Goal: Transaction & Acquisition: Purchase product/service

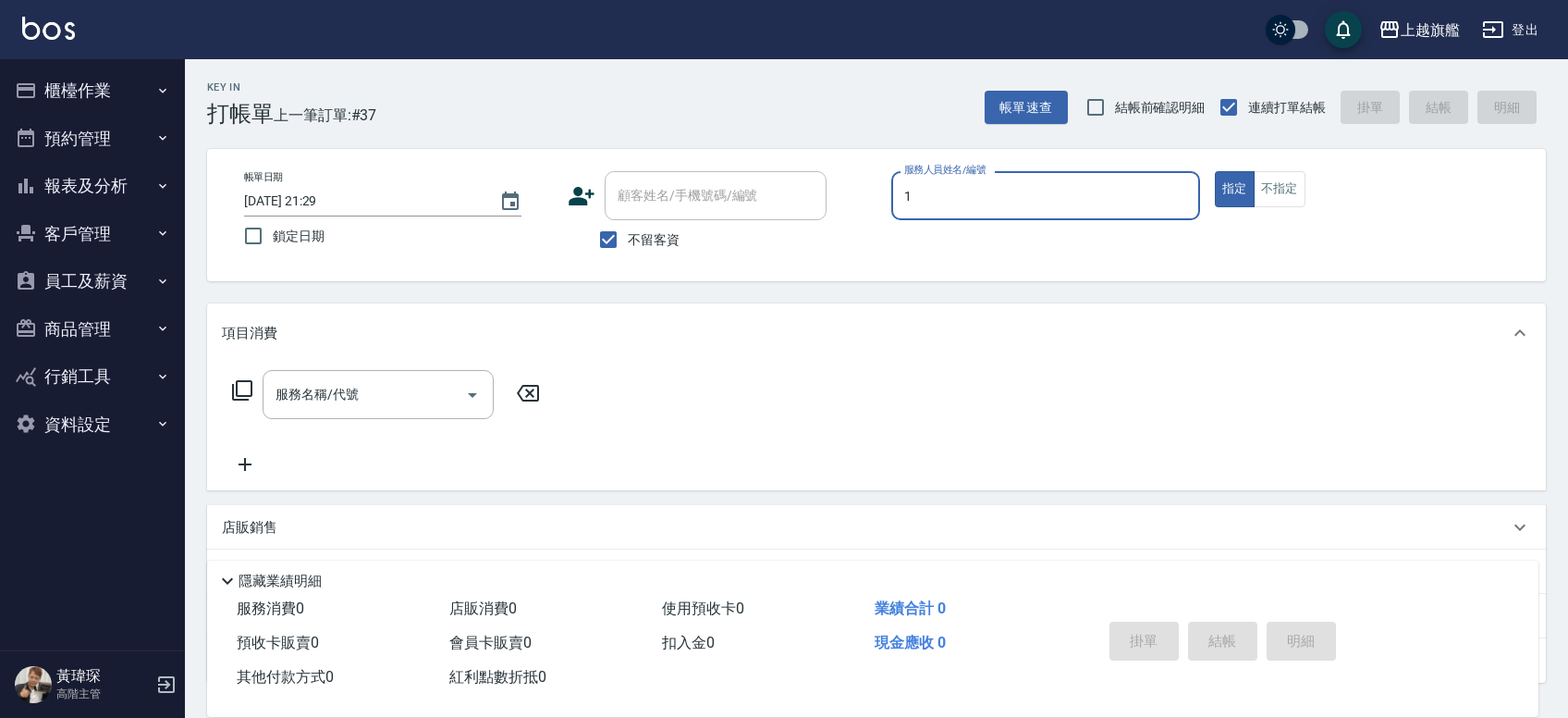
type input "盧孟-1"
type button "true"
click at [1449, 38] on div "上越旗艦" at bounding box center [1430, 30] width 59 height 23
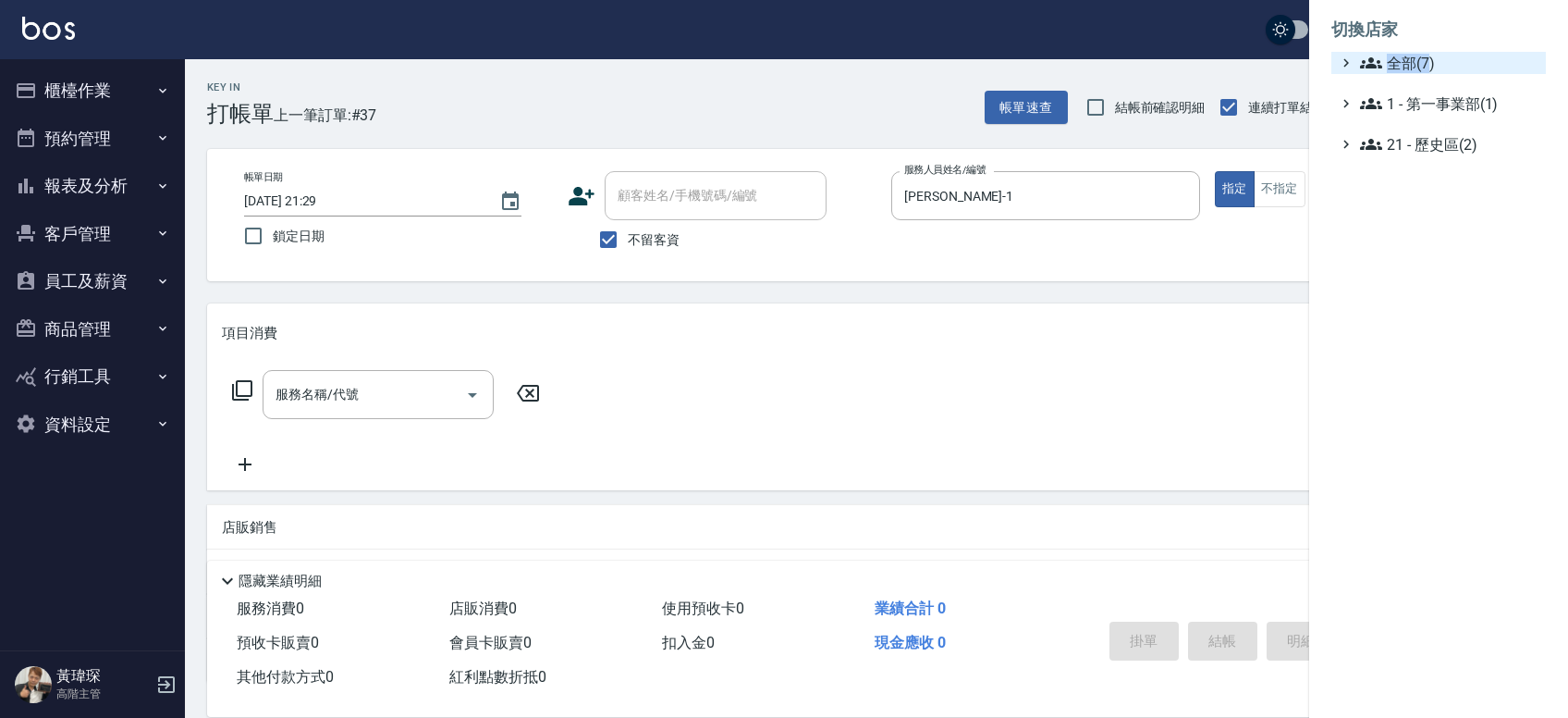
click at [1430, 58] on span "全部(7)" at bounding box center [1449, 63] width 178 height 23
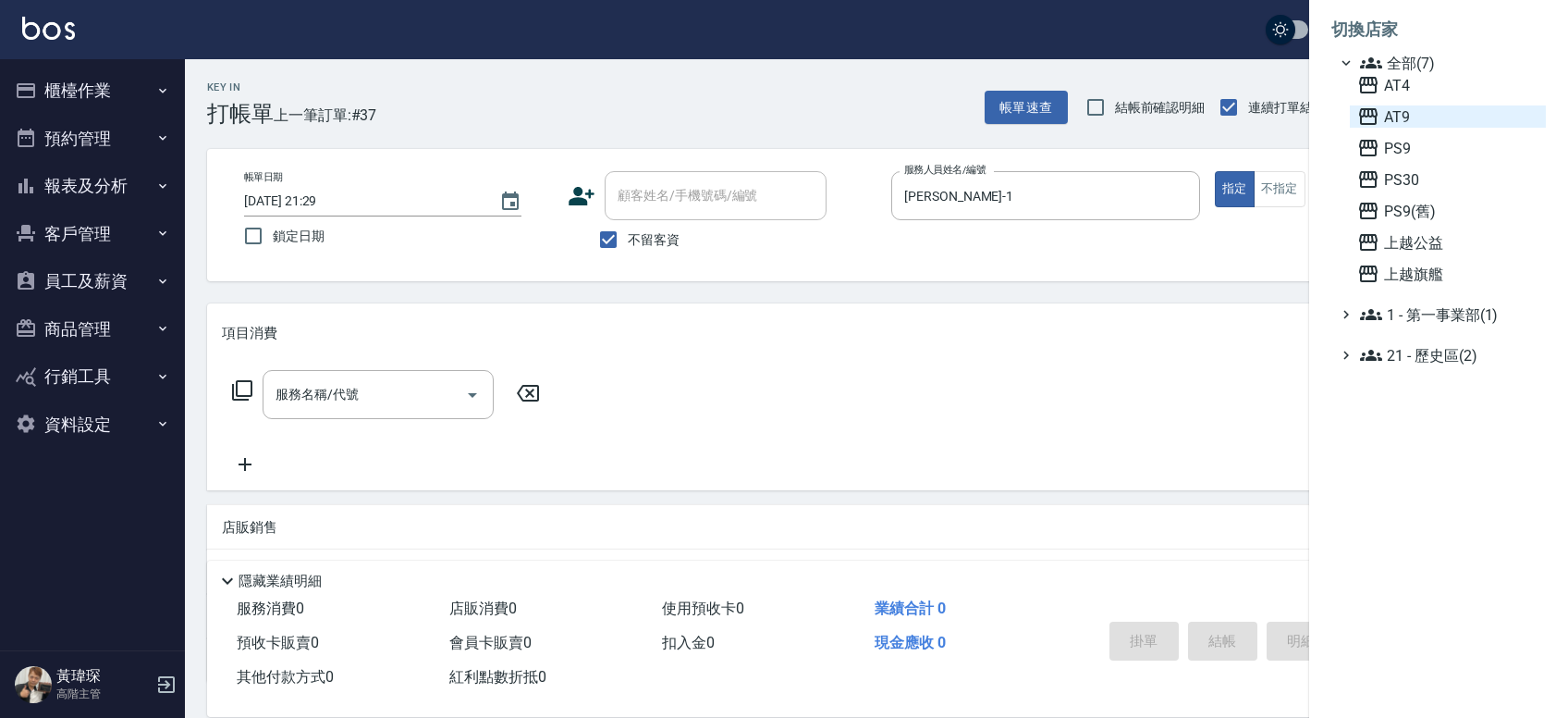
click at [1407, 121] on span "AT9" at bounding box center [1448, 116] width 181 height 23
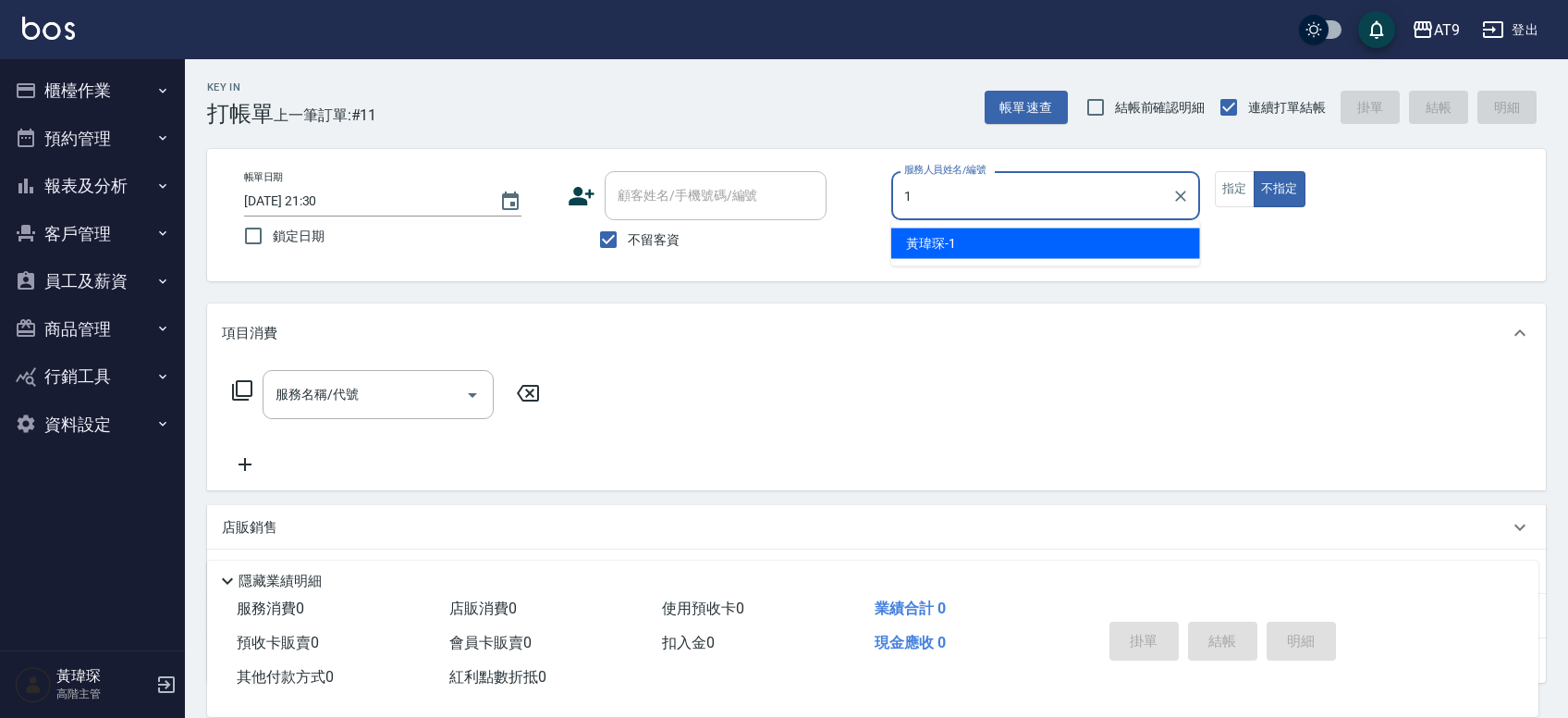
type input "黃瑋琛-1"
type button "false"
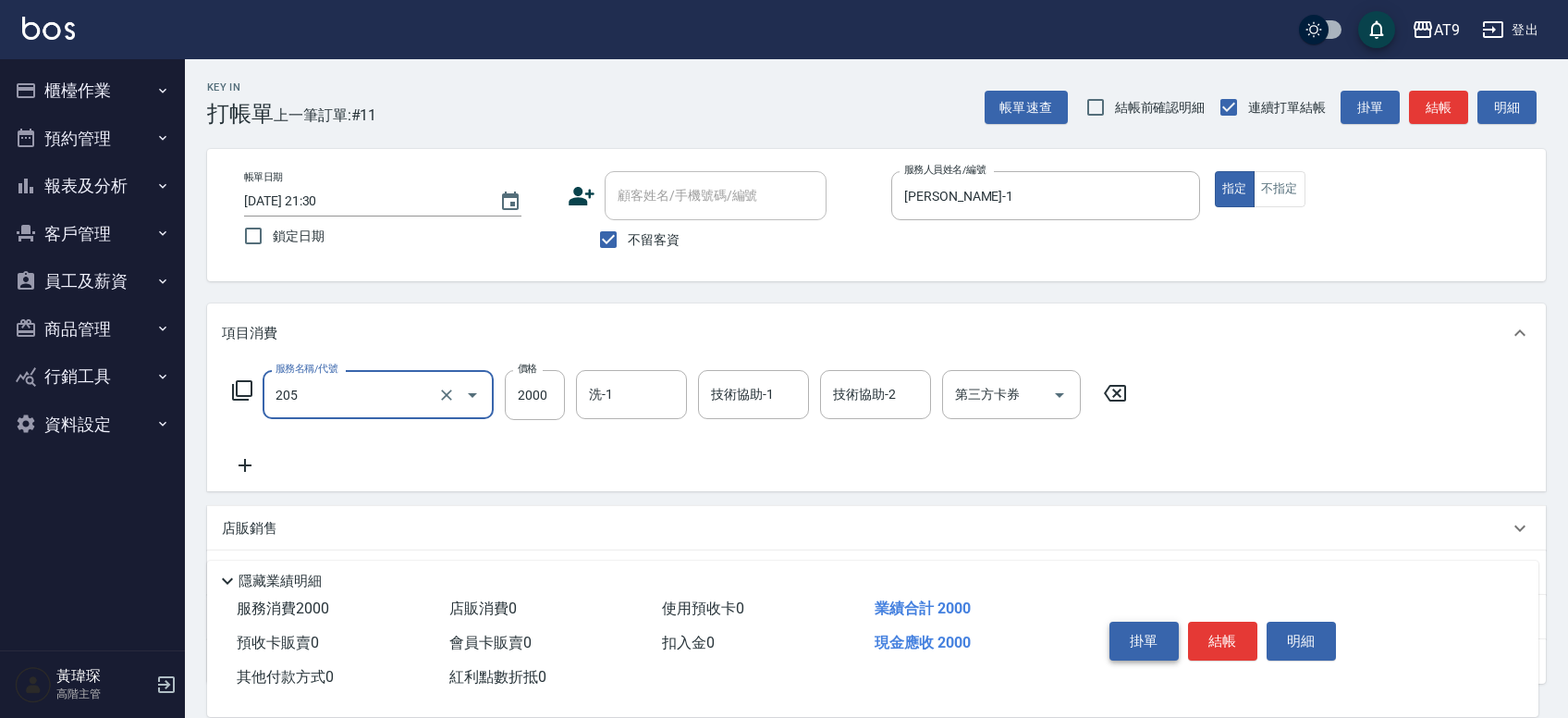
type input "燙髮(205)"
click at [1157, 634] on button "掛單" at bounding box center [1144, 640] width 69 height 38
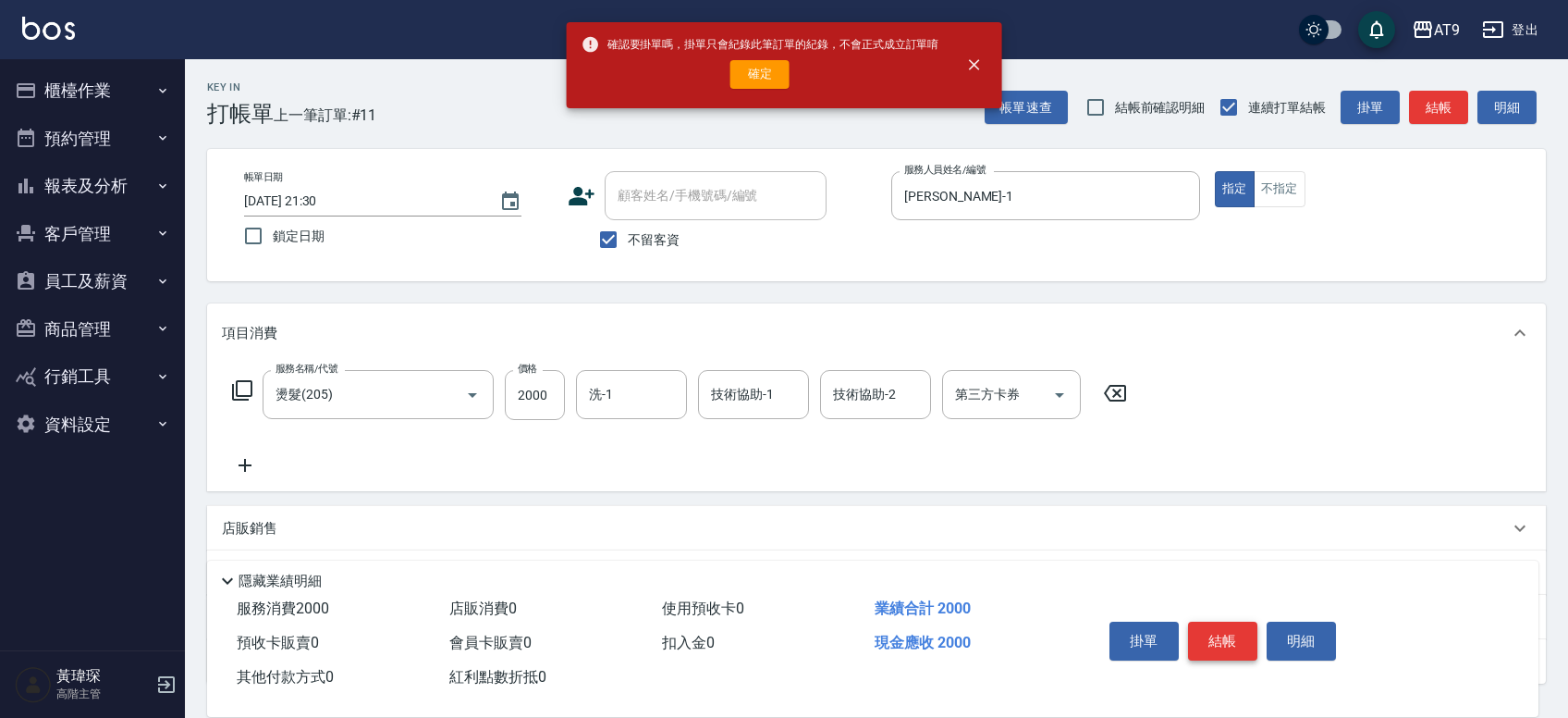
click at [1235, 637] on button "結帳" at bounding box center [1223, 640] width 69 height 38
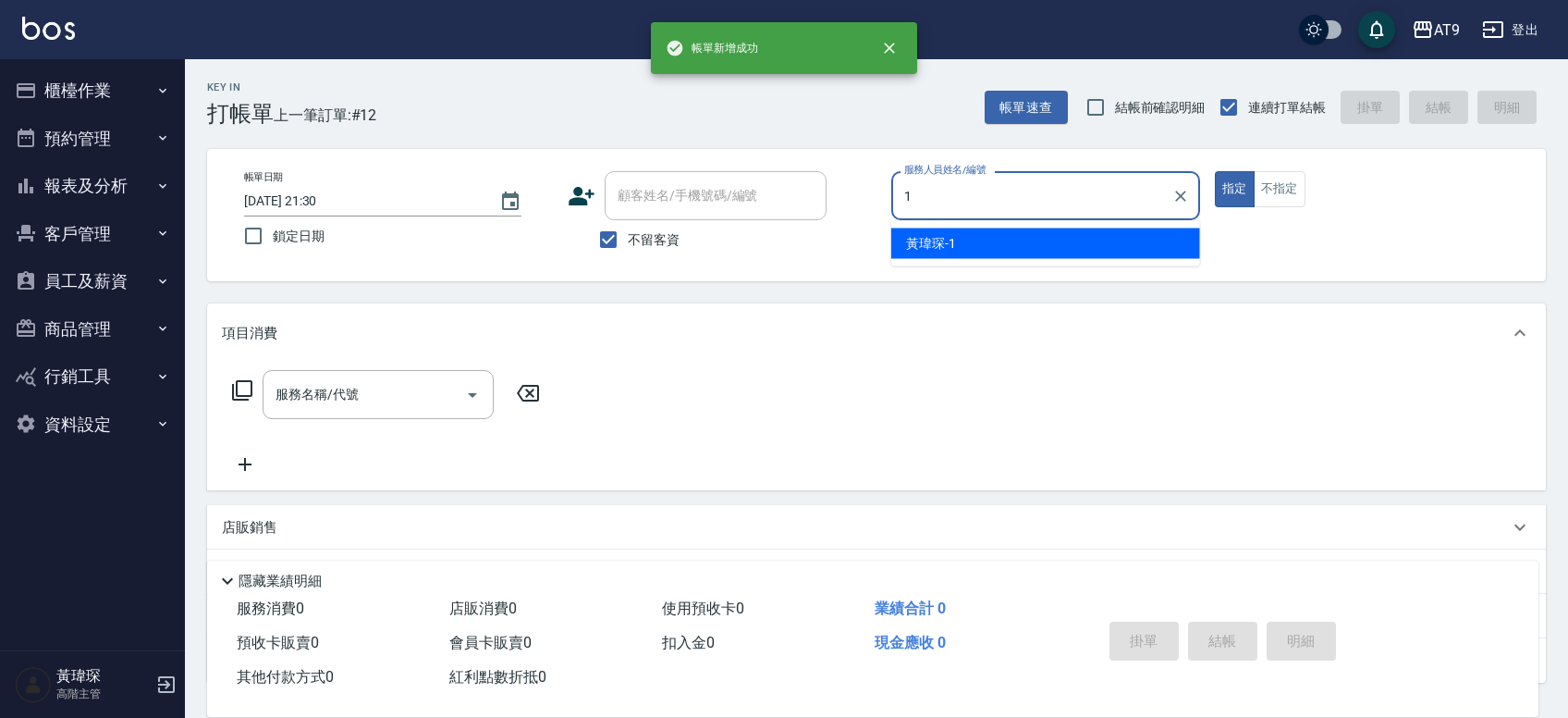
type input "黃瑋琛-1"
type button "true"
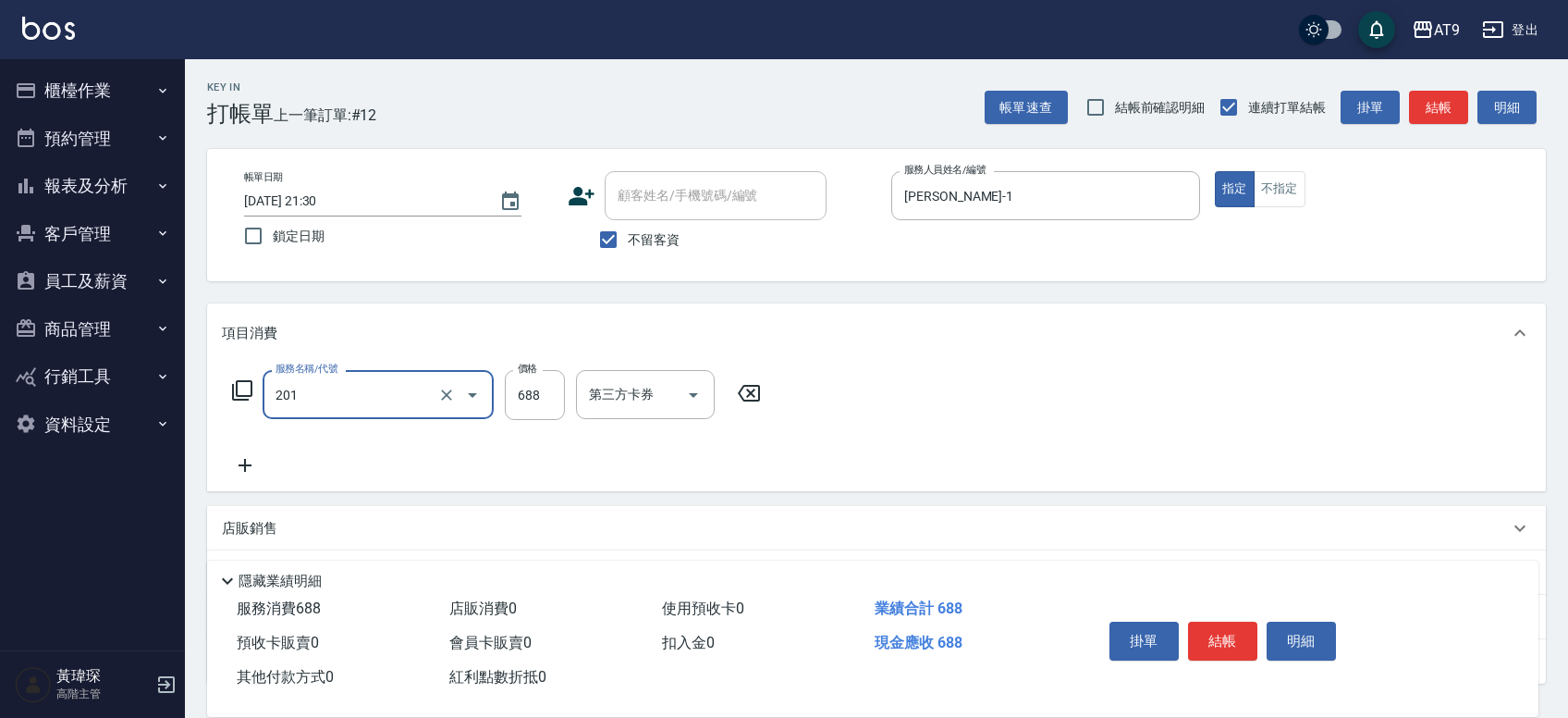
type input "基礎燙(201)"
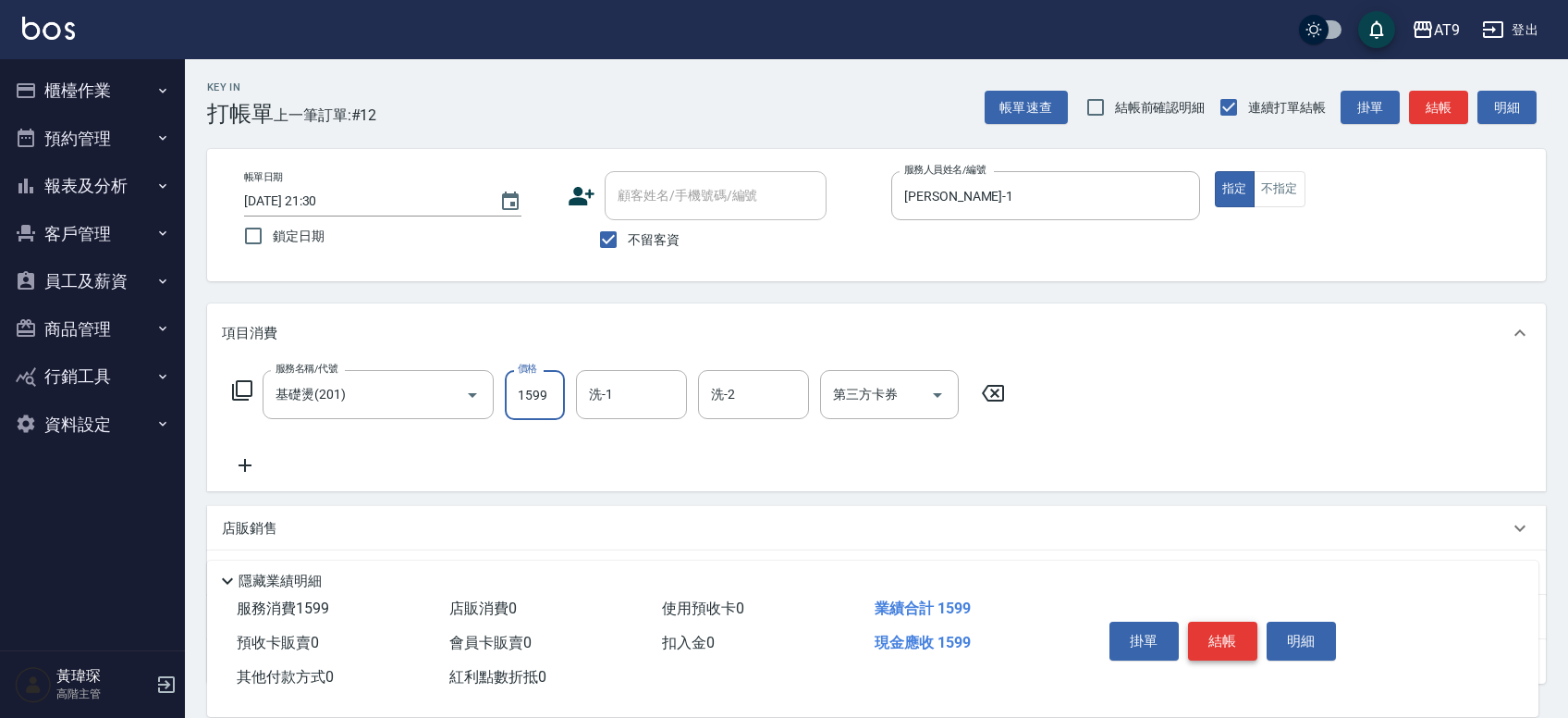
type input "1599"
click at [1251, 632] on button "結帳" at bounding box center [1223, 640] width 69 height 38
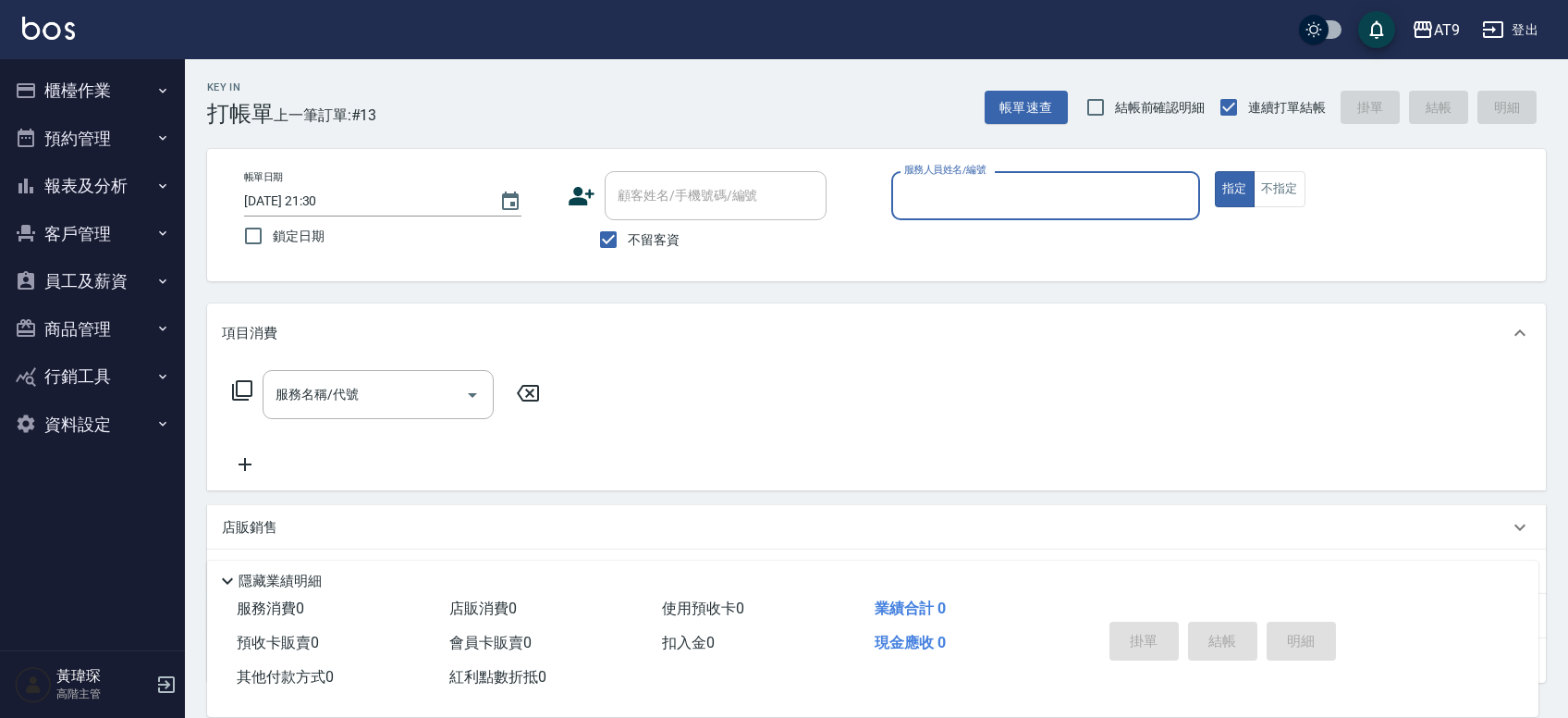
type input "5"
type input "2"
type input "[PERSON_NAME]-1"
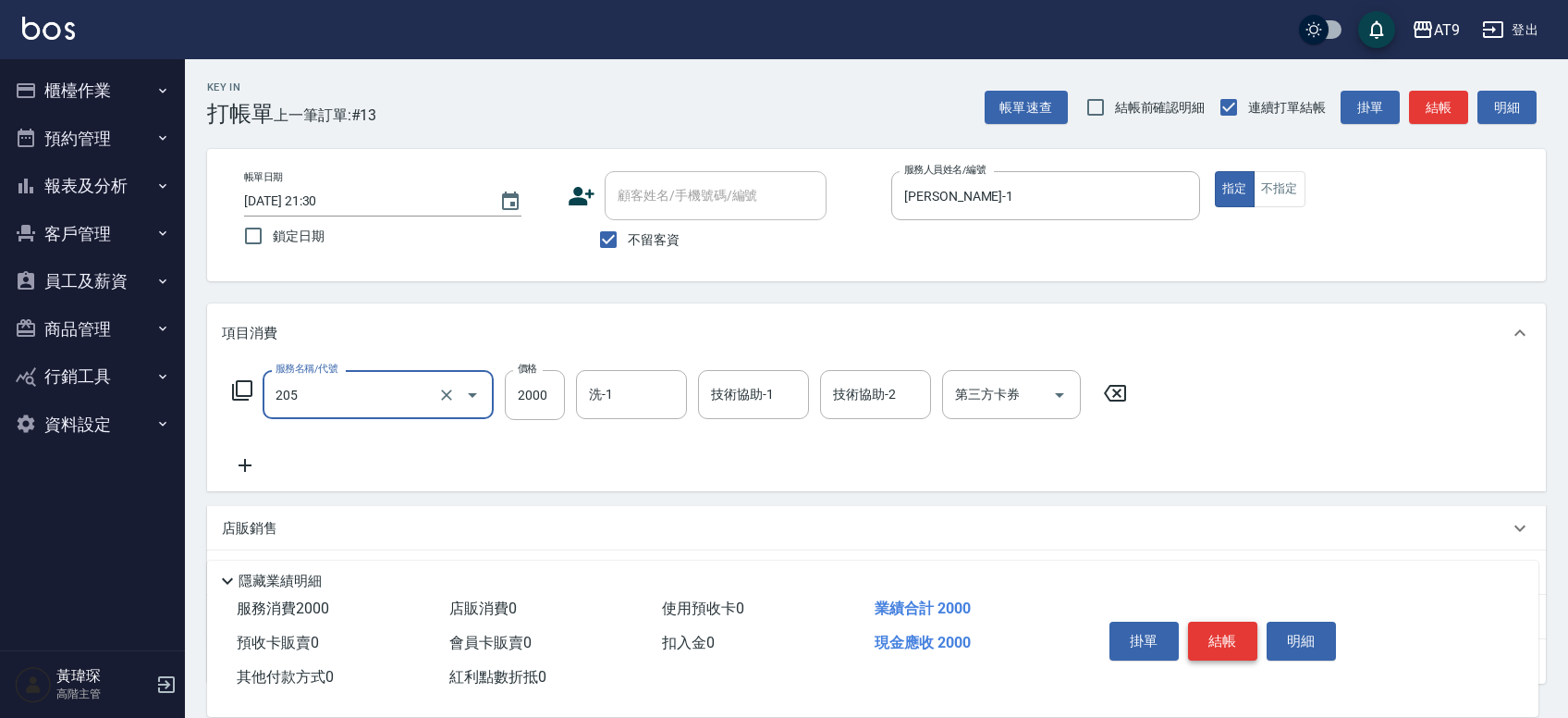
type input "燙髮(205)"
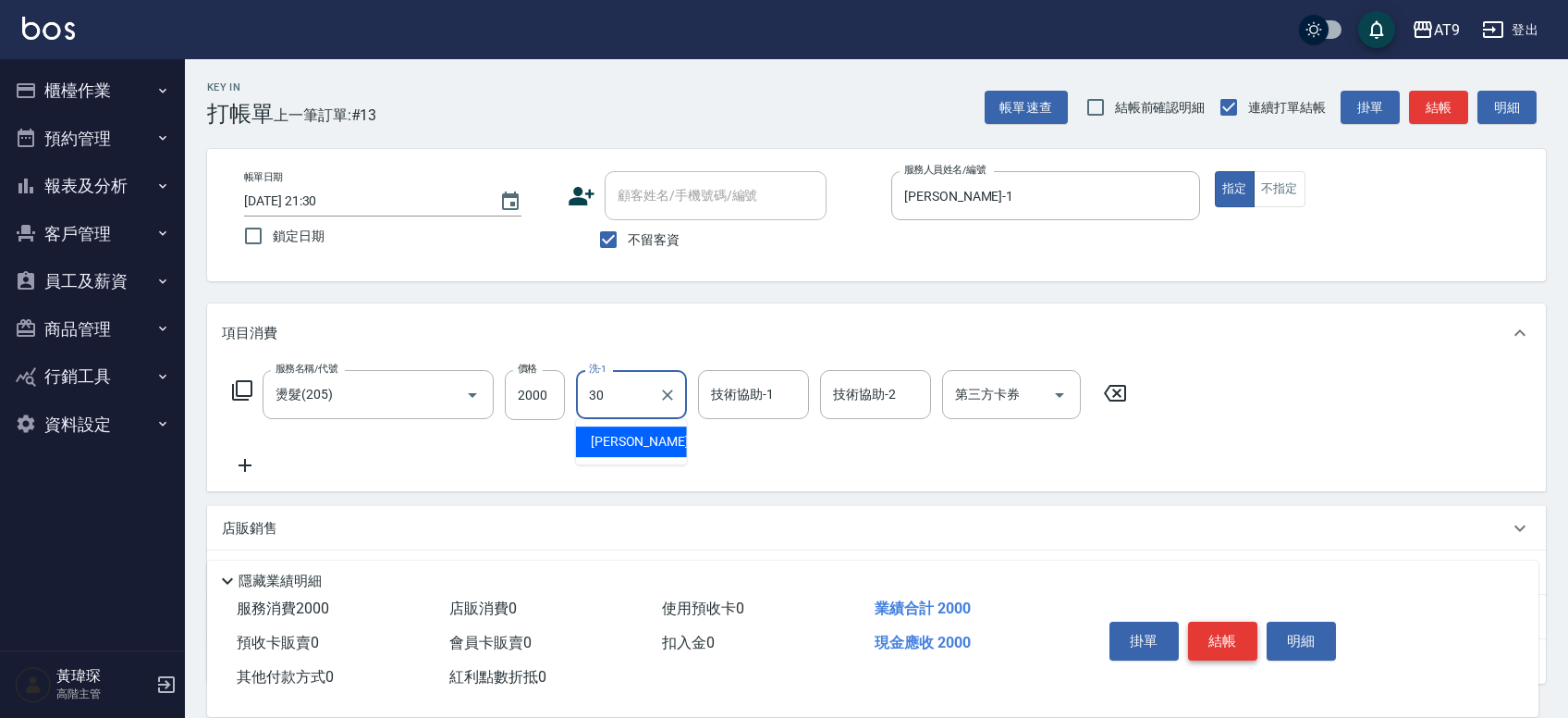
type input "劉羿君-30"
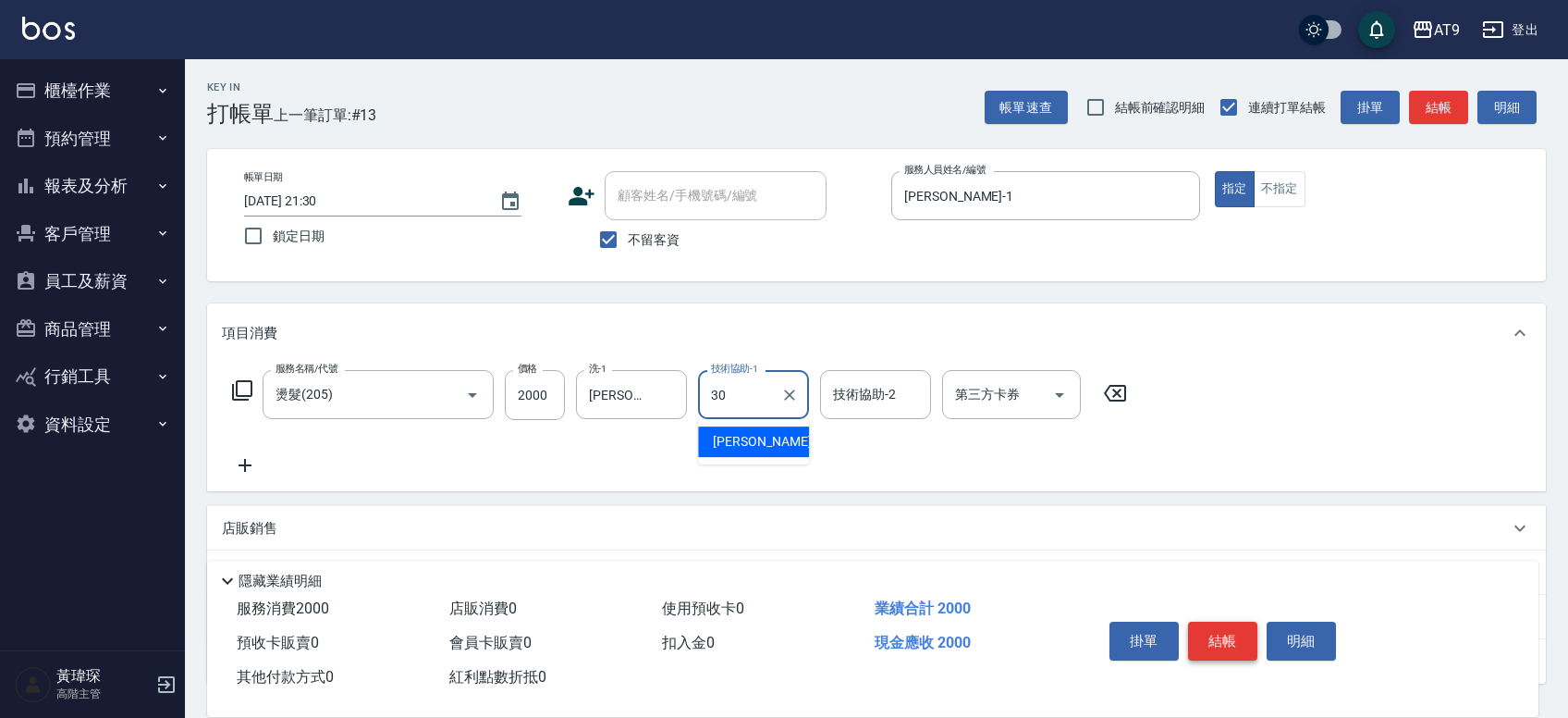
type input "劉羿君-30"
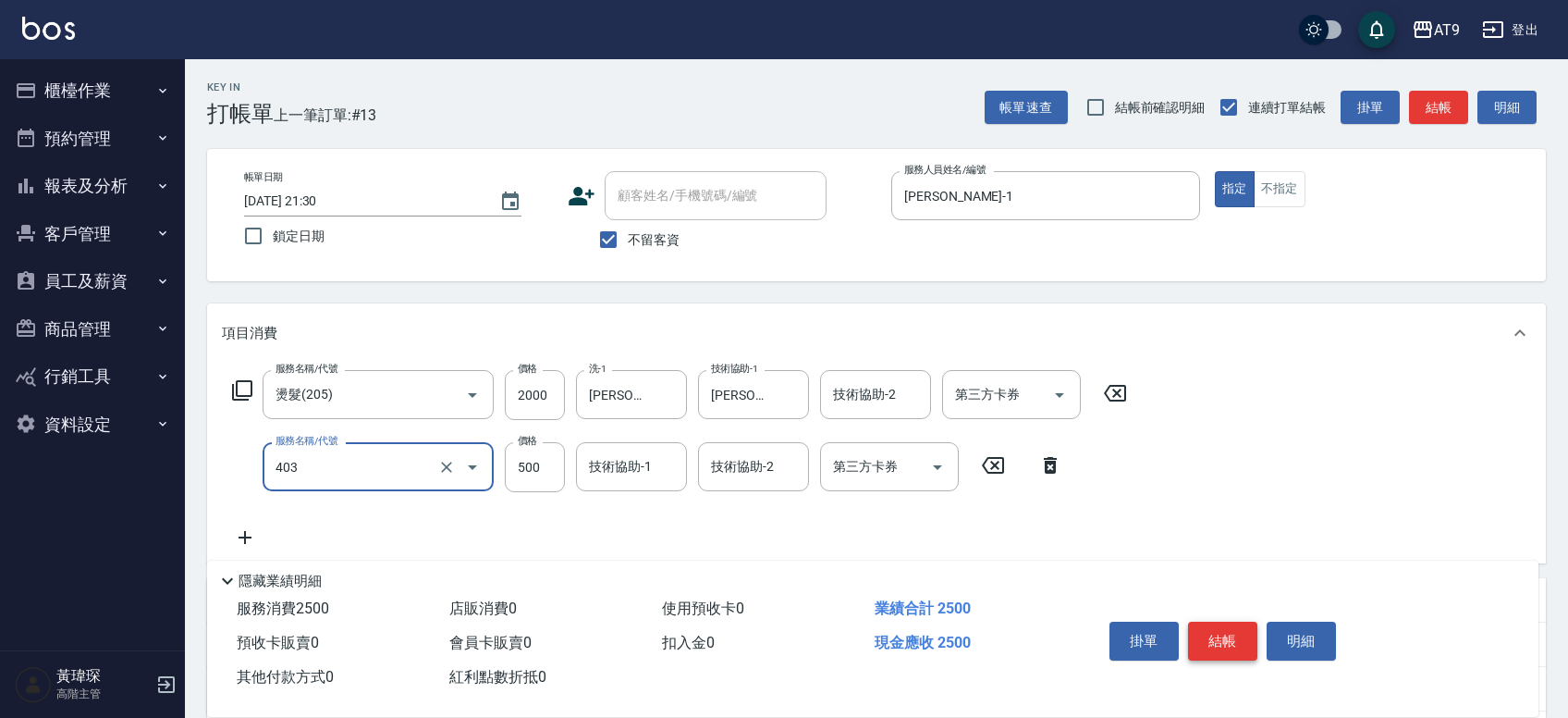
type input "天天護髮(403)"
type input "1200"
click at [1251, 632] on button "結帳" at bounding box center [1223, 640] width 69 height 38
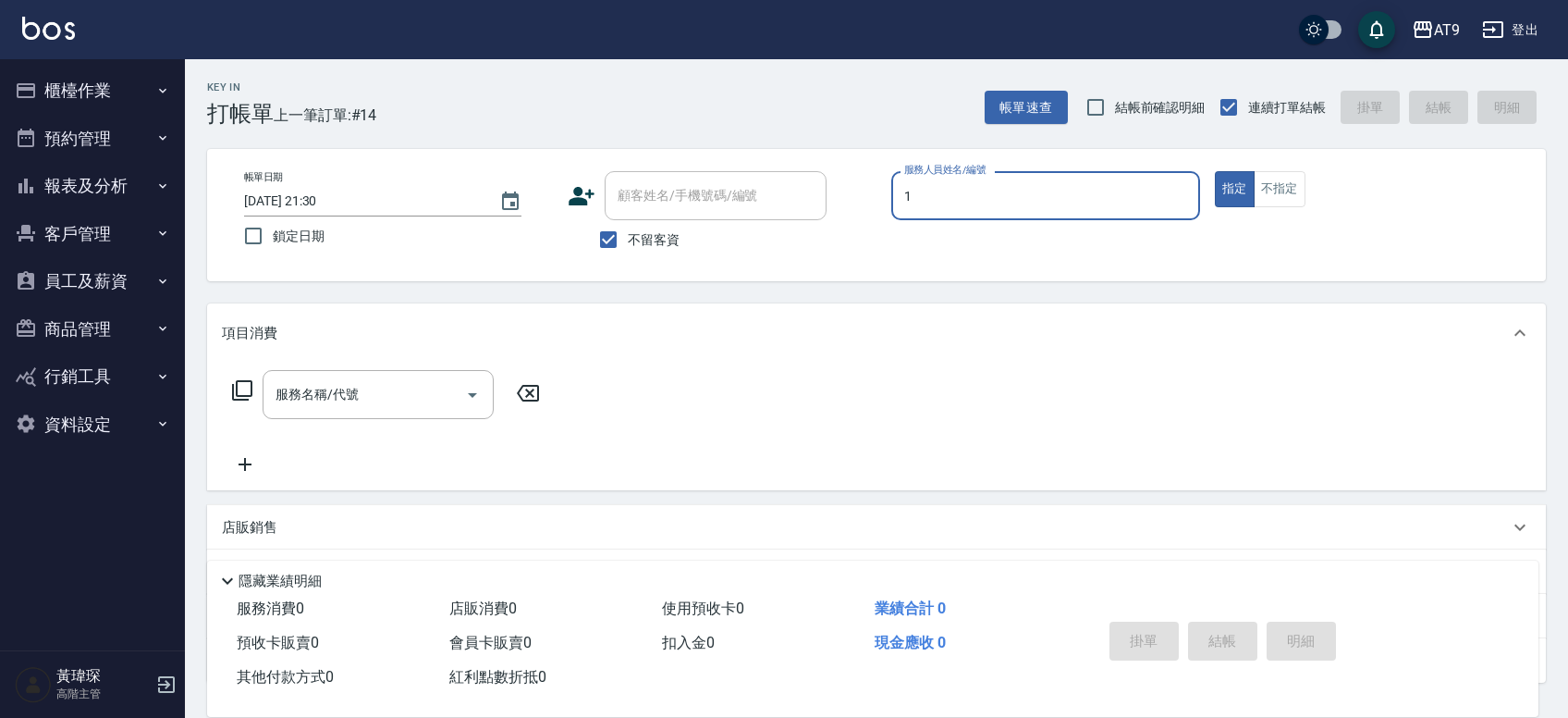
type input "黃瑋琛-1"
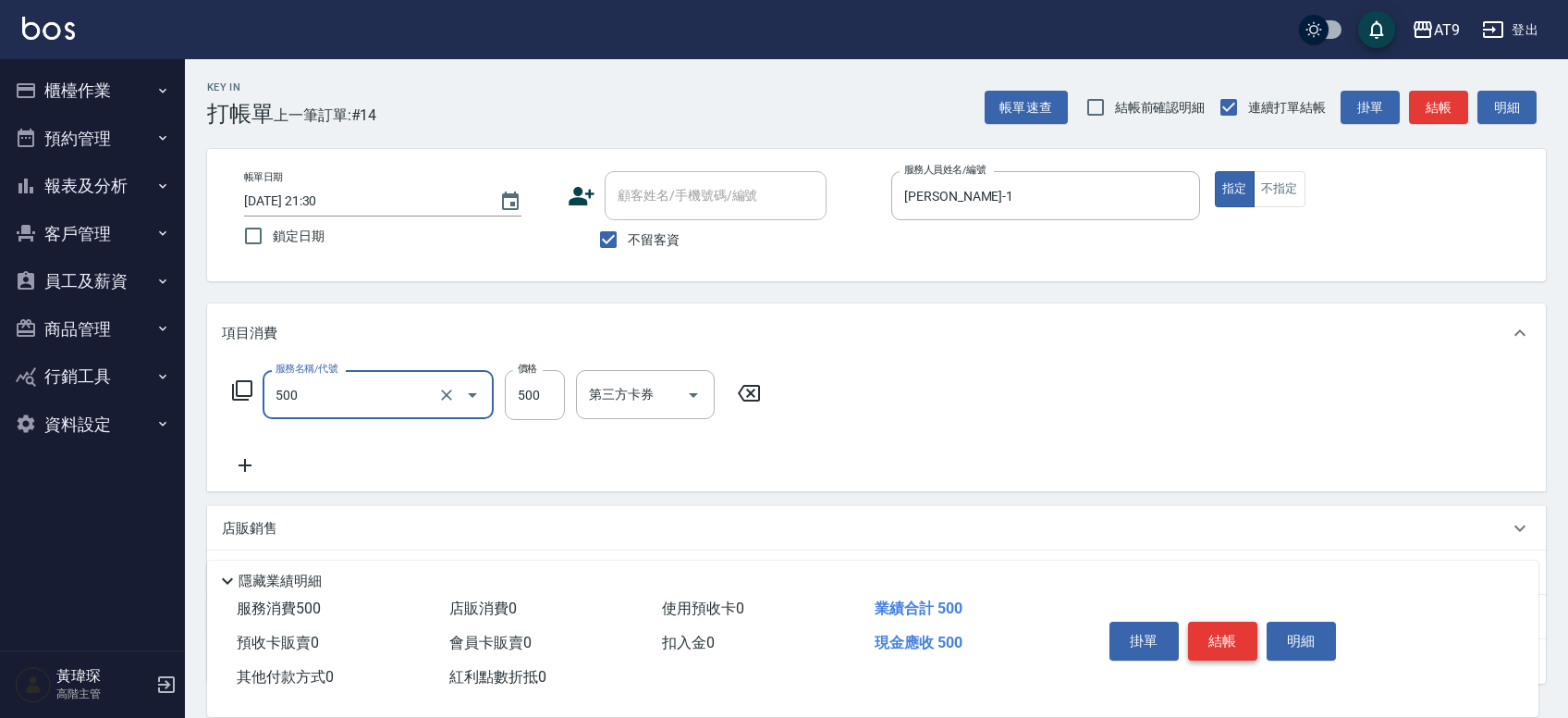
type input "SC500(500)"
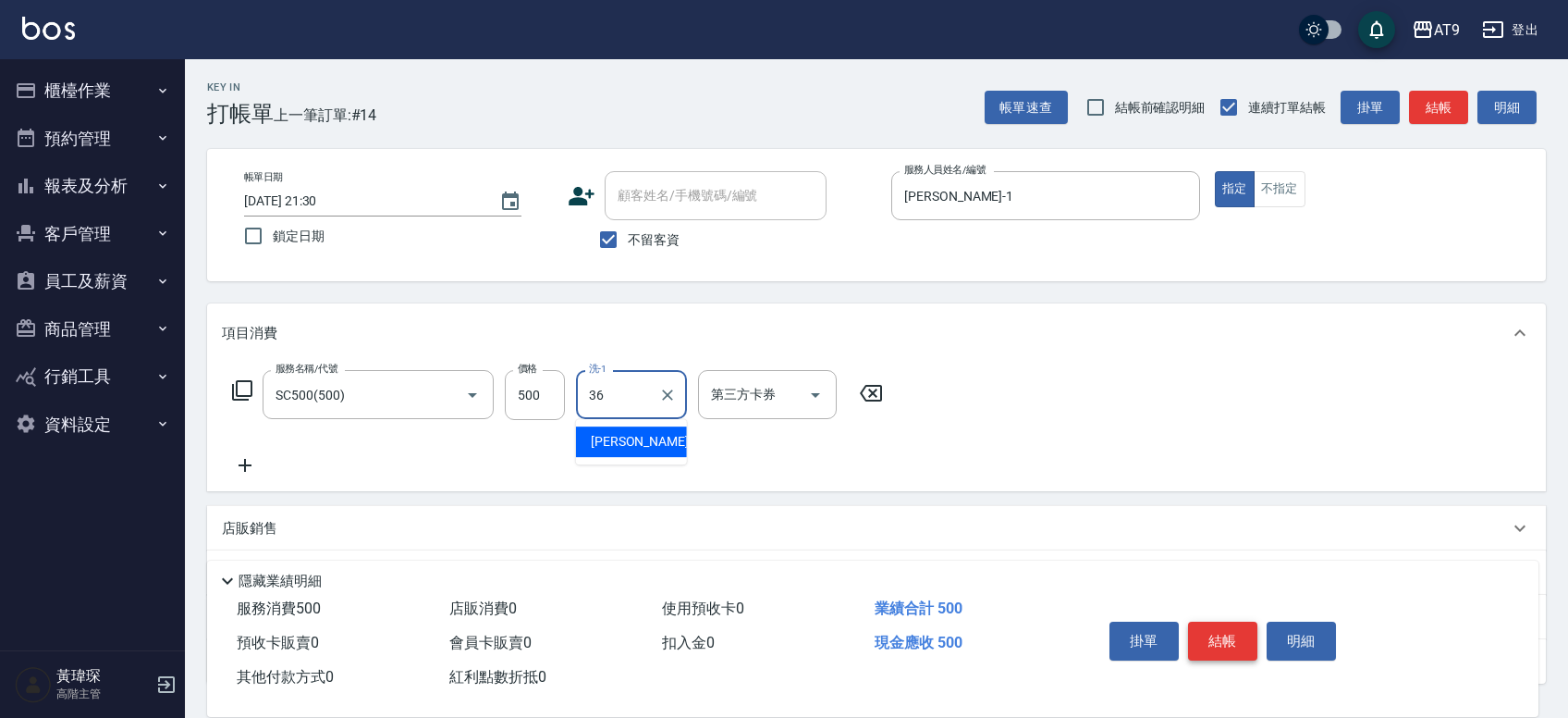
type input "[PERSON_NAME]-36"
click at [1244, 634] on button "結帳" at bounding box center [1223, 640] width 69 height 38
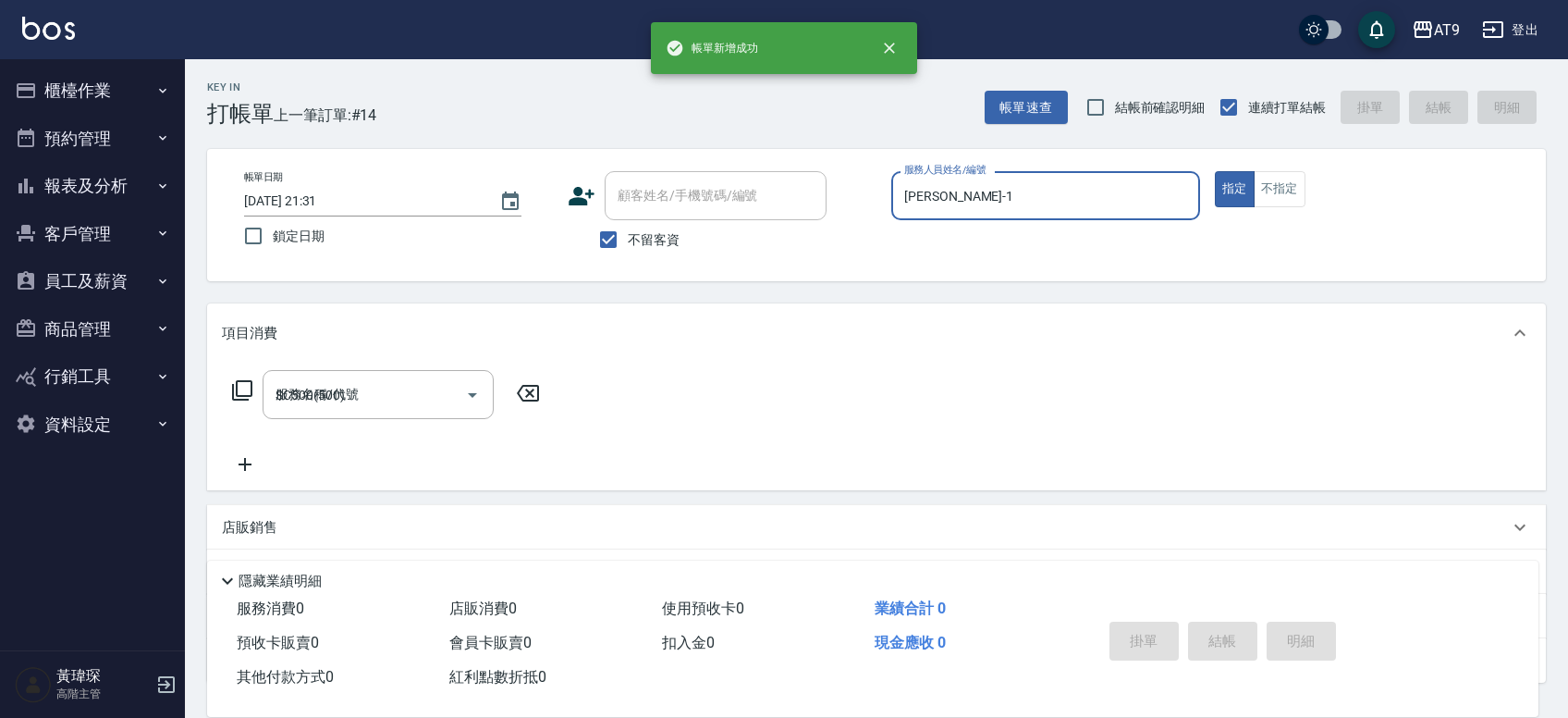
type input "2025/10/12 21:31"
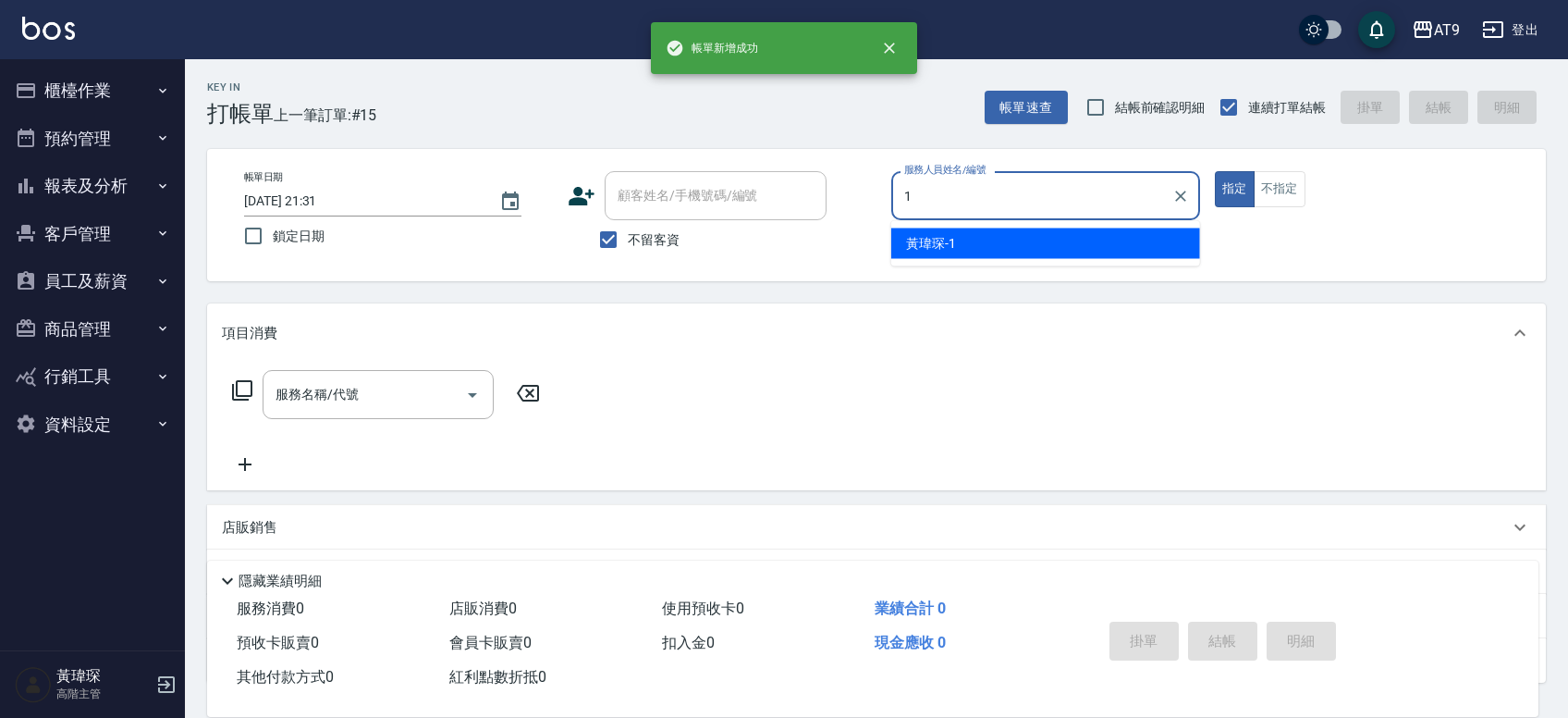
type input "黃瑋琛-1"
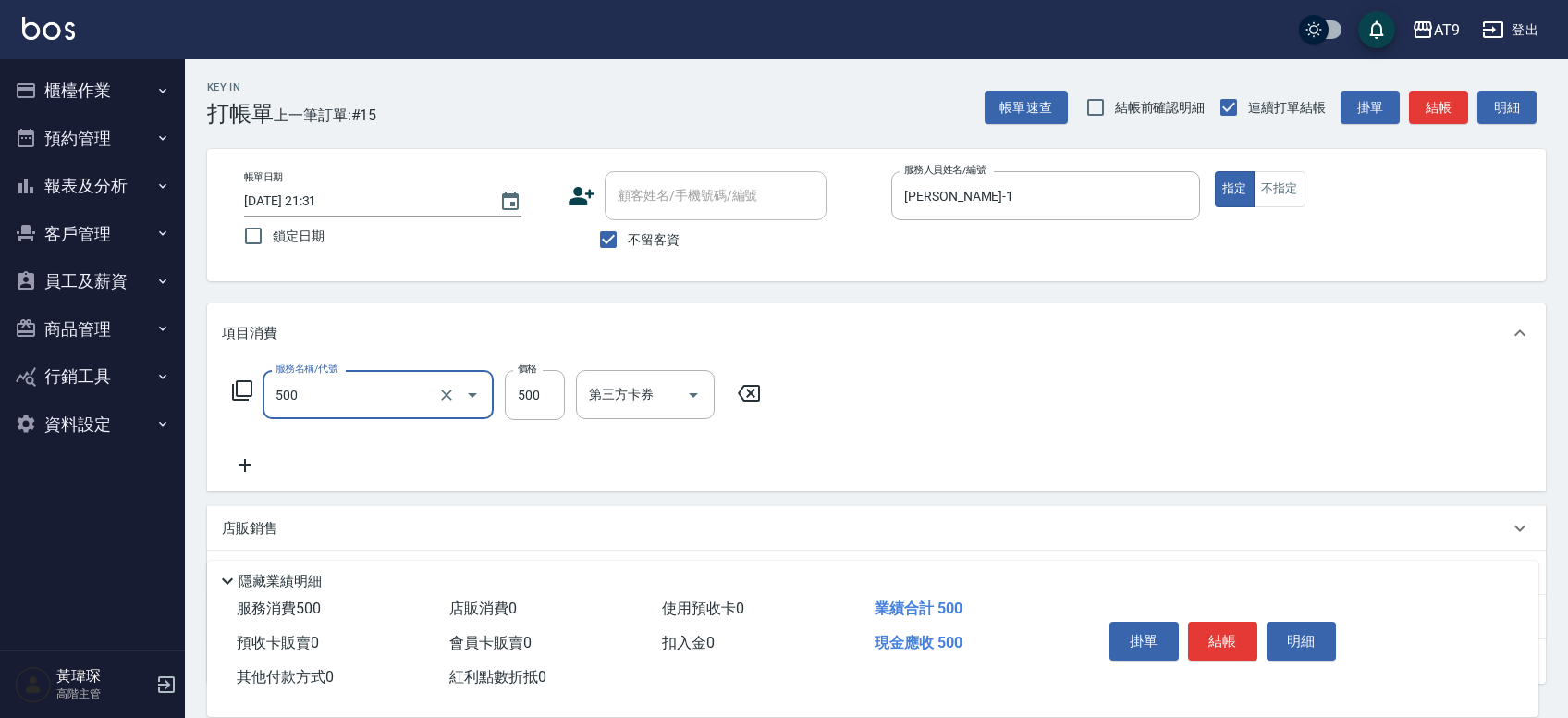
type input "SC500(500)"
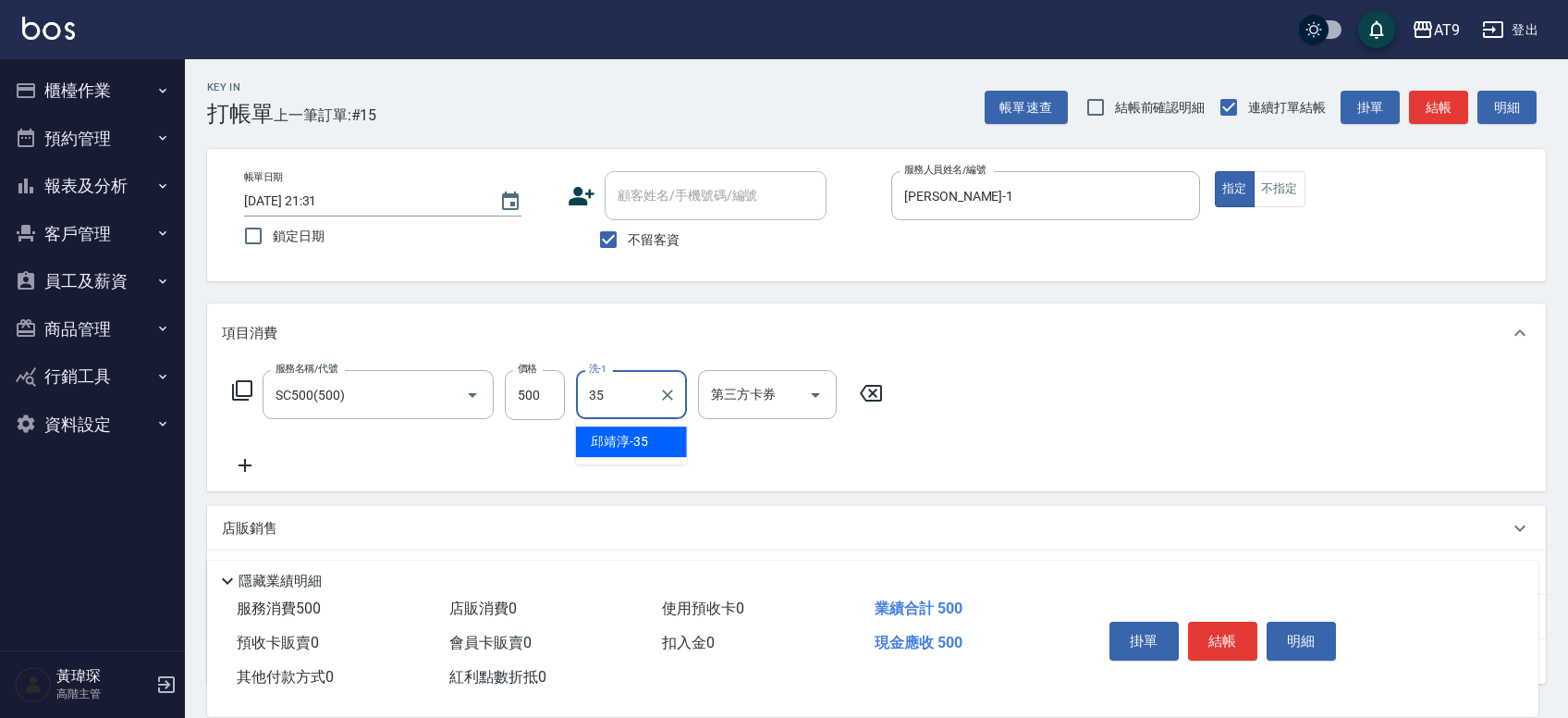
type input "[PERSON_NAME]-35"
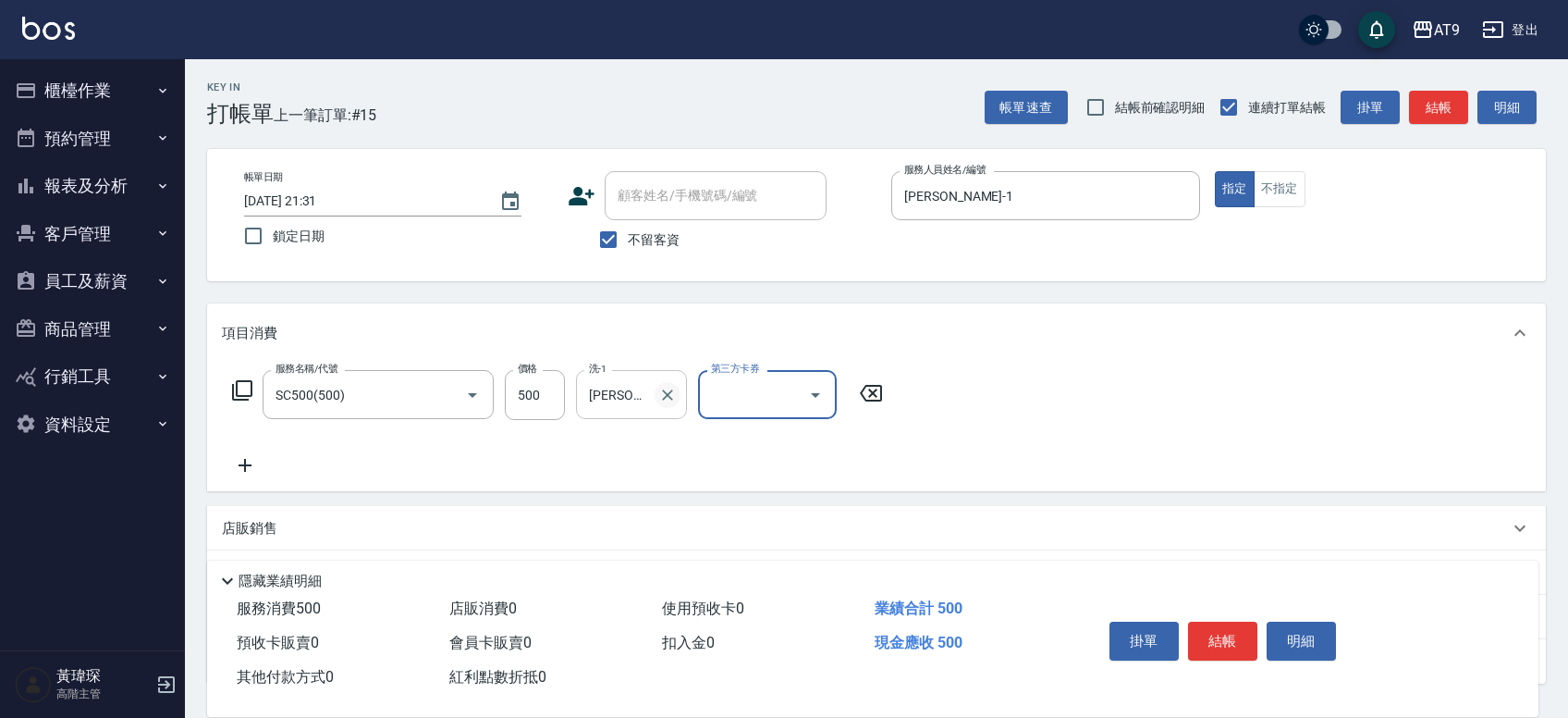
click at [664, 392] on icon "Clear" at bounding box center [667, 395] width 11 height 11
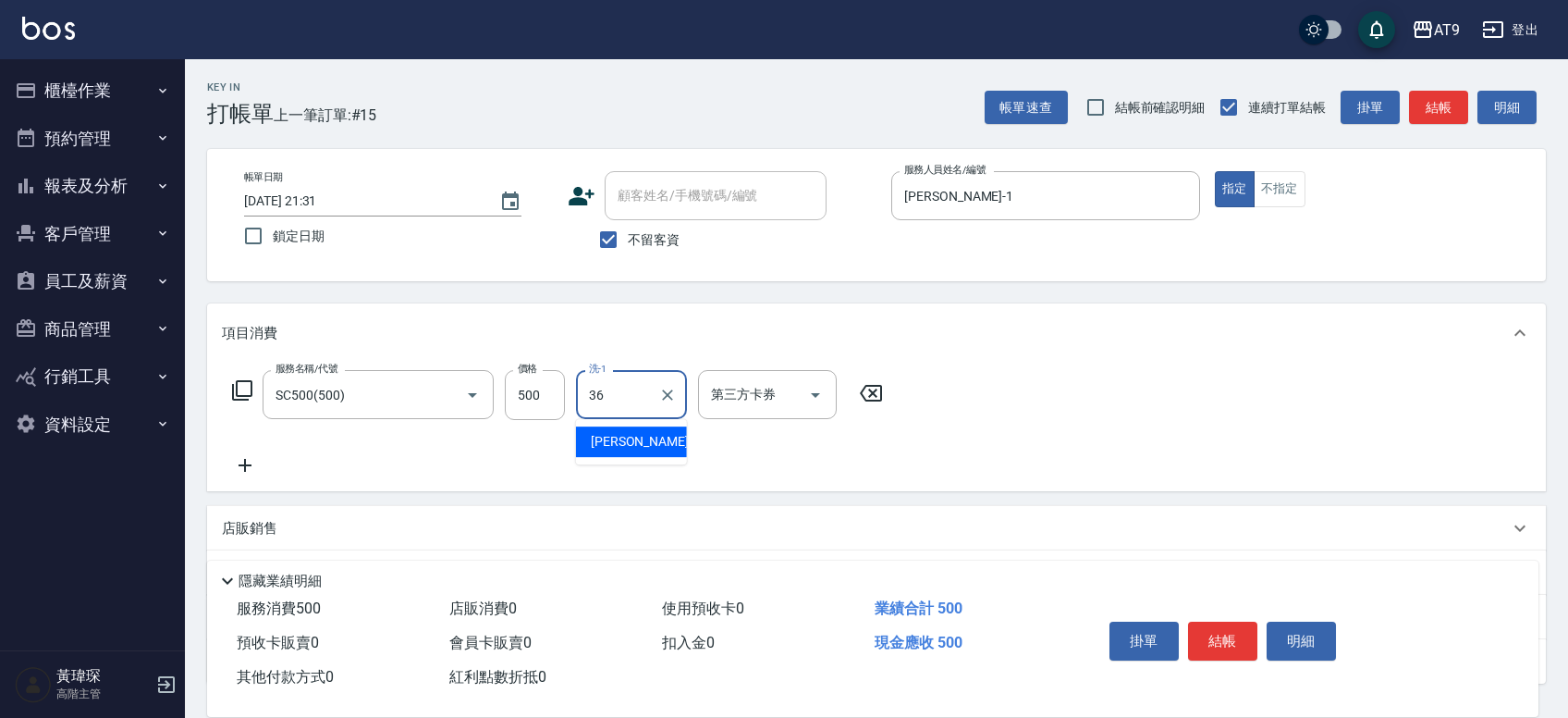
type input "[PERSON_NAME]-36"
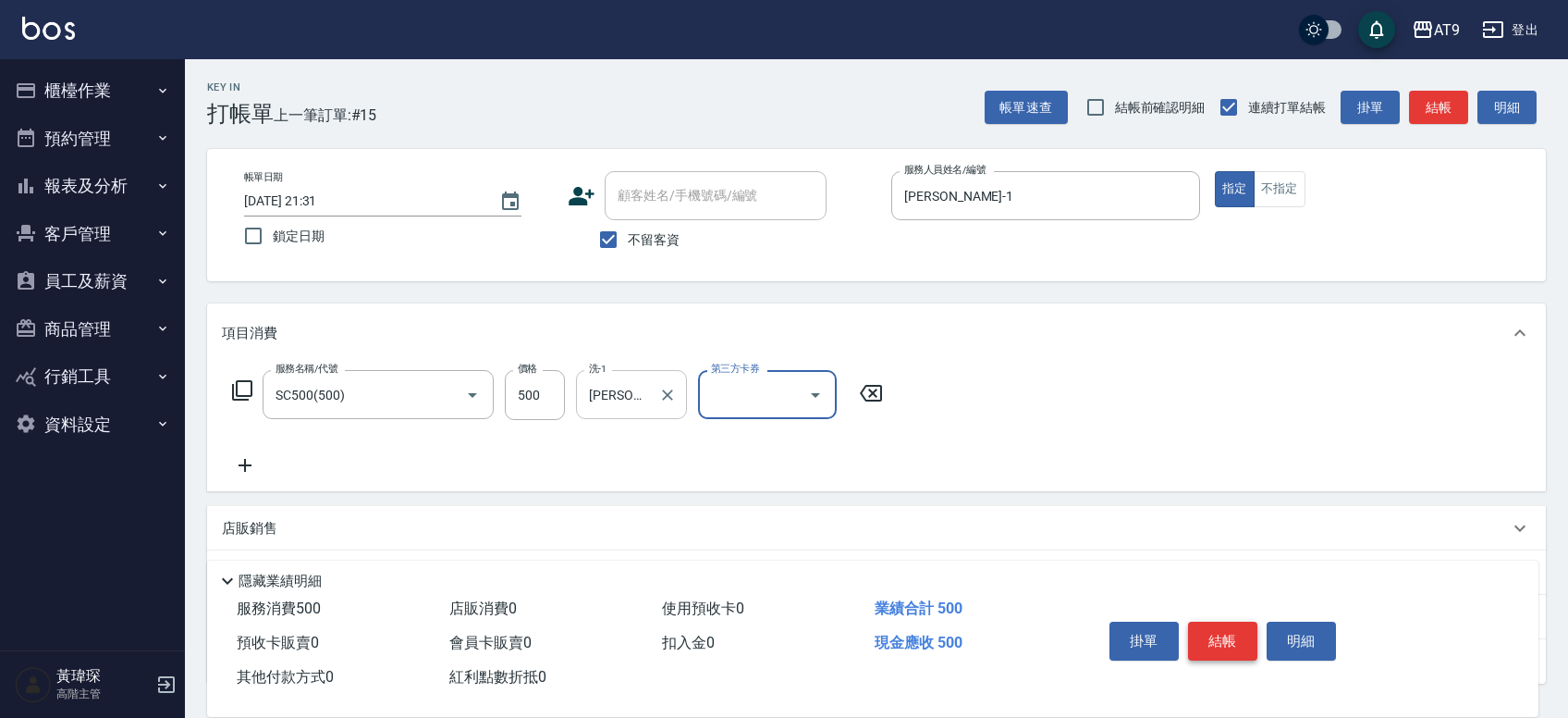
click at [1221, 638] on button "結帳" at bounding box center [1223, 640] width 69 height 38
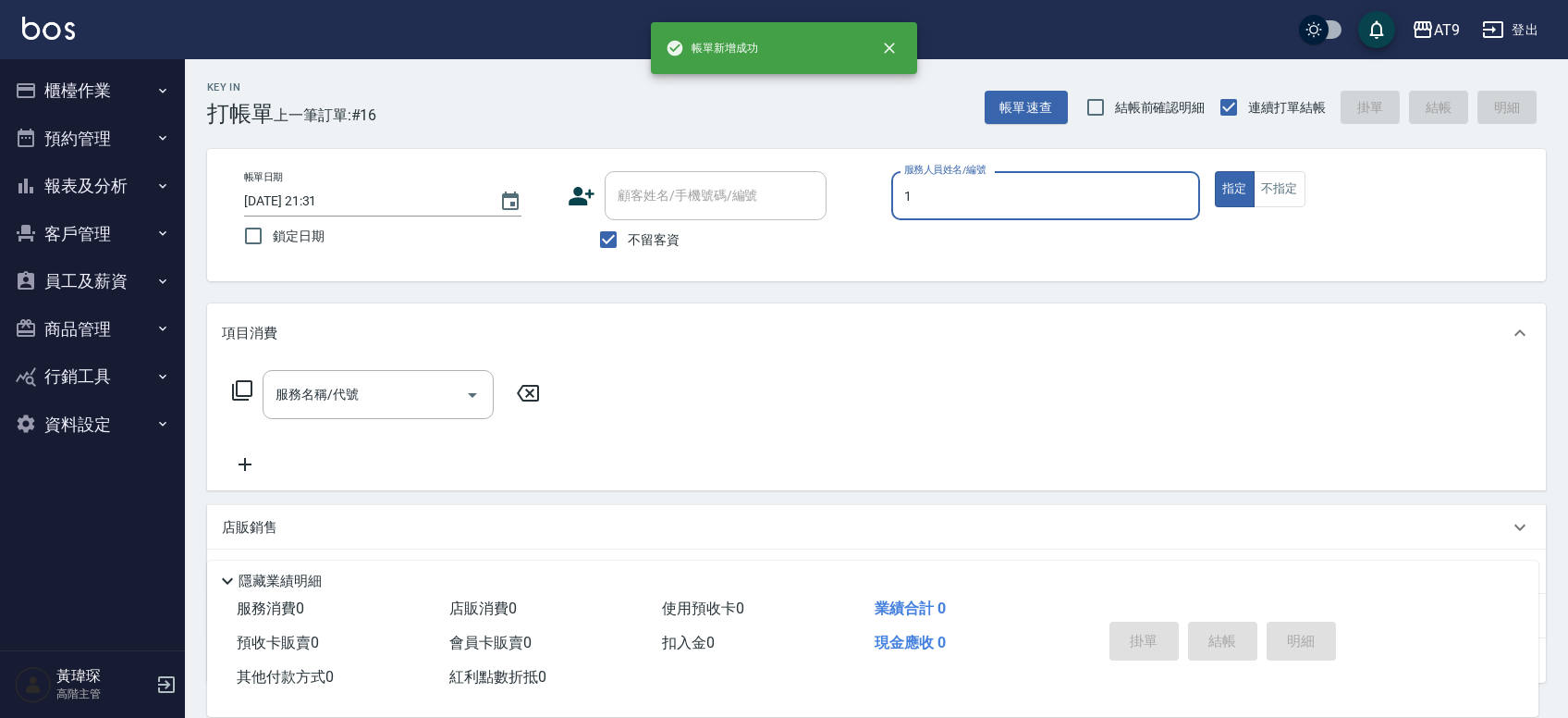
type input "黃瑋琛-1"
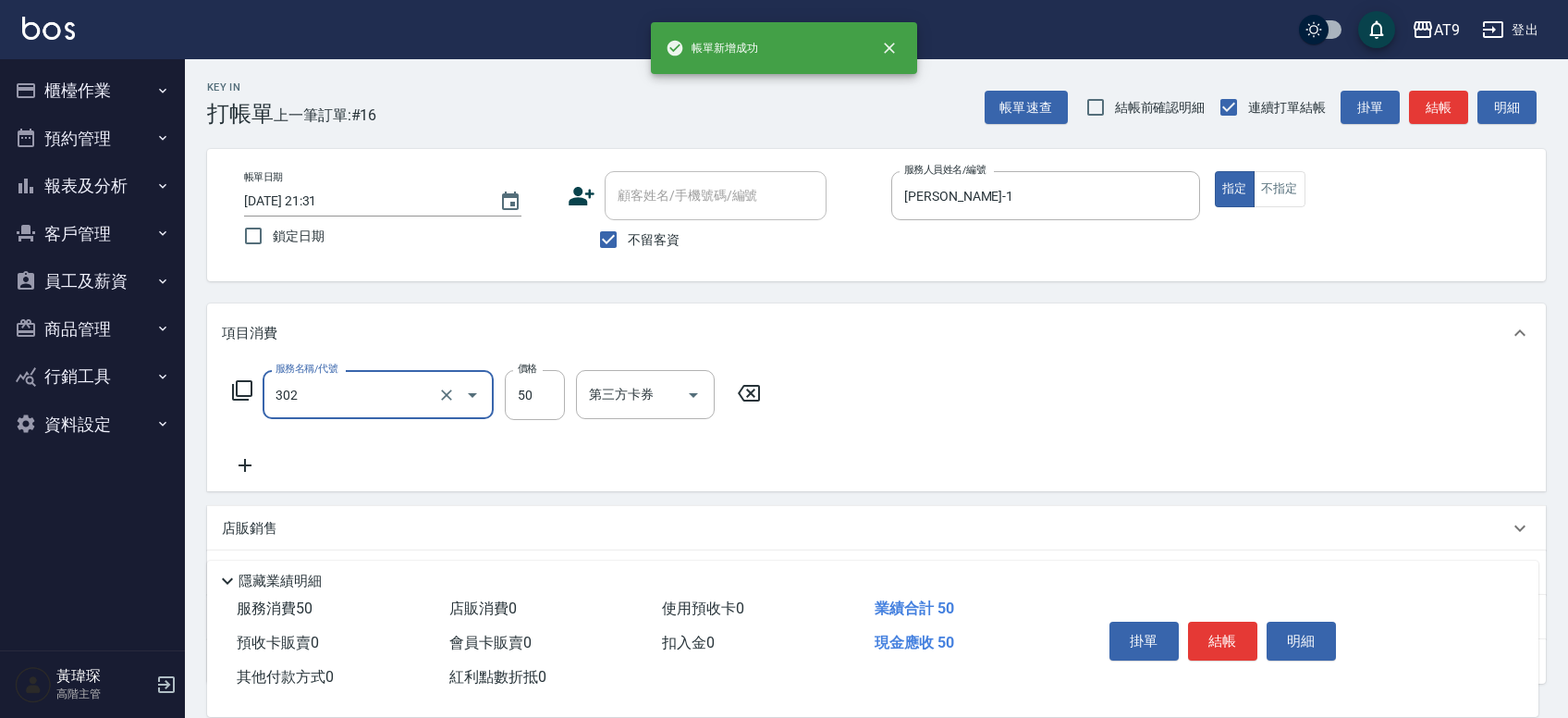
type input "剪髮(302)"
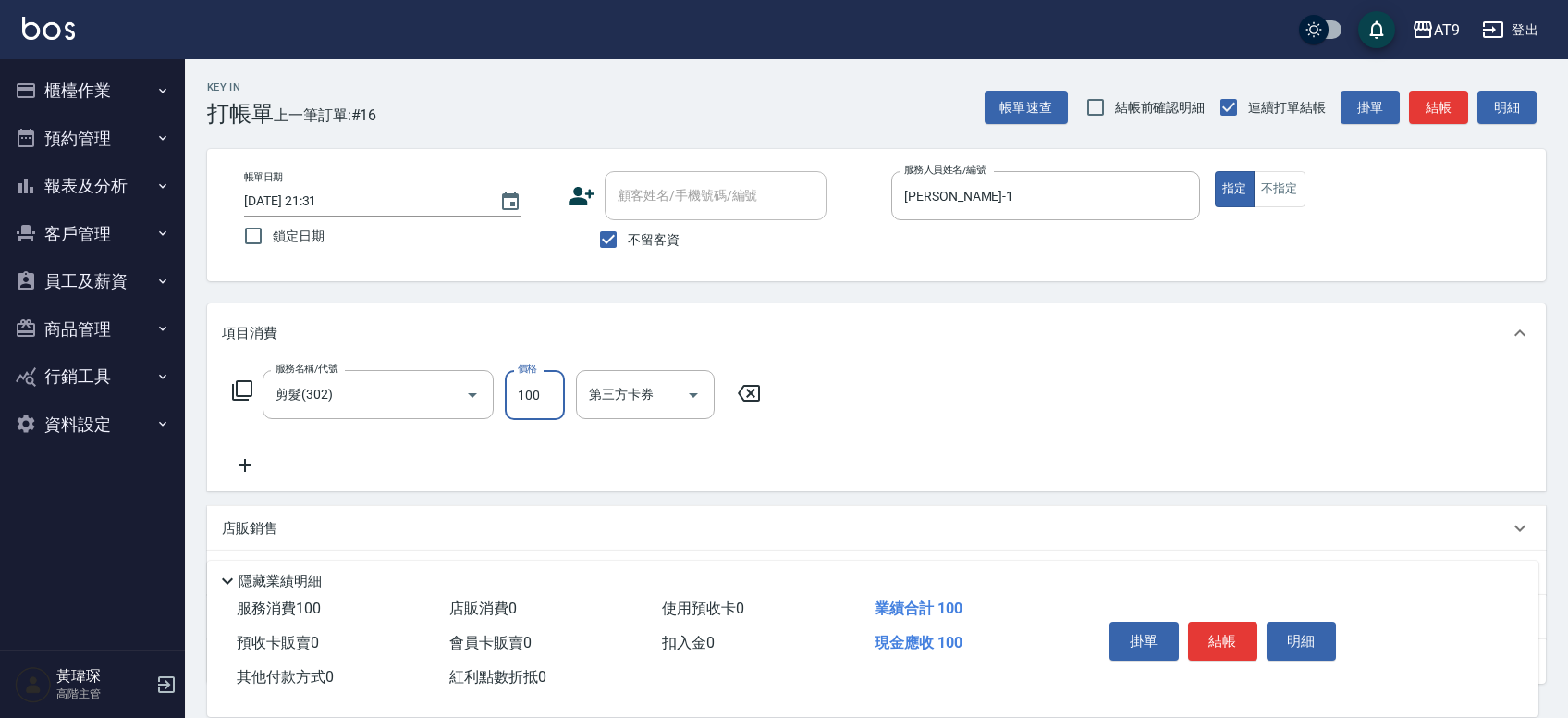
type input "100"
click at [1236, 634] on button "結帳" at bounding box center [1223, 640] width 69 height 38
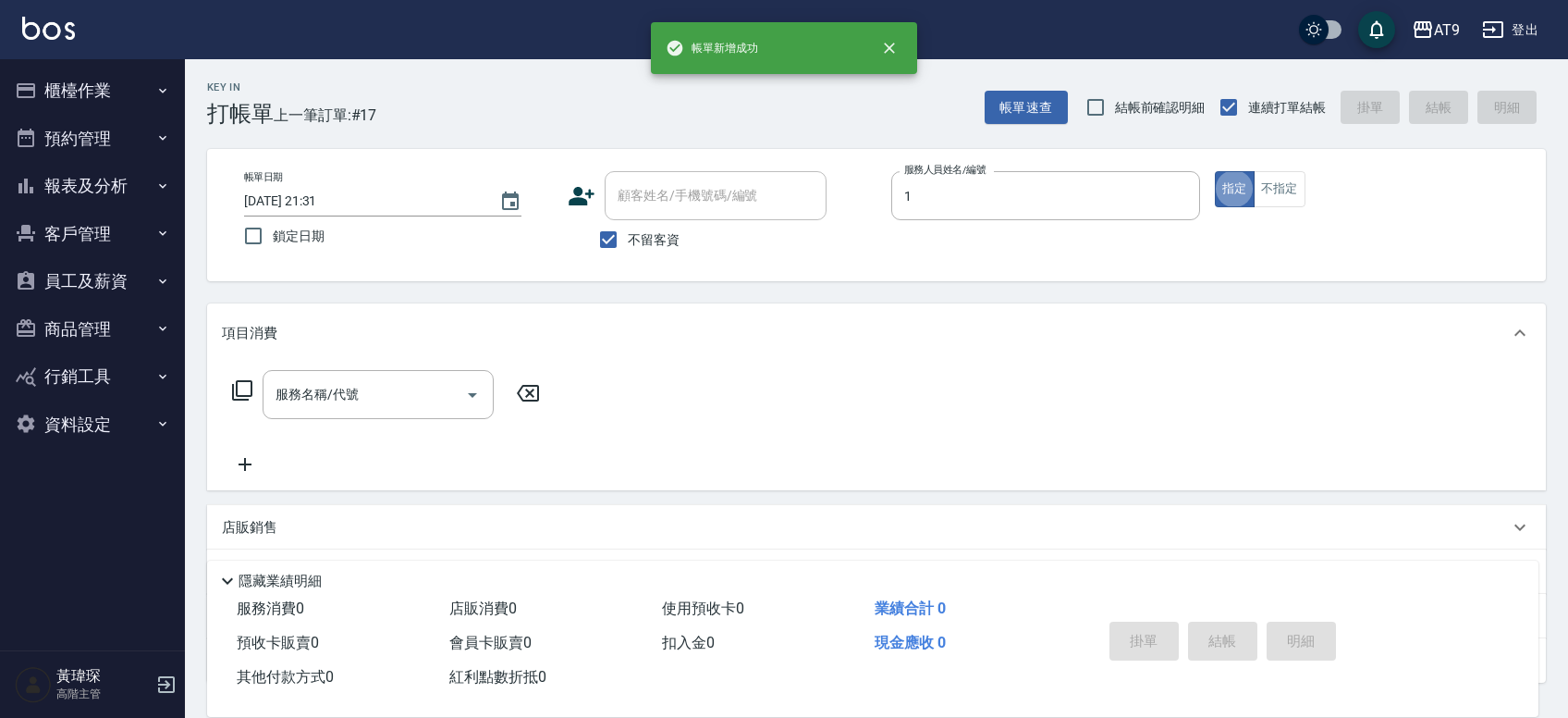
type input "黃瑋琛-1"
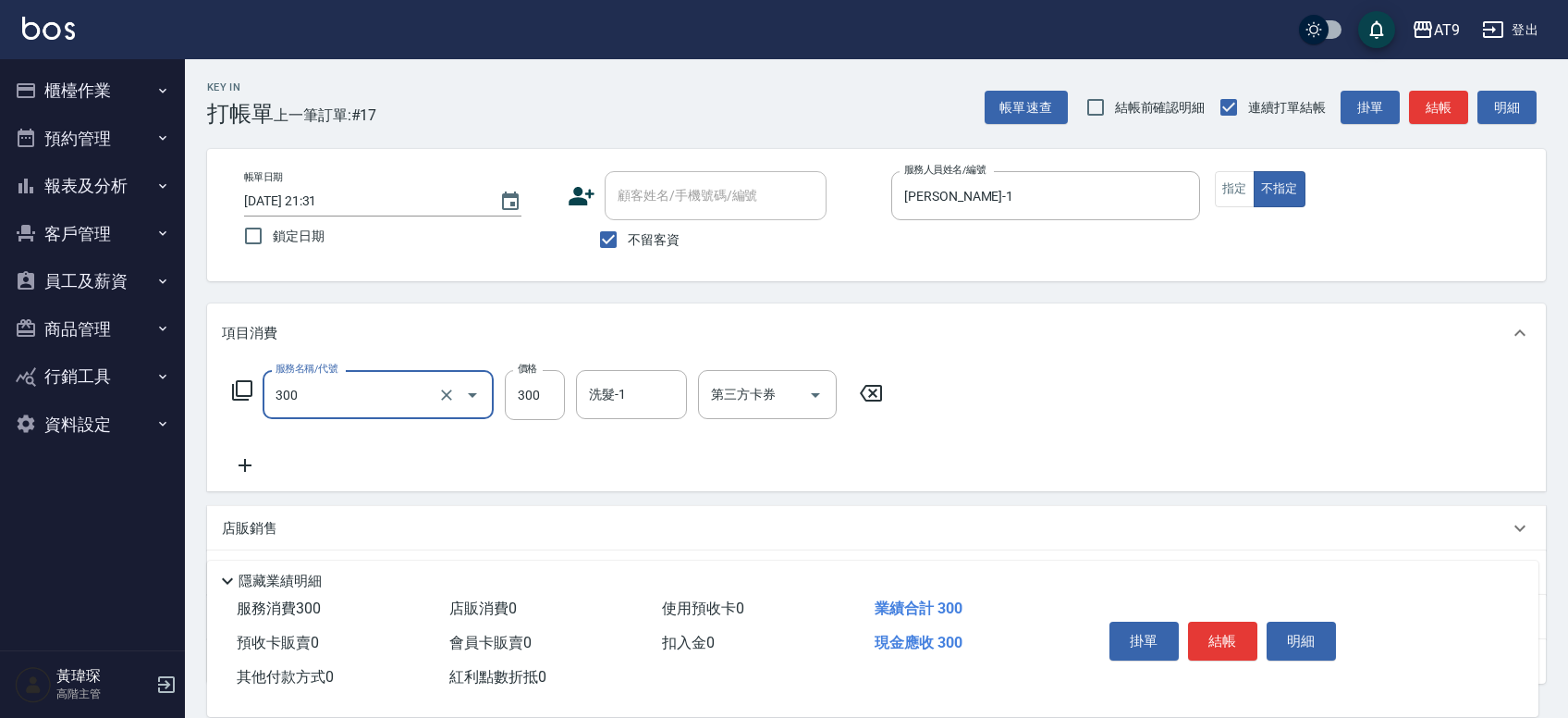
type input "SC300(300)"
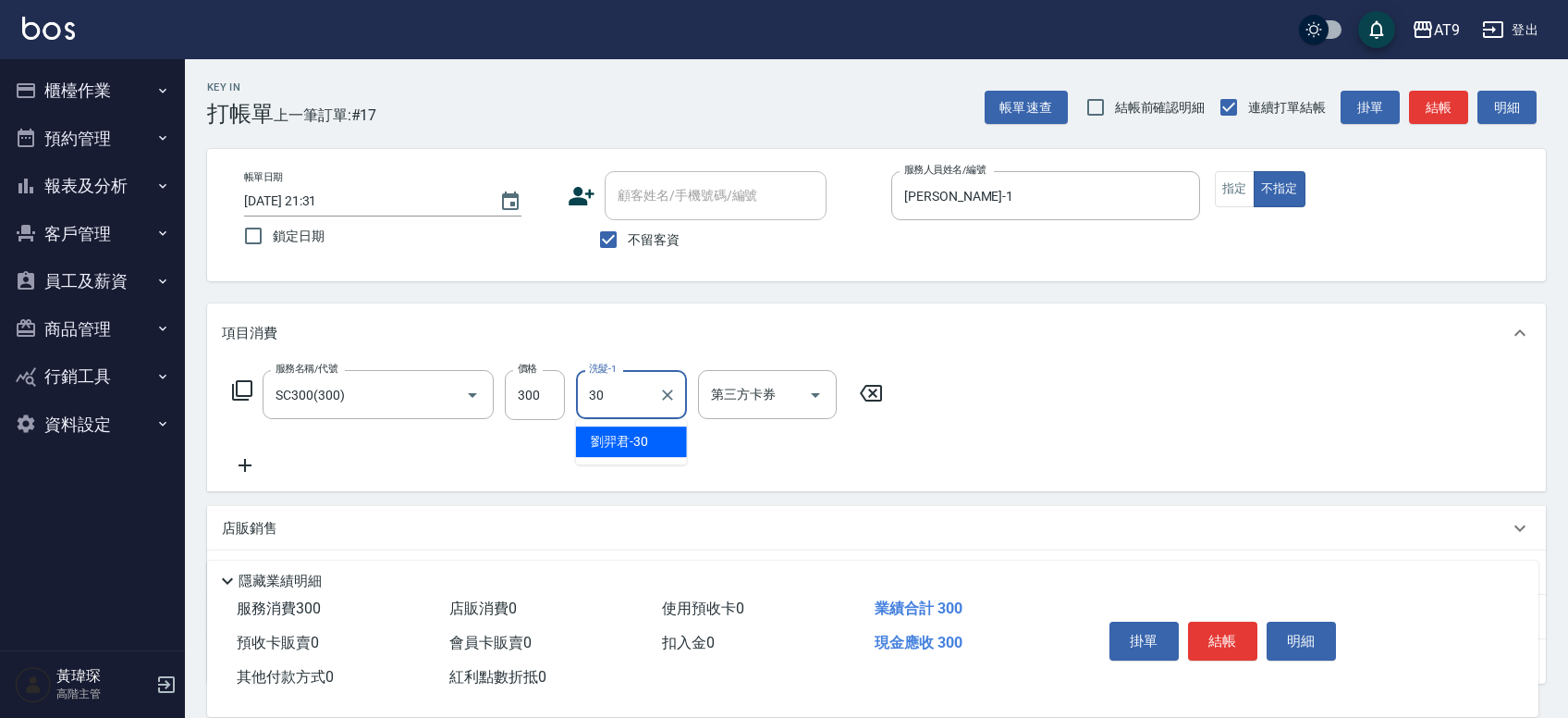
type input "劉羿君-30"
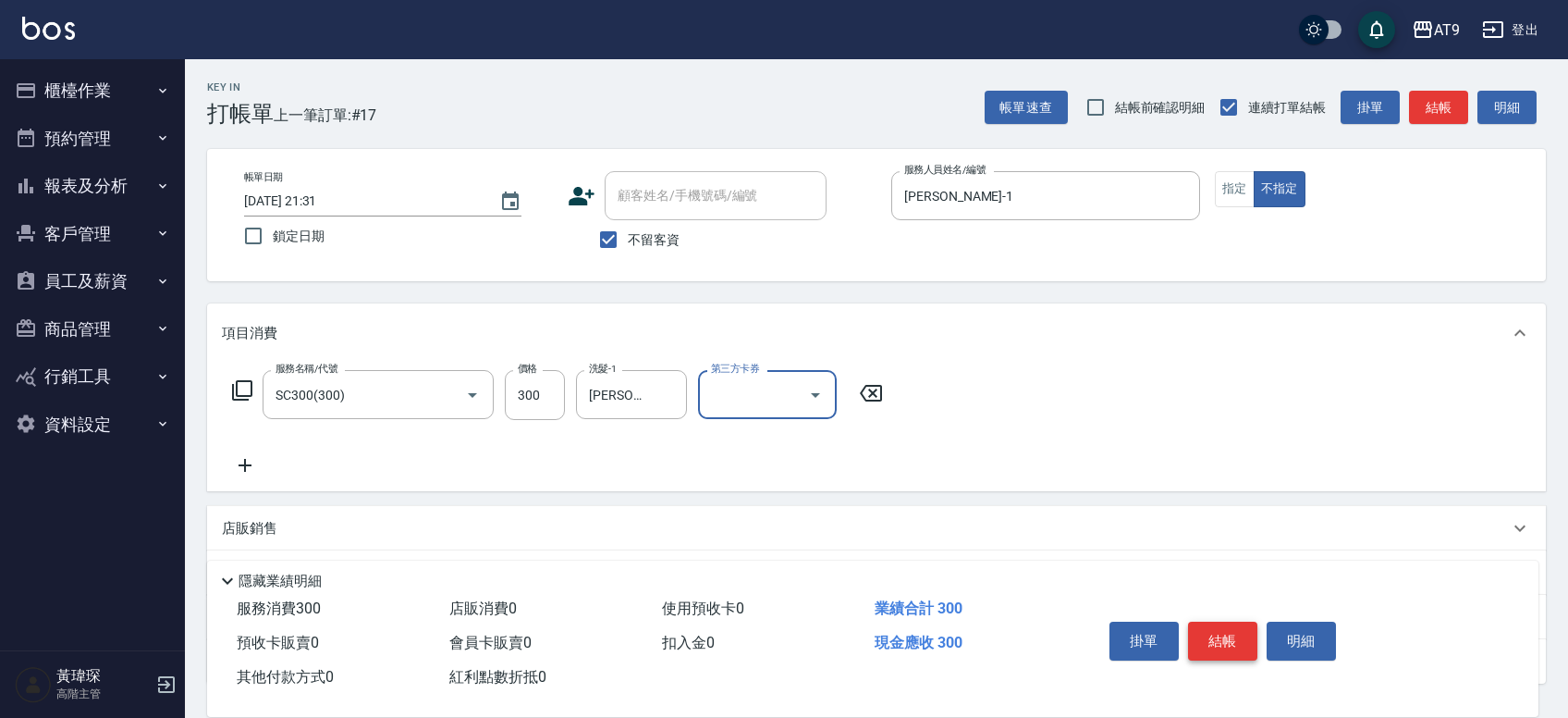
click at [1237, 634] on button "結帳" at bounding box center [1223, 640] width 69 height 38
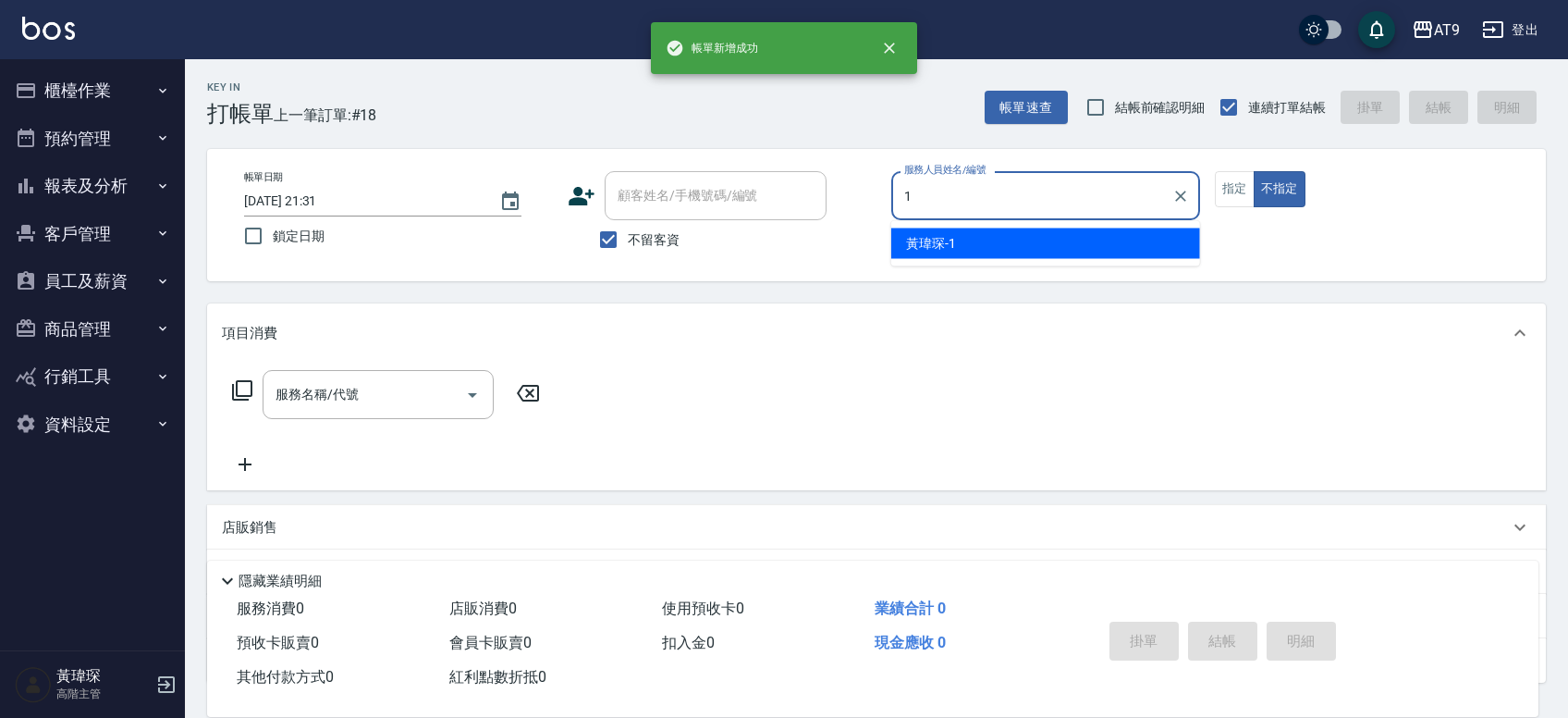
type input "黃瑋琛-1"
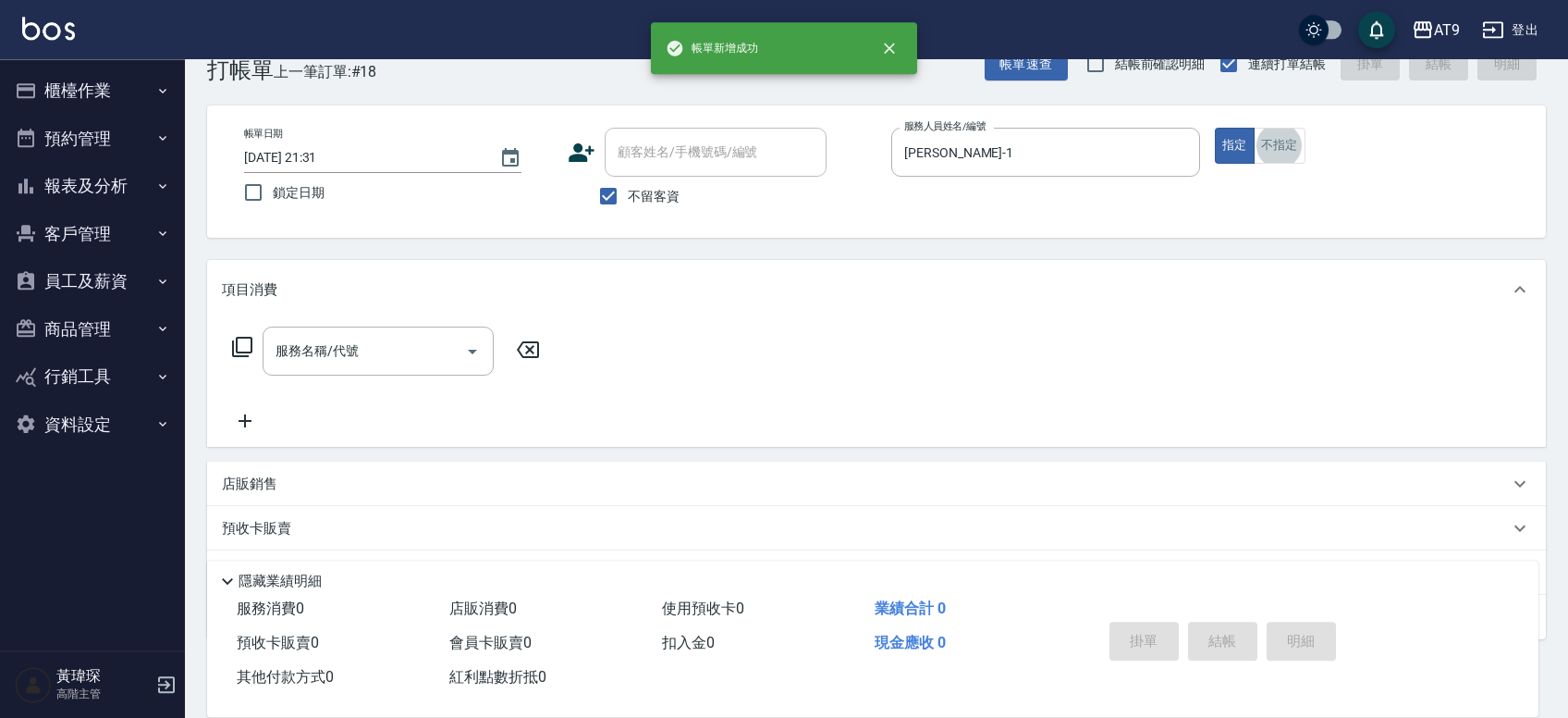
scroll to position [51, 0]
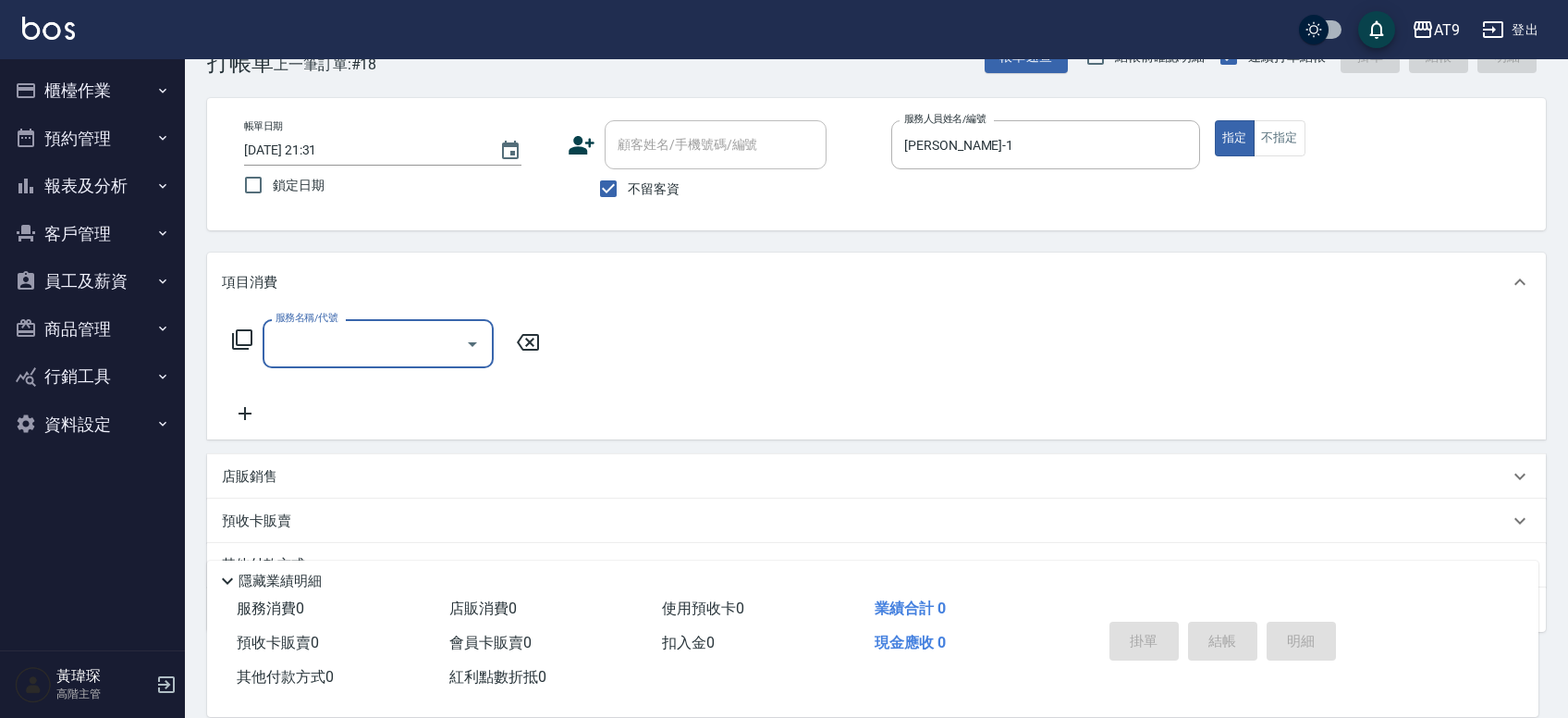
type input "1"
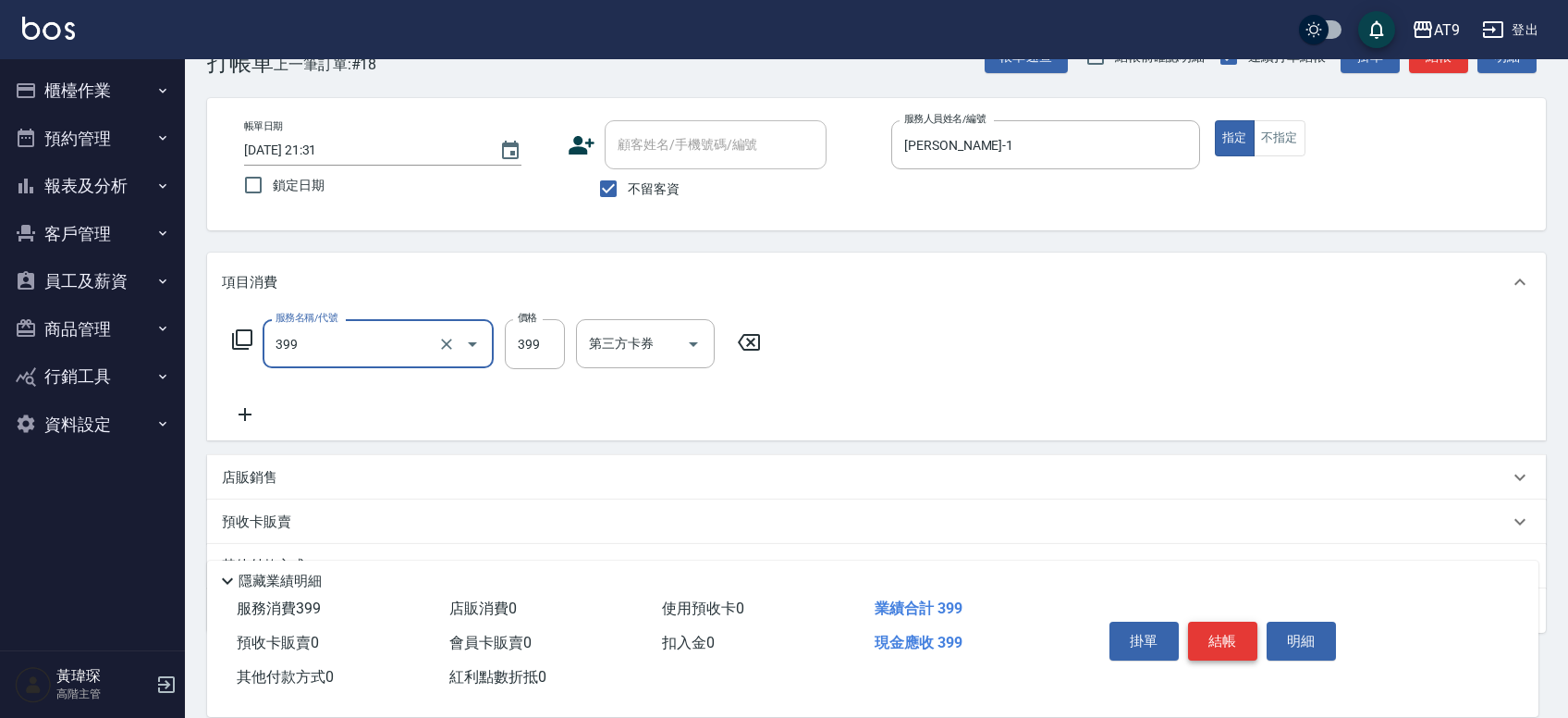
type input "海鹽SPA洗(399)"
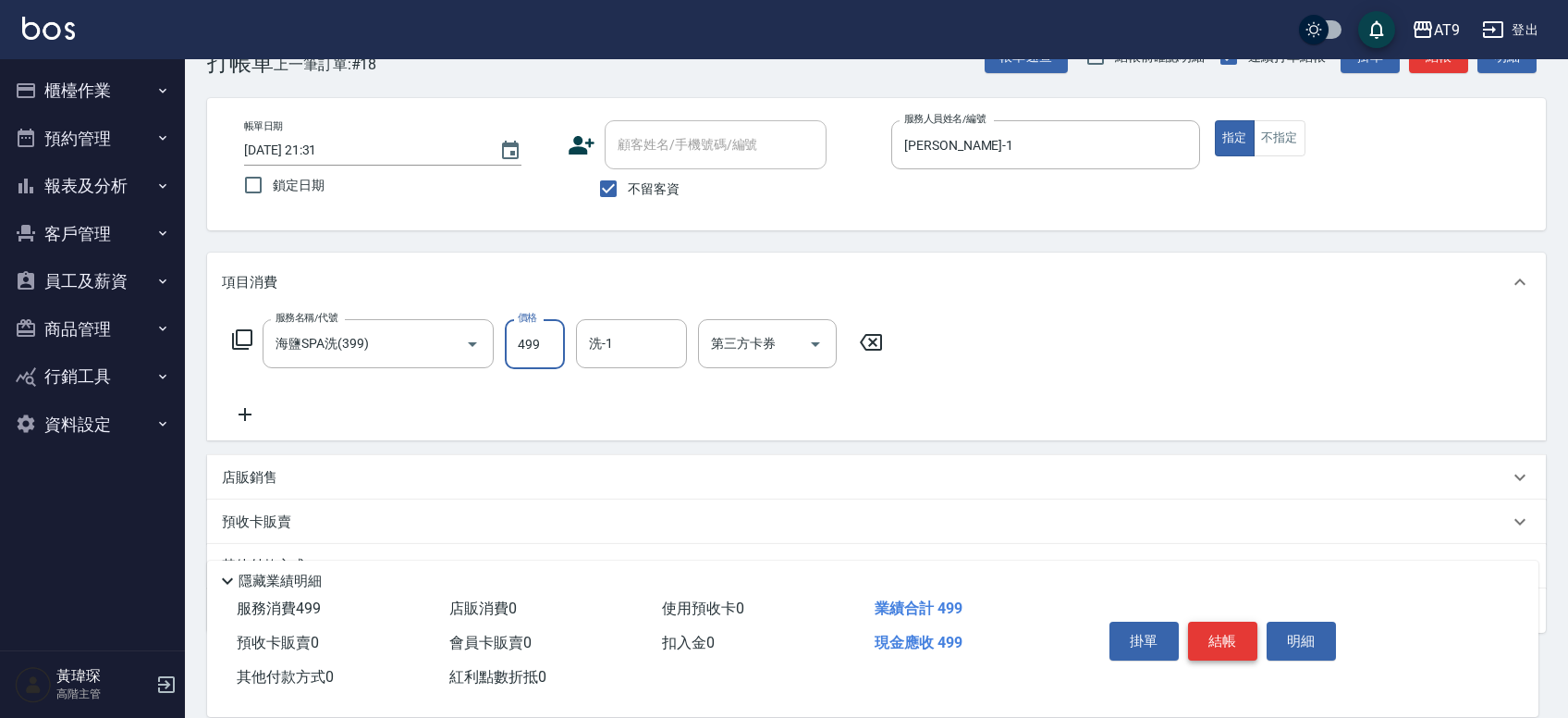
type input "499"
type input "[PERSON_NAME]-36"
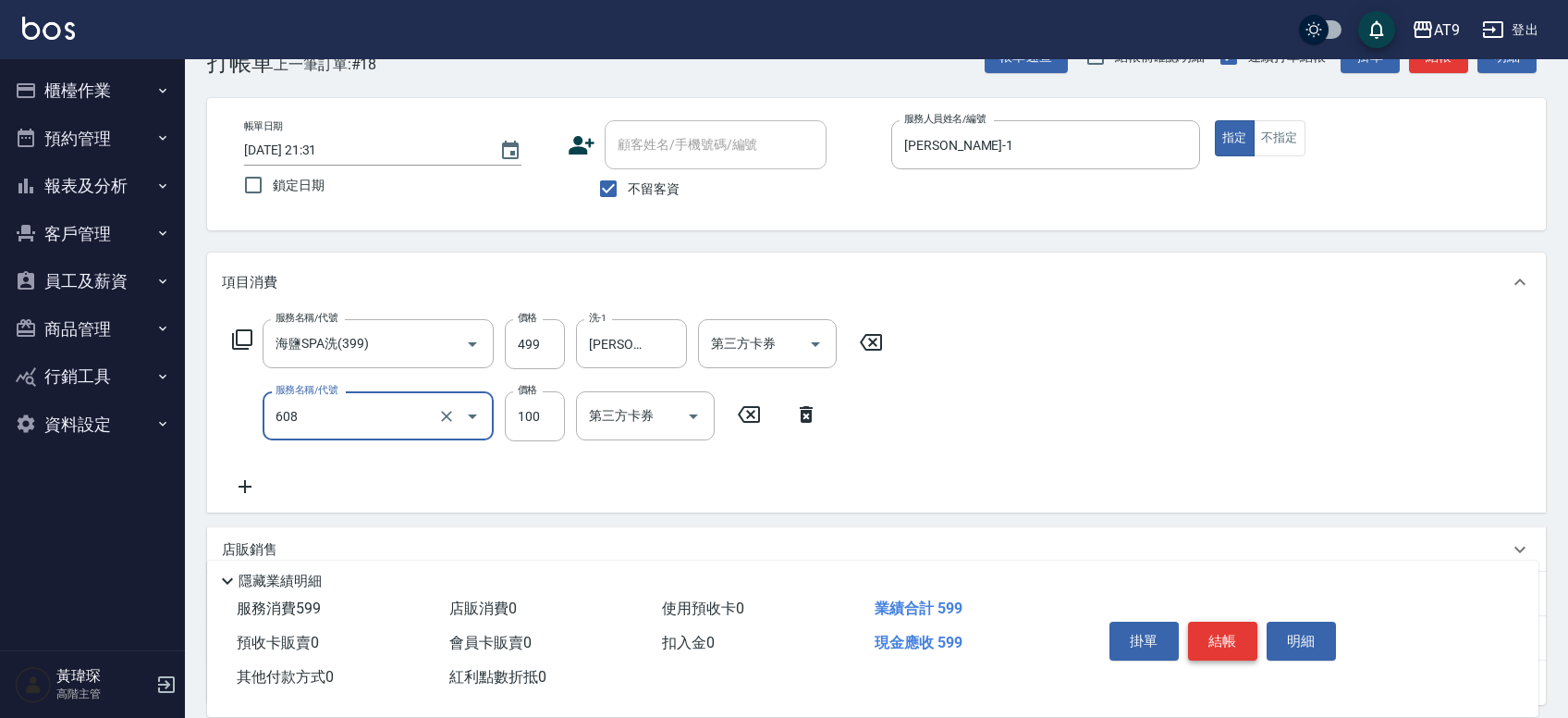
type input "精油長髮(608)"
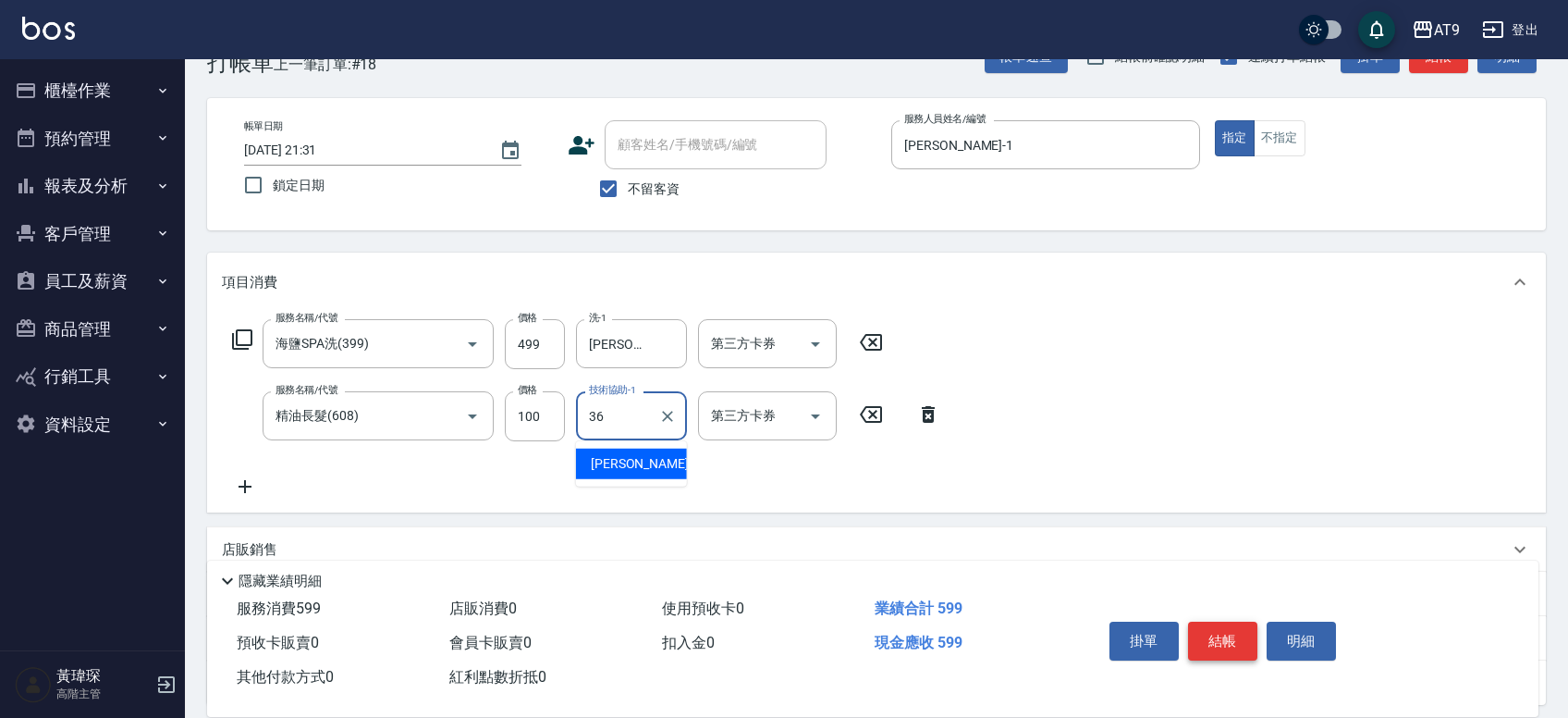
type input "[PERSON_NAME]-36"
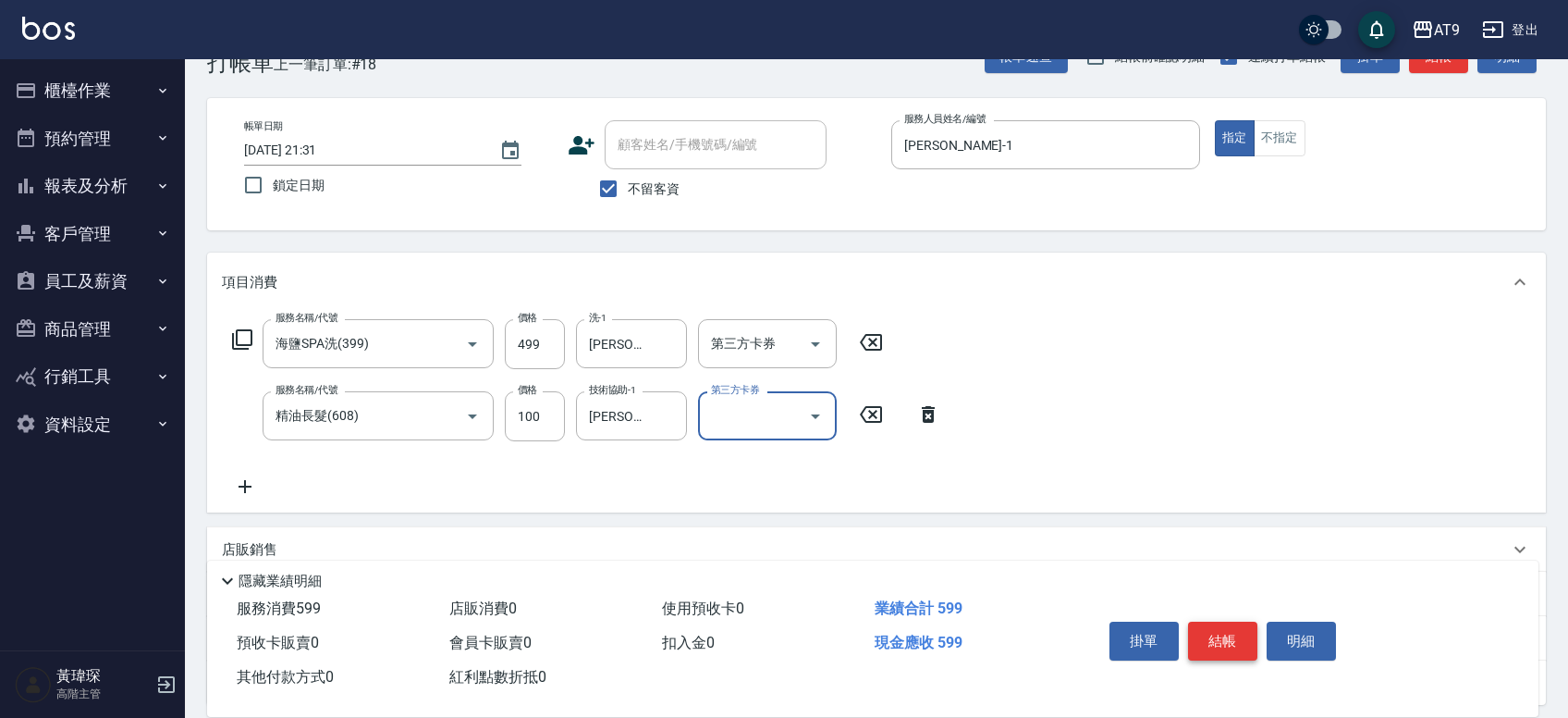
click at [1237, 634] on button "結帳" at bounding box center [1223, 640] width 69 height 38
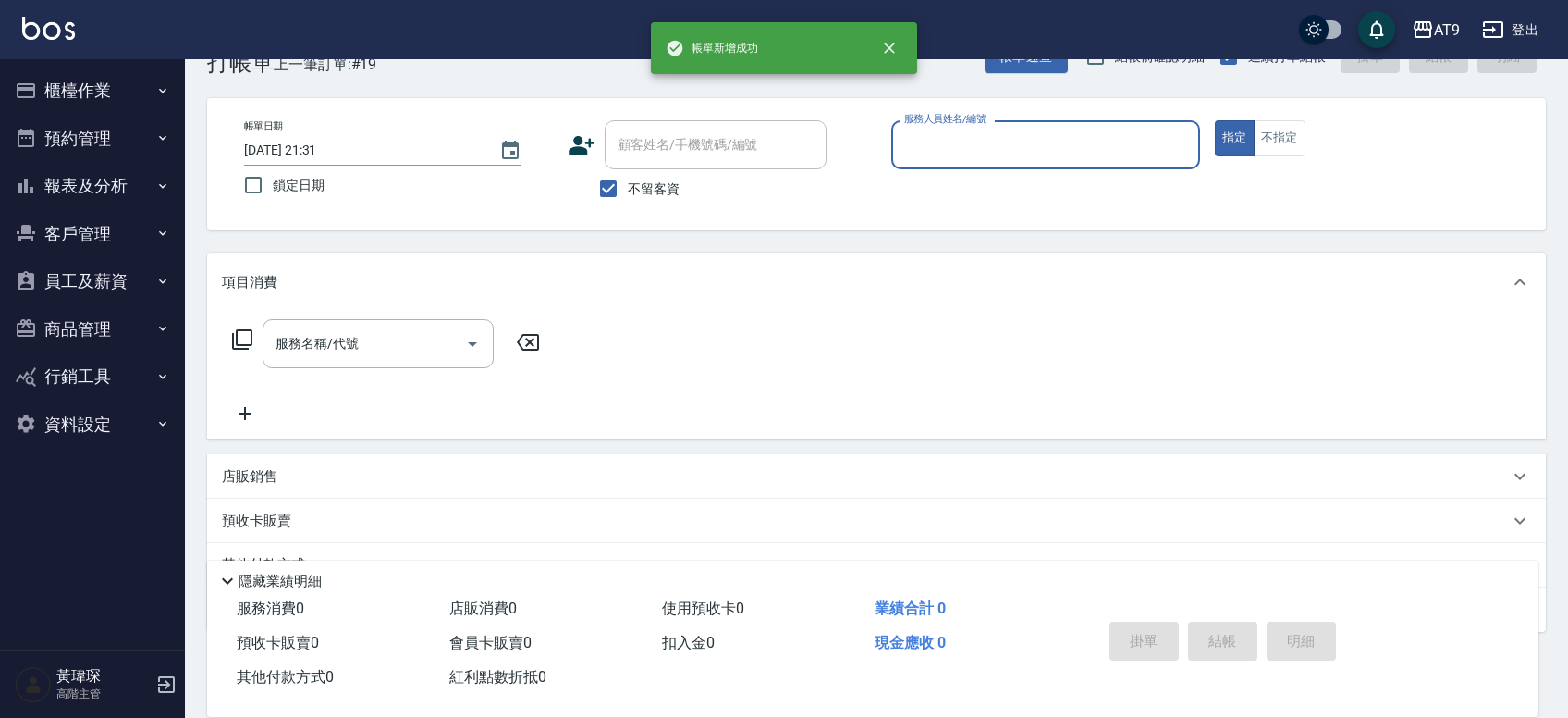
click at [1215, 120] on button "指定" at bounding box center [1234, 138] width 39 height 36
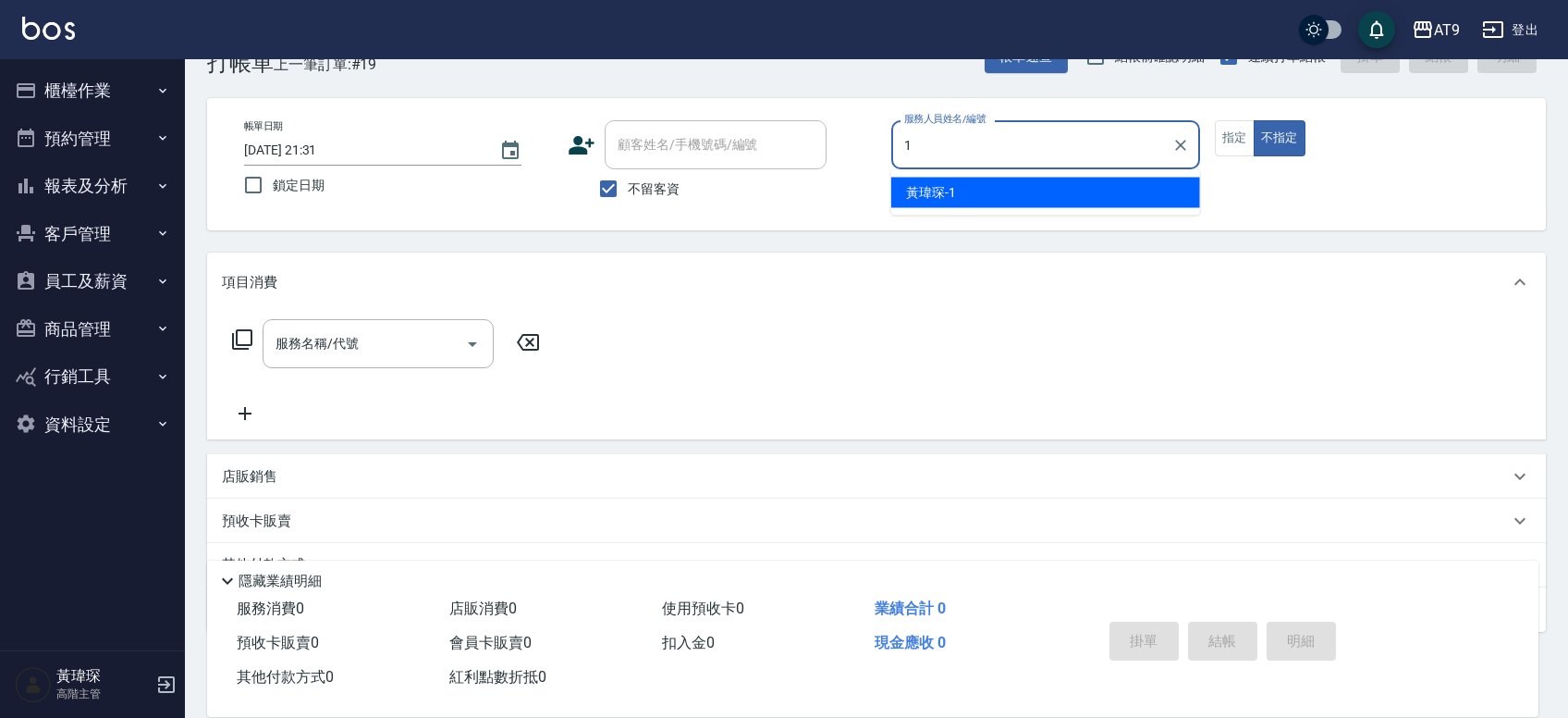
type input "黃瑋琛-1"
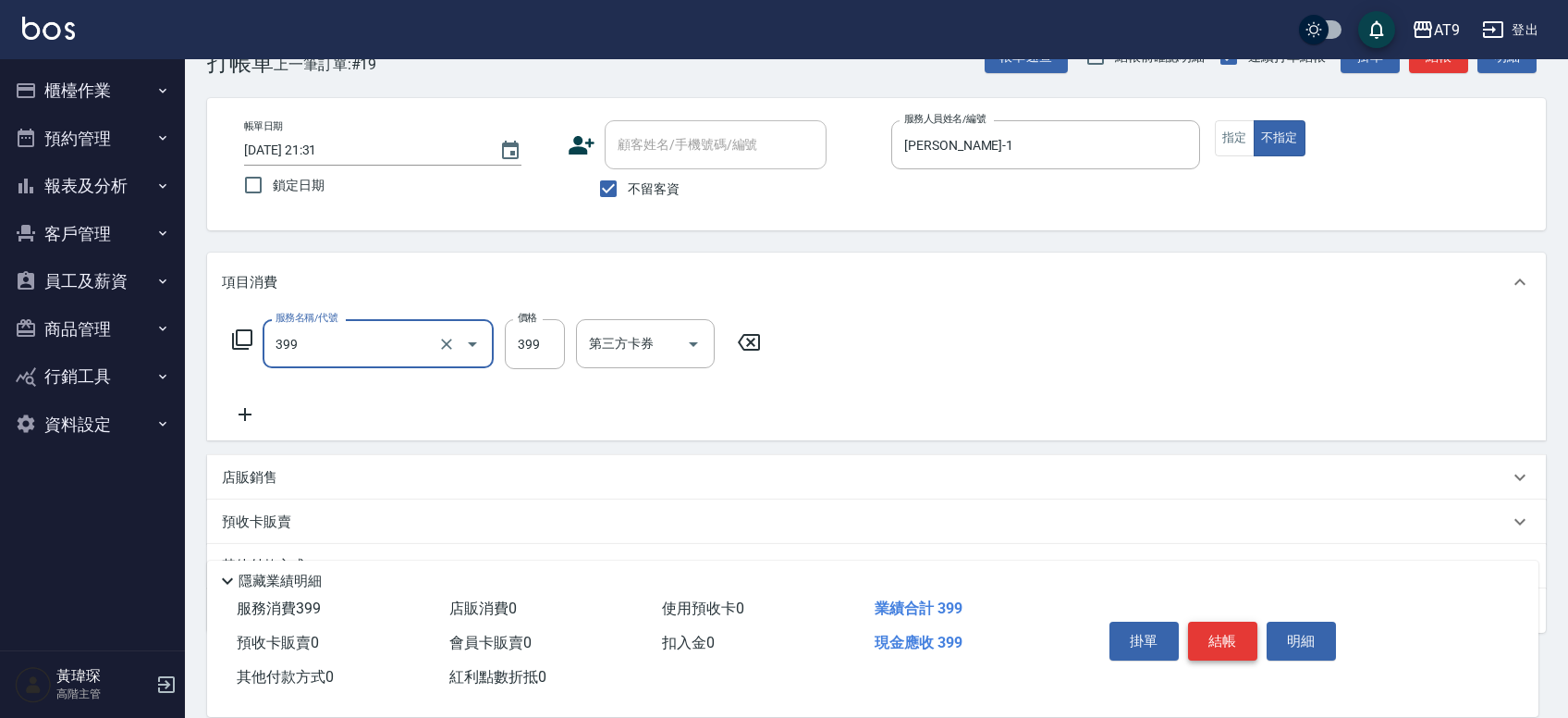
type input "海鹽SPA洗(399)"
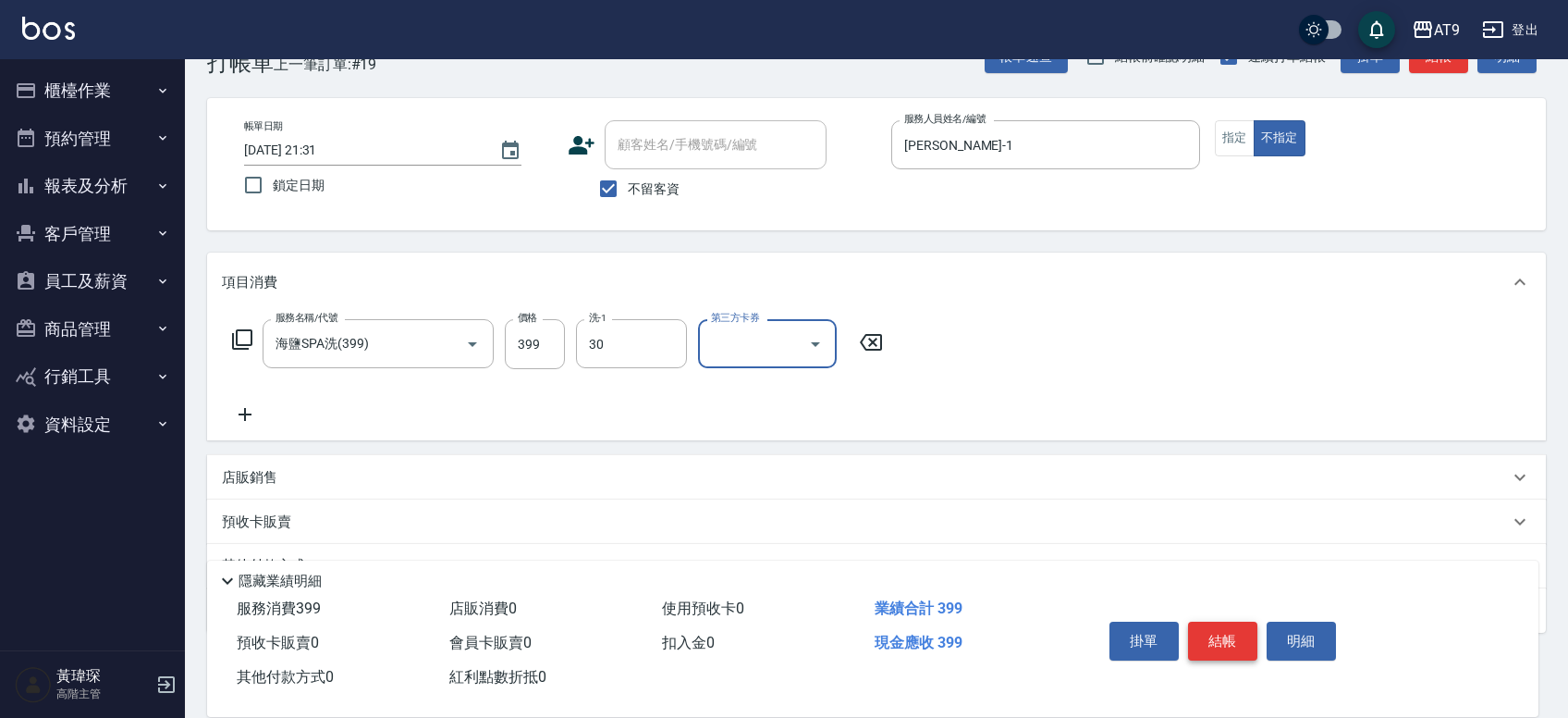
type input "劉羿君-30"
click at [1237, 634] on button "結帳" at bounding box center [1223, 640] width 69 height 38
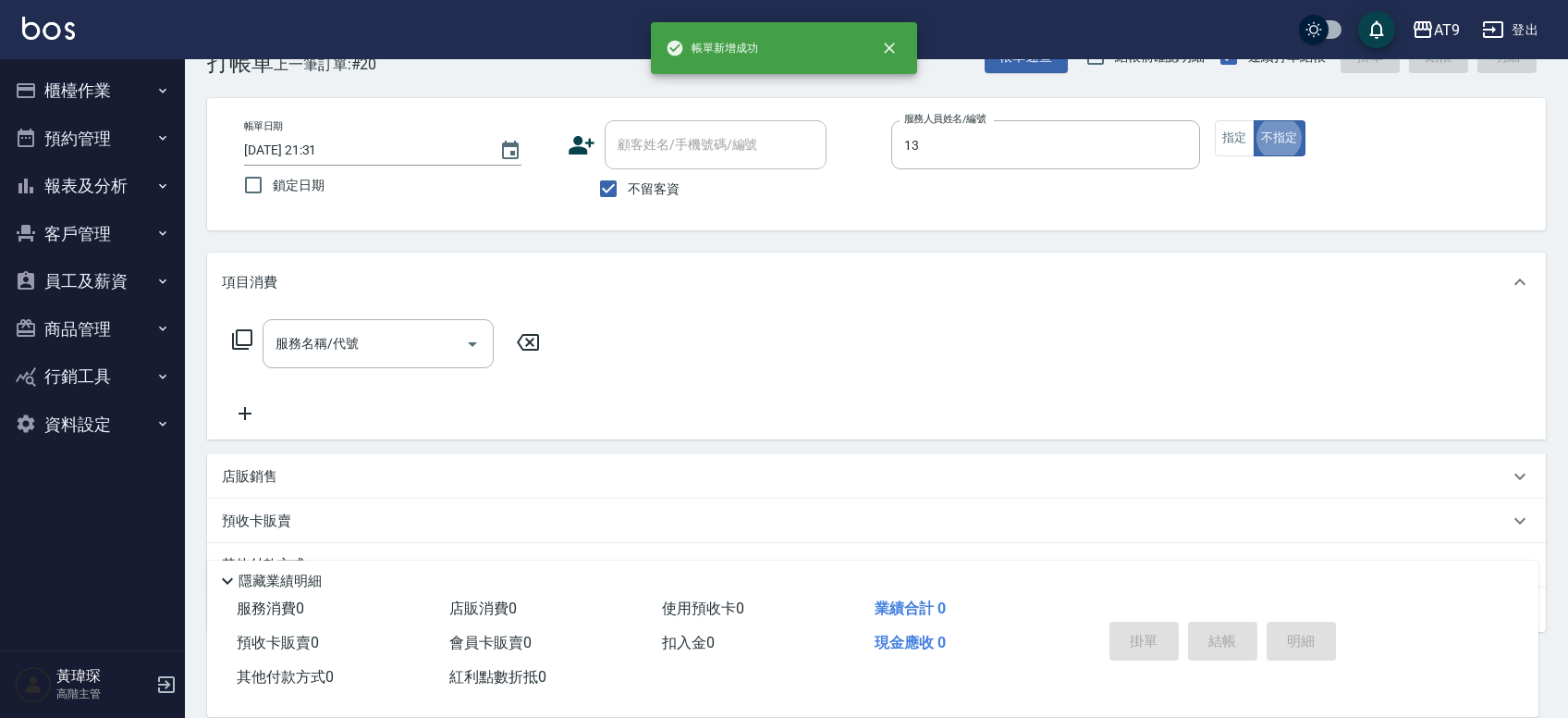
type input "[PERSON_NAME]-13"
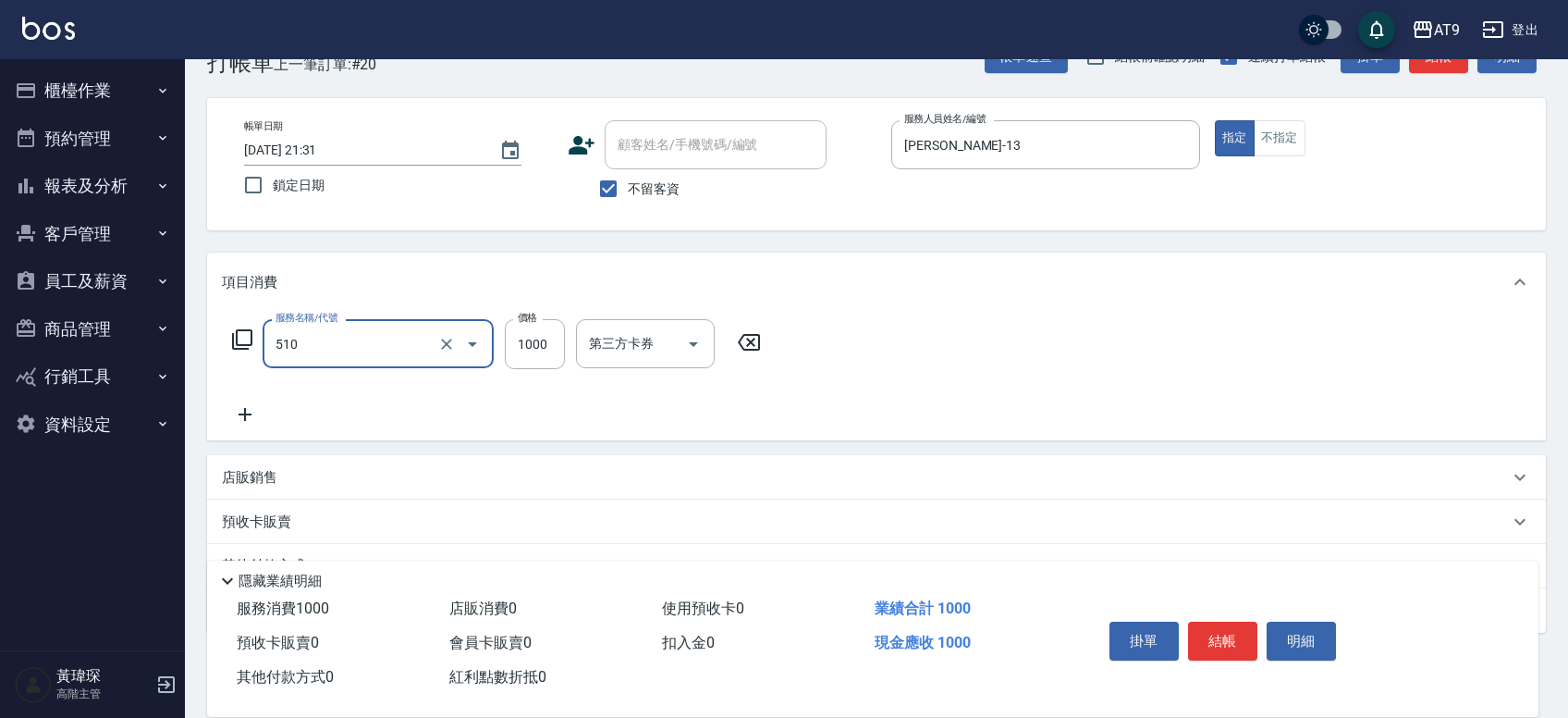
type input "染髮-2(510)"
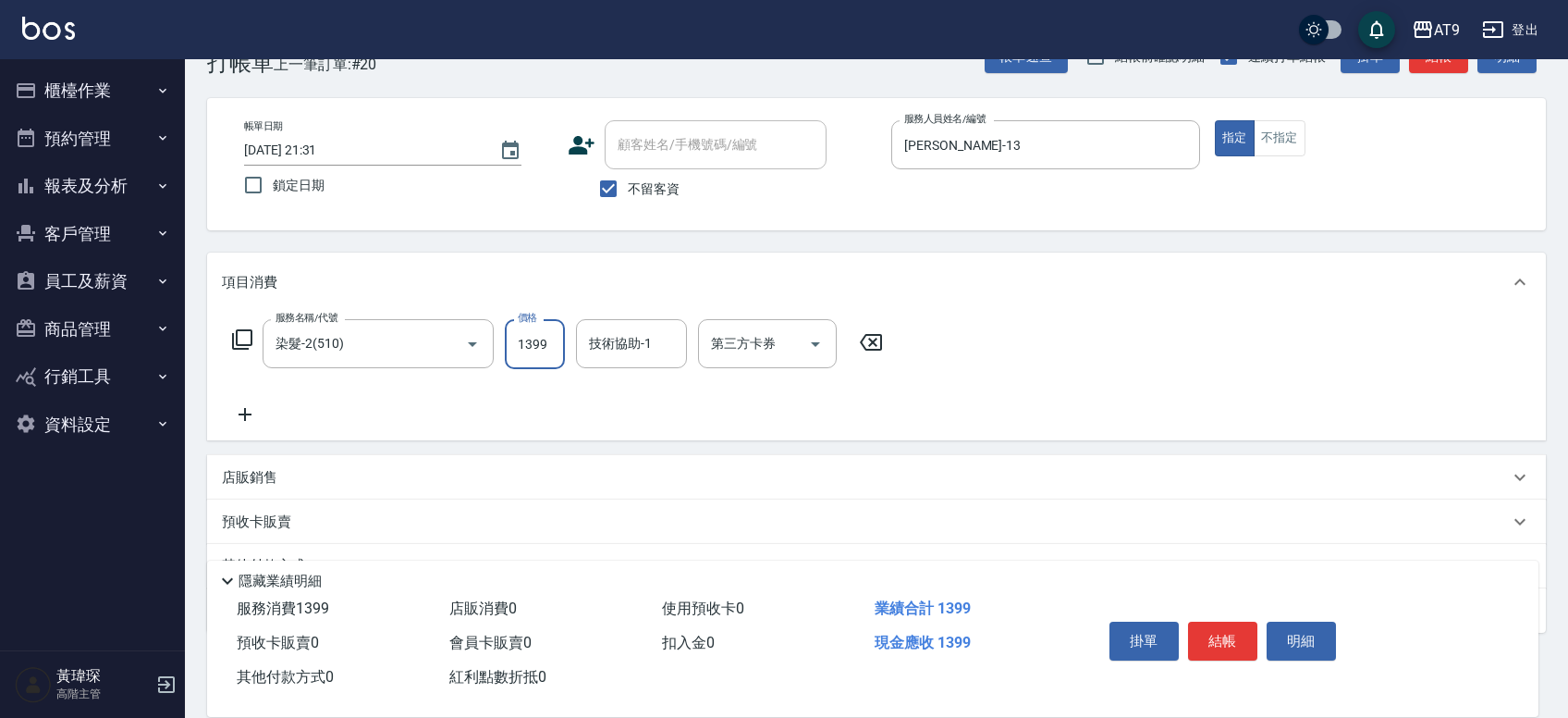
type input "1399"
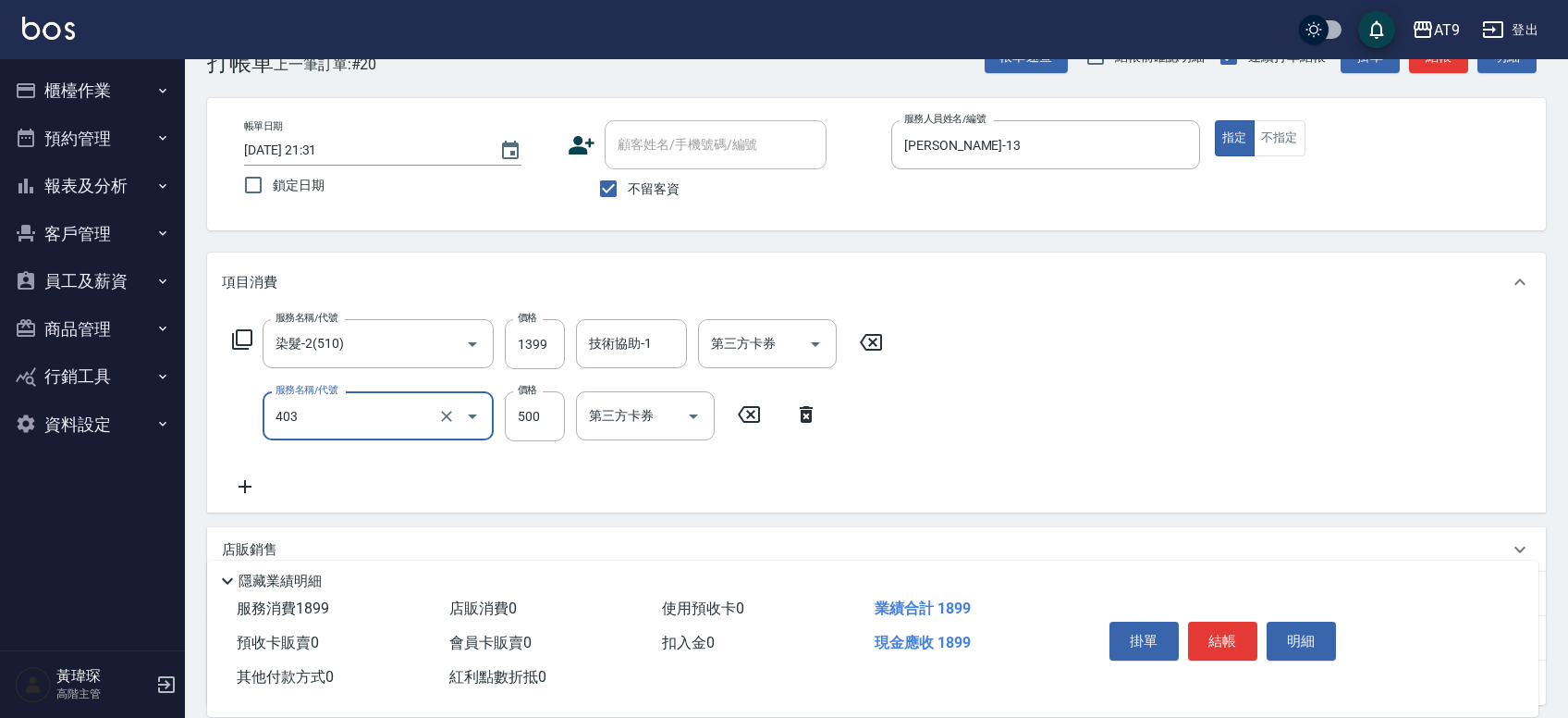
type input "天天護髮(403)"
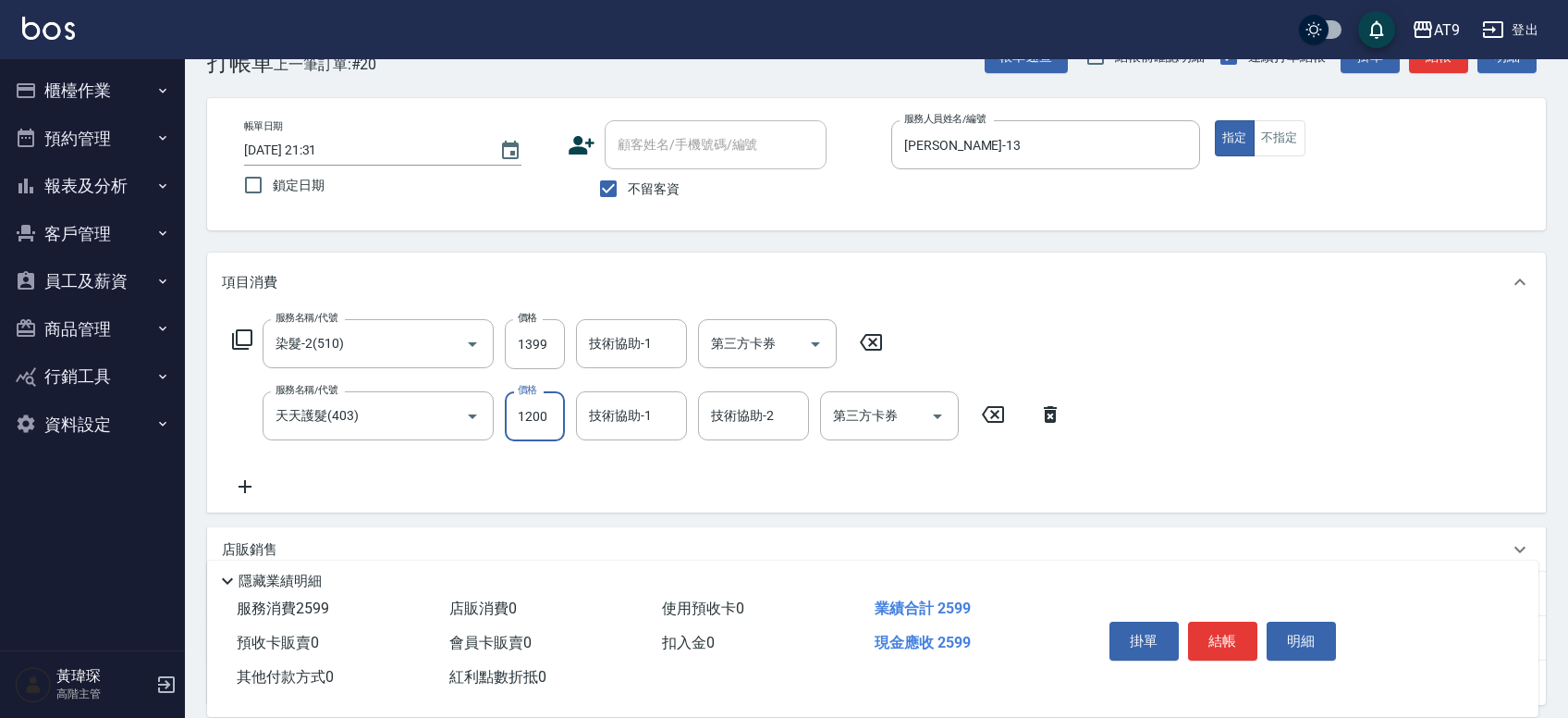
type input "1200"
click at [1237, 634] on button "結帳" at bounding box center [1223, 640] width 69 height 38
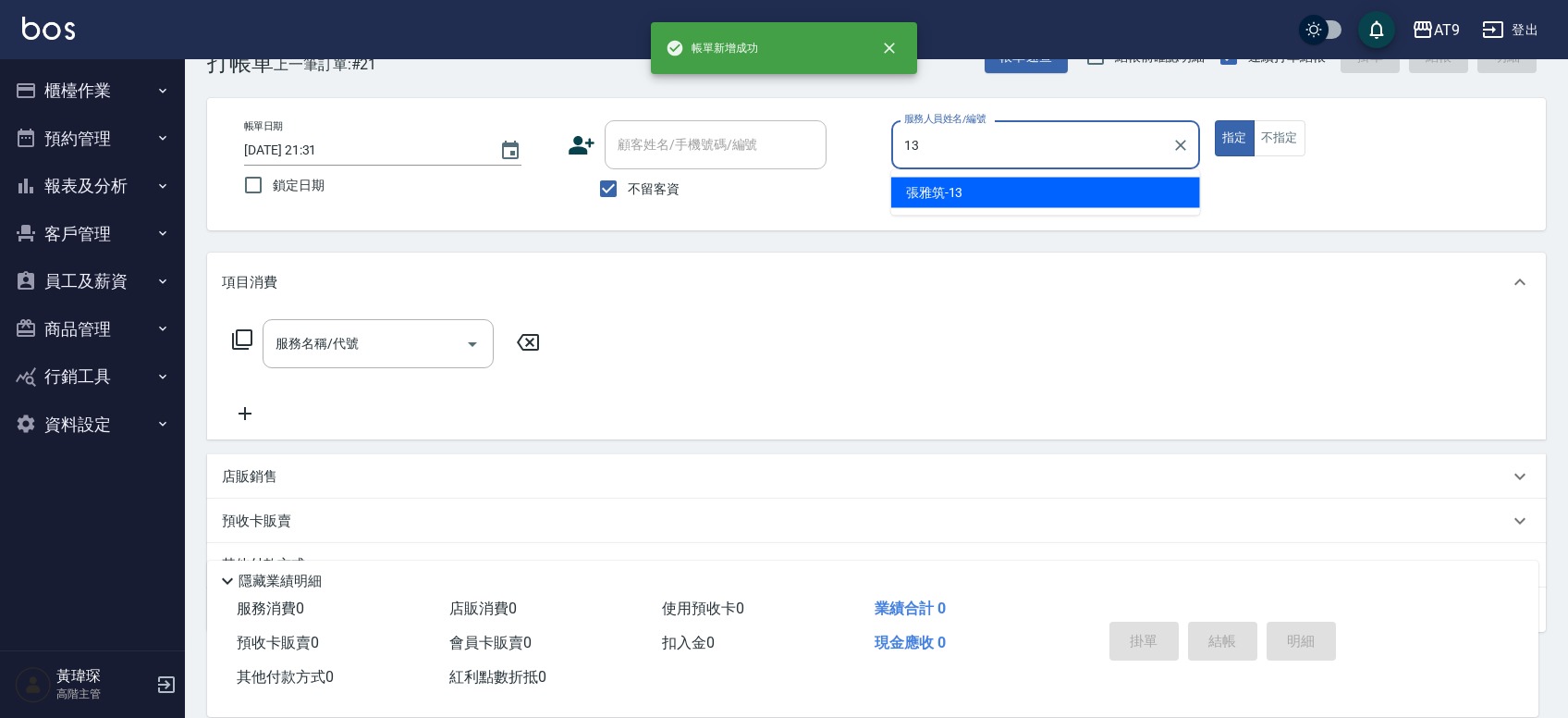
type input "[PERSON_NAME]-13"
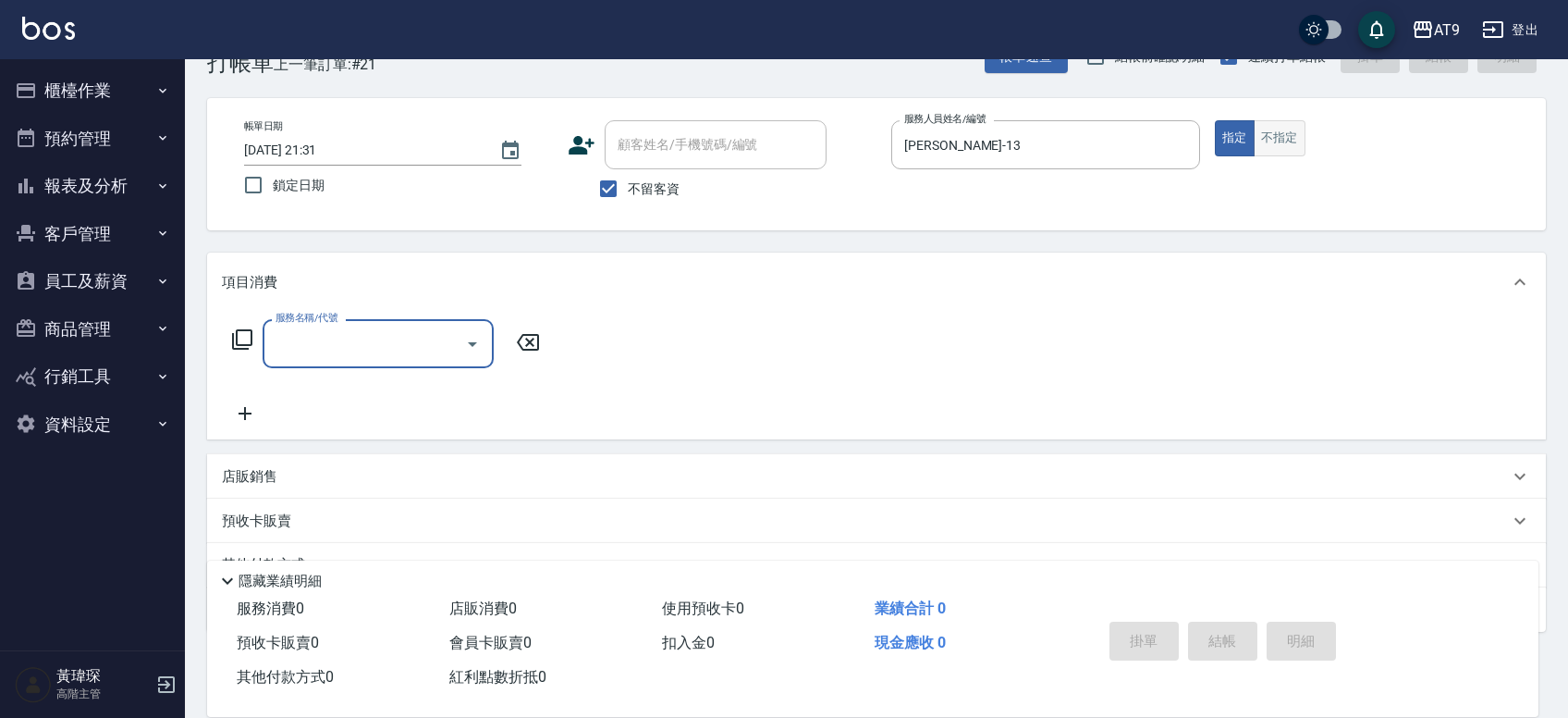
click at [1295, 138] on button "不指定" at bounding box center [1280, 138] width 52 height 36
click at [372, 329] on input "服務名稱/代號" at bounding box center [364, 344] width 187 height 33
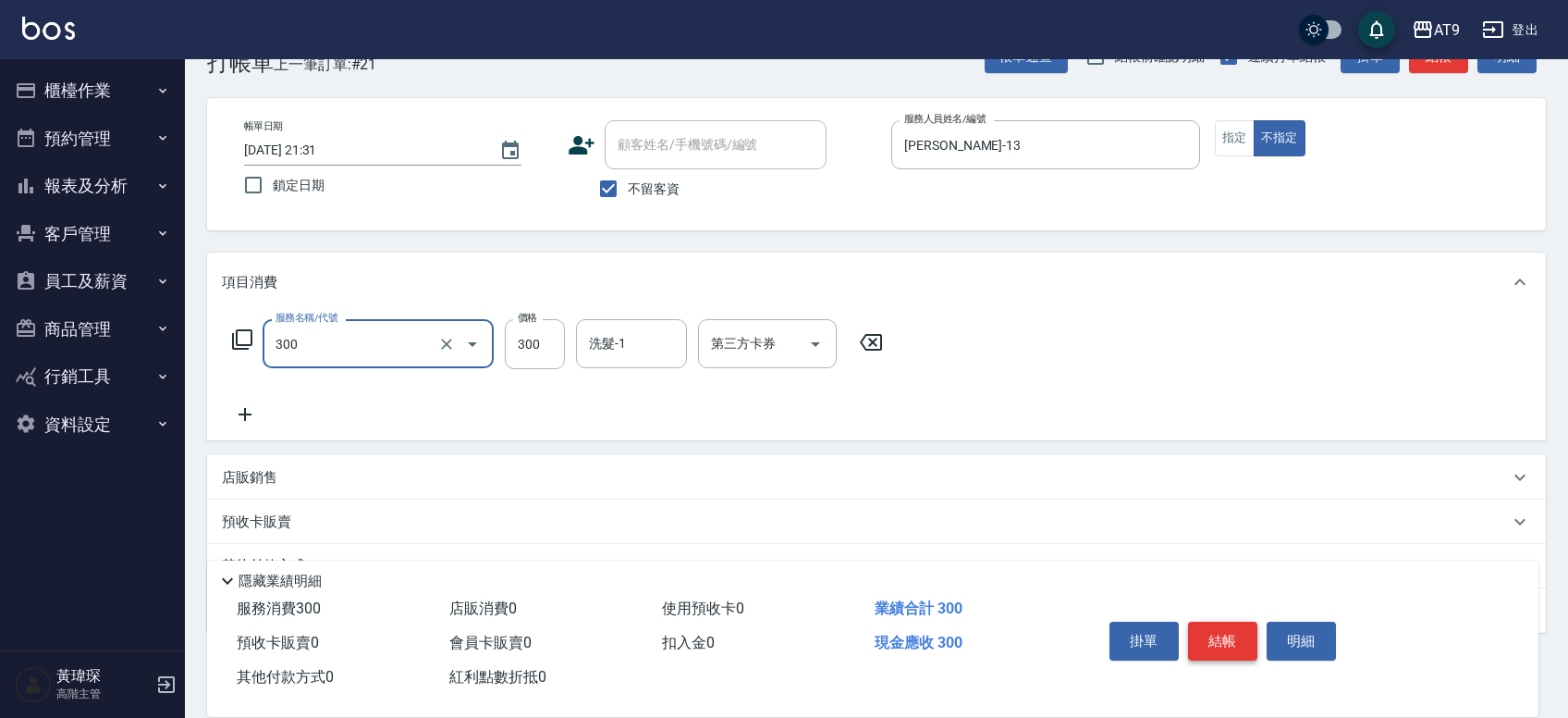
type input "SC300(300)"
click at [1229, 639] on button "結帳" at bounding box center [1223, 640] width 69 height 38
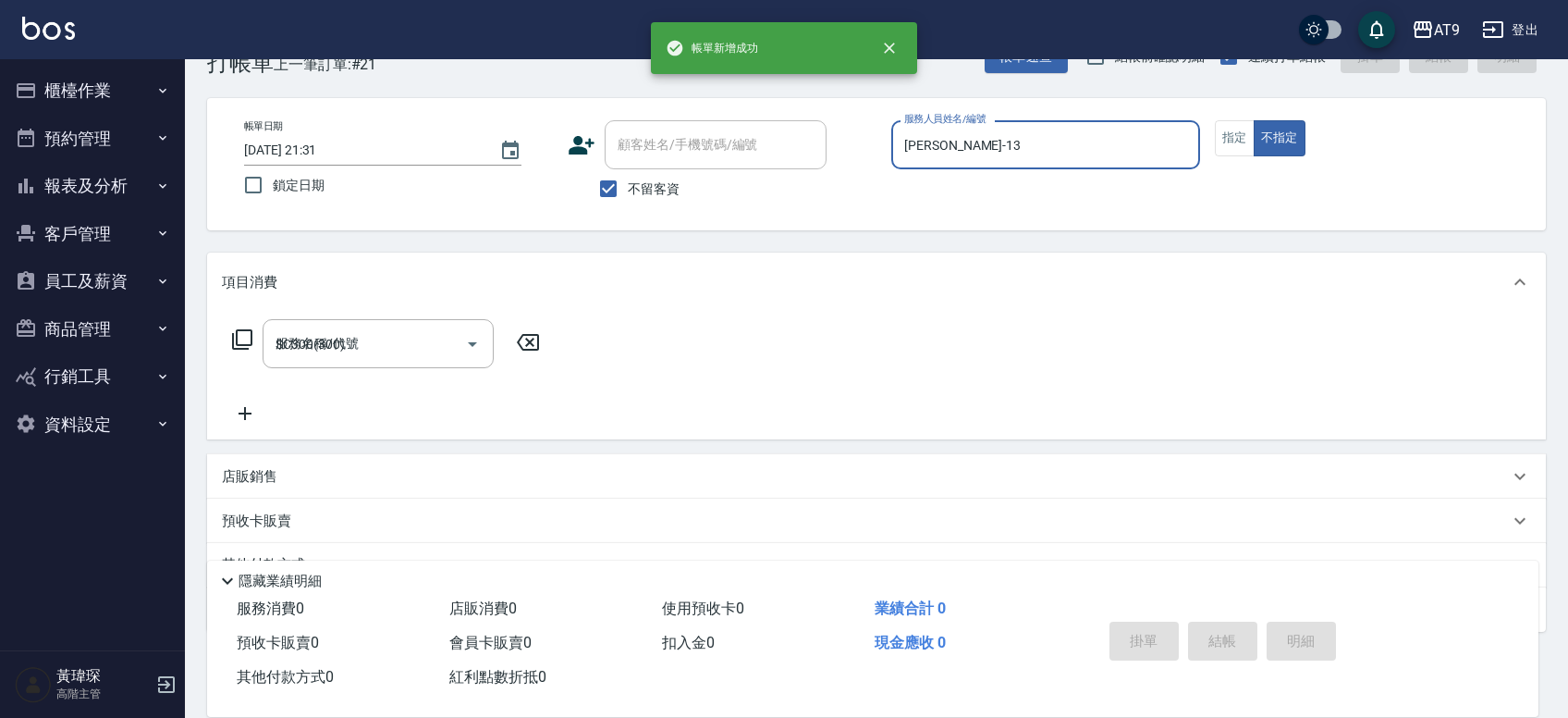
type input "2025/10/12 21:32"
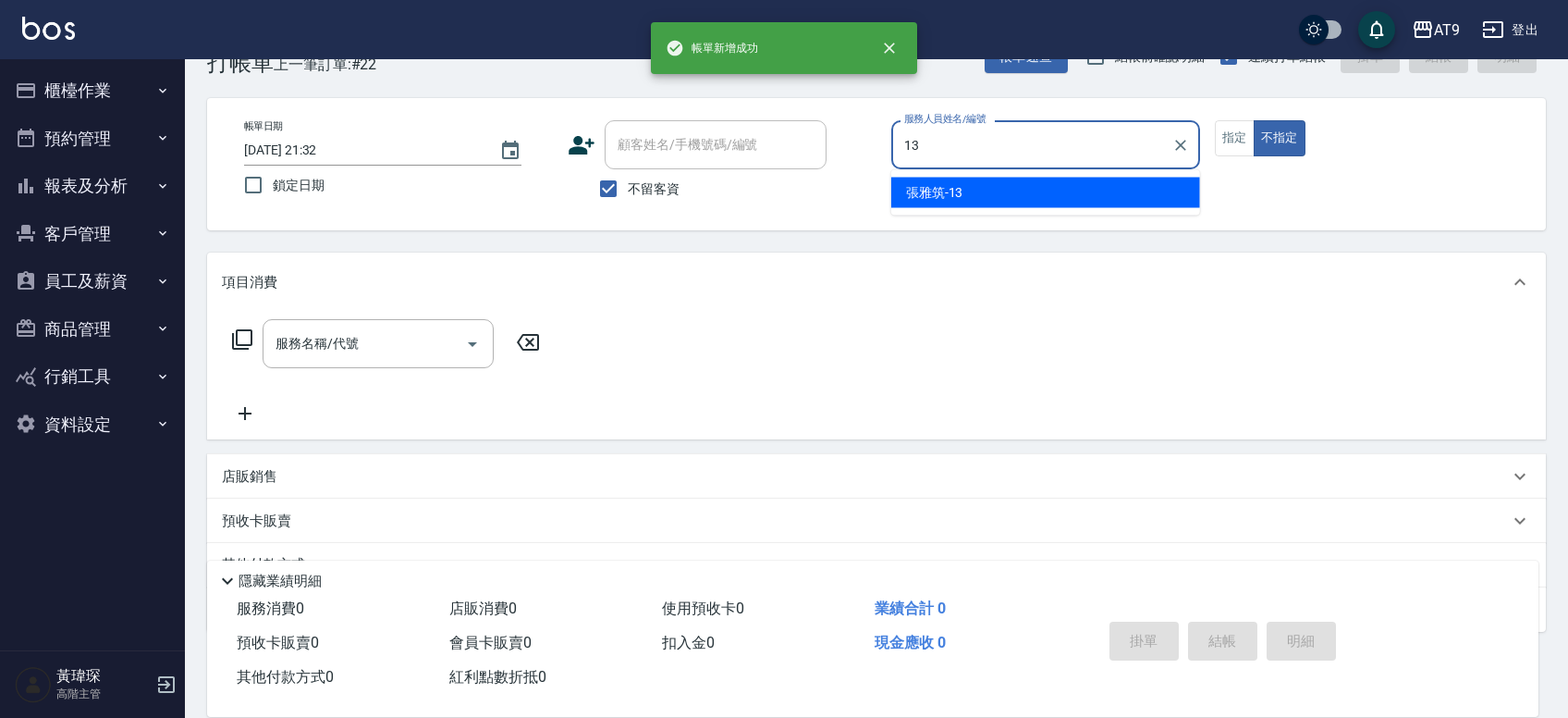
type input "[PERSON_NAME]-13"
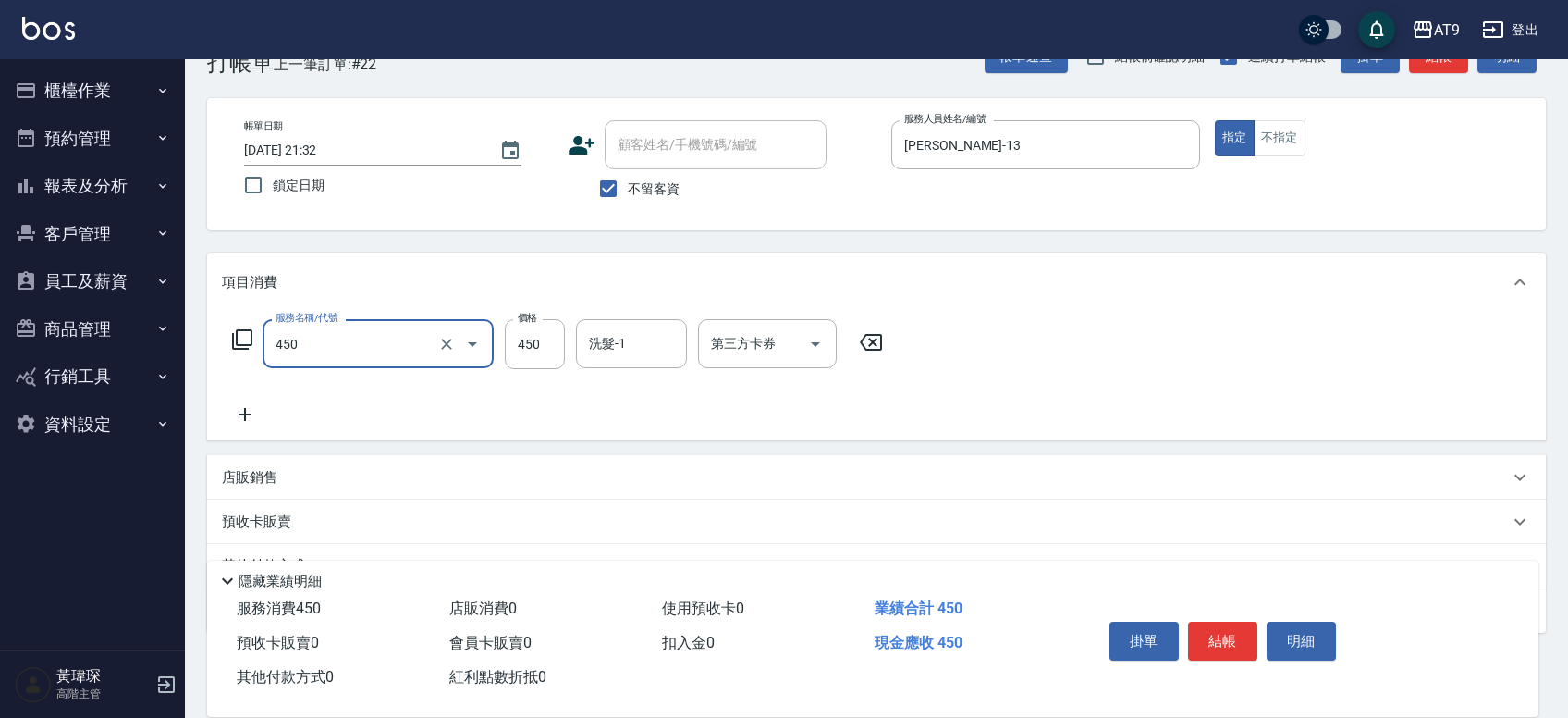
type input "SC450(450)"
click at [1236, 621] on button "結帳" at bounding box center [1223, 640] width 69 height 38
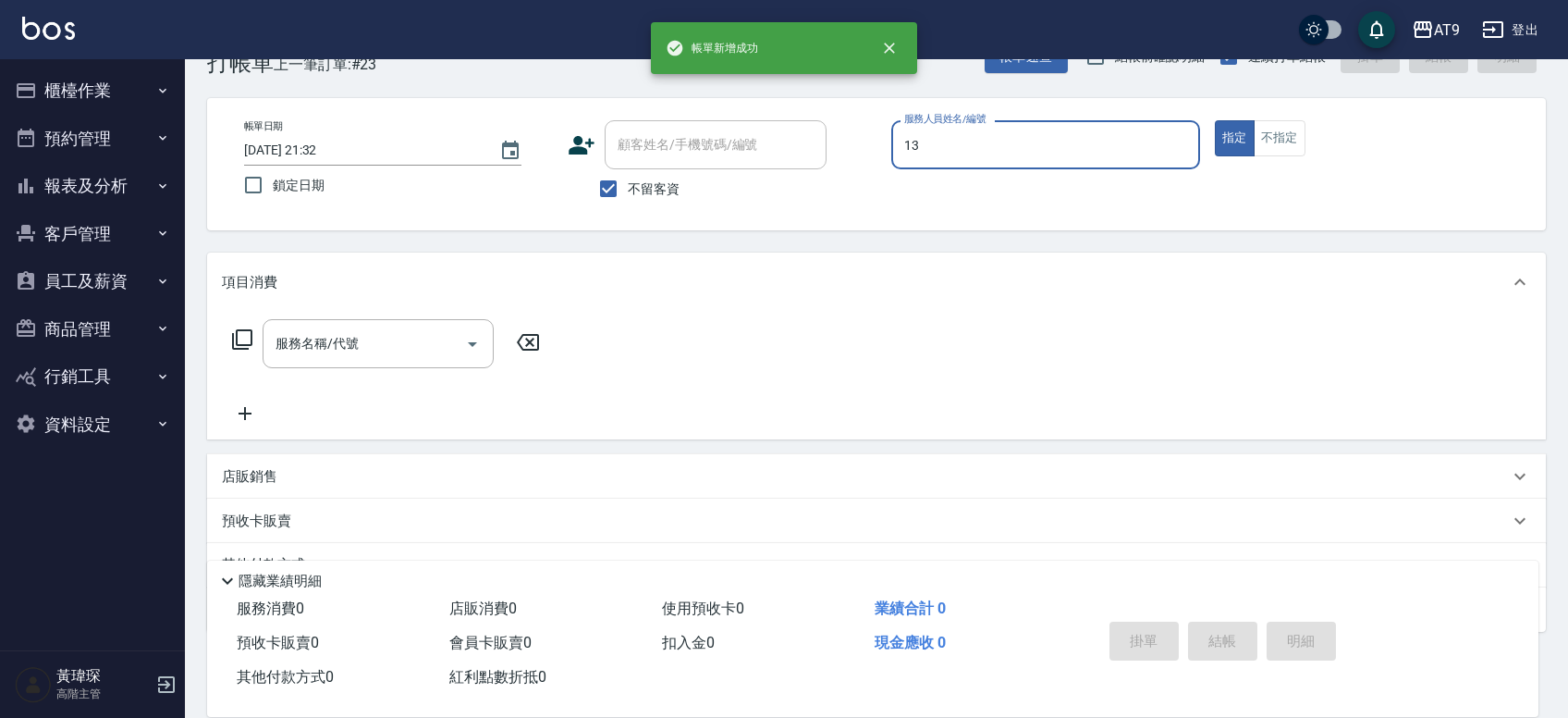
type input "[PERSON_NAME]-13"
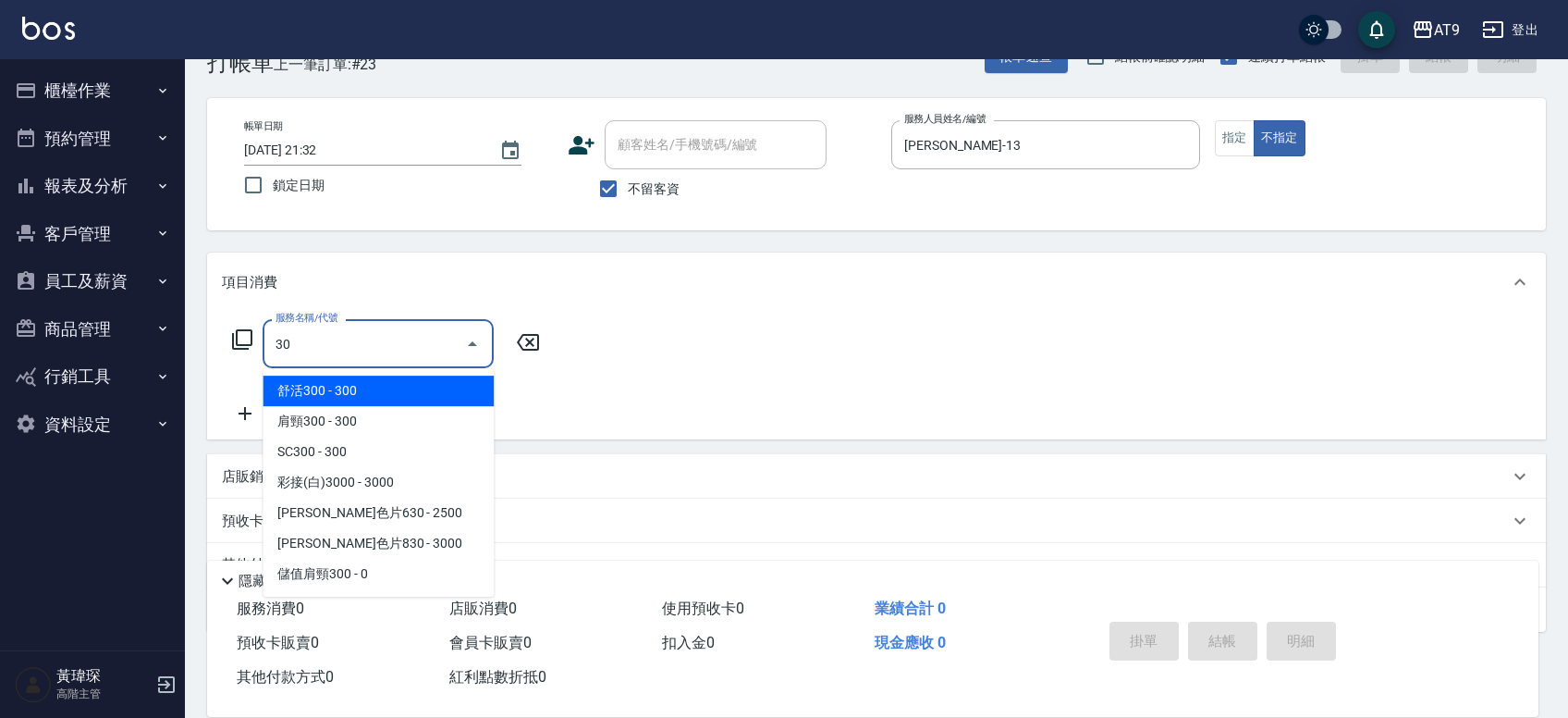
type input "舒活300(106)"
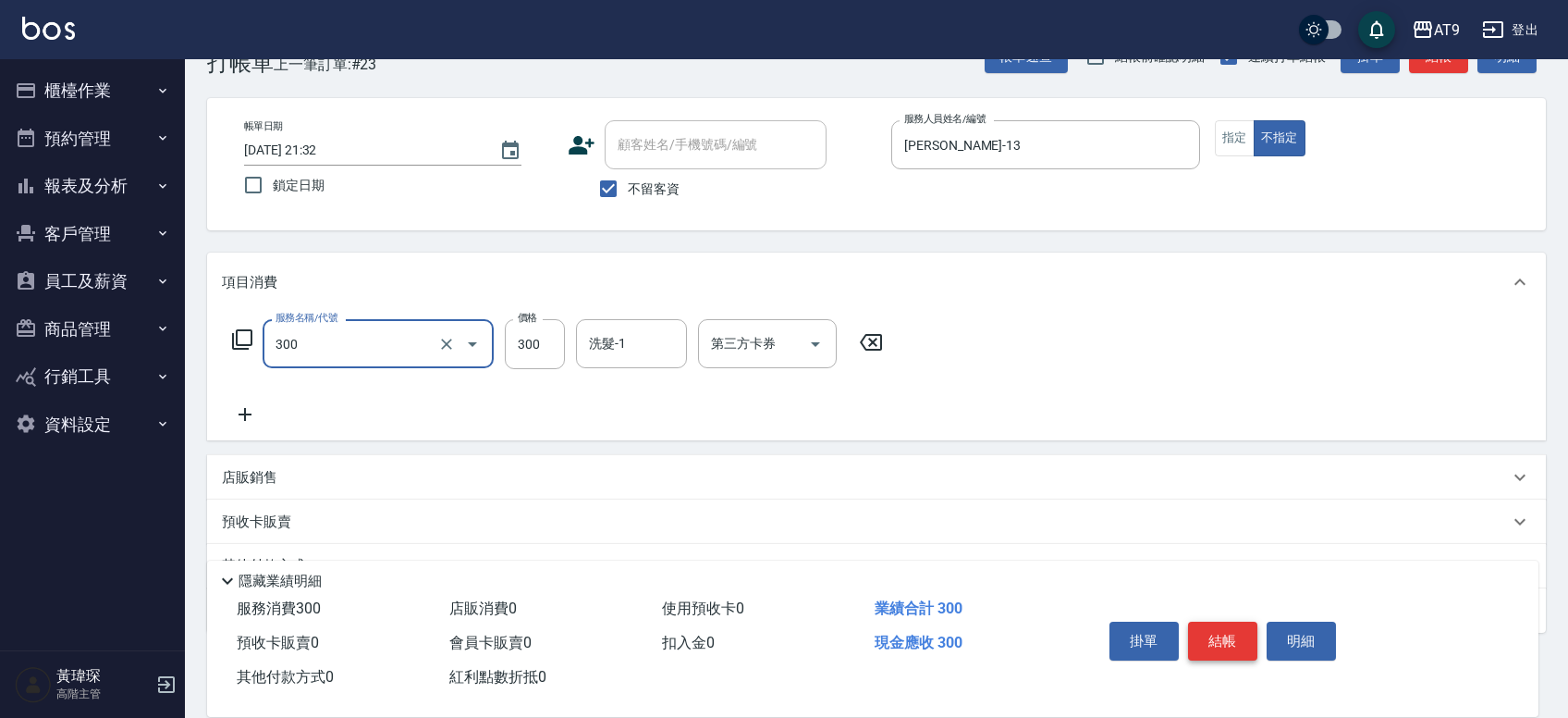
type input "SC300(300)"
click at [1235, 629] on button "結帳" at bounding box center [1223, 640] width 69 height 38
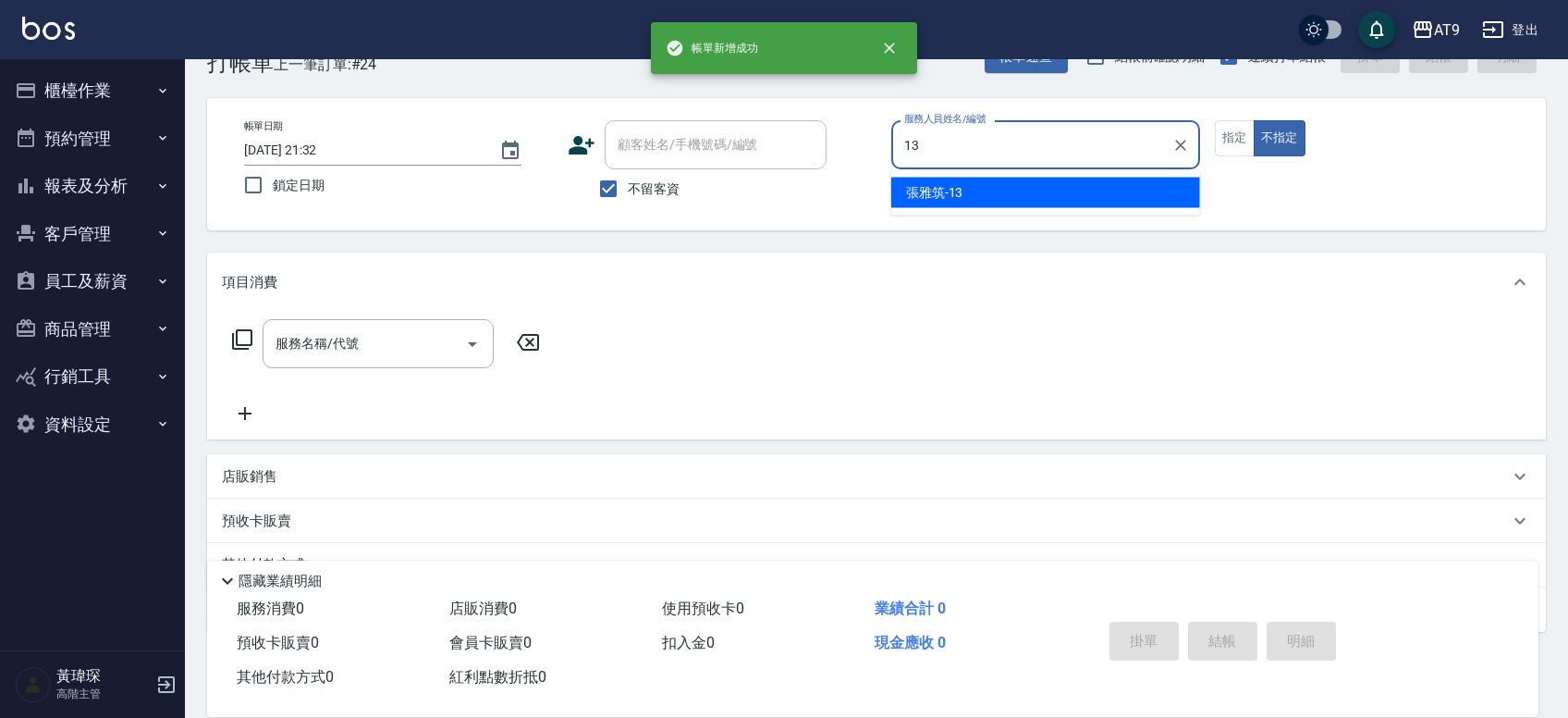
type input "[PERSON_NAME]-13"
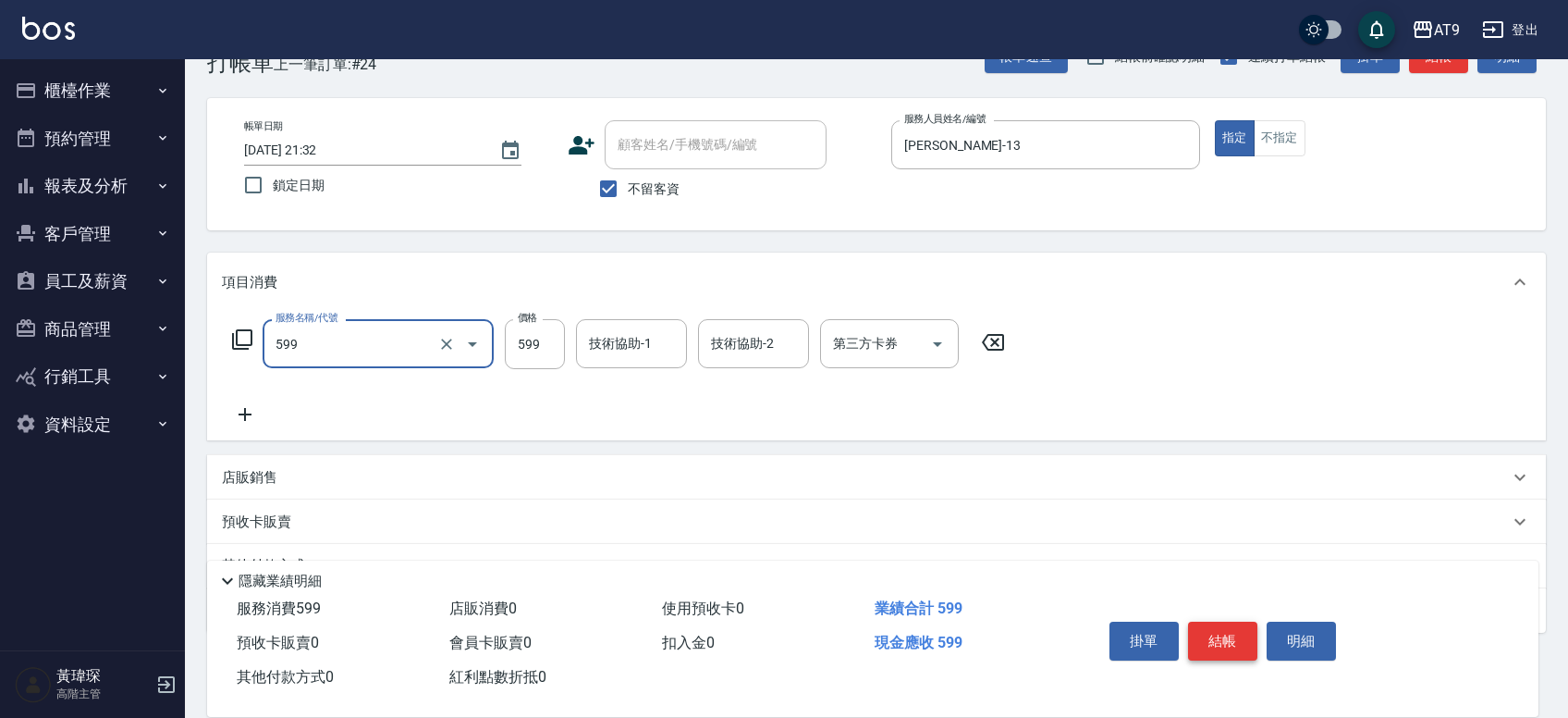
type input "小麥去角質(599)"
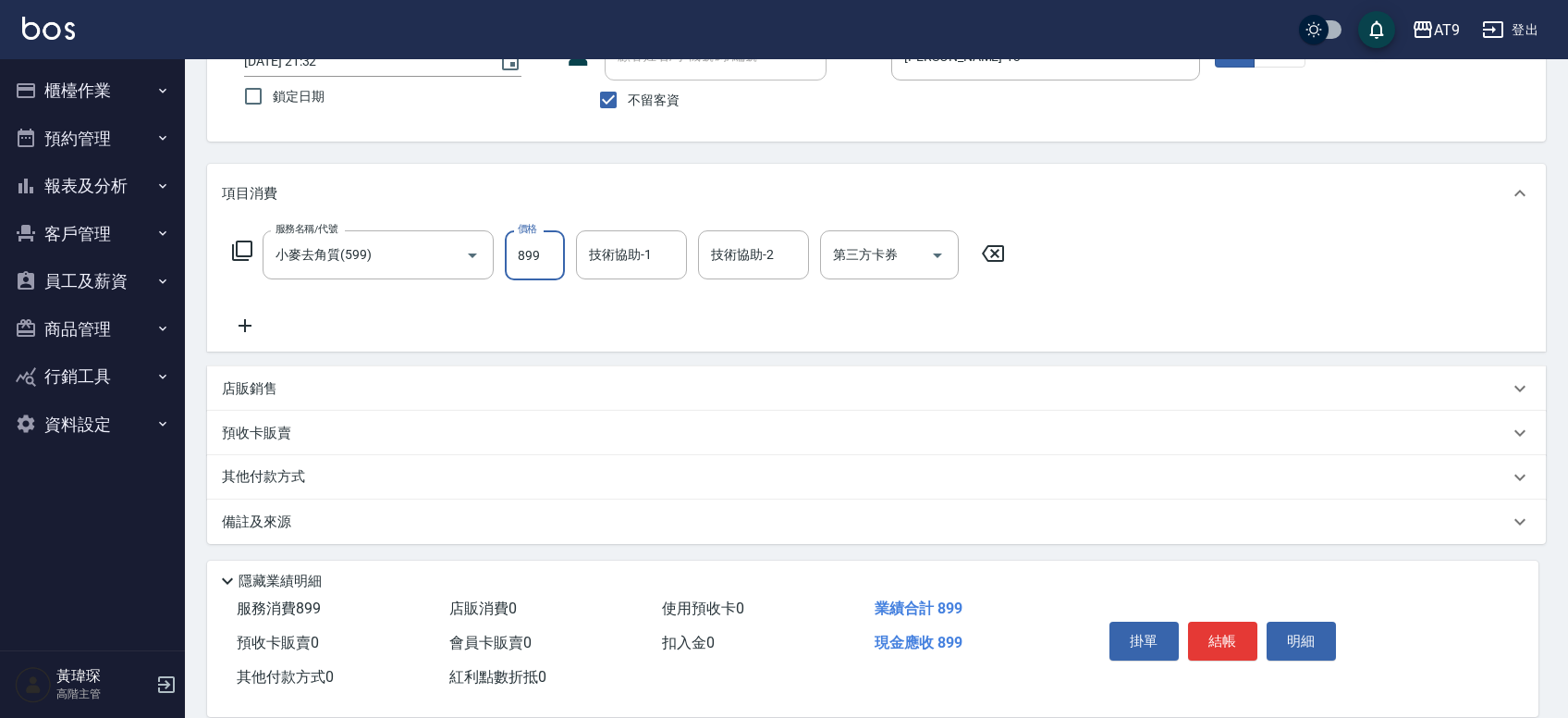
type input "899"
click at [357, 357] on div "項目消費 服務名稱/代號 小麥去角質(599) 服務名稱/代號 價格 899 價格 技術協助-1 技術協助-1 技術協助-2 技術協助-2 第三方卡券 第三方…" at bounding box center [876, 354] width 1339 height 380
click at [356, 375] on div "店販銷售" at bounding box center [876, 388] width 1339 height 44
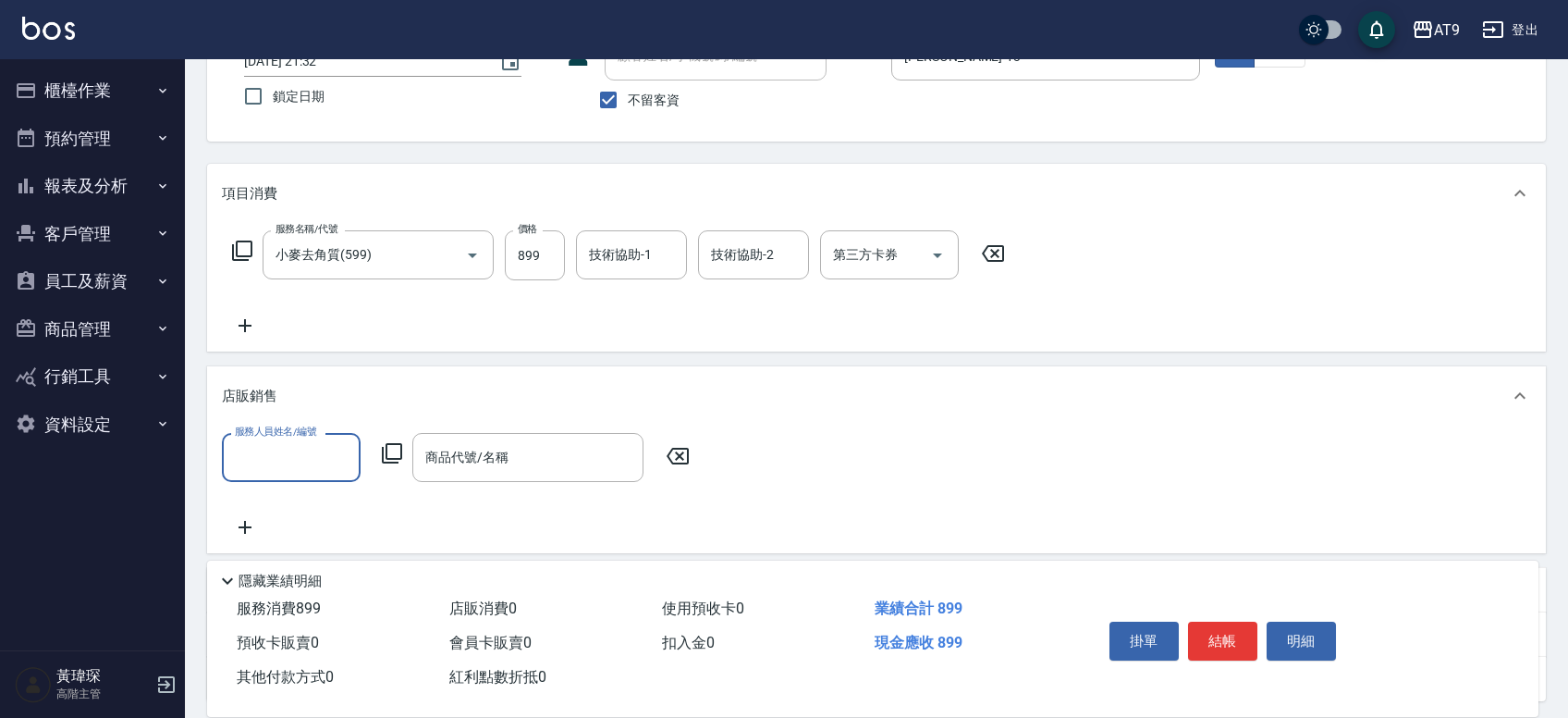
scroll to position [0, 0]
type input "[PERSON_NAME]-13"
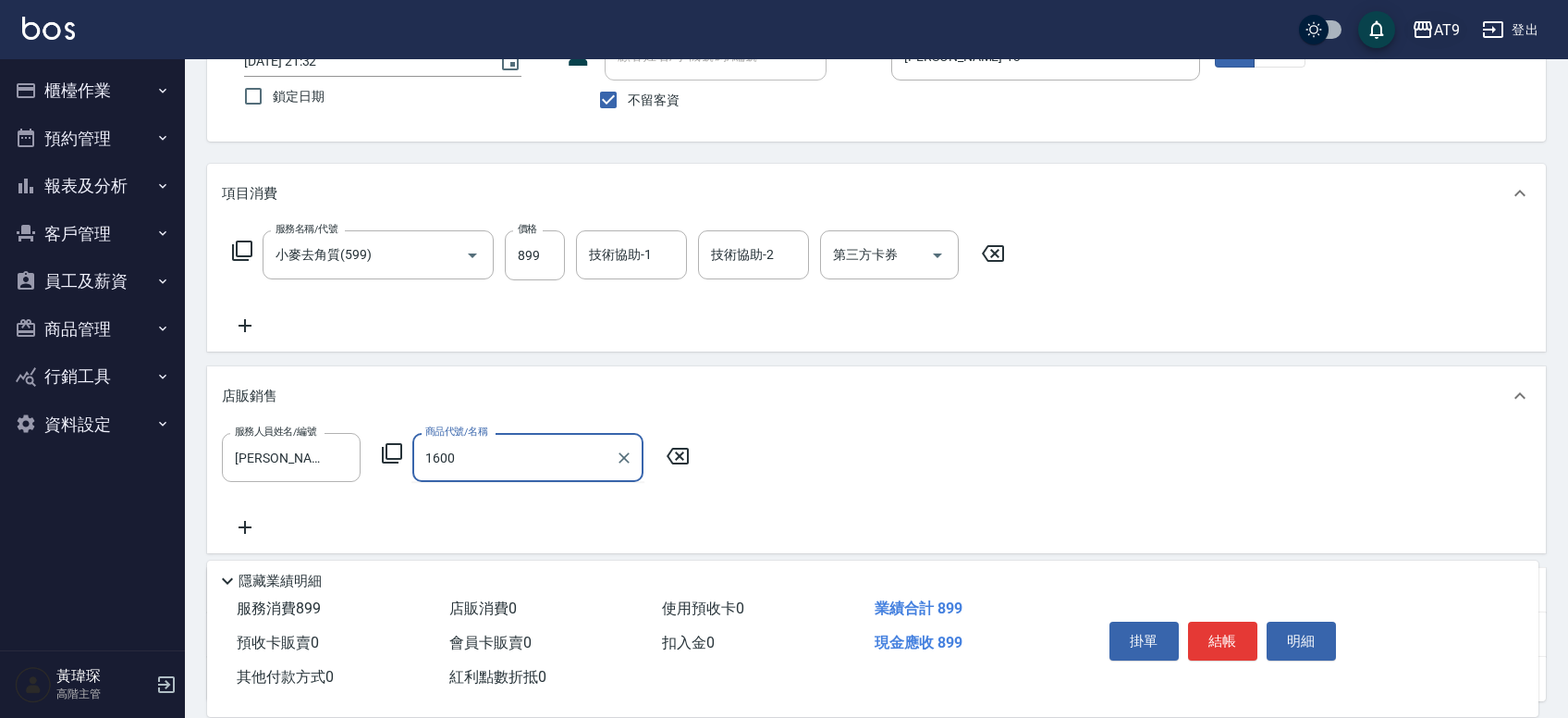
type input "1600"
click at [1447, 29] on div "AT9" at bounding box center [1447, 30] width 26 height 23
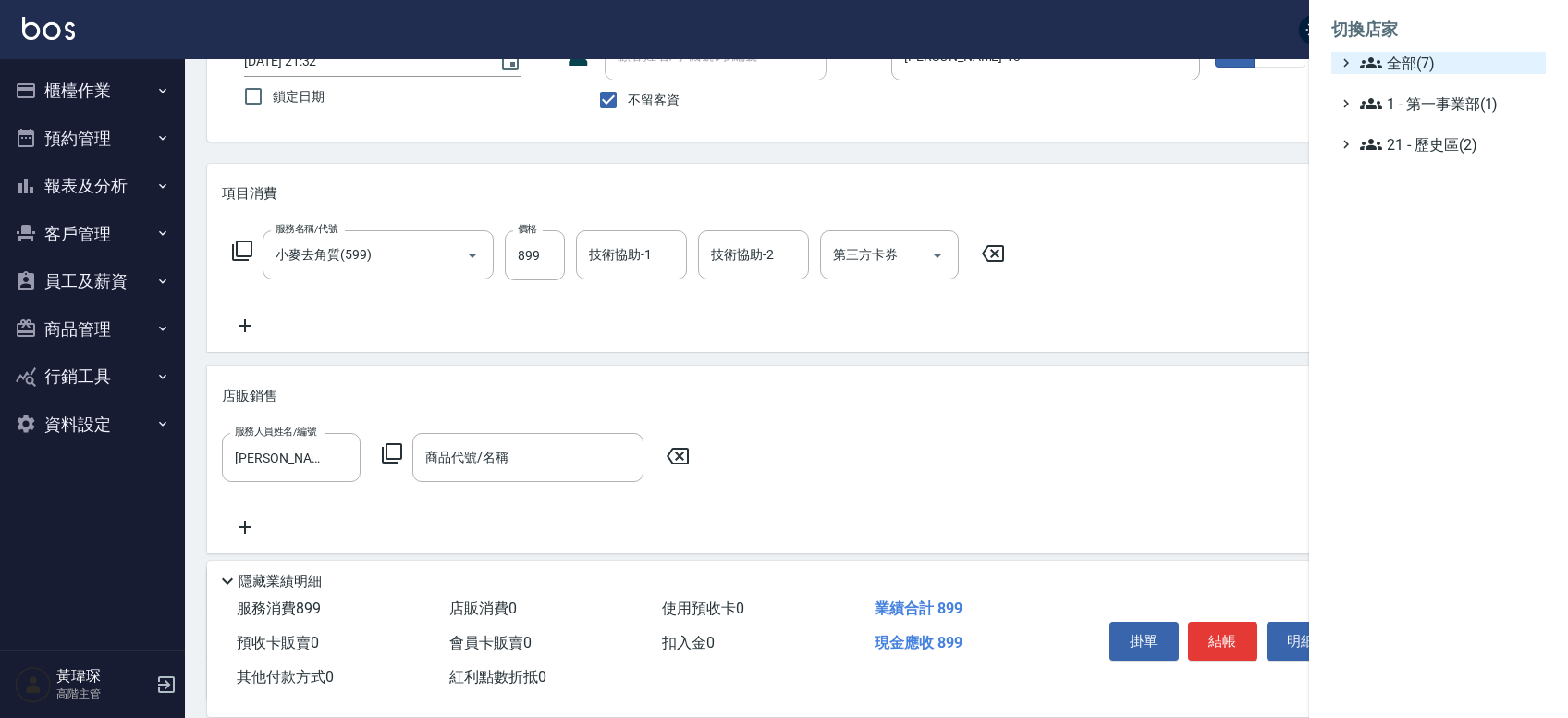
click at [1412, 54] on span "全部(7)" at bounding box center [1449, 63] width 178 height 23
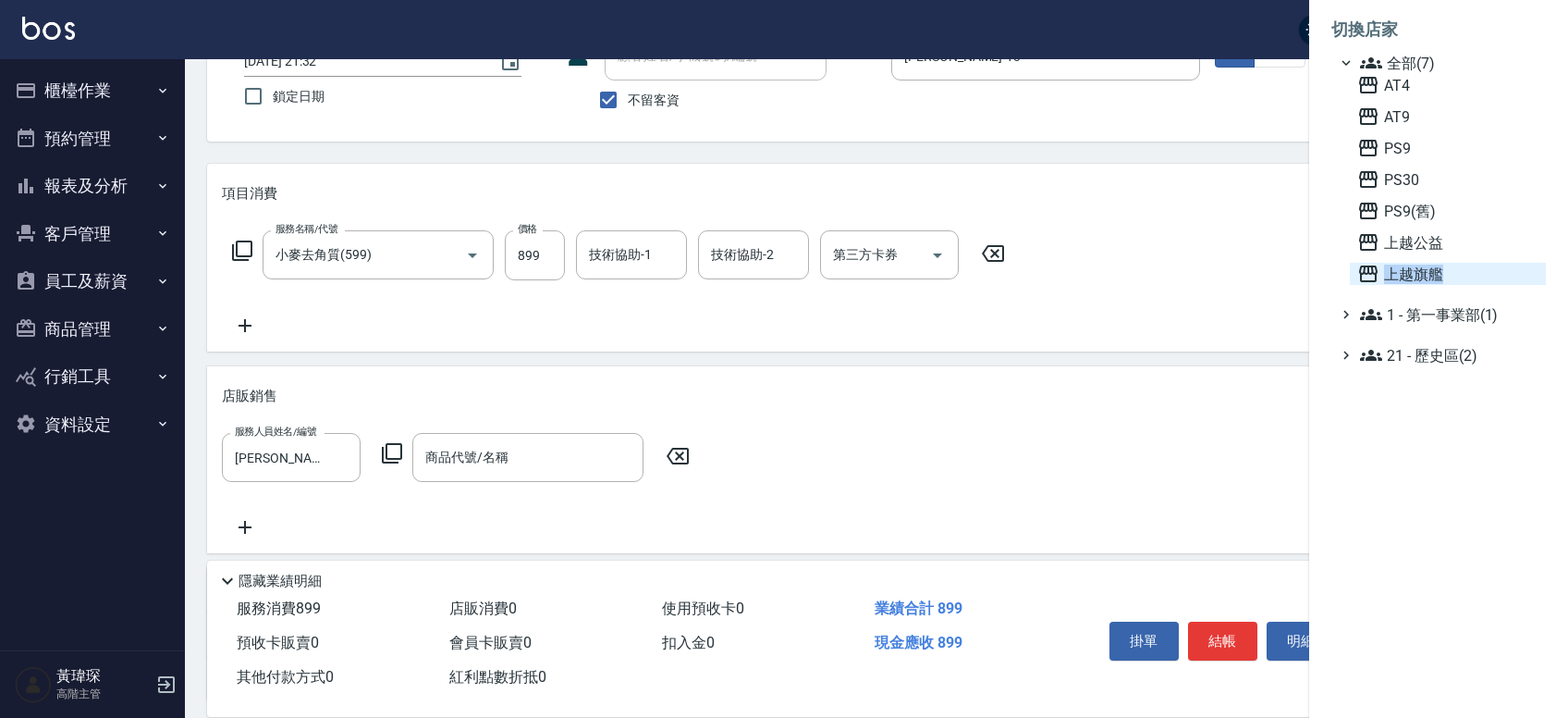
click at [1452, 274] on span "上越旗艦" at bounding box center [1448, 274] width 181 height 23
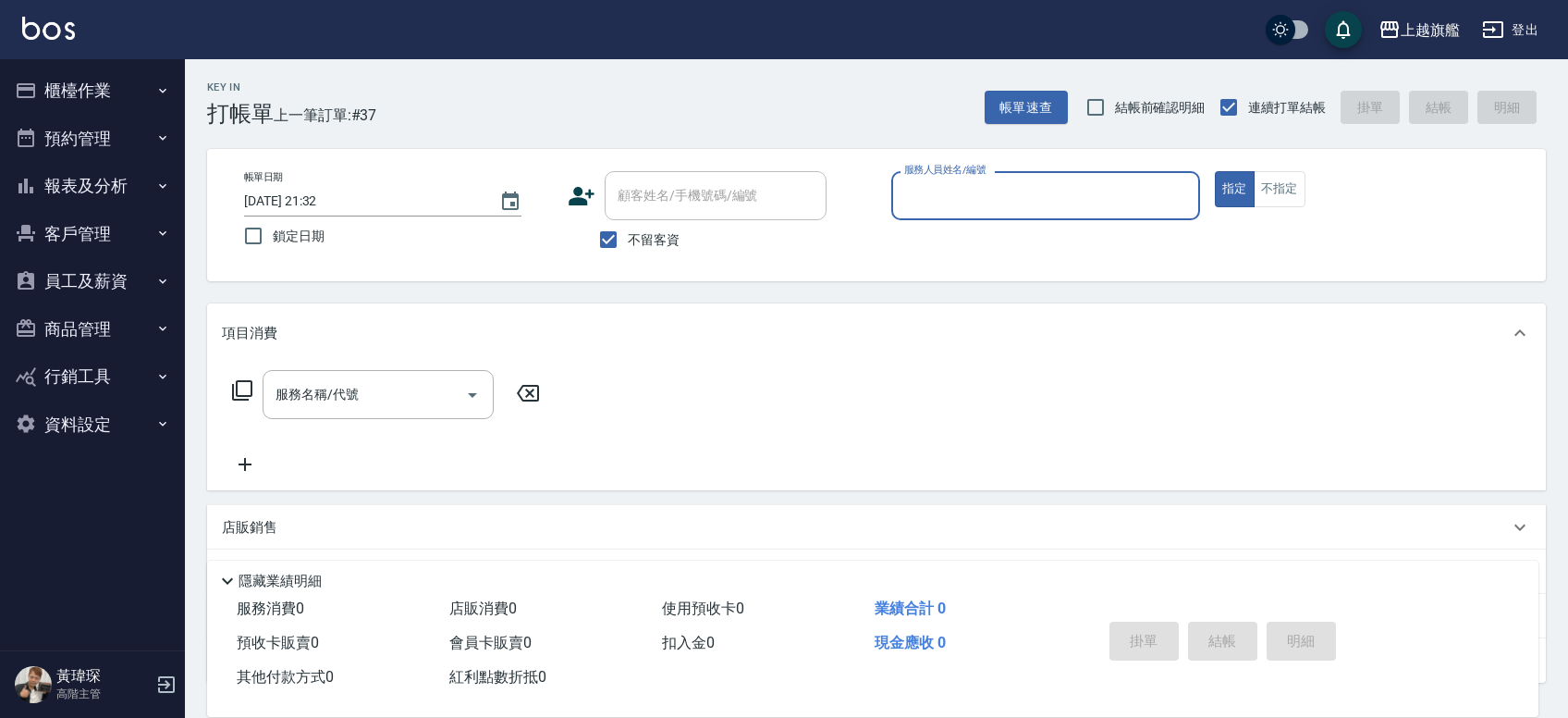
click at [84, 282] on button "員工及薪資" at bounding box center [93, 281] width 170 height 48
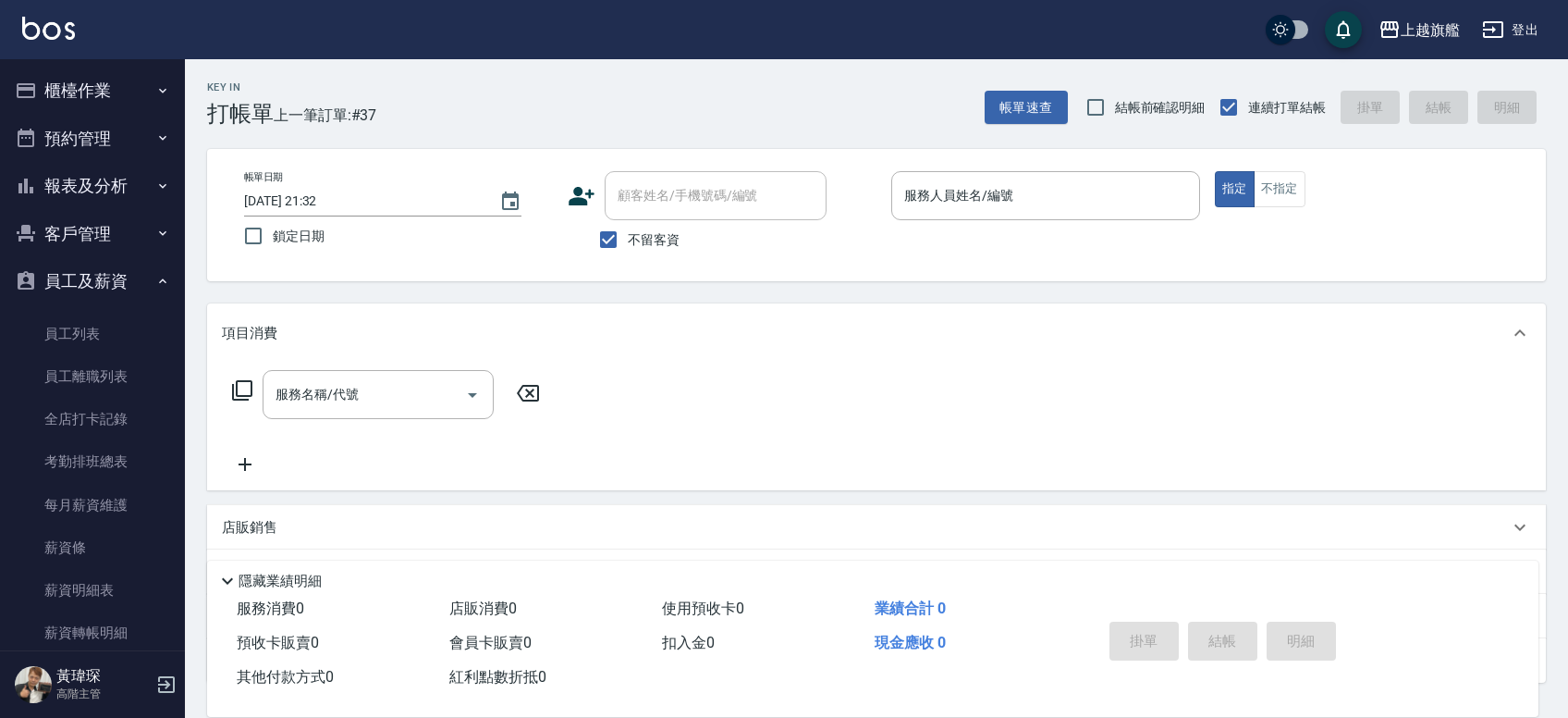
click at [84, 282] on button "員工及薪資" at bounding box center [93, 281] width 170 height 48
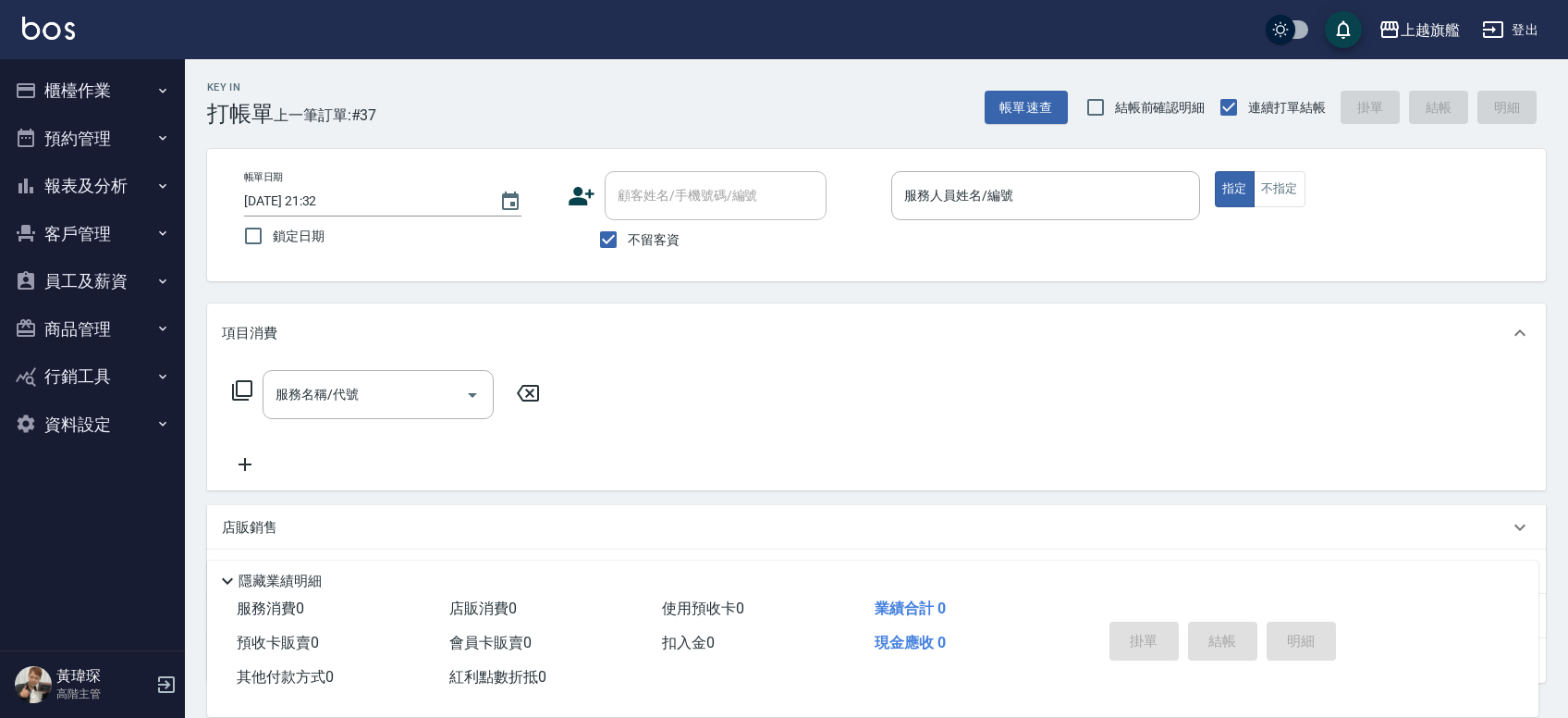
click at [97, 332] on button "商品管理" at bounding box center [93, 329] width 170 height 48
click at [1439, 33] on div "上越旗艦" at bounding box center [1430, 30] width 59 height 23
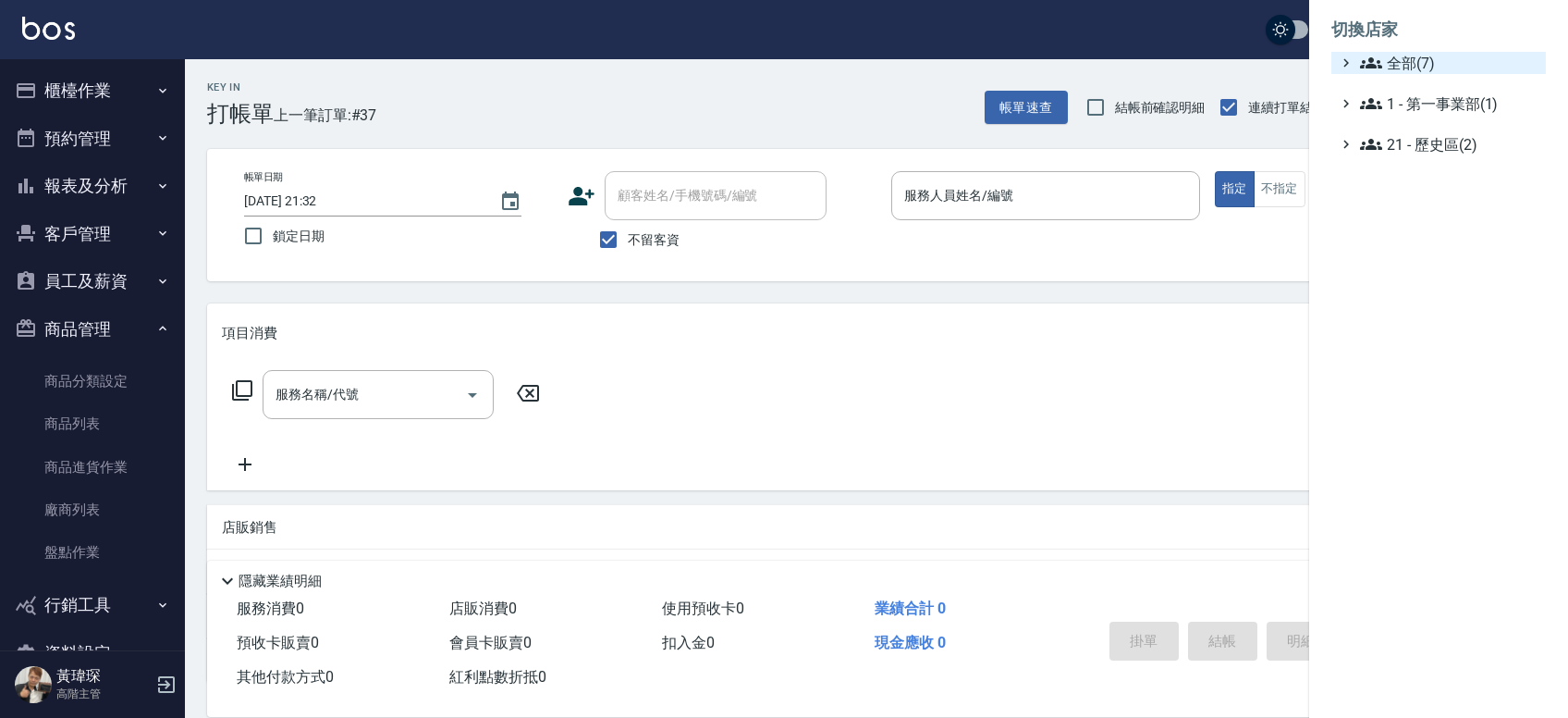
click at [1429, 68] on span "全部(7)" at bounding box center [1449, 63] width 178 height 23
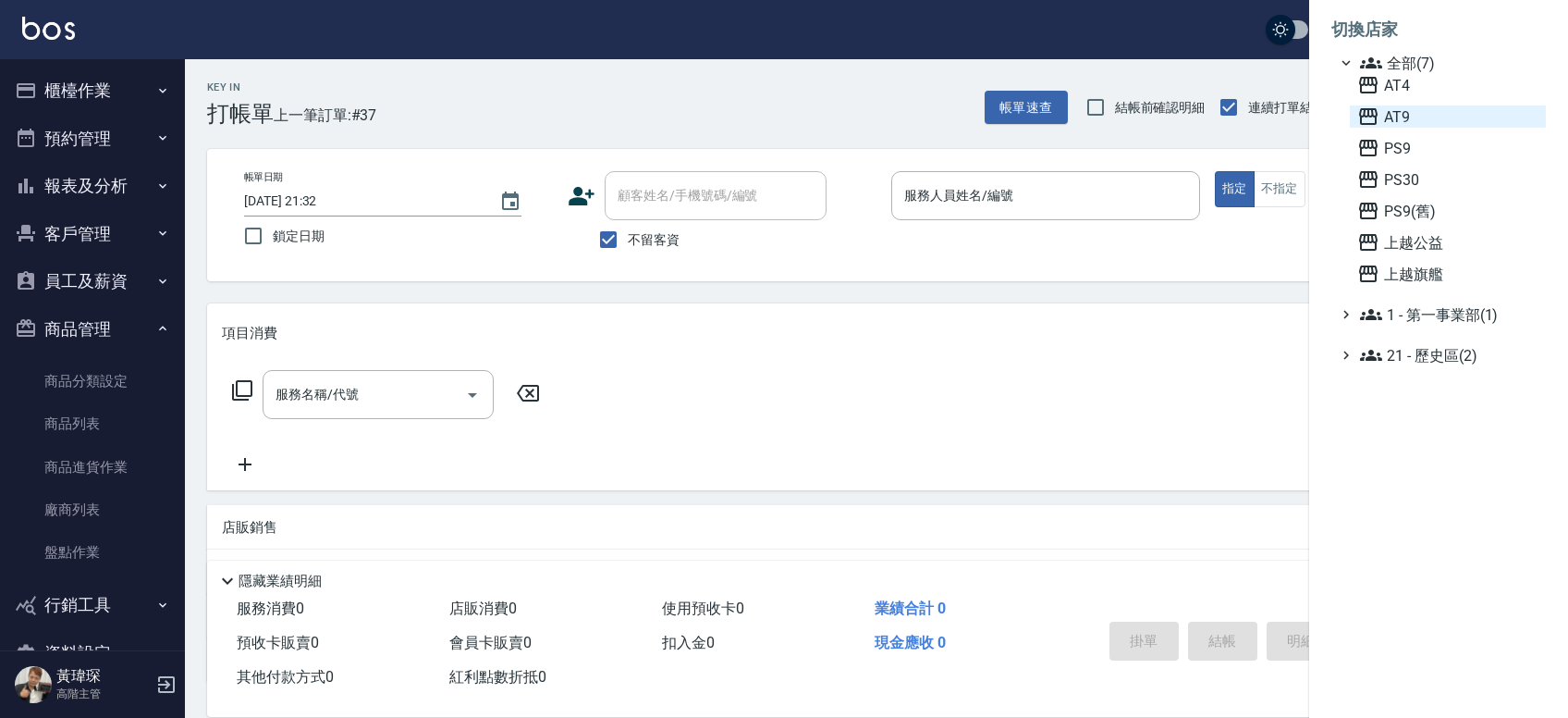
click at [1409, 120] on span "AT9" at bounding box center [1448, 116] width 181 height 23
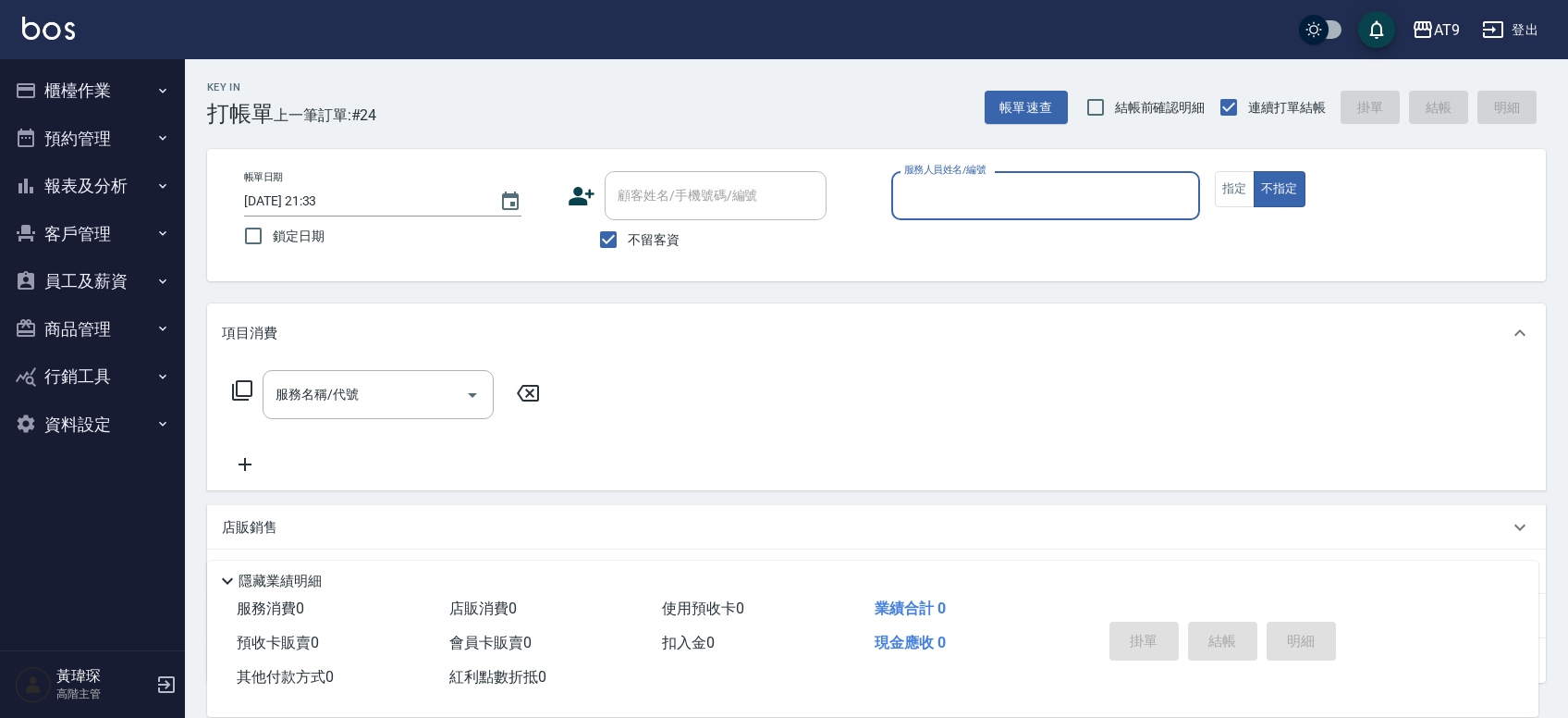
click at [120, 312] on button "商品管理" at bounding box center [93, 329] width 170 height 48
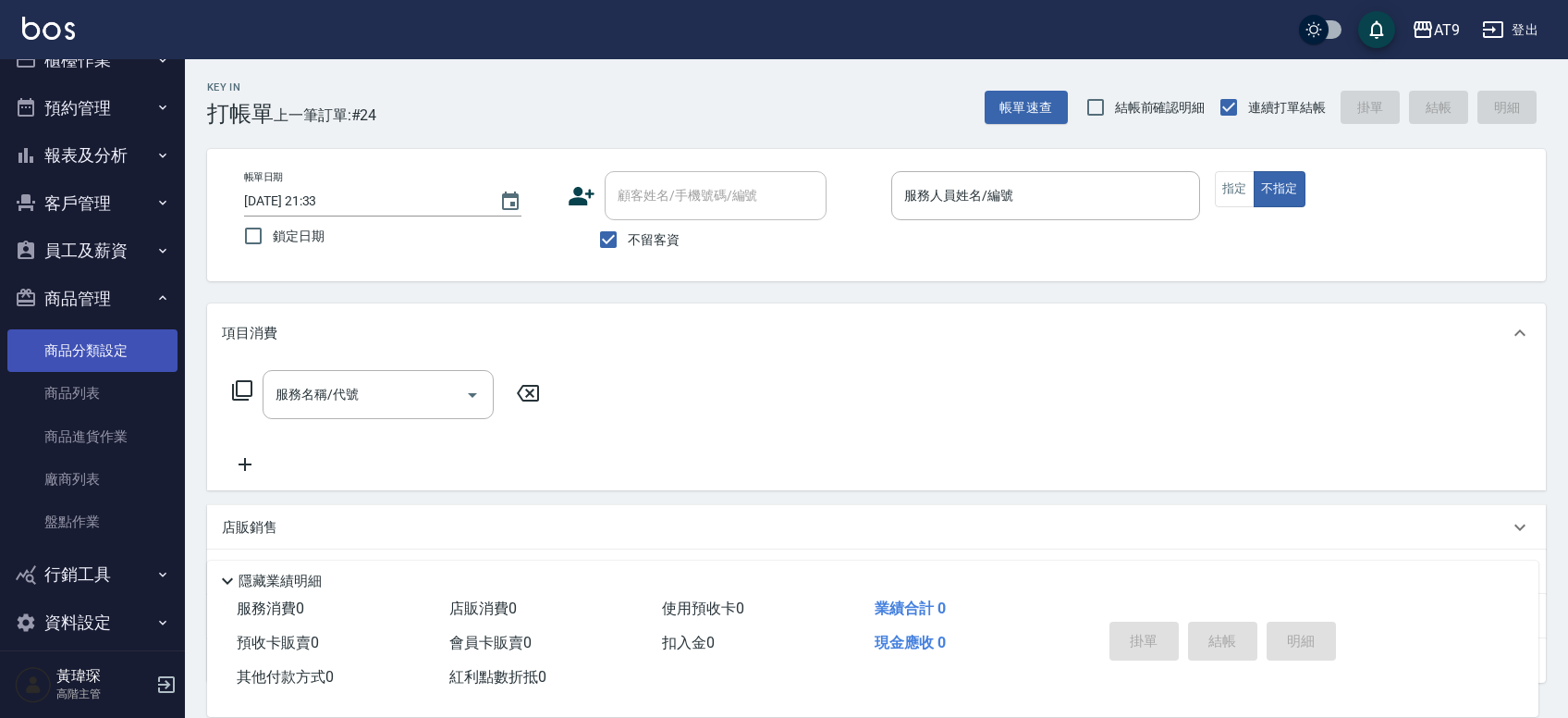
scroll to position [48, 0]
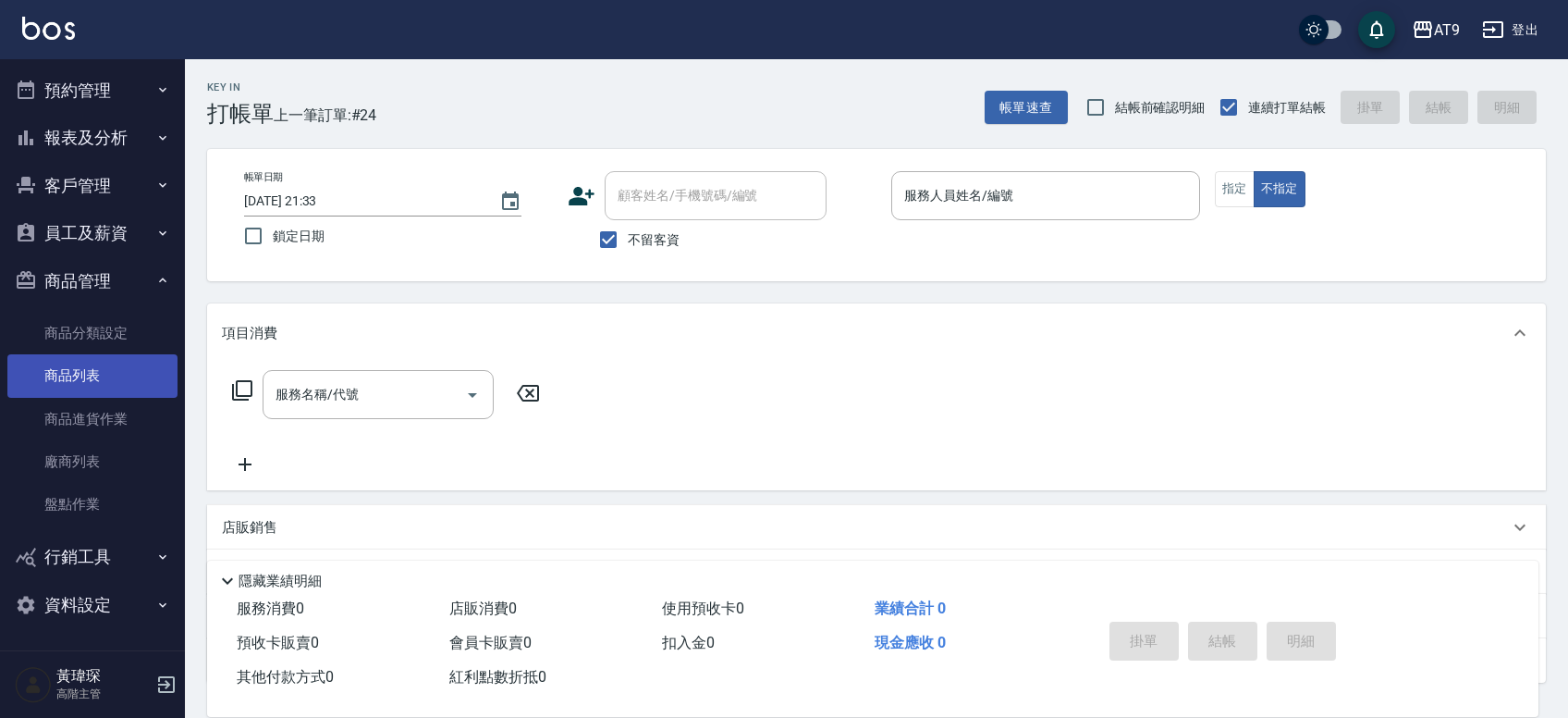
click at [138, 381] on link "商品列表" at bounding box center [93, 375] width 170 height 42
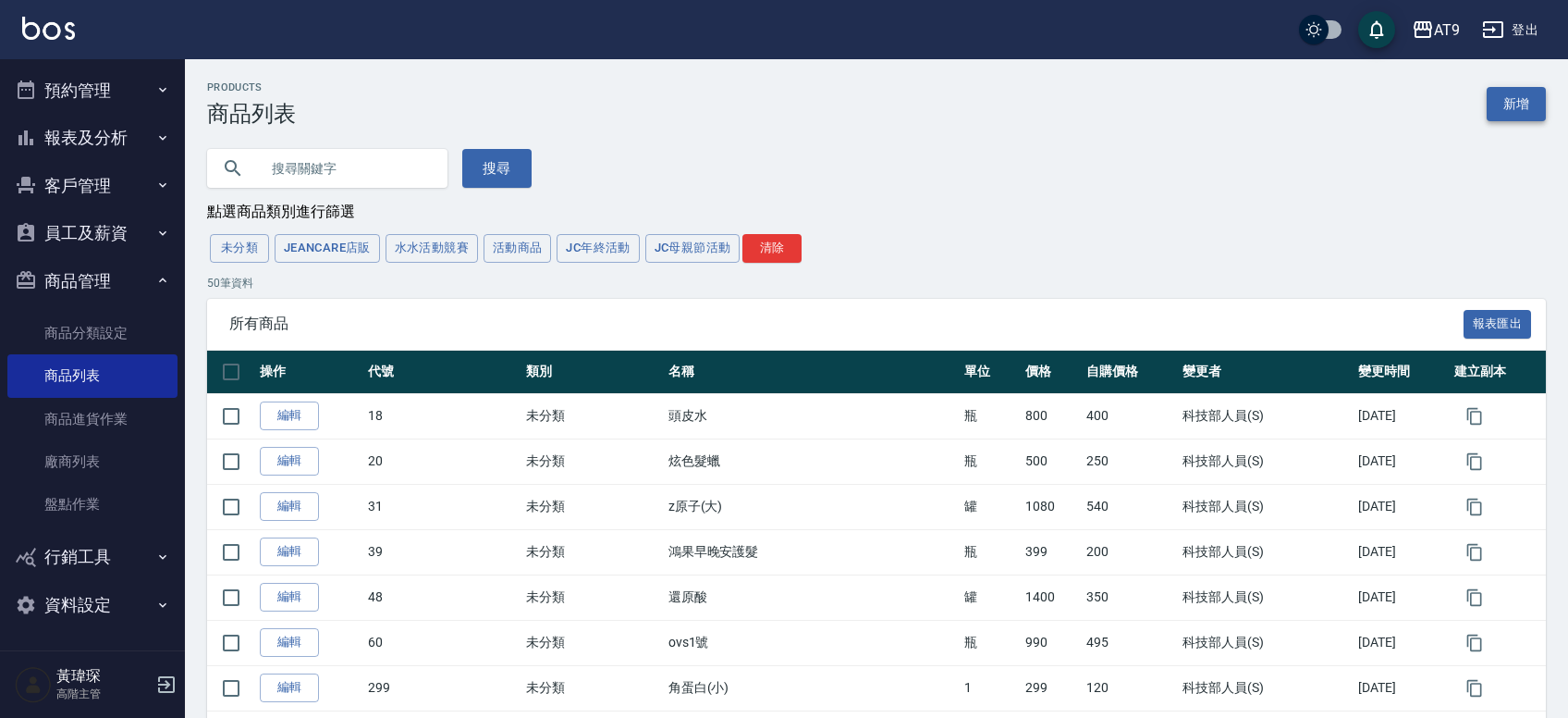
click at [1515, 108] on link "新增" at bounding box center [1517, 103] width 59 height 34
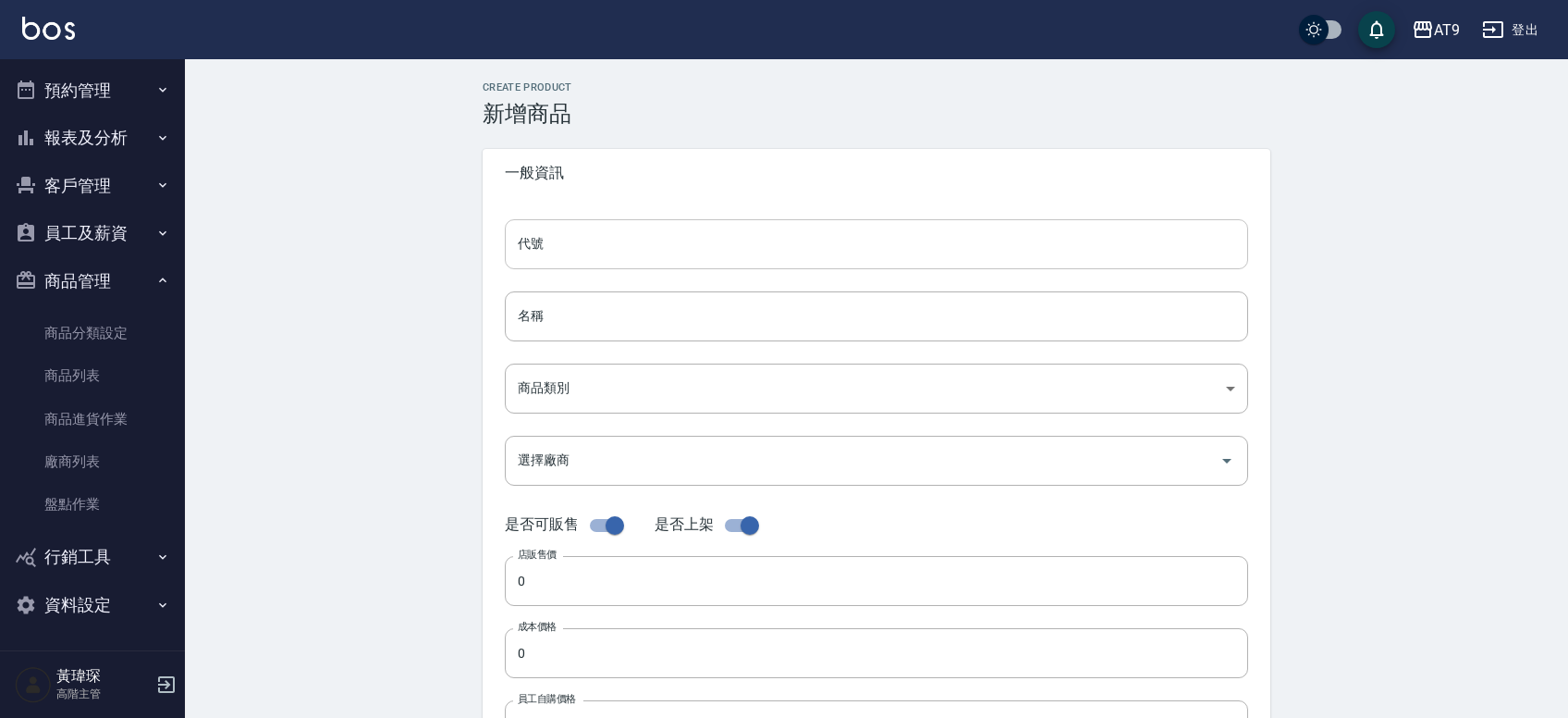
click at [613, 238] on input "代號" at bounding box center [876, 244] width 743 height 50
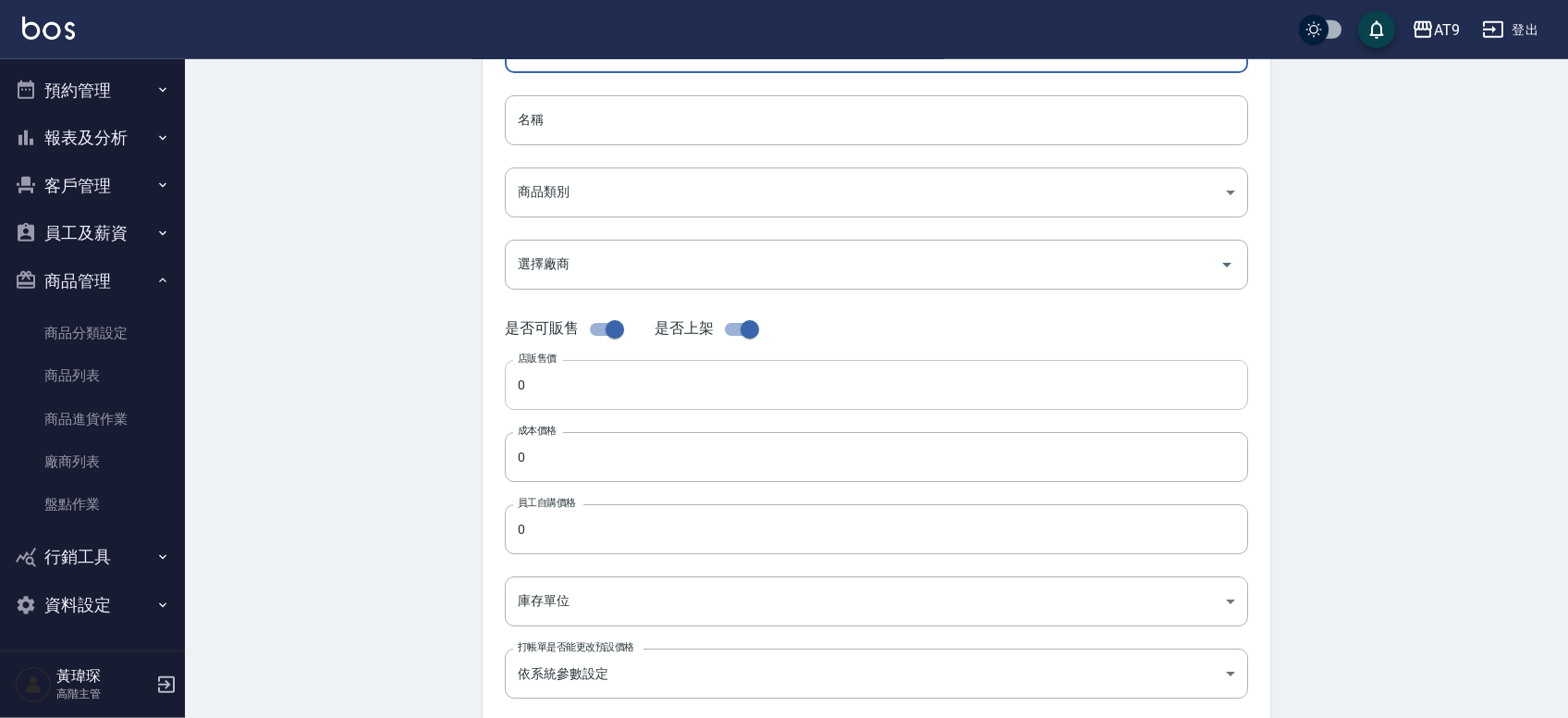
scroll to position [206, 0]
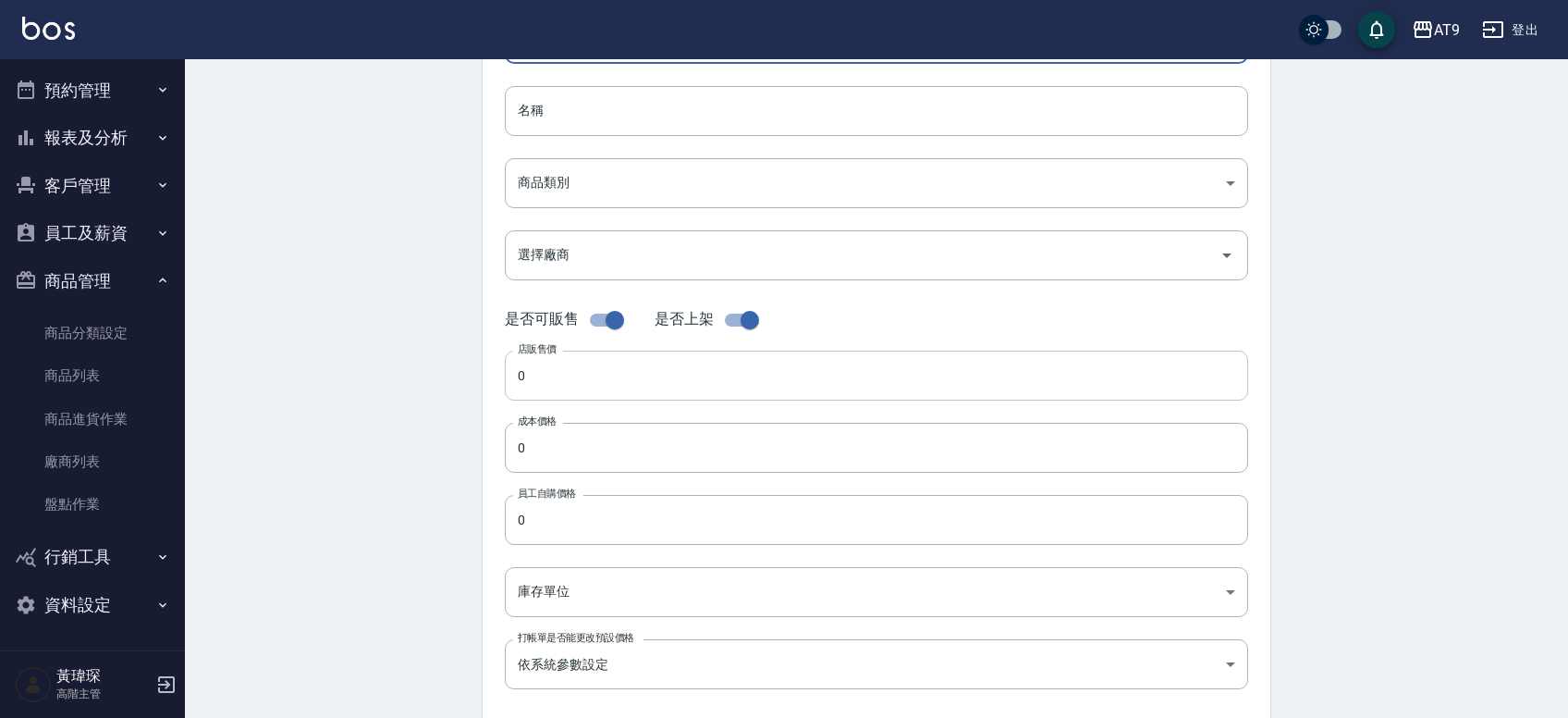
type input "1600"
click at [593, 376] on input "0" at bounding box center [876, 375] width 743 height 50
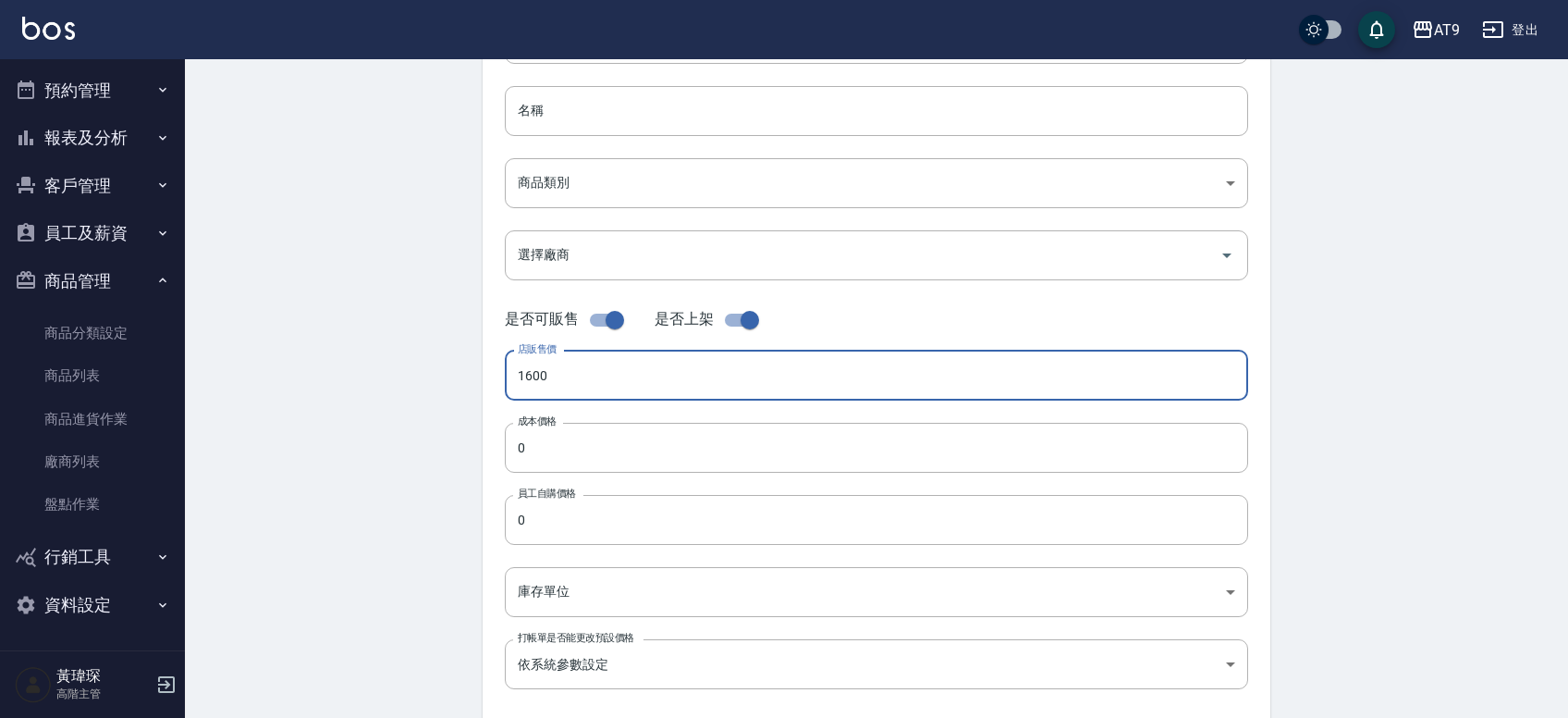
type input "1600"
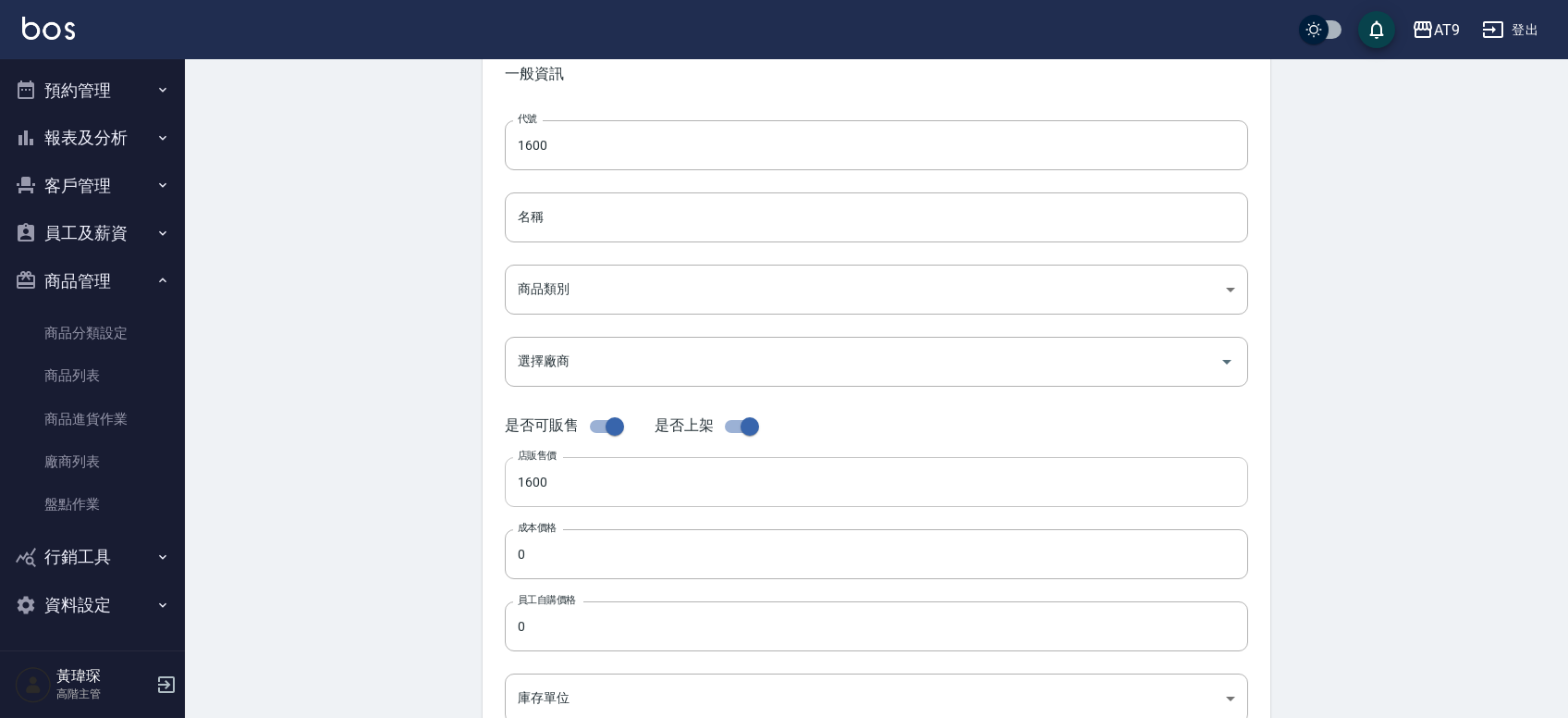
scroll to position [308, 0]
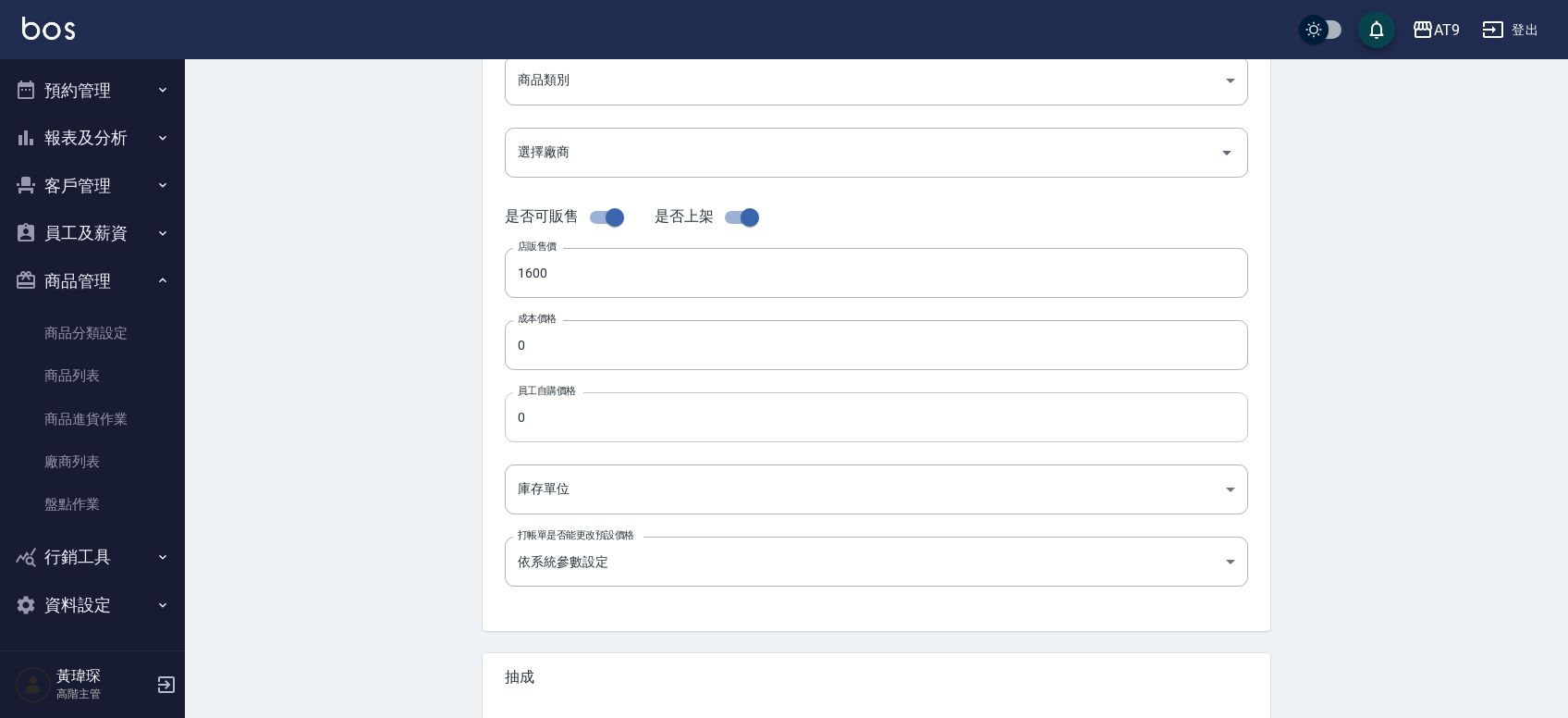
click at [617, 406] on input "0" at bounding box center [876, 417] width 743 height 50
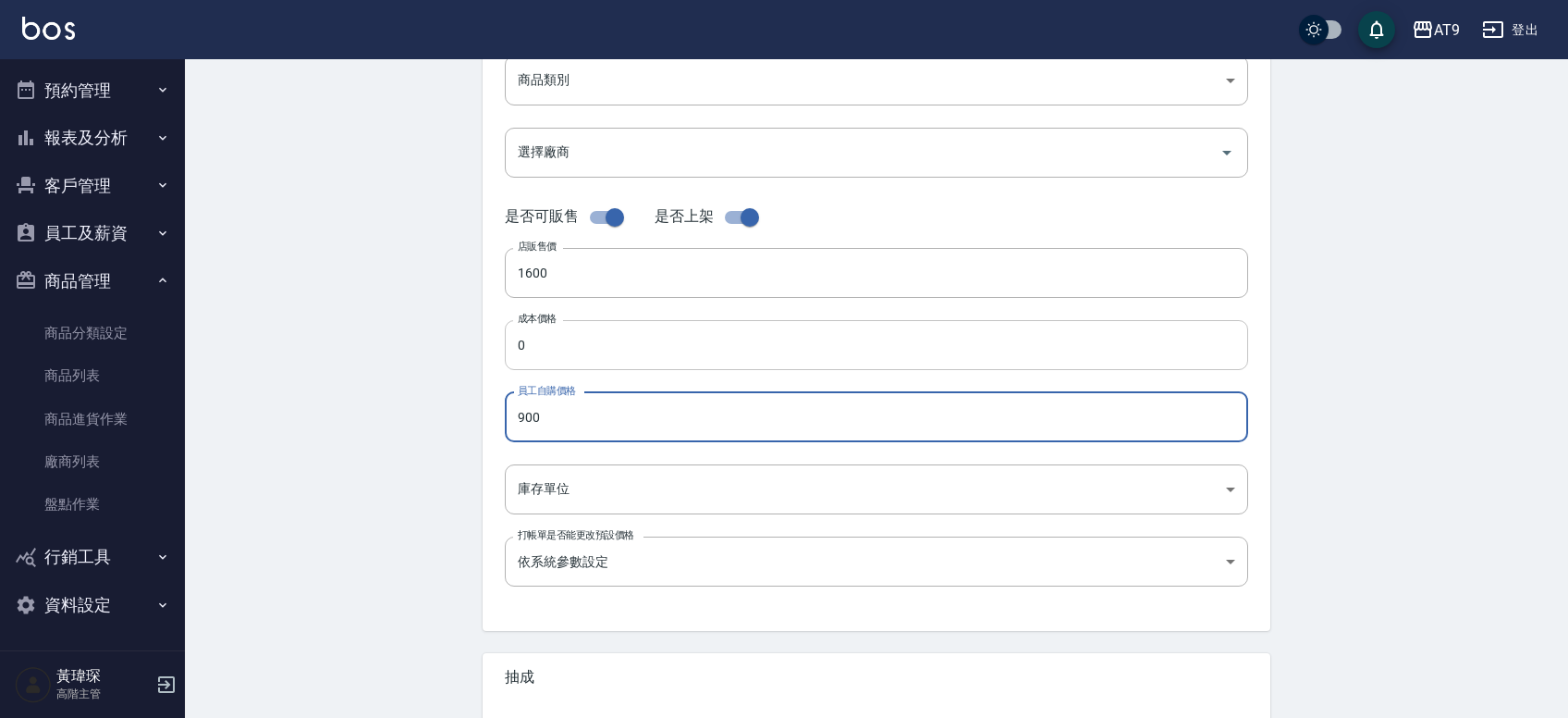
type input "900"
click at [582, 359] on input "0" at bounding box center [876, 345] width 743 height 50
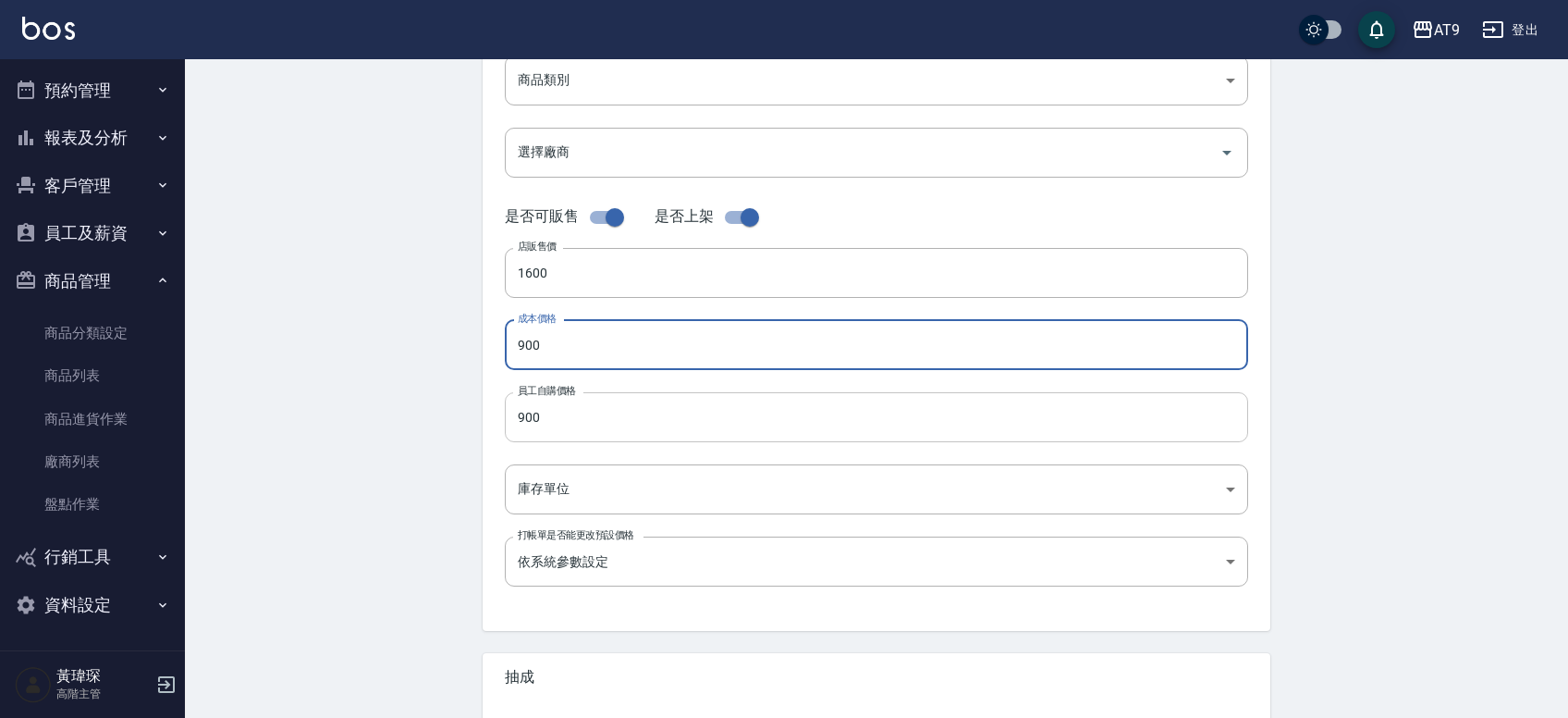
type input "900"
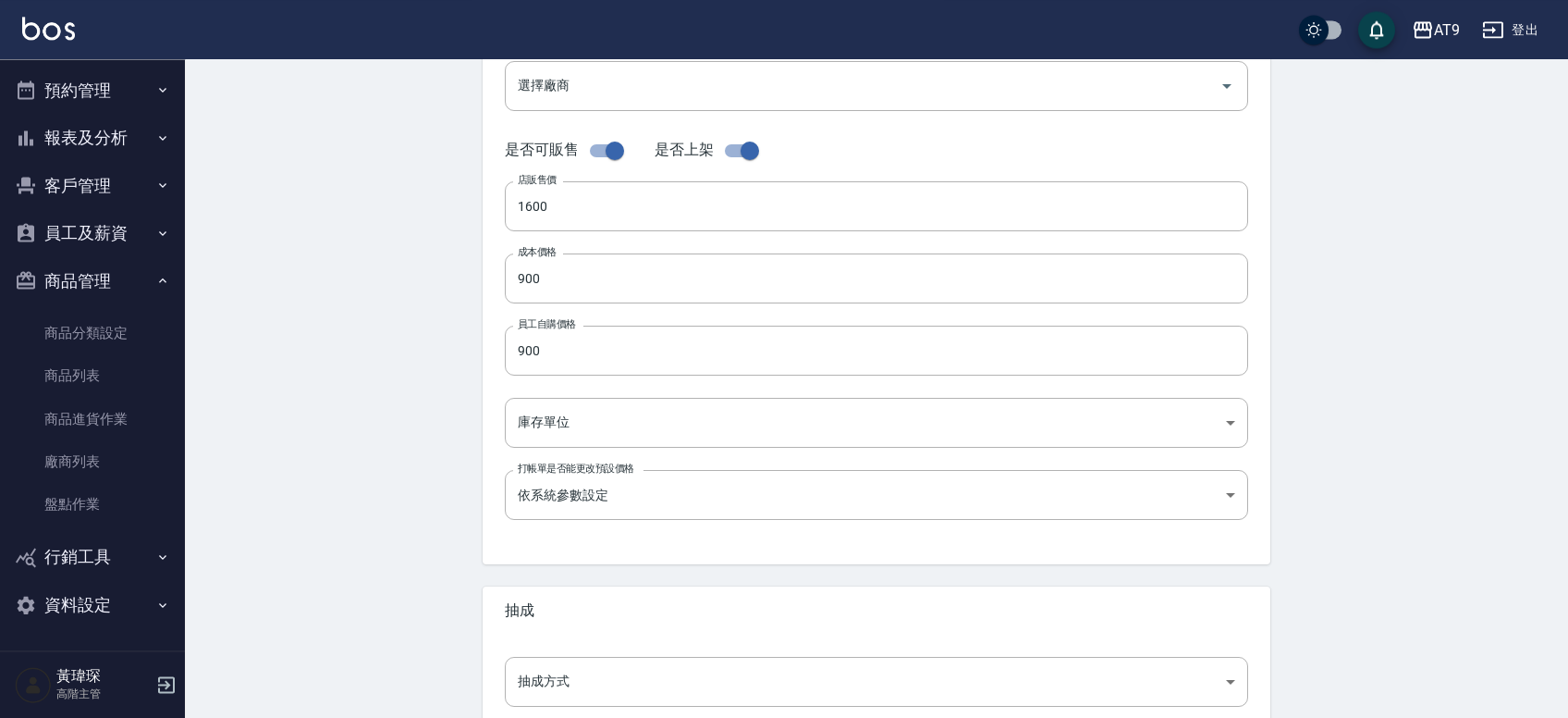
scroll to position [412, 0]
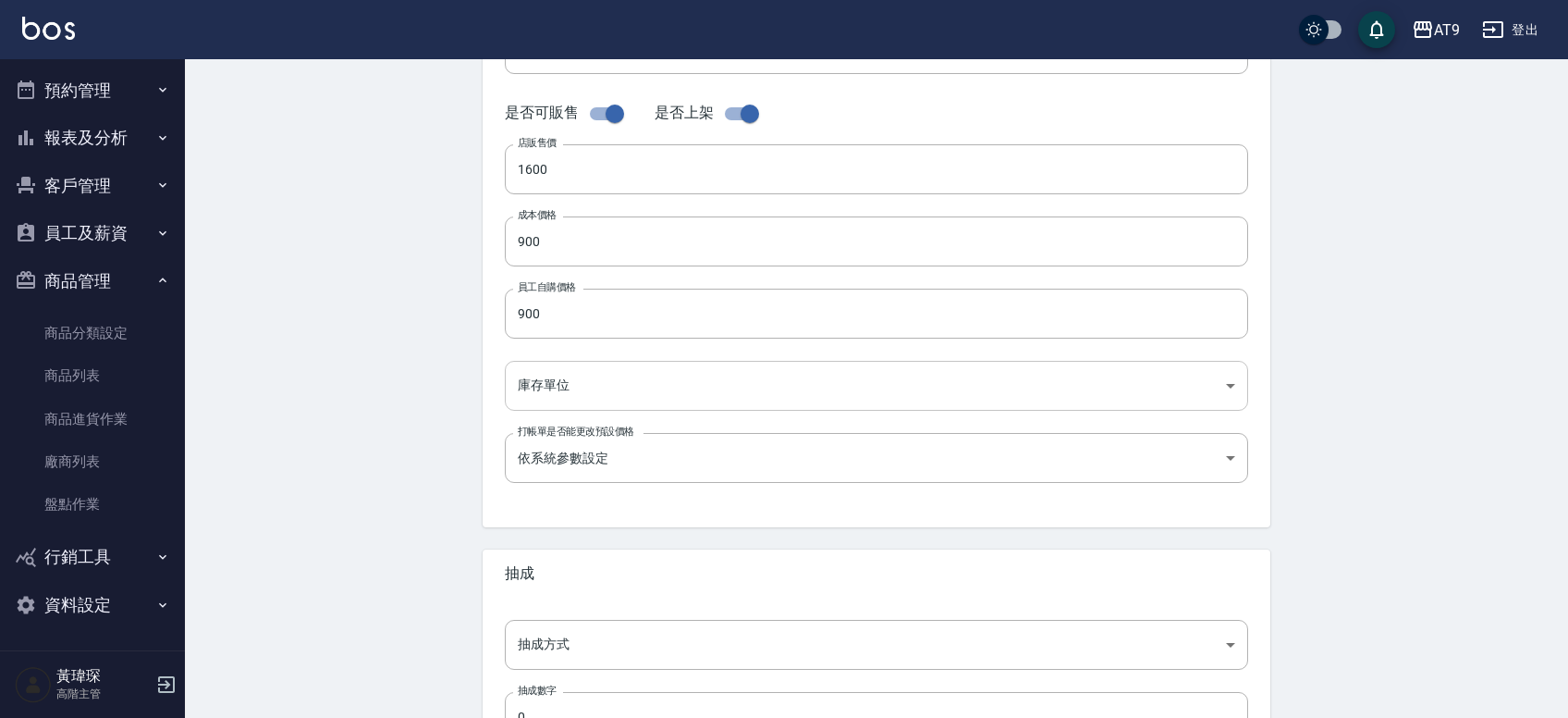
click at [618, 390] on body "AT9 登出 櫃檯作業 打帳單 帳單列表 掛單列表 座位開單 營業儀表板 現金收支登錄 高階收支登錄 材料自購登錄 每日結帳 排班表 現場電腦打卡 掃碼打卡 …" at bounding box center [784, 227] width 1568 height 1276
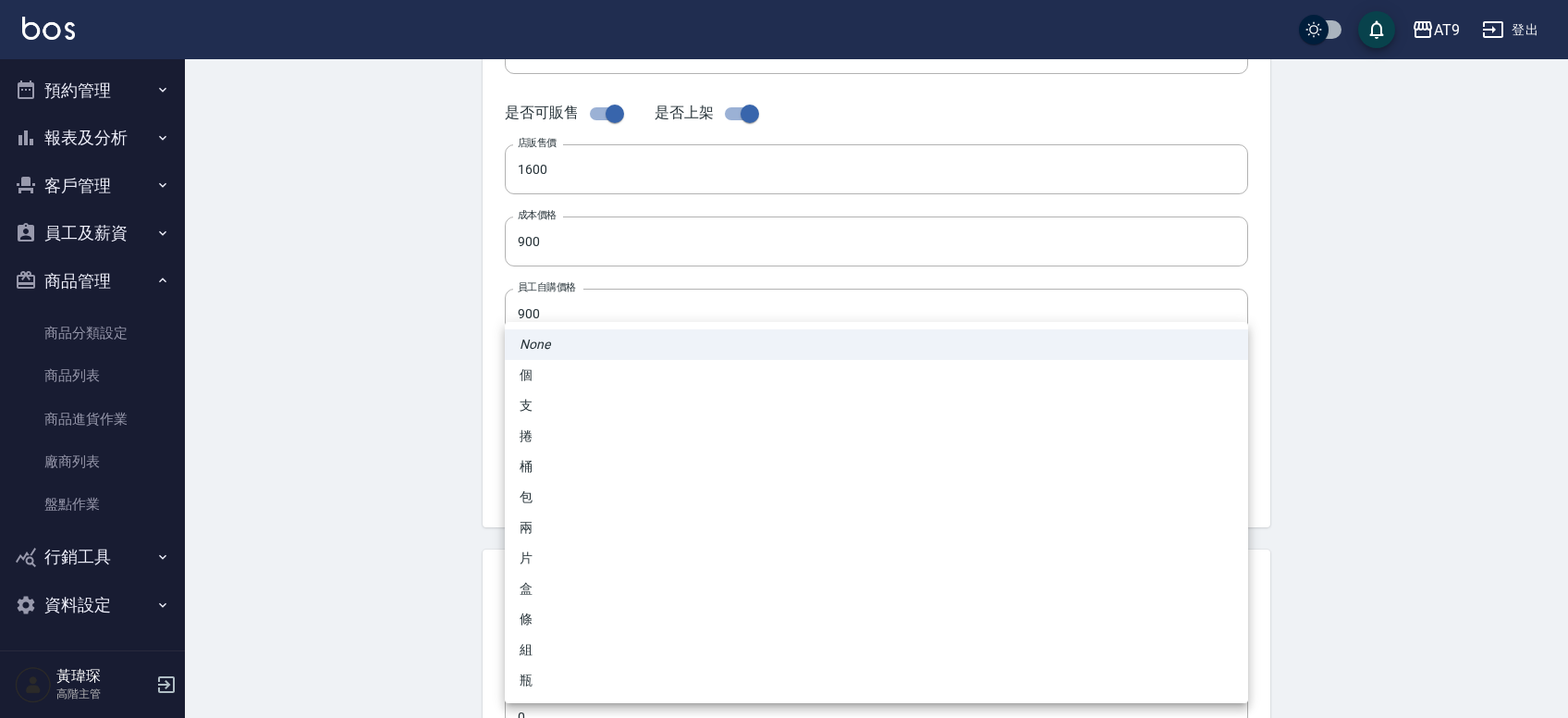
click at [625, 364] on li "個" at bounding box center [876, 374] width 743 height 31
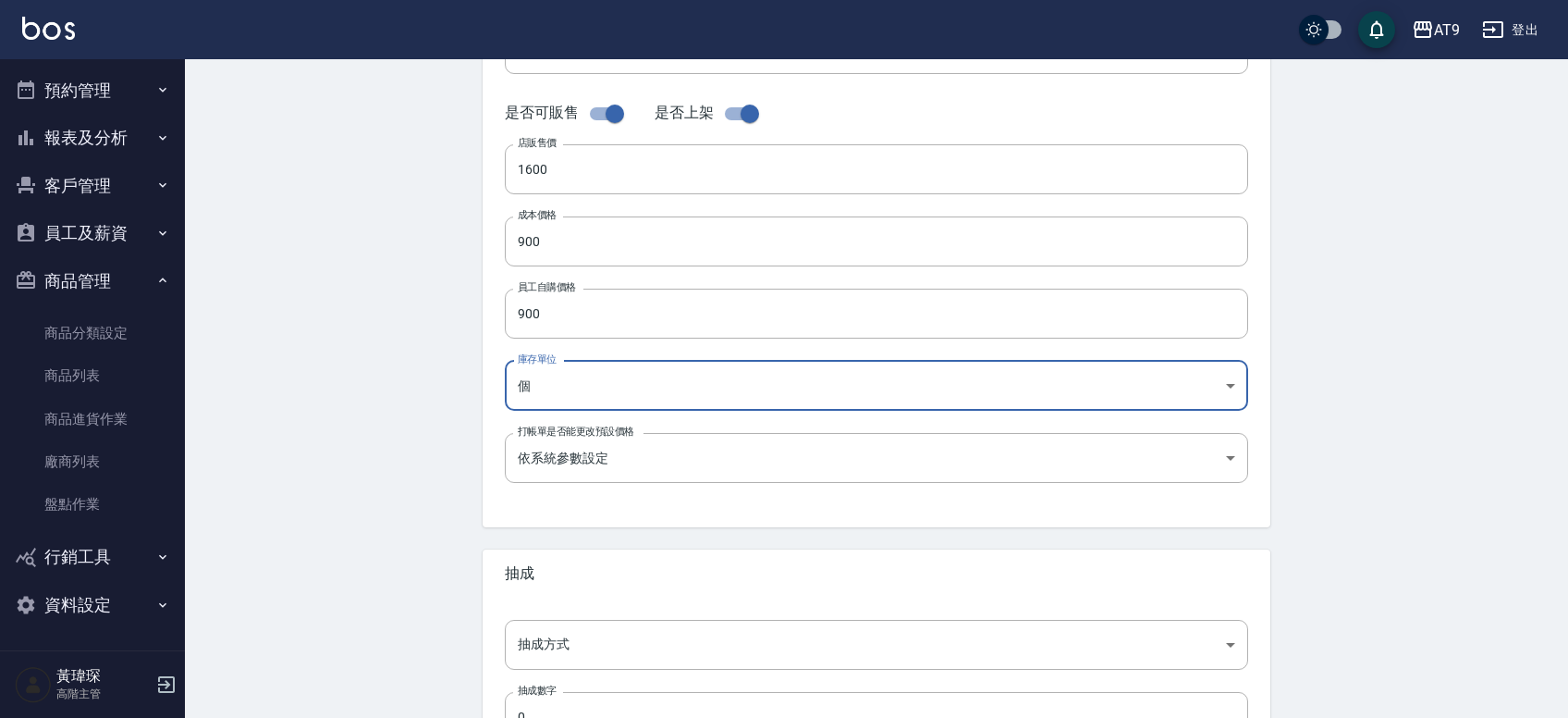
type input "個"
click at [613, 442] on body "AT9 登出 櫃檯作業 打帳單 帳單列表 掛單列表 座位開單 營業儀表板 現金收支登錄 高階收支登錄 材料自購登錄 每日結帳 排班表 現場電腦打卡 掃碼打卡 …" at bounding box center [784, 227] width 1568 height 1276
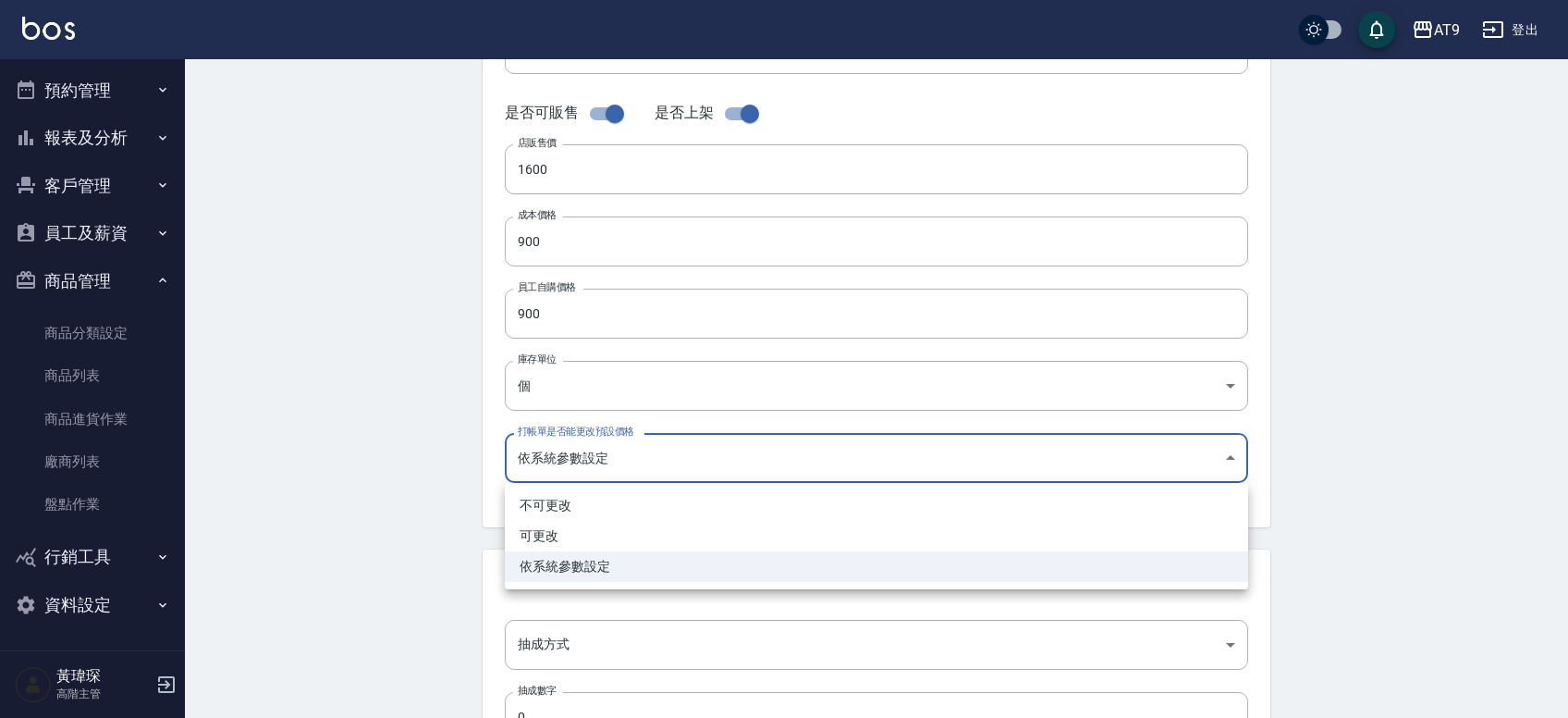
click at [304, 365] on div at bounding box center [784, 359] width 1568 height 718
click at [738, 467] on body "AT9 登出 櫃檯作業 打帳單 帳單列表 掛單列表 座位開單 營業儀表板 現金收支登錄 高階收支登錄 材料自購登錄 每日結帳 排班表 現場電腦打卡 掃碼打卡 …" at bounding box center [784, 227] width 1568 height 1276
click at [101, 374] on div at bounding box center [784, 359] width 1568 height 718
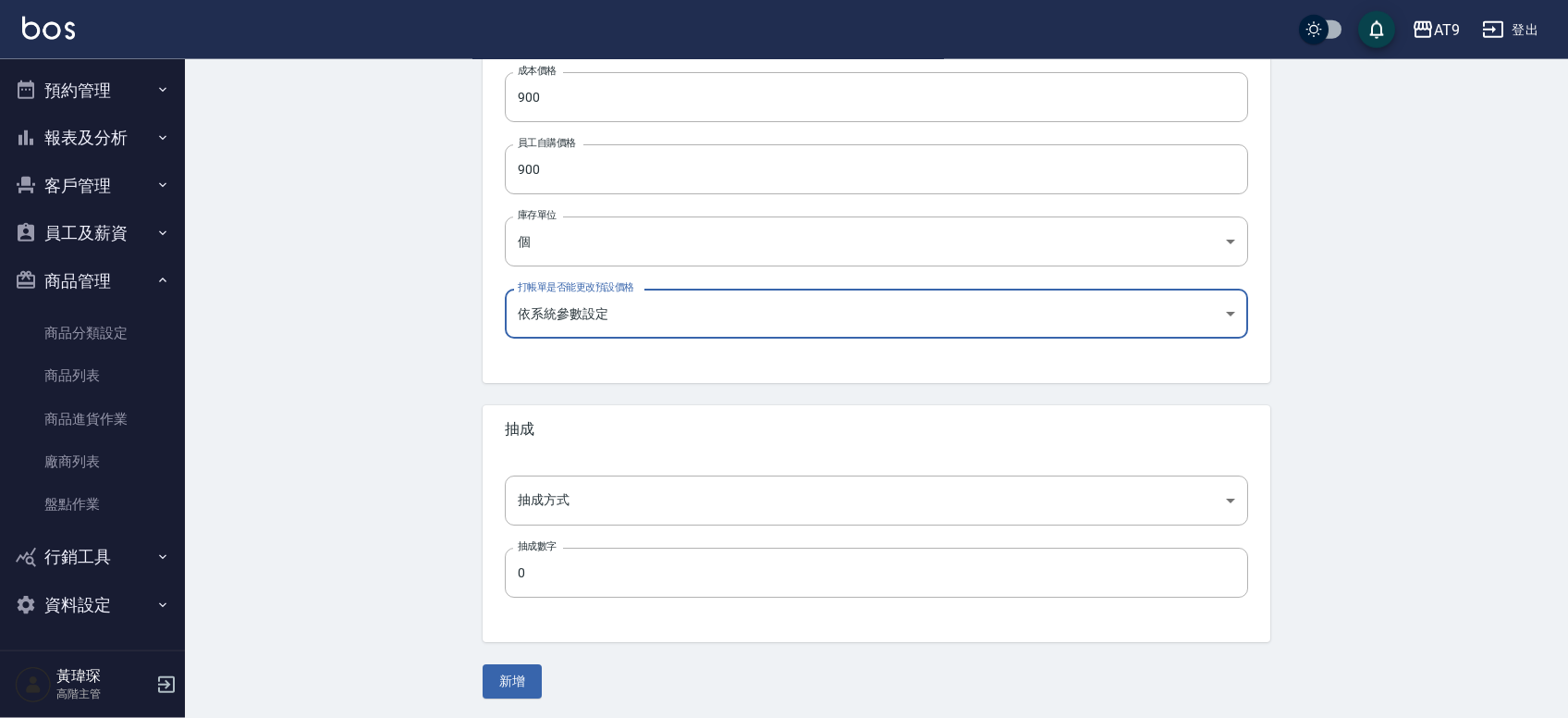
scroll to position [558, 0]
click at [581, 498] on body "AT9 登出 櫃檯作業 打帳單 帳單列表 掛單列表 座位開單 營業儀表板 現金收支登錄 高階收支登錄 材料自購登錄 每日結帳 排班表 現場電腦打卡 掃碼打卡 …" at bounding box center [784, 80] width 1568 height 1276
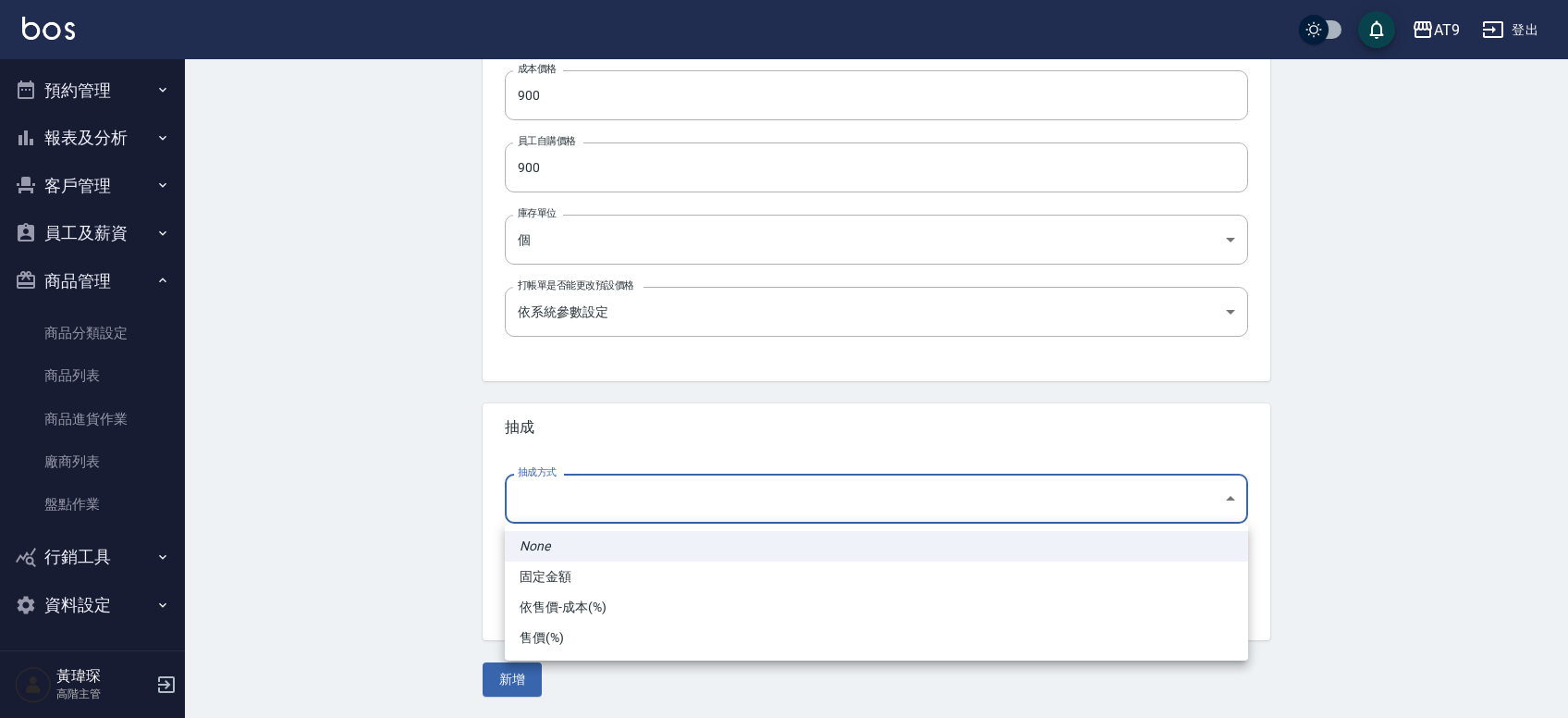
click at [603, 607] on li "依售價-成本(%)" at bounding box center [876, 607] width 743 height 31
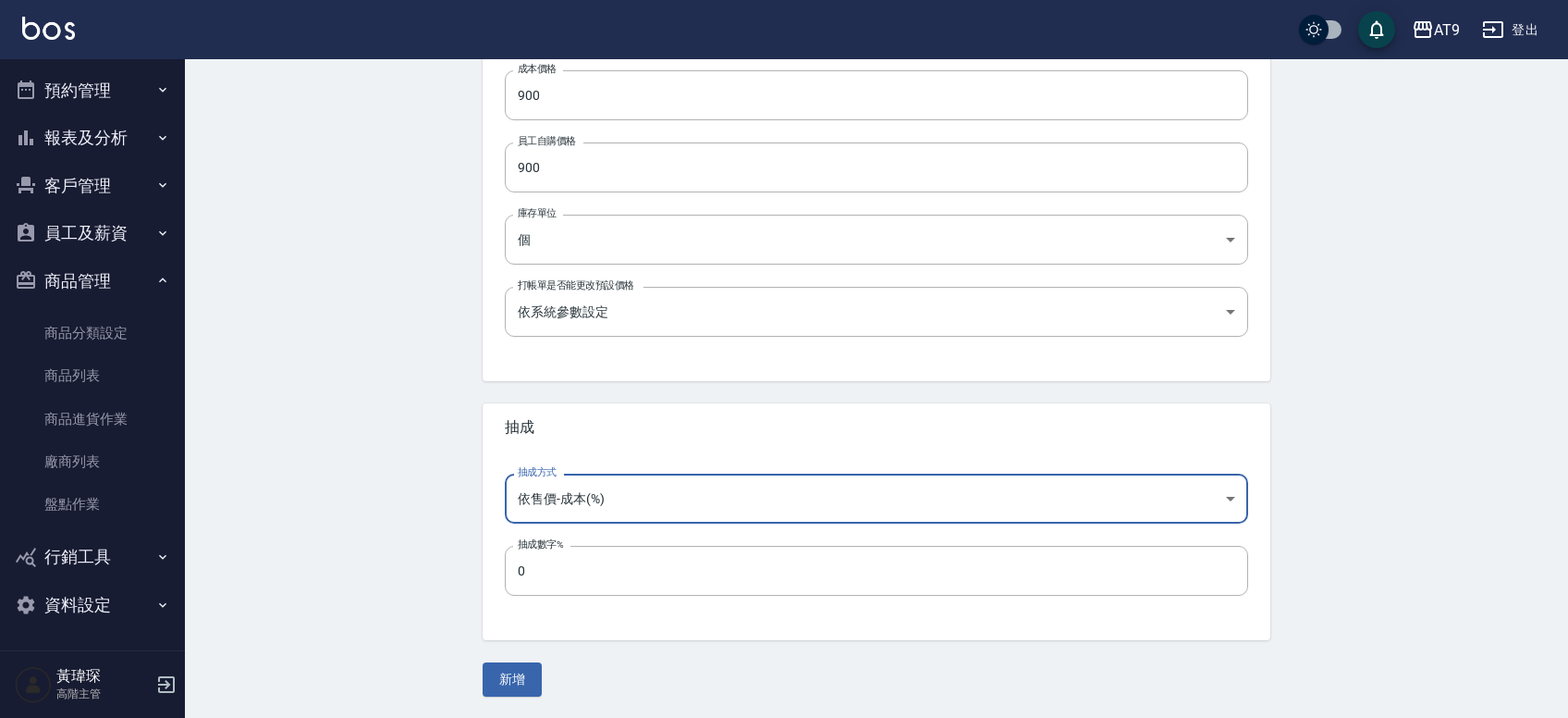
type input "byCost"
click at [595, 562] on input "0" at bounding box center [876, 570] width 743 height 50
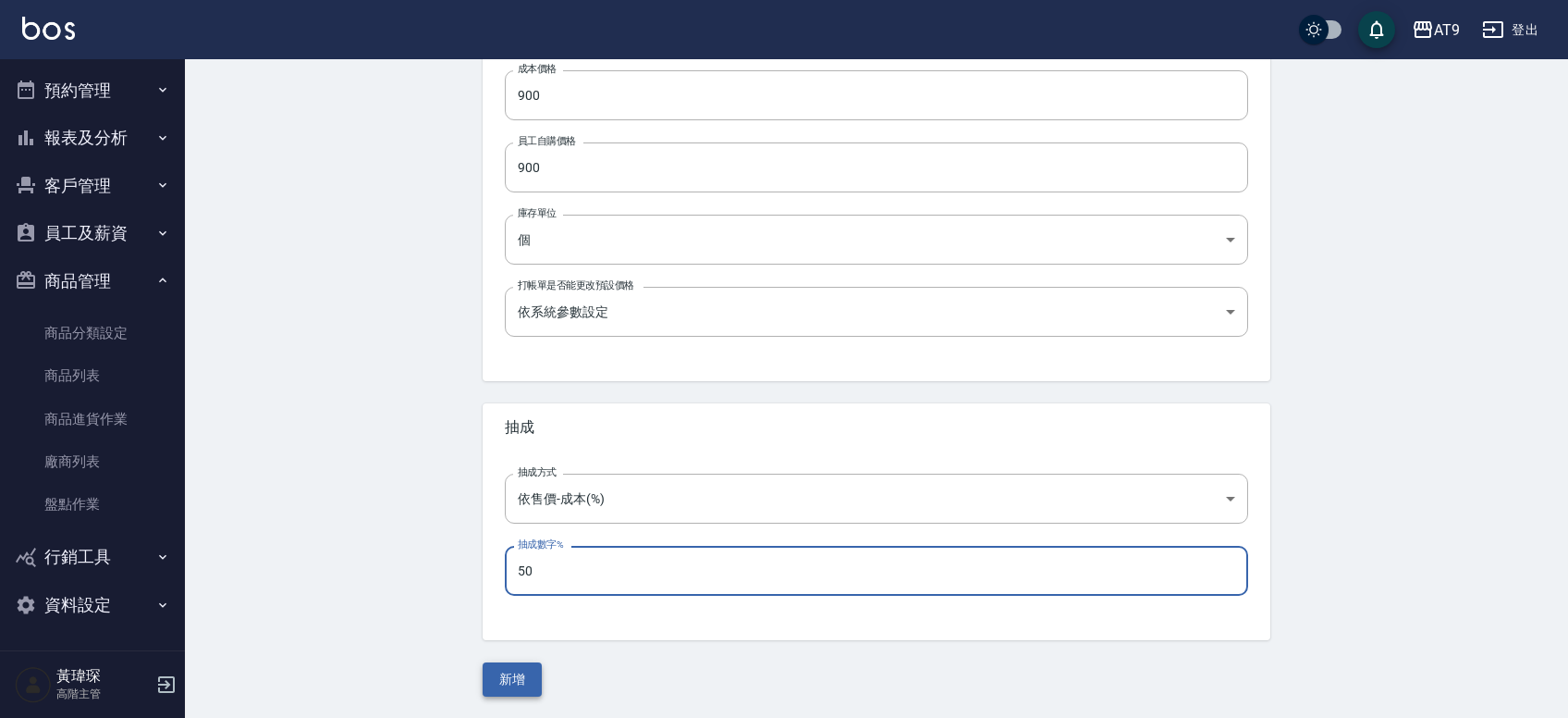
type input "50"
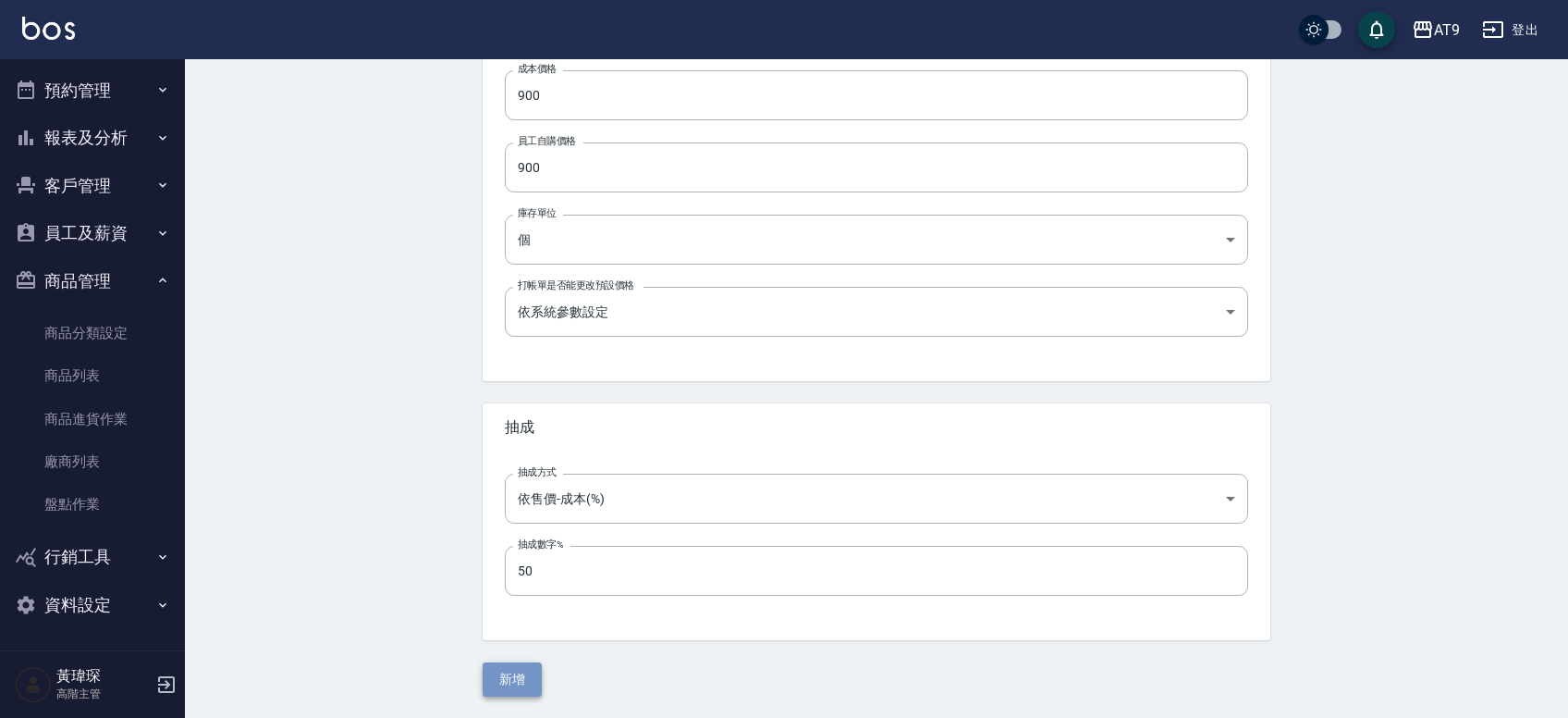
click at [528, 670] on button "新增" at bounding box center [512, 680] width 59 height 34
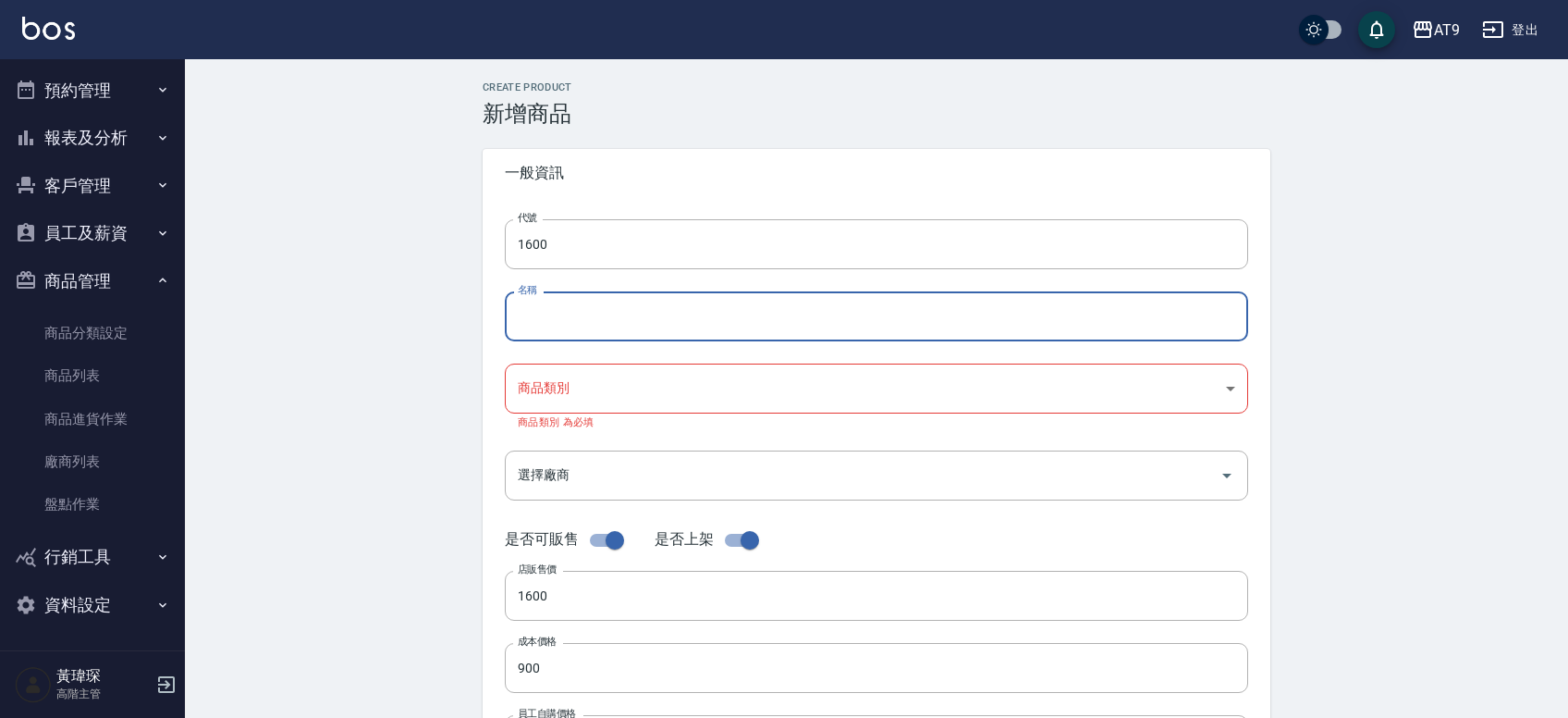
click at [583, 334] on input "名稱" at bounding box center [876, 316] width 743 height 50
type input "寶玲頭皮水"
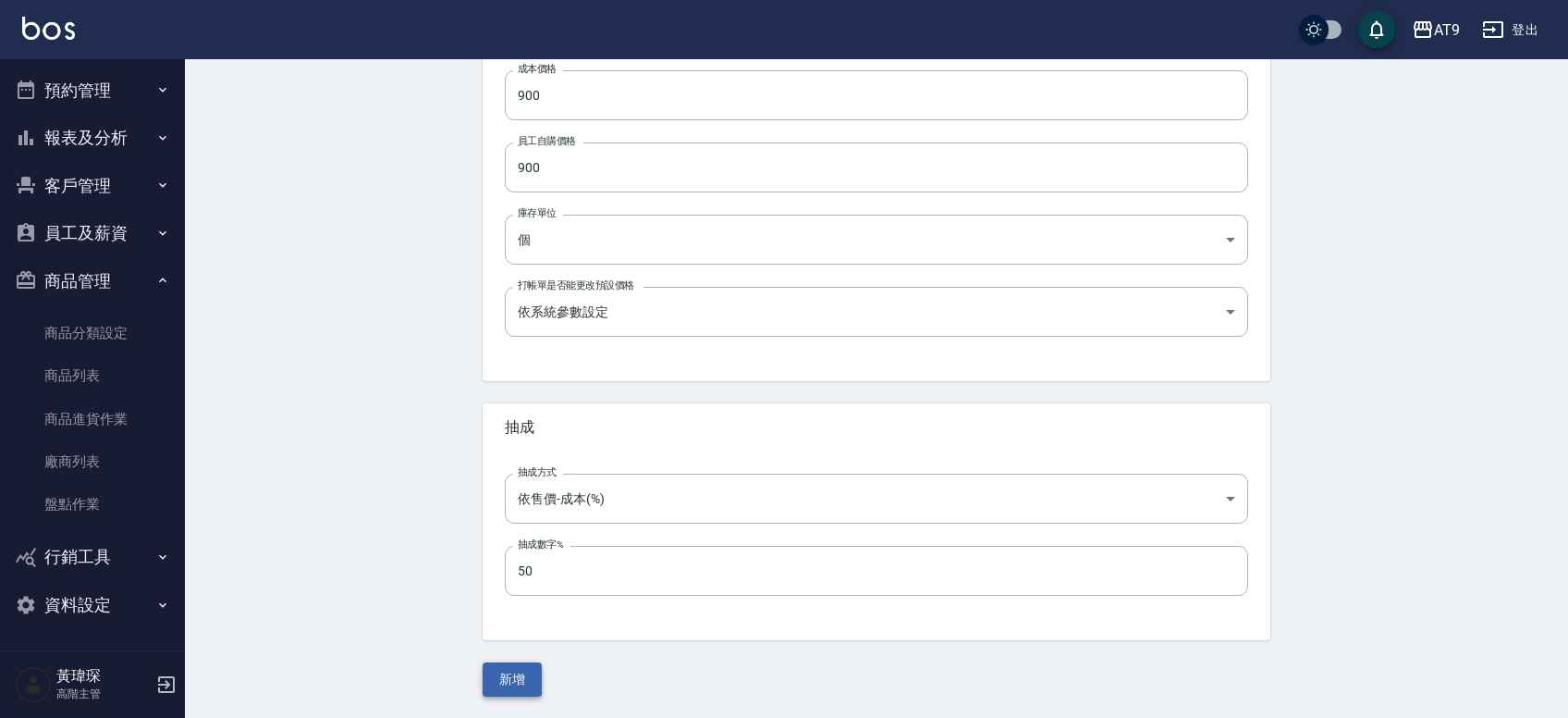
click at [508, 683] on button "新增" at bounding box center [512, 680] width 59 height 34
click at [527, 685] on button "新增" at bounding box center [512, 680] width 59 height 34
click at [524, 685] on button "新增" at bounding box center [512, 680] width 59 height 34
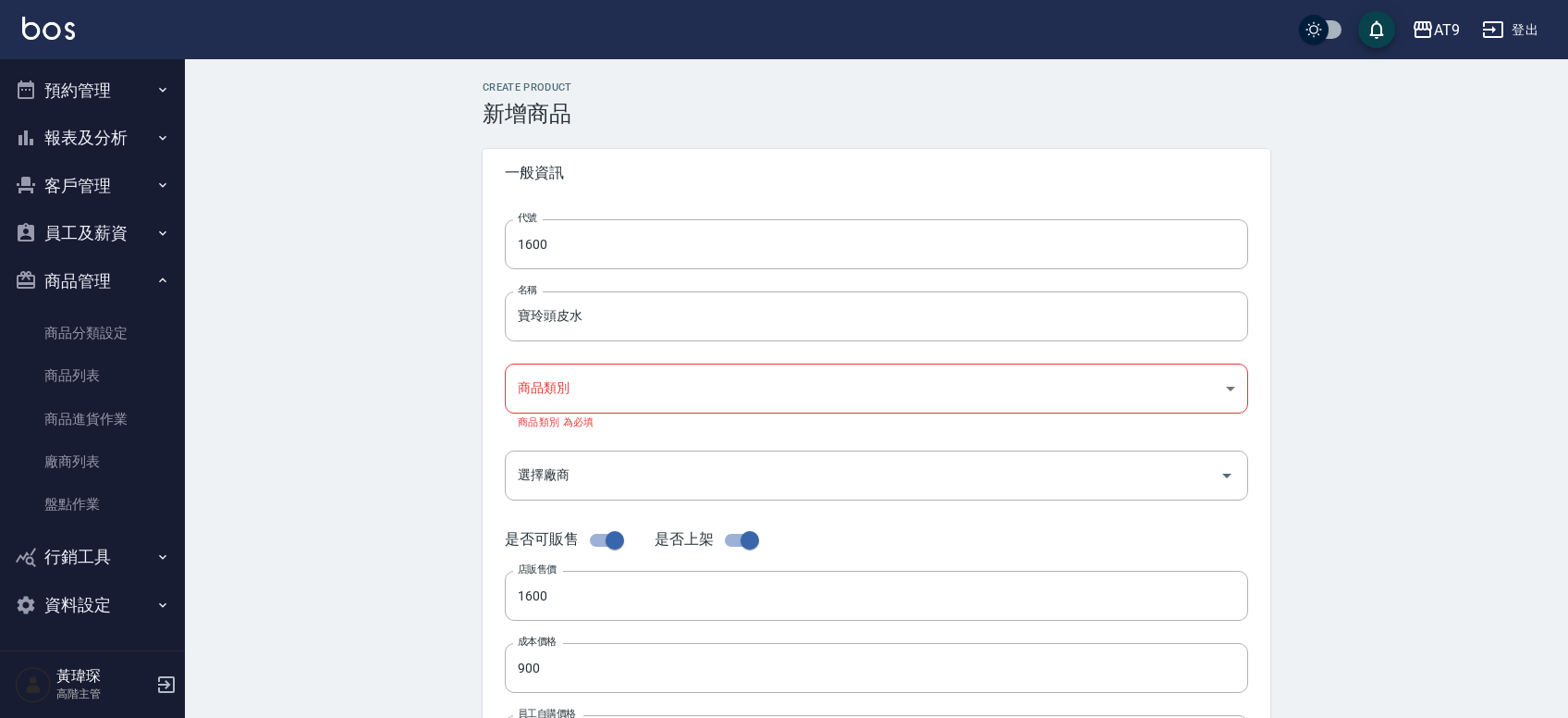
click at [619, 394] on body "AT9 登出 櫃檯作業 打帳單 帳單列表 掛單列表 座位開單 營業儀表板 現金收支登錄 高階收支登錄 材料自購登錄 每日結帳 排班表 現場電腦打卡 掃碼打卡 …" at bounding box center [784, 646] width 1568 height 1292
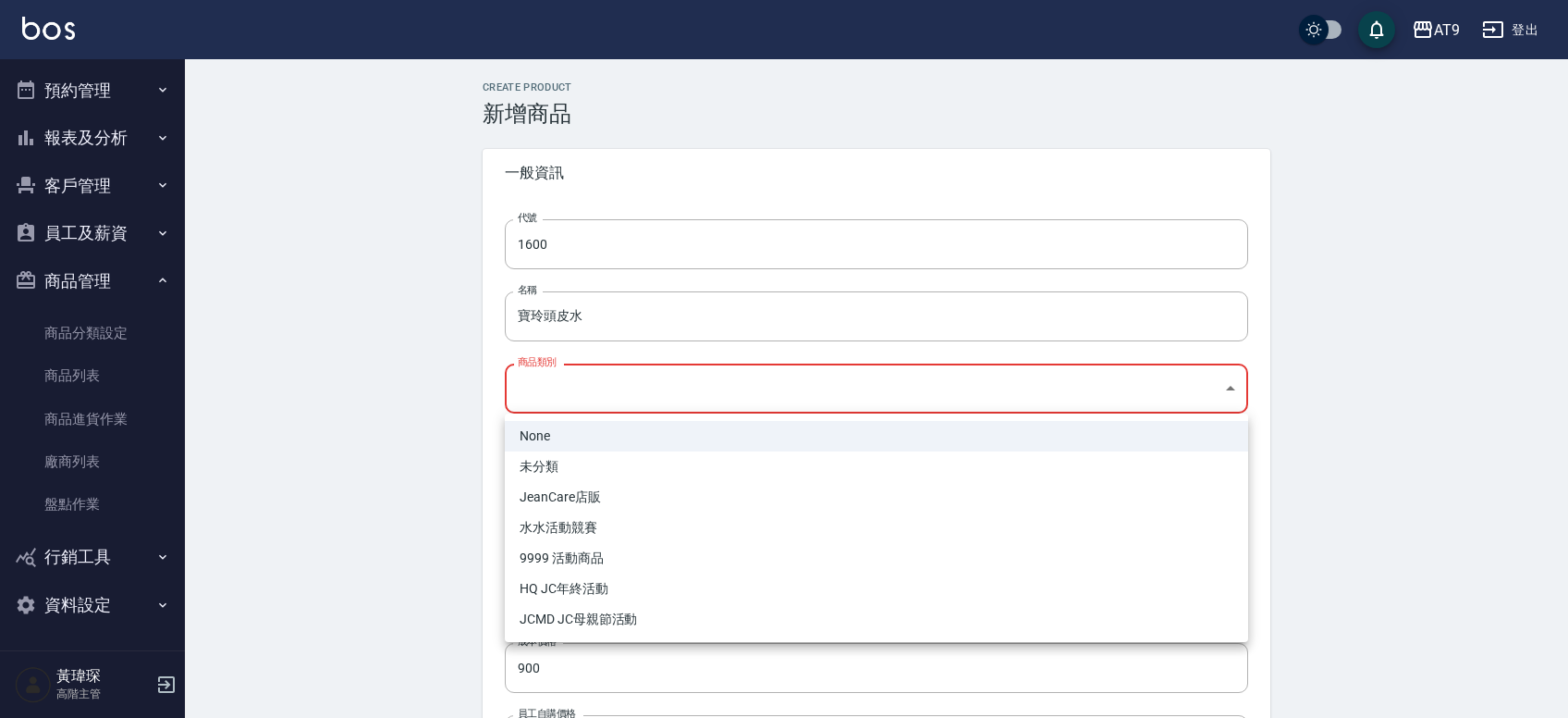
click at [589, 473] on li "未分類" at bounding box center [876, 466] width 743 height 31
type input "3b9d22ba-e576-4250-98fb-8ae0614c7063"
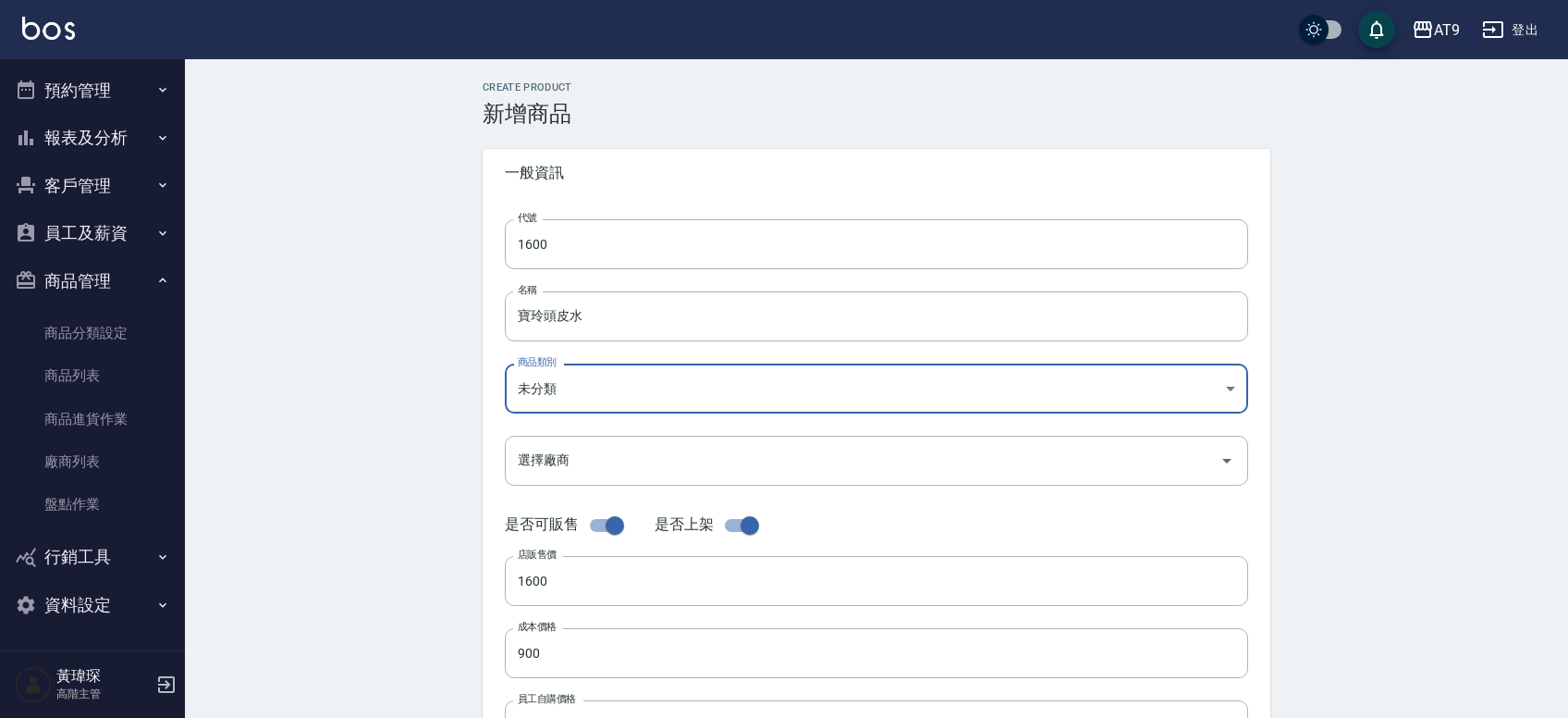
scroll to position [558, 0]
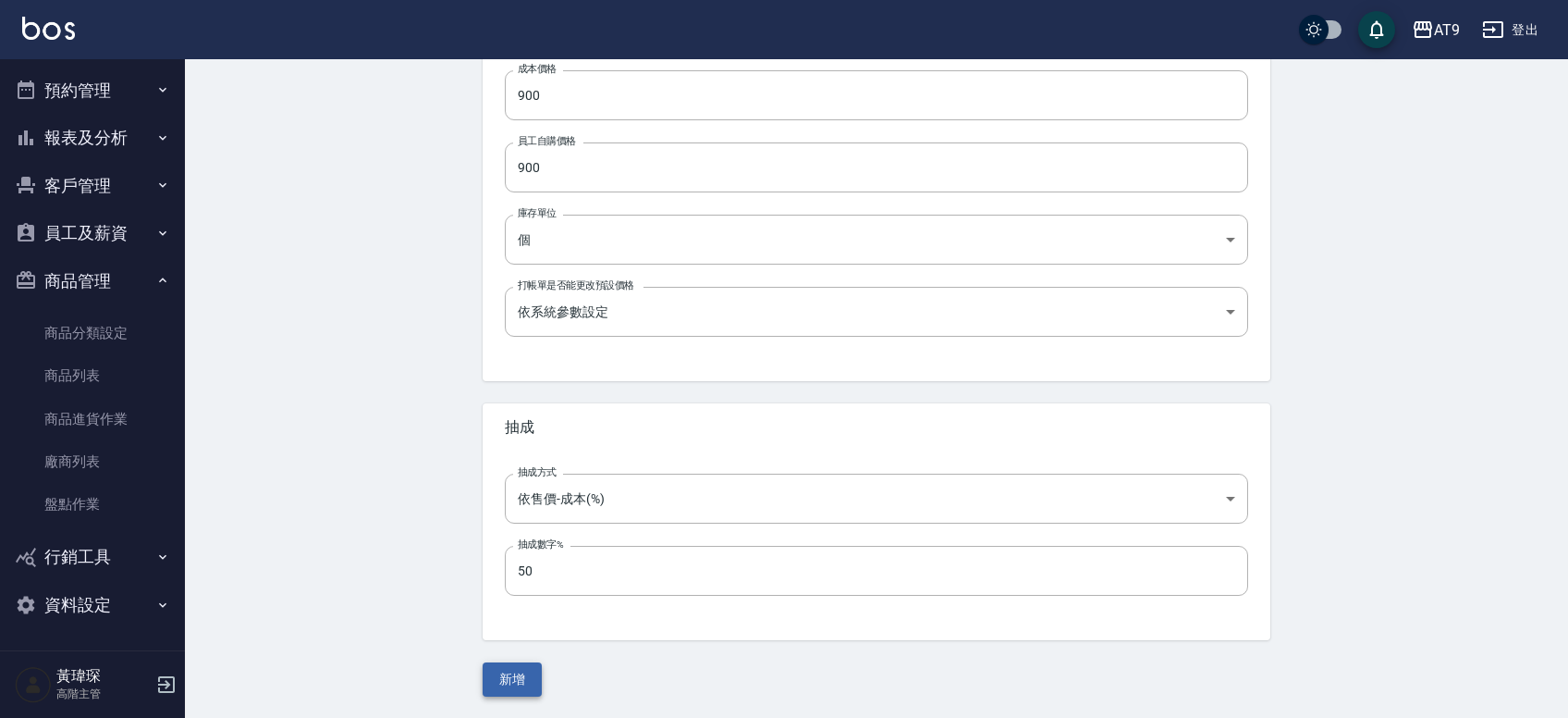
click at [528, 682] on button "新增" at bounding box center [512, 680] width 59 height 34
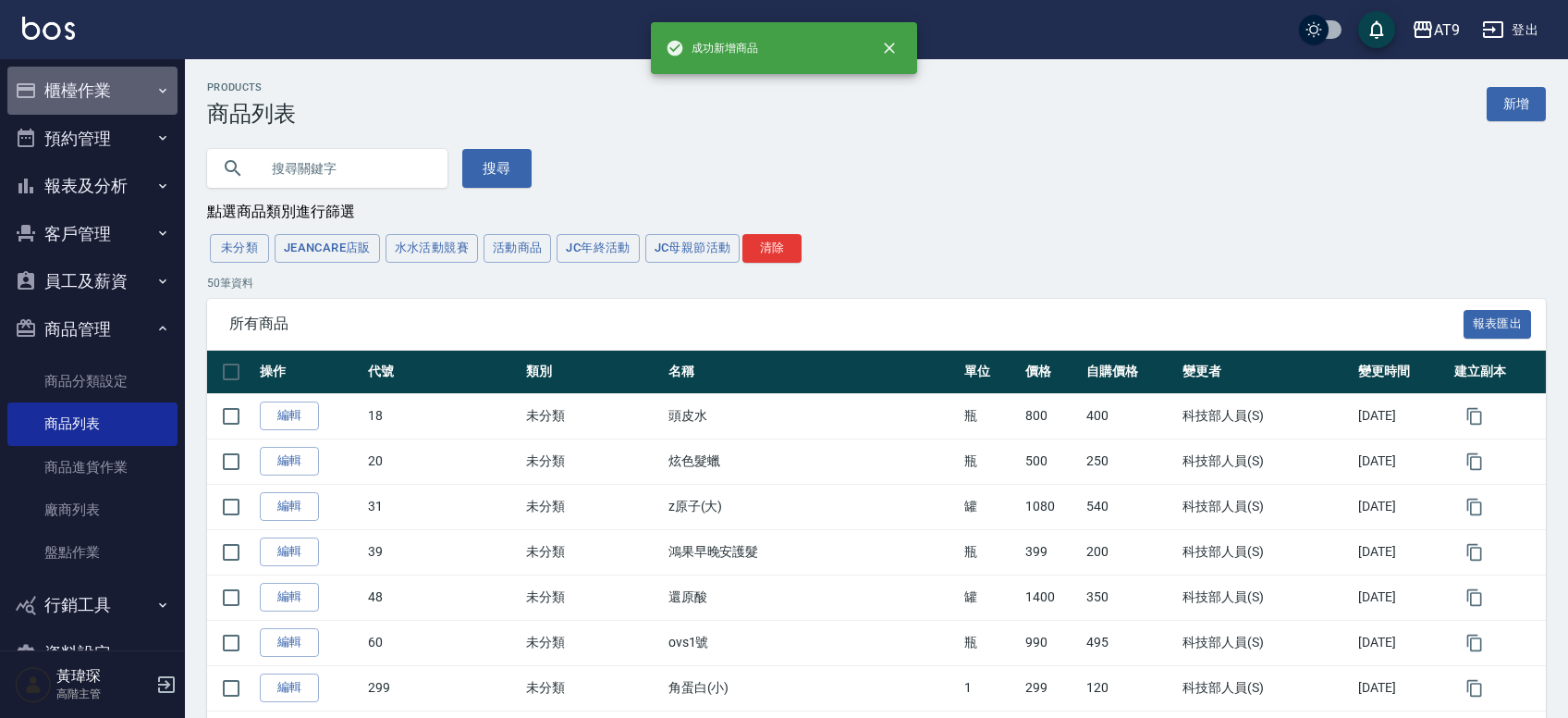
drag, startPoint x: 127, startPoint y: 96, endPoint x: 122, endPoint y: 70, distance: 26.5
click at [123, 73] on button "櫃檯作業" at bounding box center [93, 91] width 170 height 48
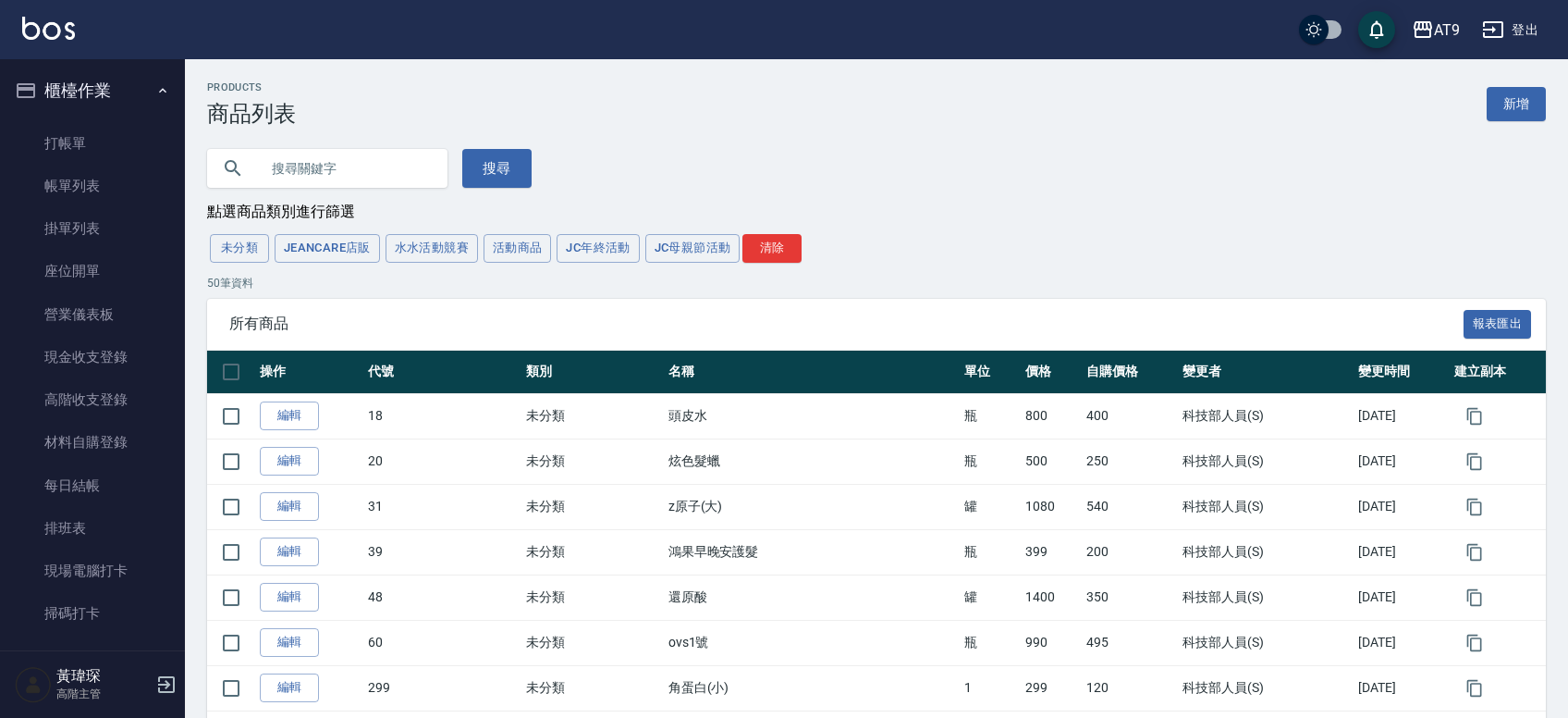
drag, startPoint x: 131, startPoint y: 152, endPoint x: 137, endPoint y: 109, distance: 43.4
click at [132, 152] on link "打帳單" at bounding box center [93, 143] width 170 height 42
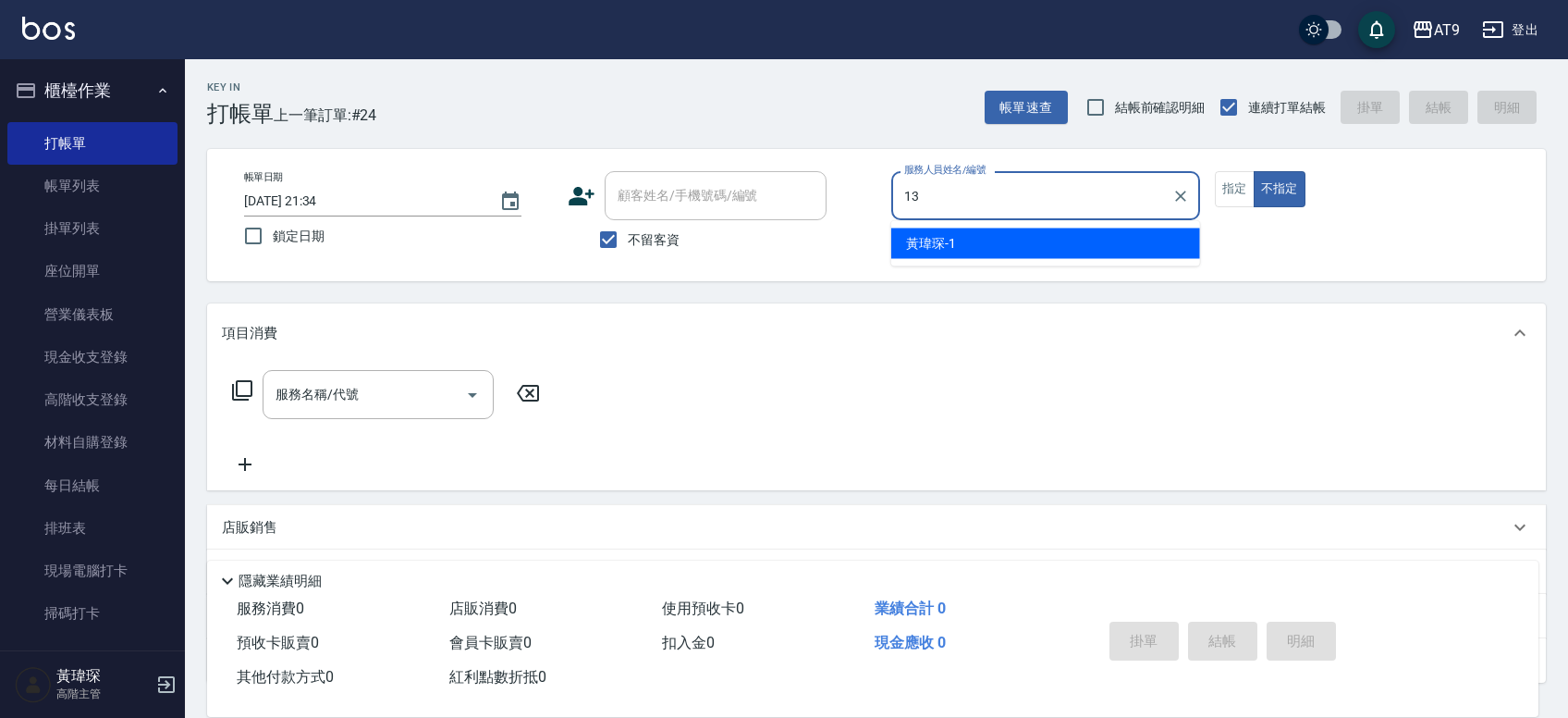
type input "13"
type button "false"
type input "[PERSON_NAME]-13"
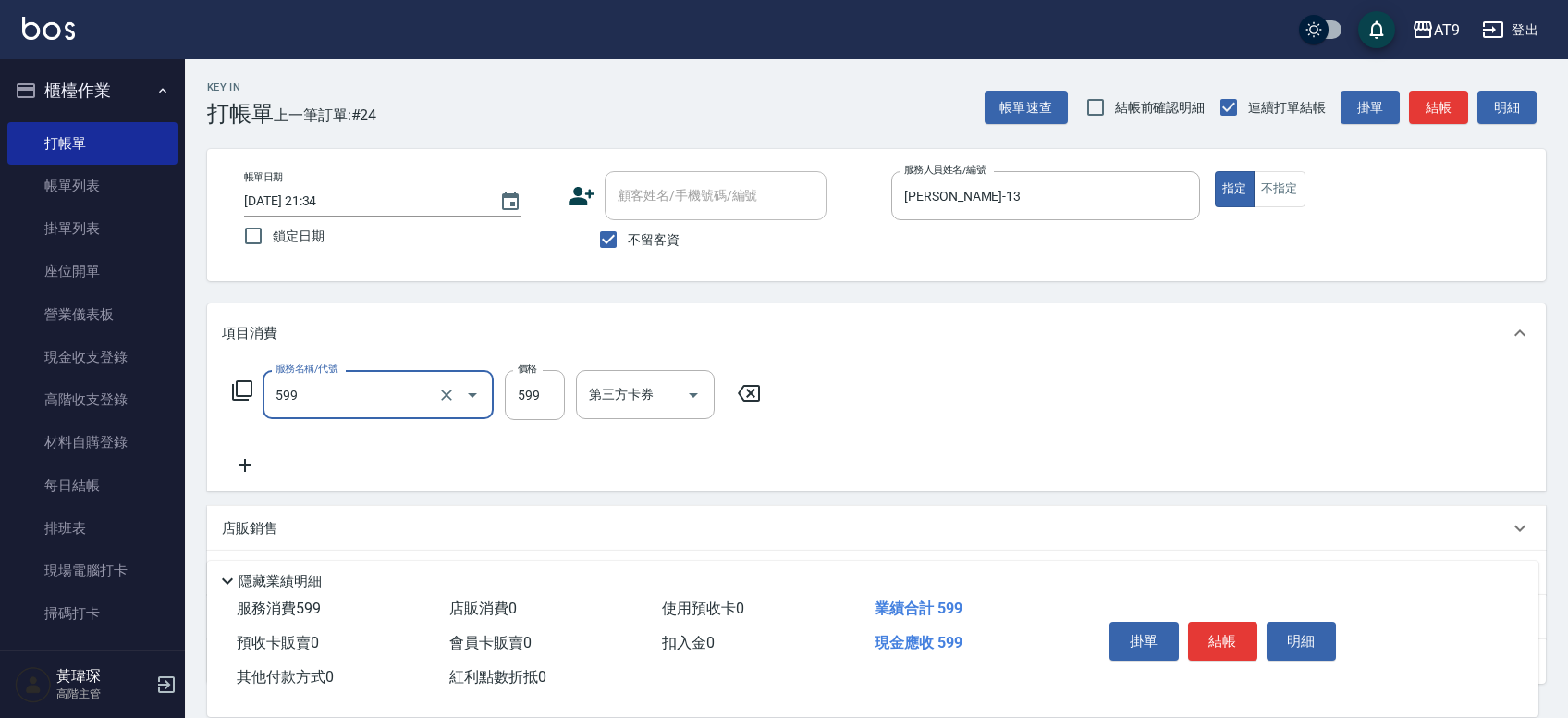
type input "小麥去角質(599)"
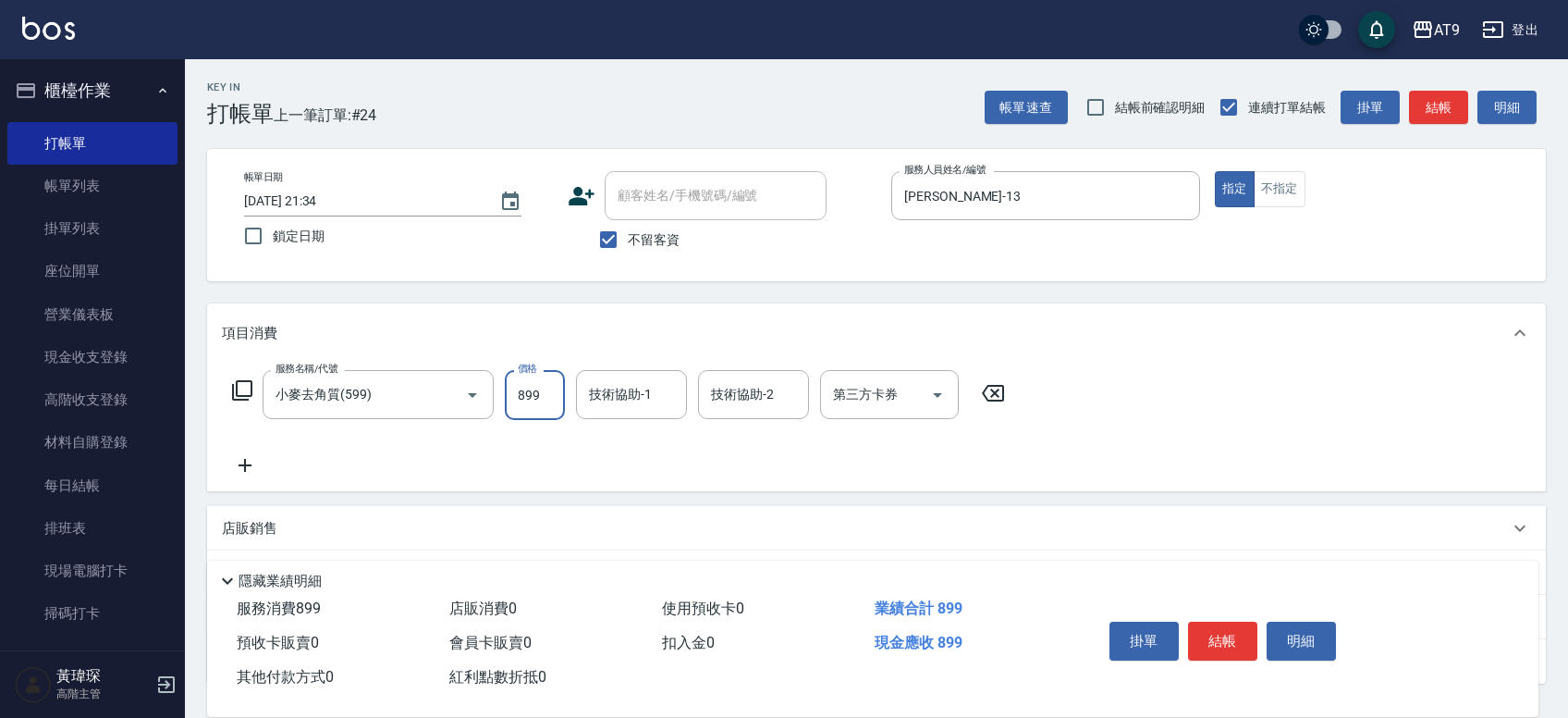
type input "899"
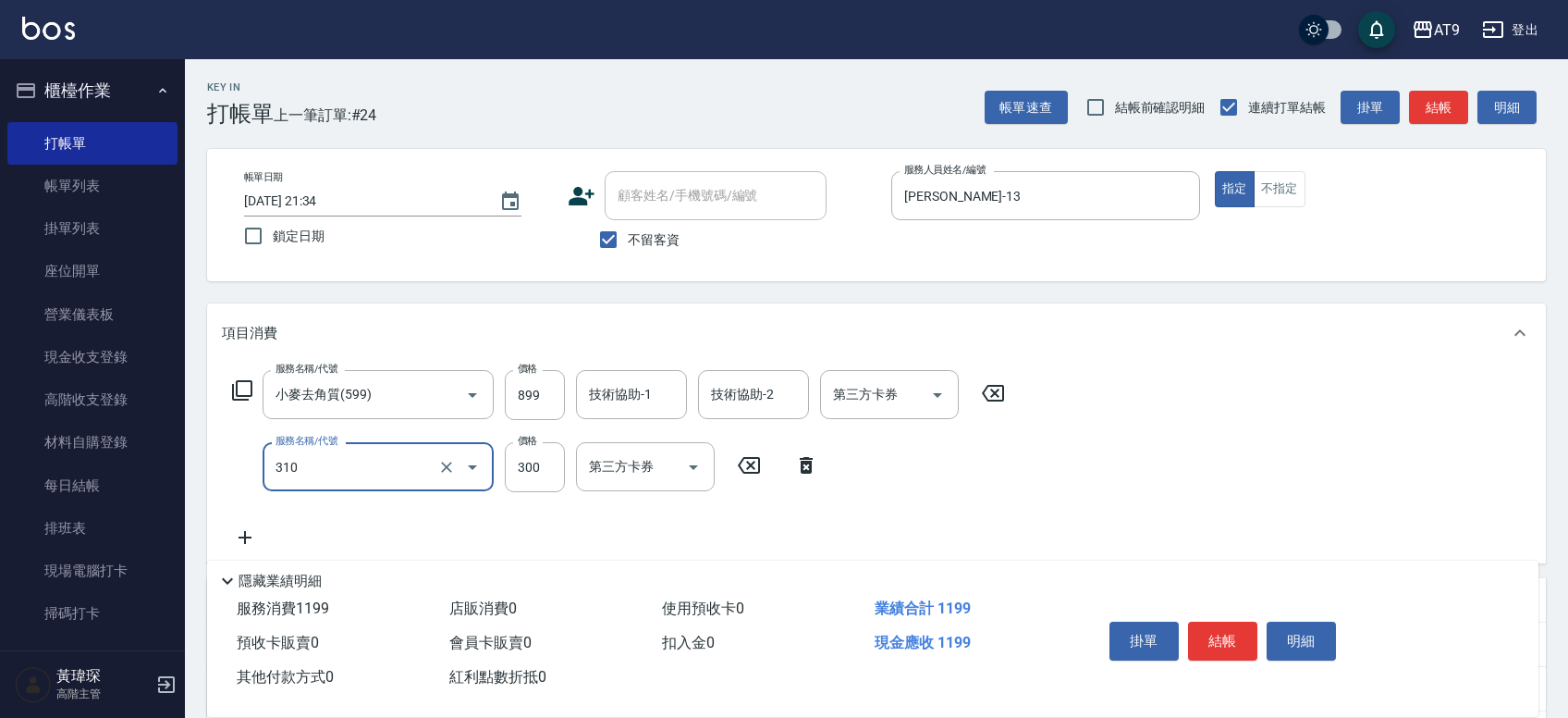
type input "剪髮(310)"
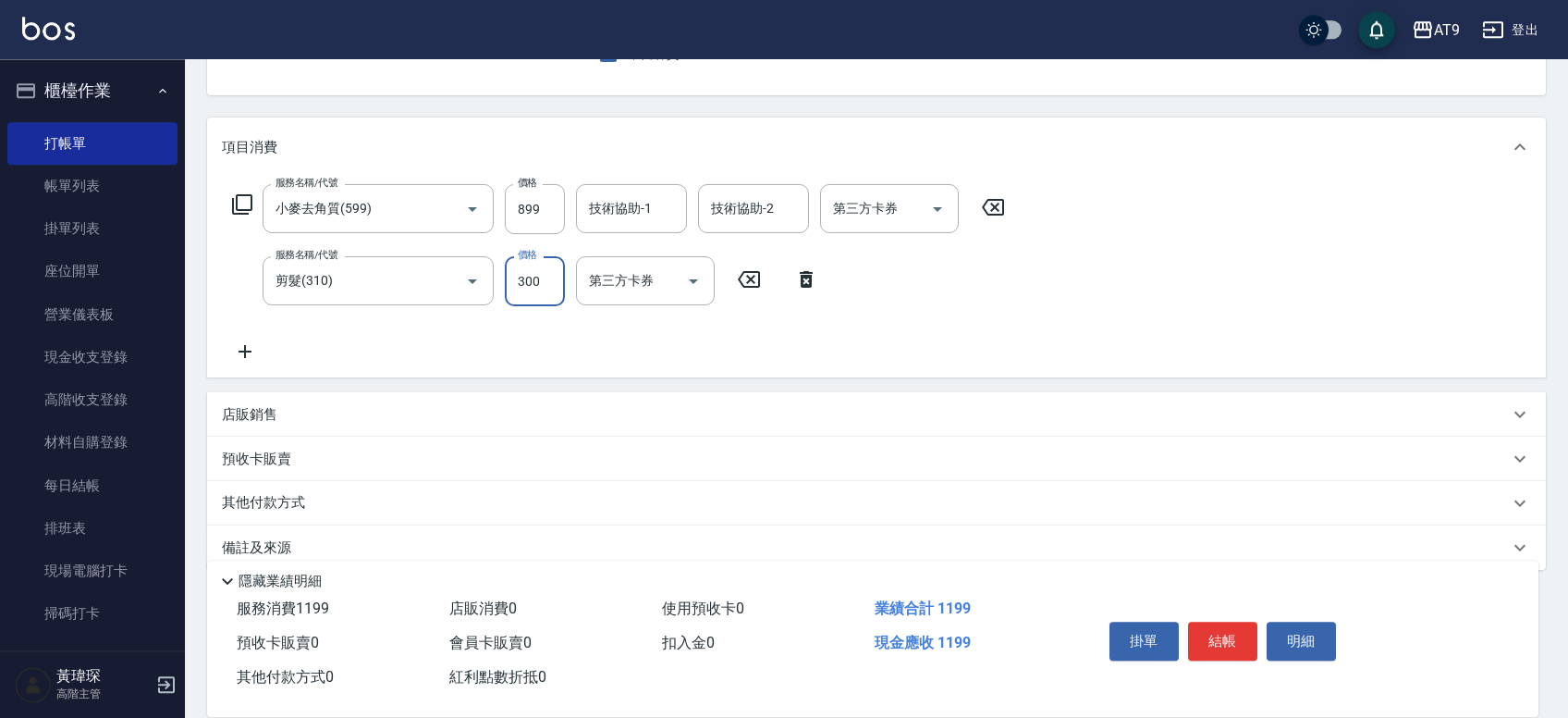
scroll to position [212, 0]
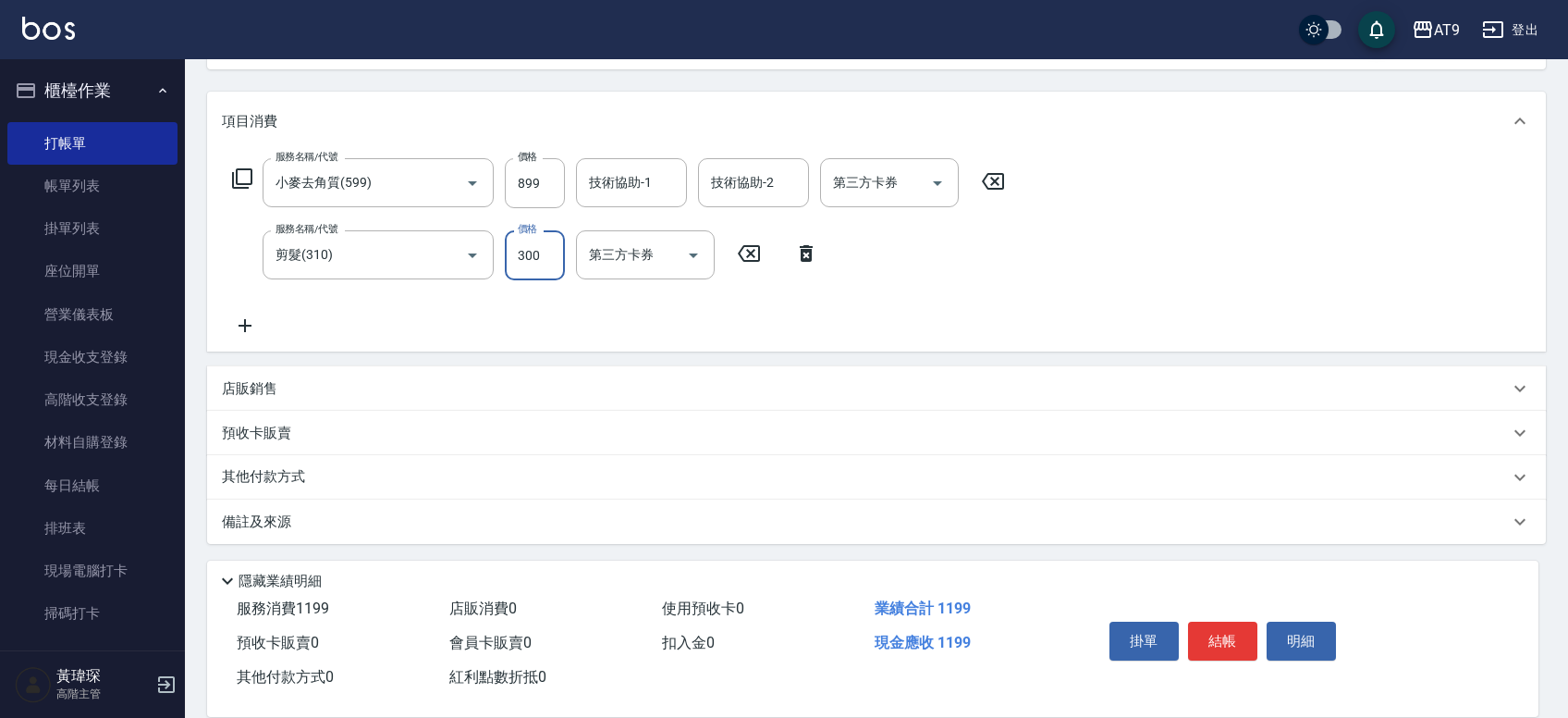
click at [366, 385] on div "店販銷售" at bounding box center [865, 389] width 1287 height 20
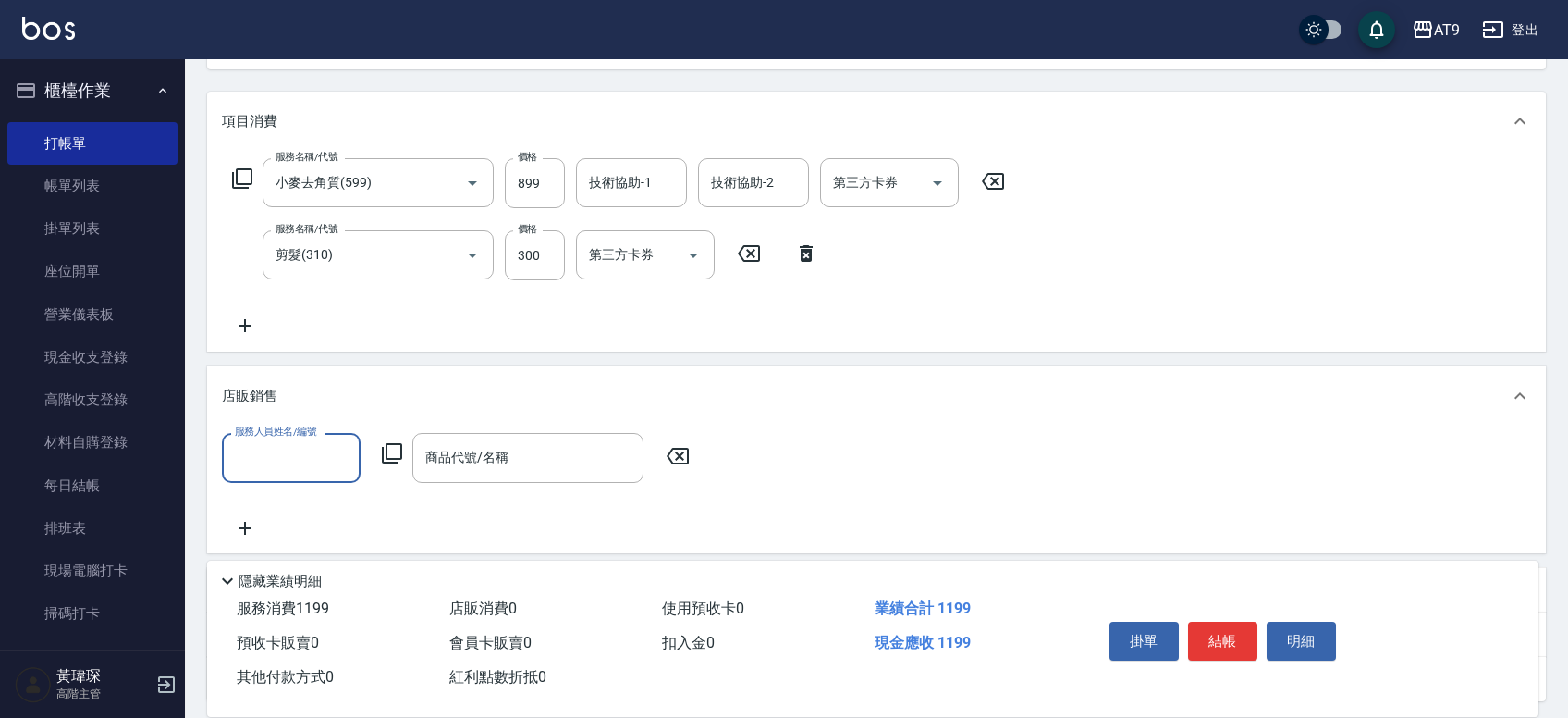
scroll to position [0, 0]
type input "[PERSON_NAME]-13"
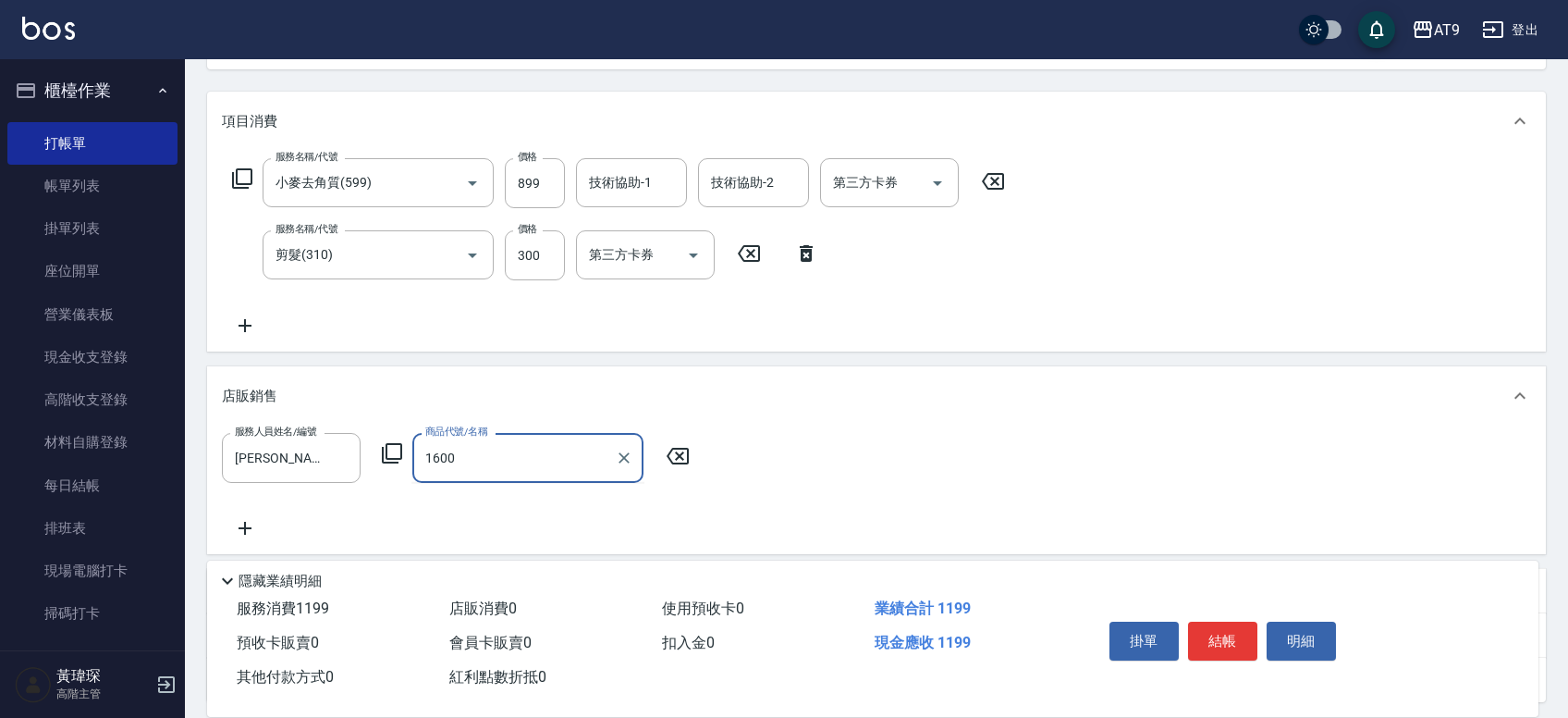
type input "undefined"
click at [623, 457] on icon "Clear" at bounding box center [624, 457] width 11 height 11
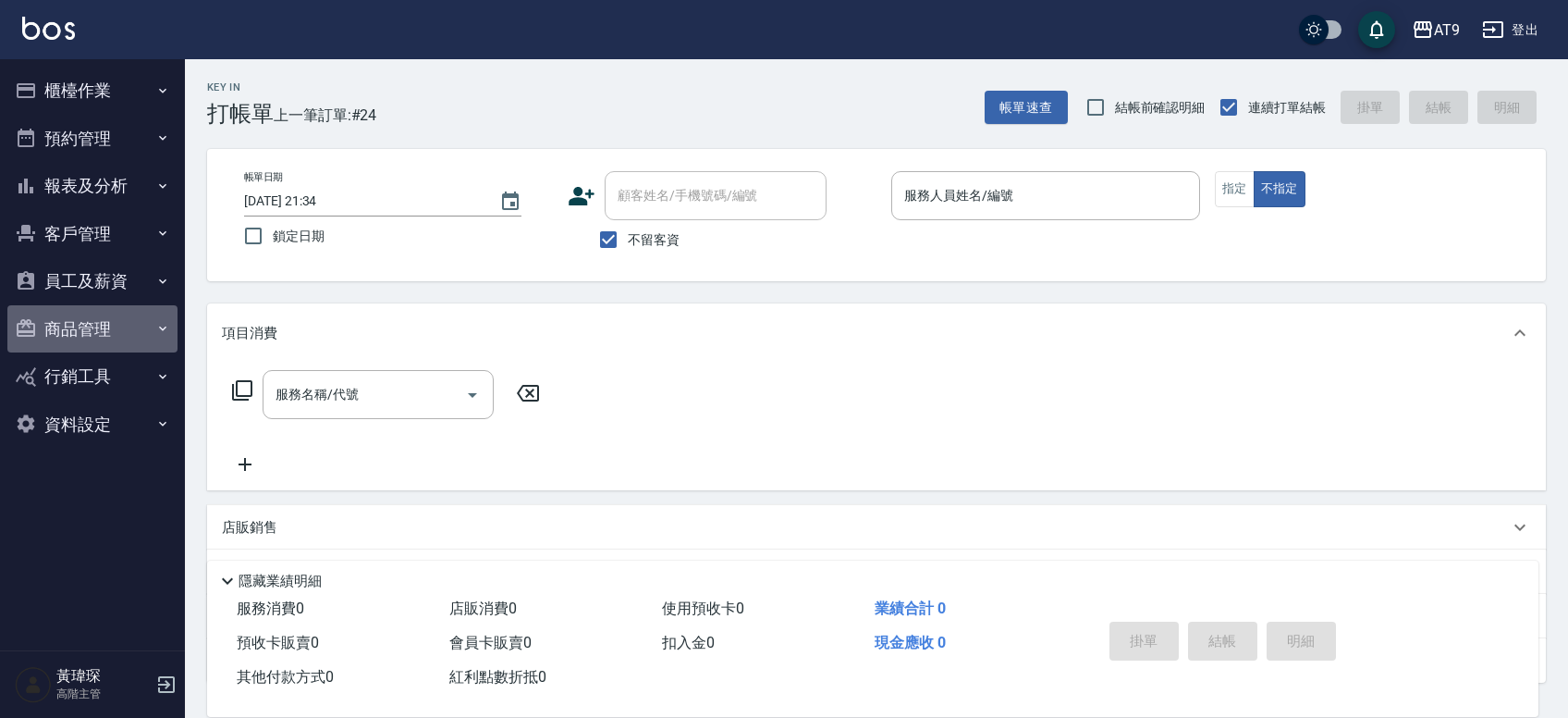
click at [133, 309] on button "商品管理" at bounding box center [93, 329] width 170 height 48
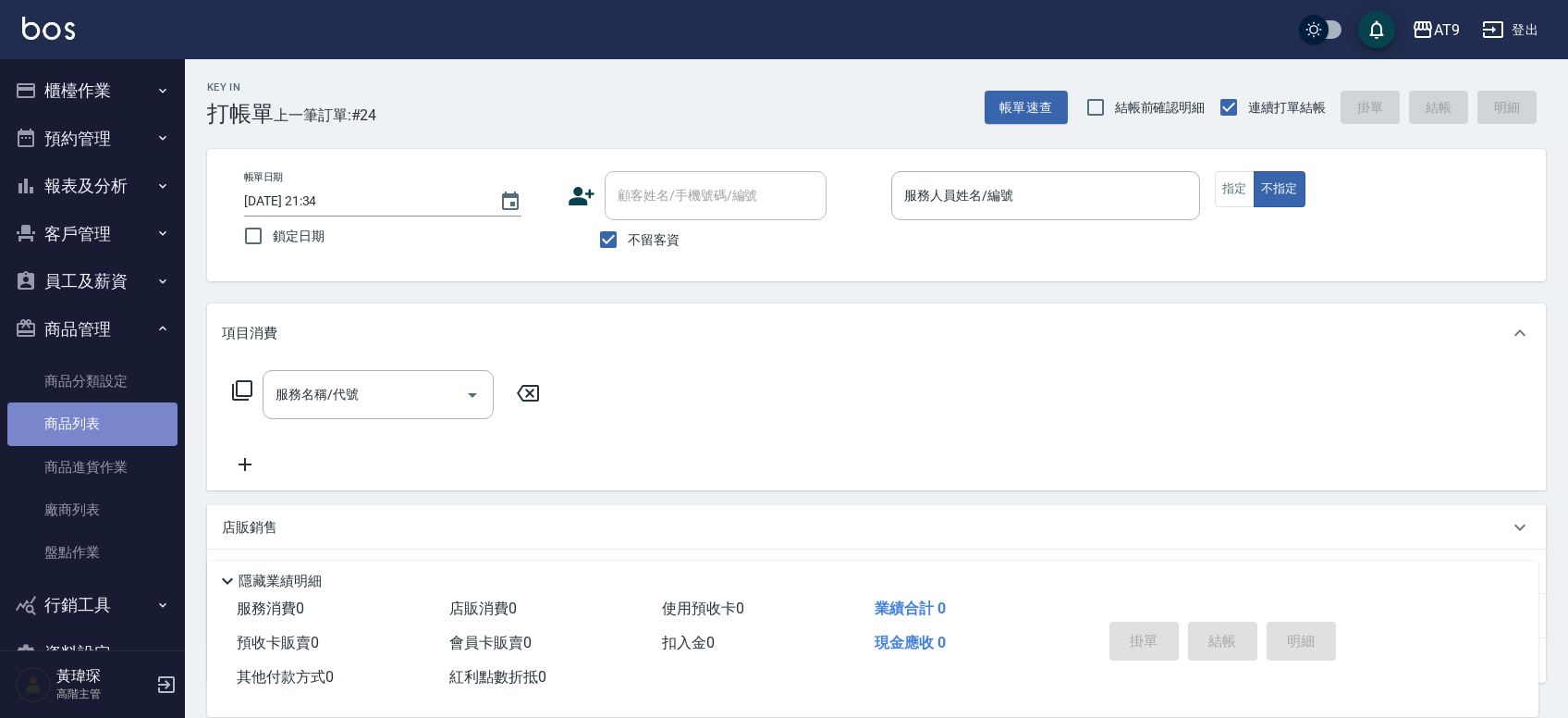
click at [139, 421] on link "商品列表" at bounding box center [93, 424] width 170 height 42
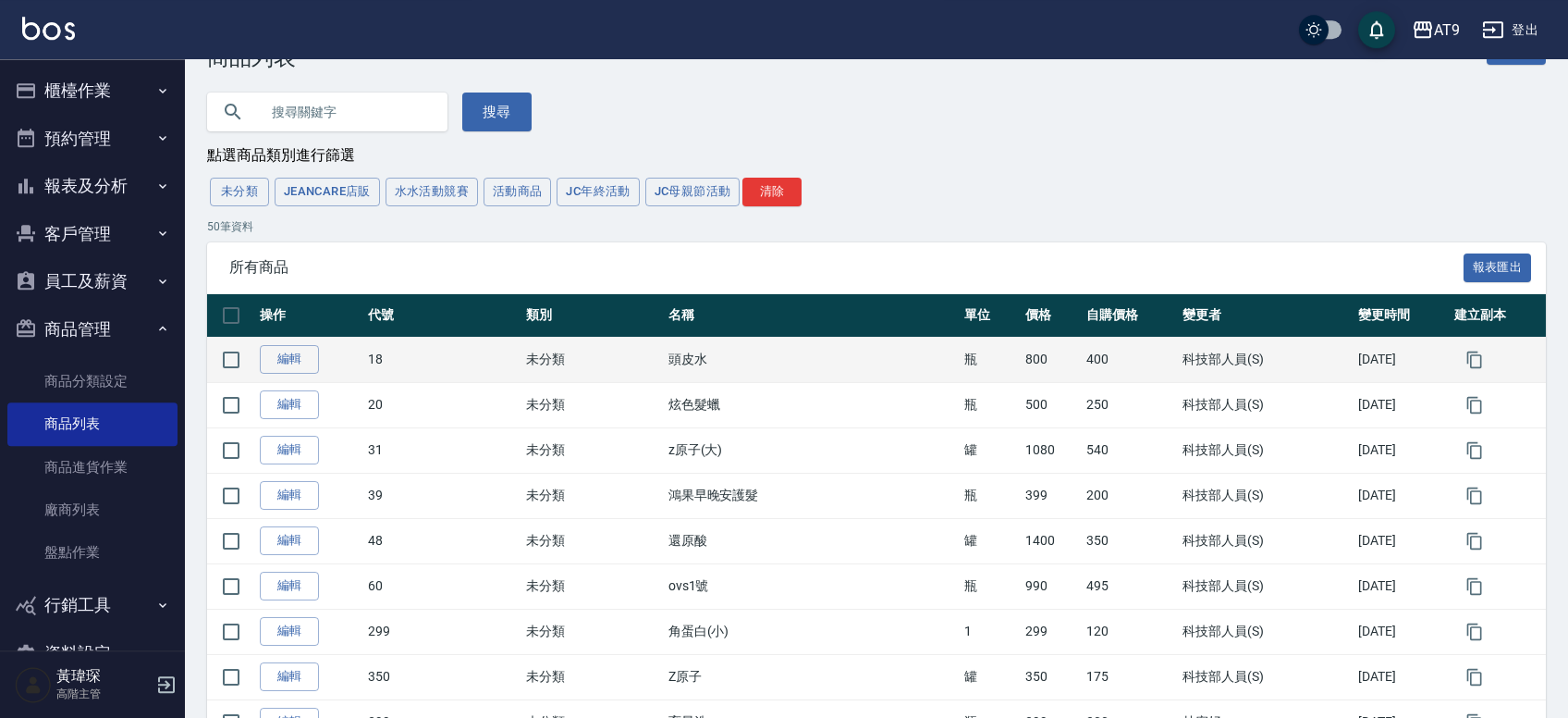
scroll to position [102, 0]
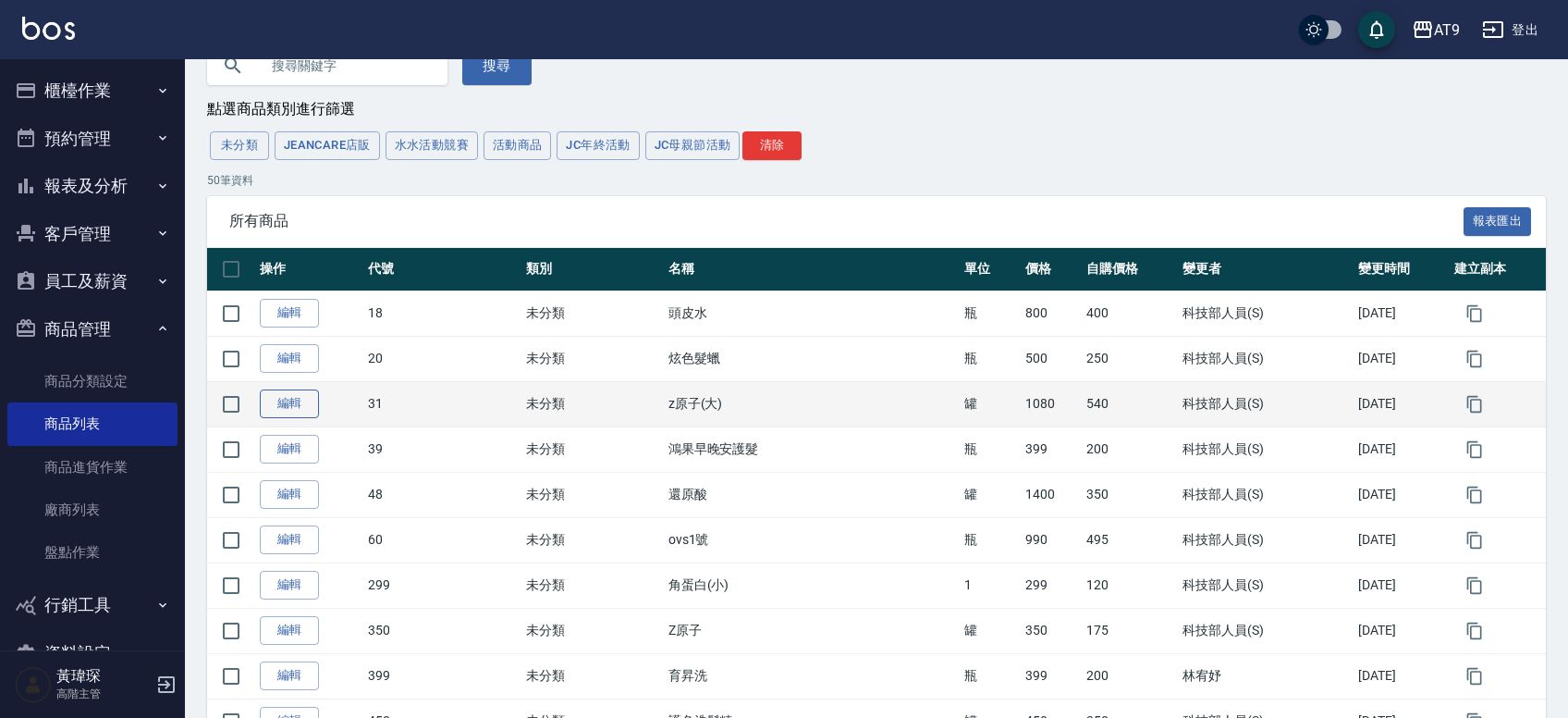
click at [290, 407] on link "編輯" at bounding box center [289, 404] width 59 height 29
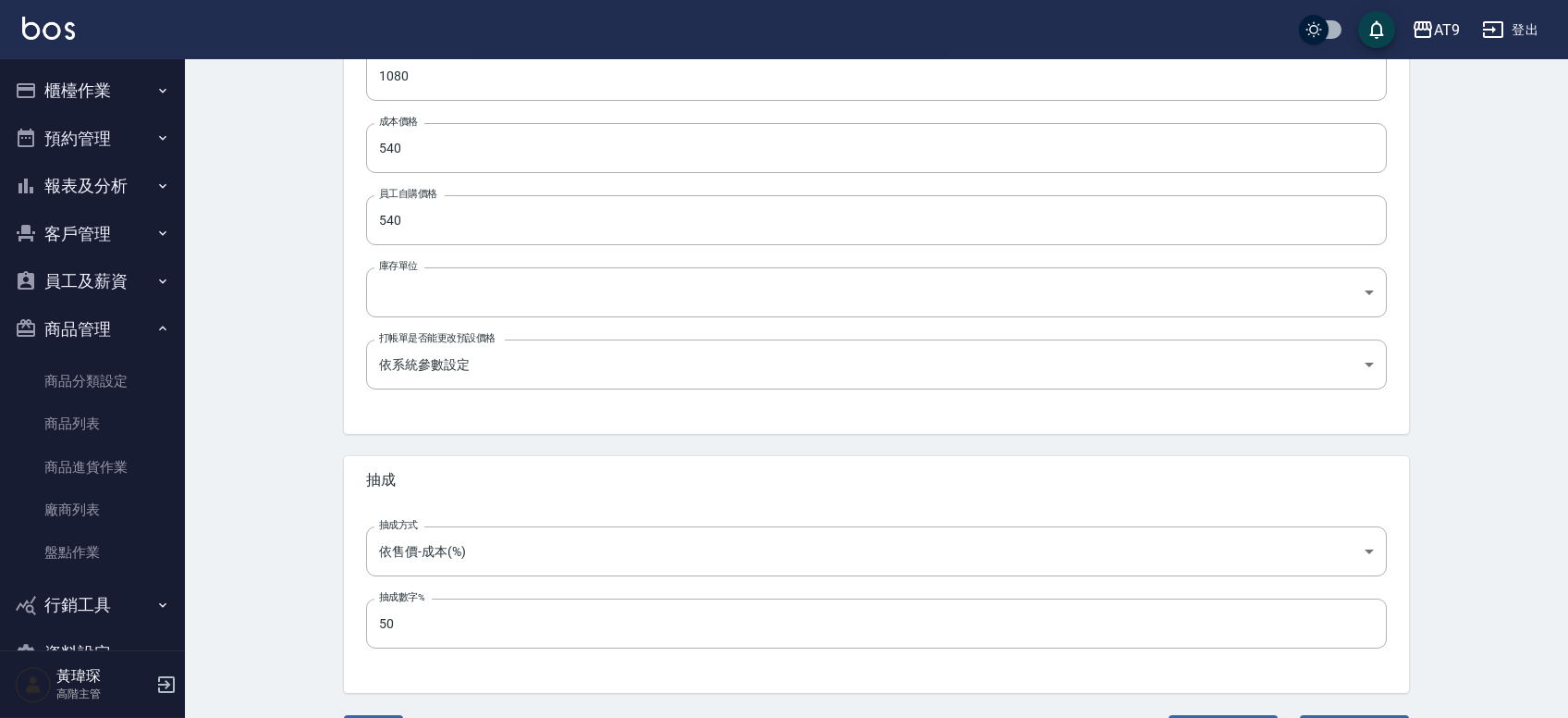
scroll to position [558, 0]
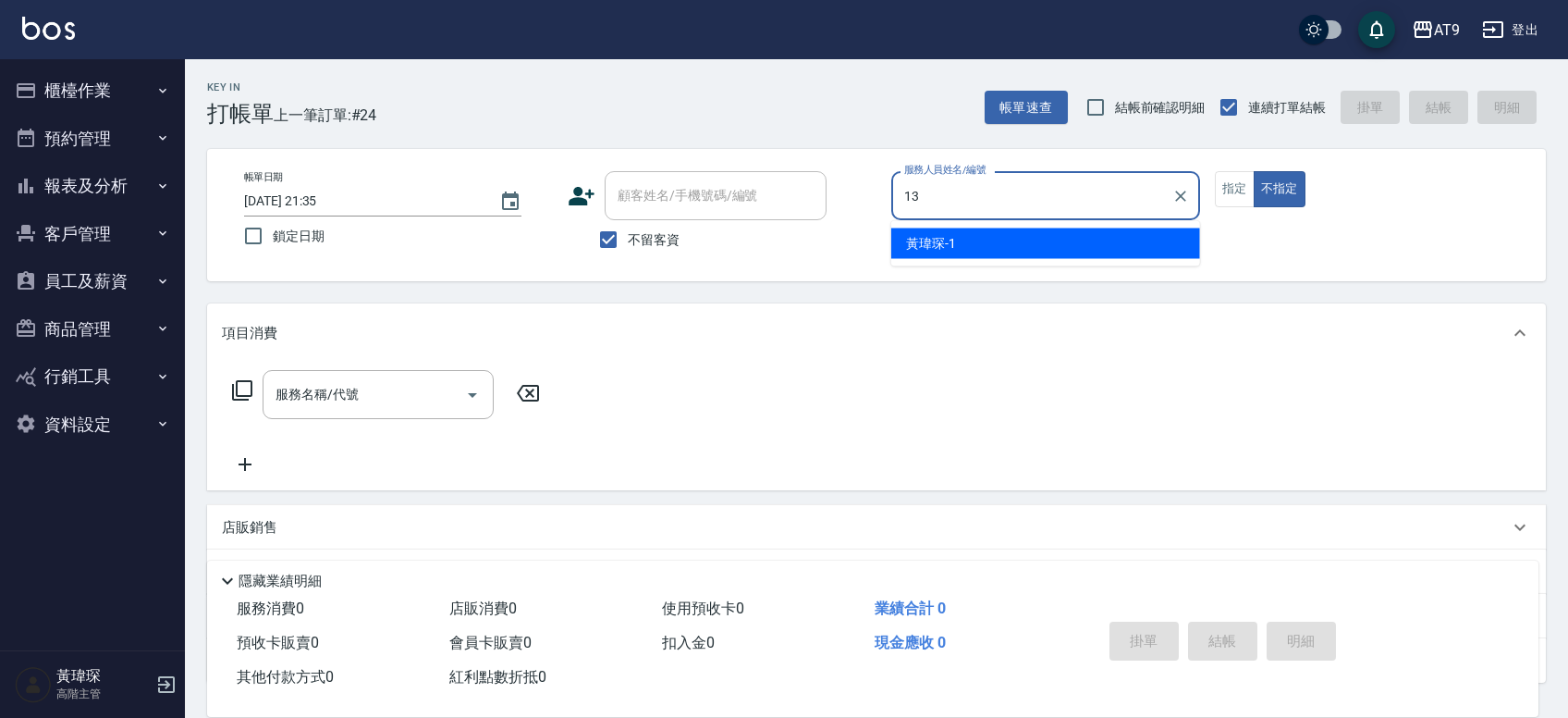
type input "13"
type button "false"
type input "[PERSON_NAME]-13"
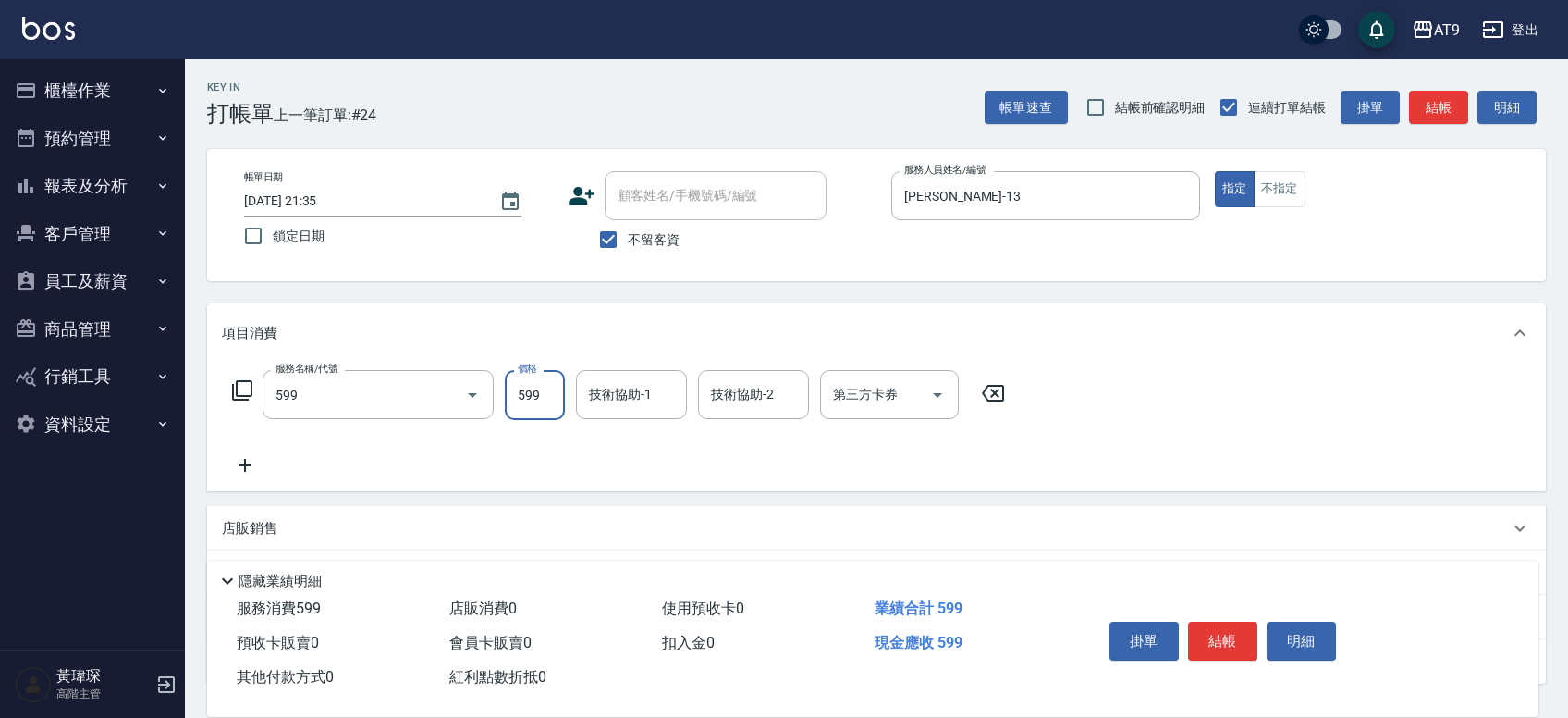
type input "小麥去角質(599)"
type input "899"
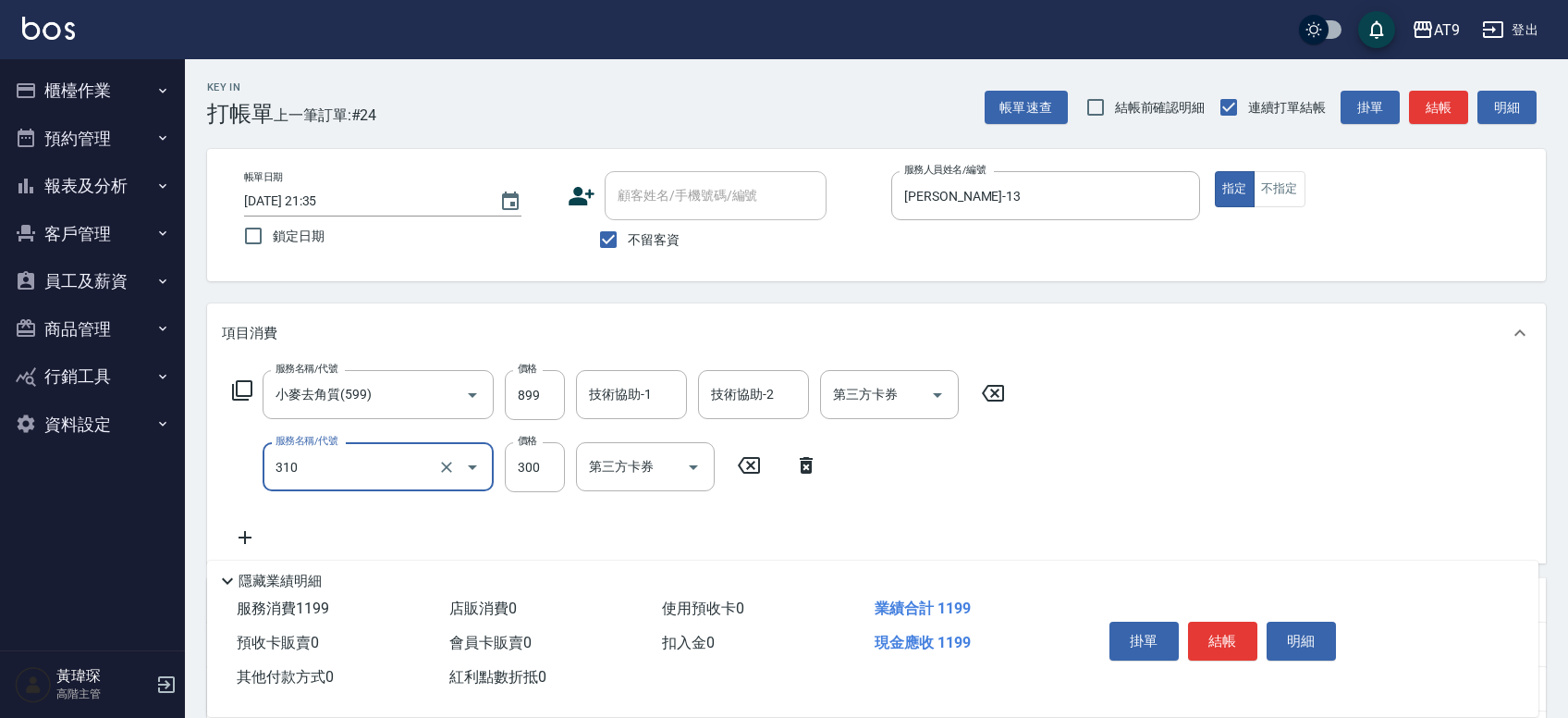
type input "剪髮(310)"
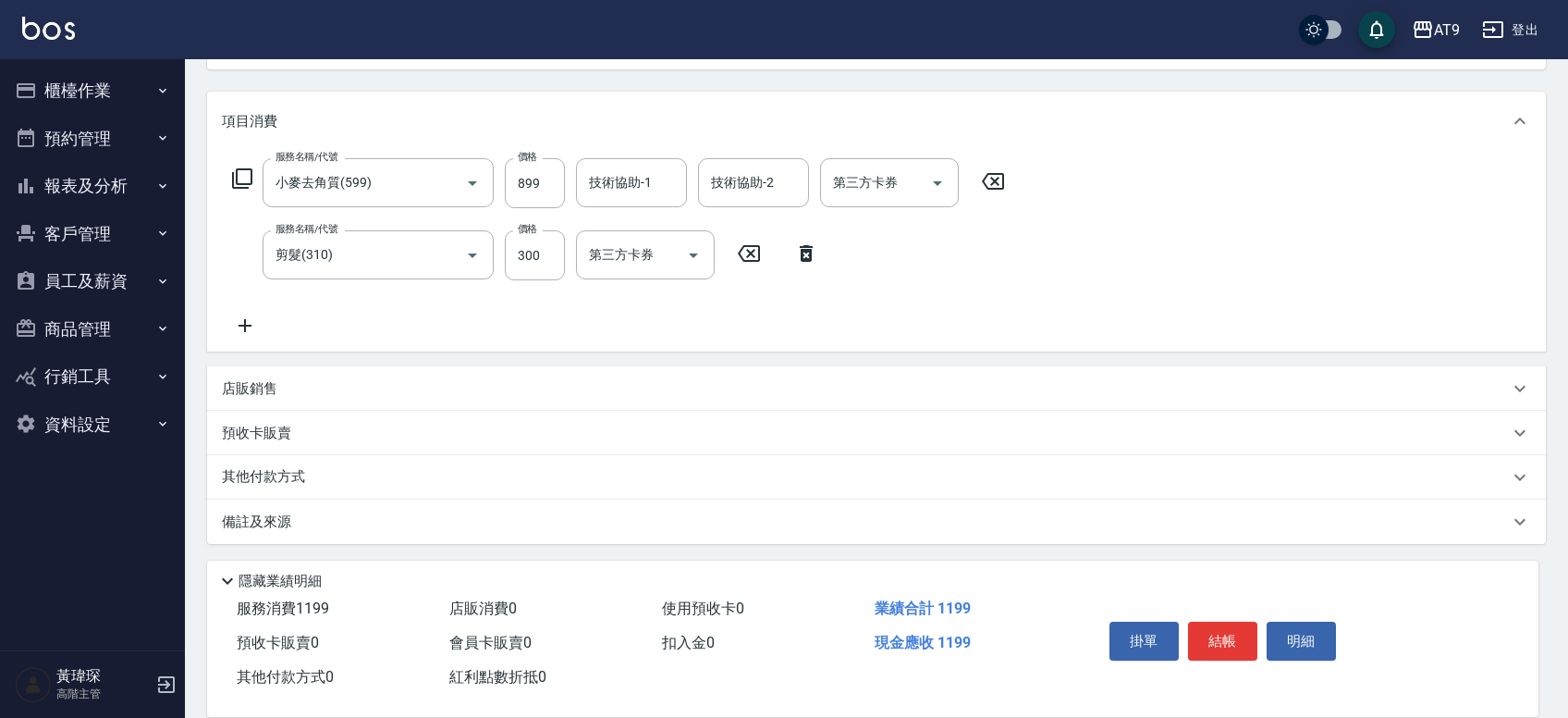
click at [443, 390] on div "店販銷售" at bounding box center [865, 389] width 1287 height 20
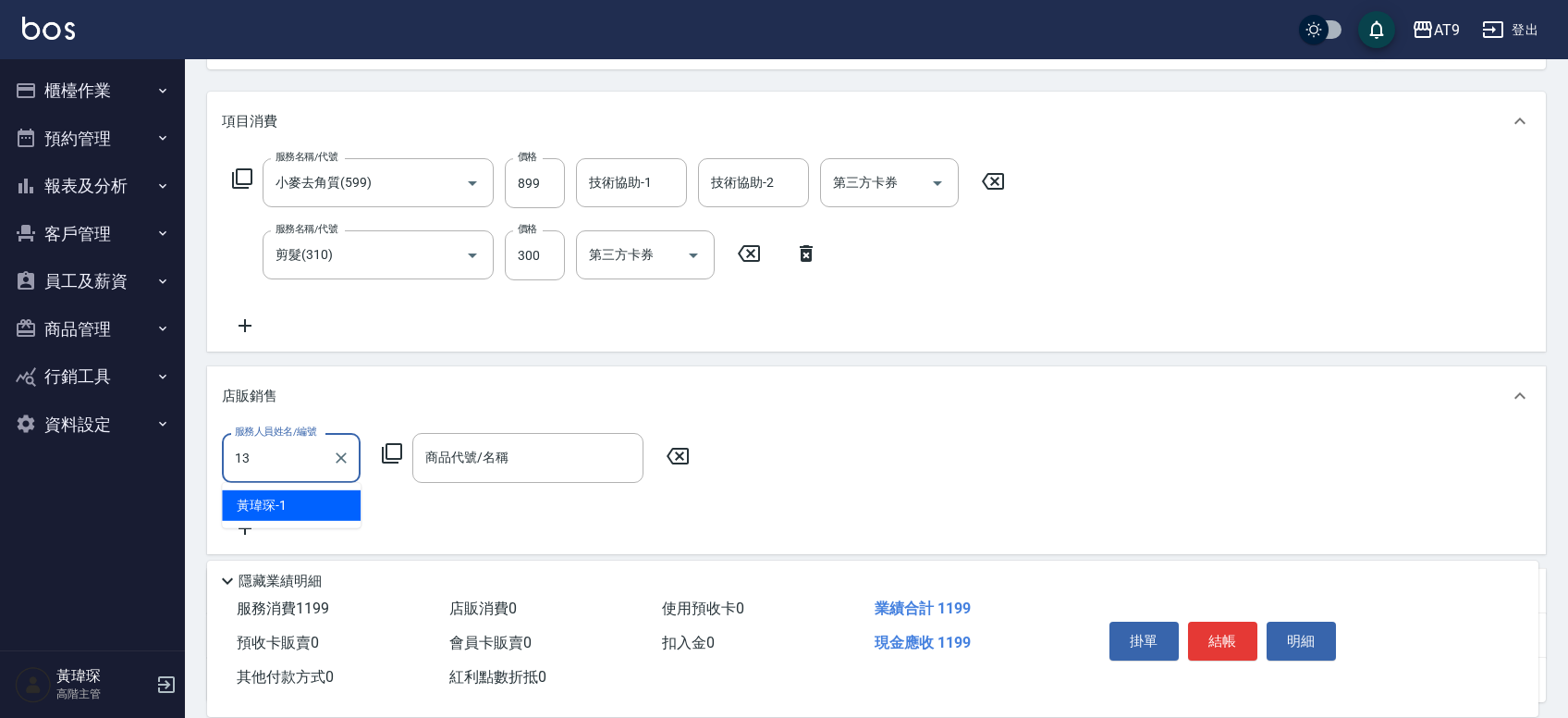
type input "[PERSON_NAME]-13"
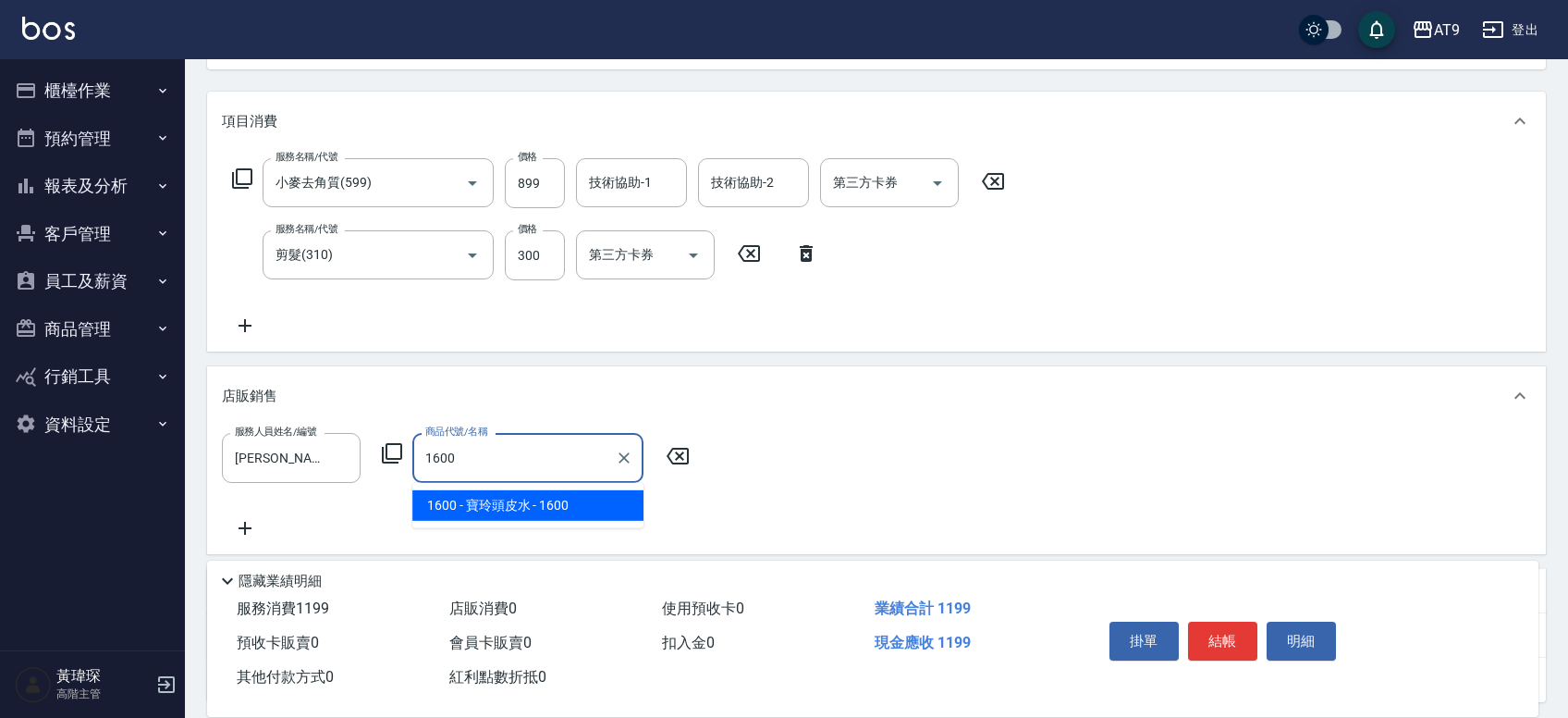
type input "寶玲頭皮水"
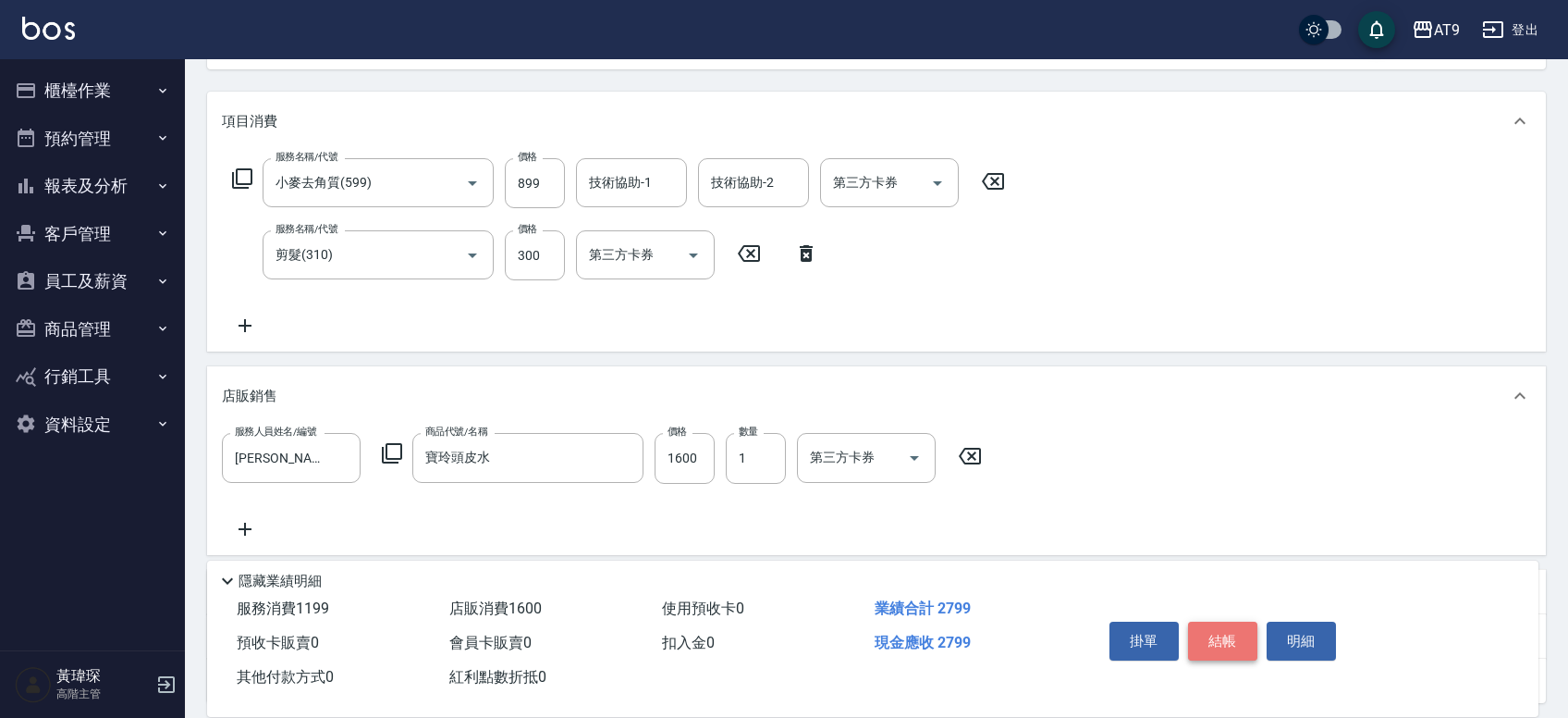
click at [1235, 625] on button "結帳" at bounding box center [1223, 640] width 69 height 38
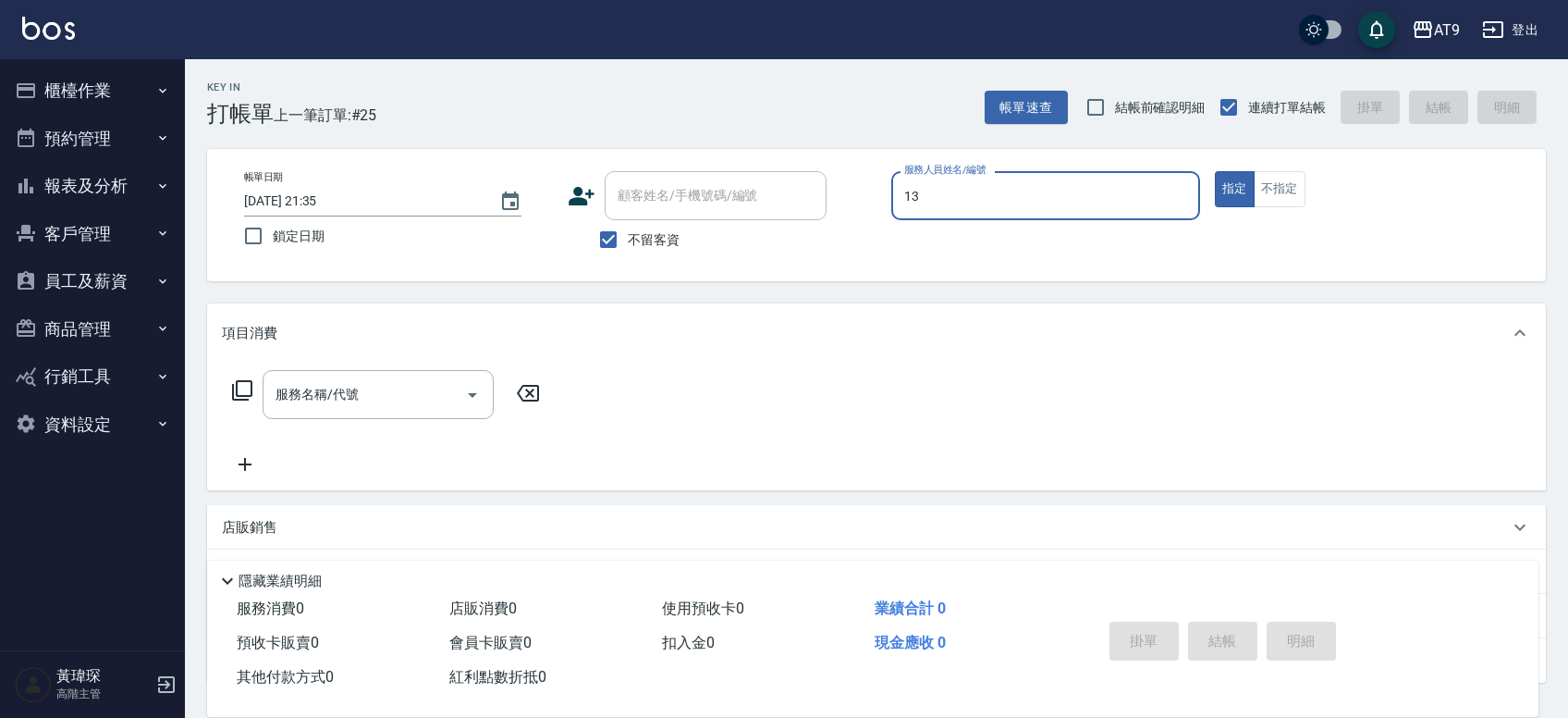
type input "[PERSON_NAME]-13"
type button "true"
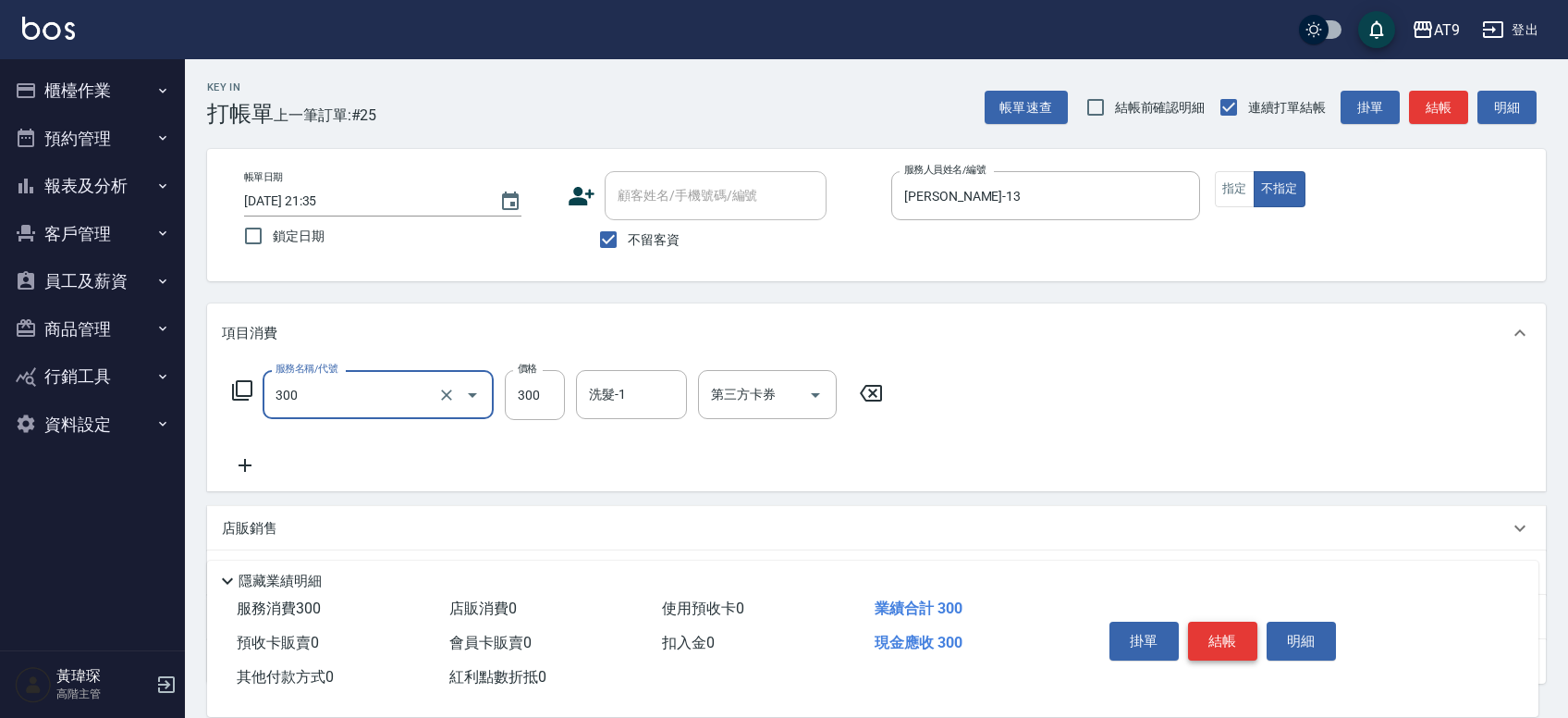
type input "SC300(300)"
click at [1257, 643] on button "結帳" at bounding box center [1223, 640] width 69 height 38
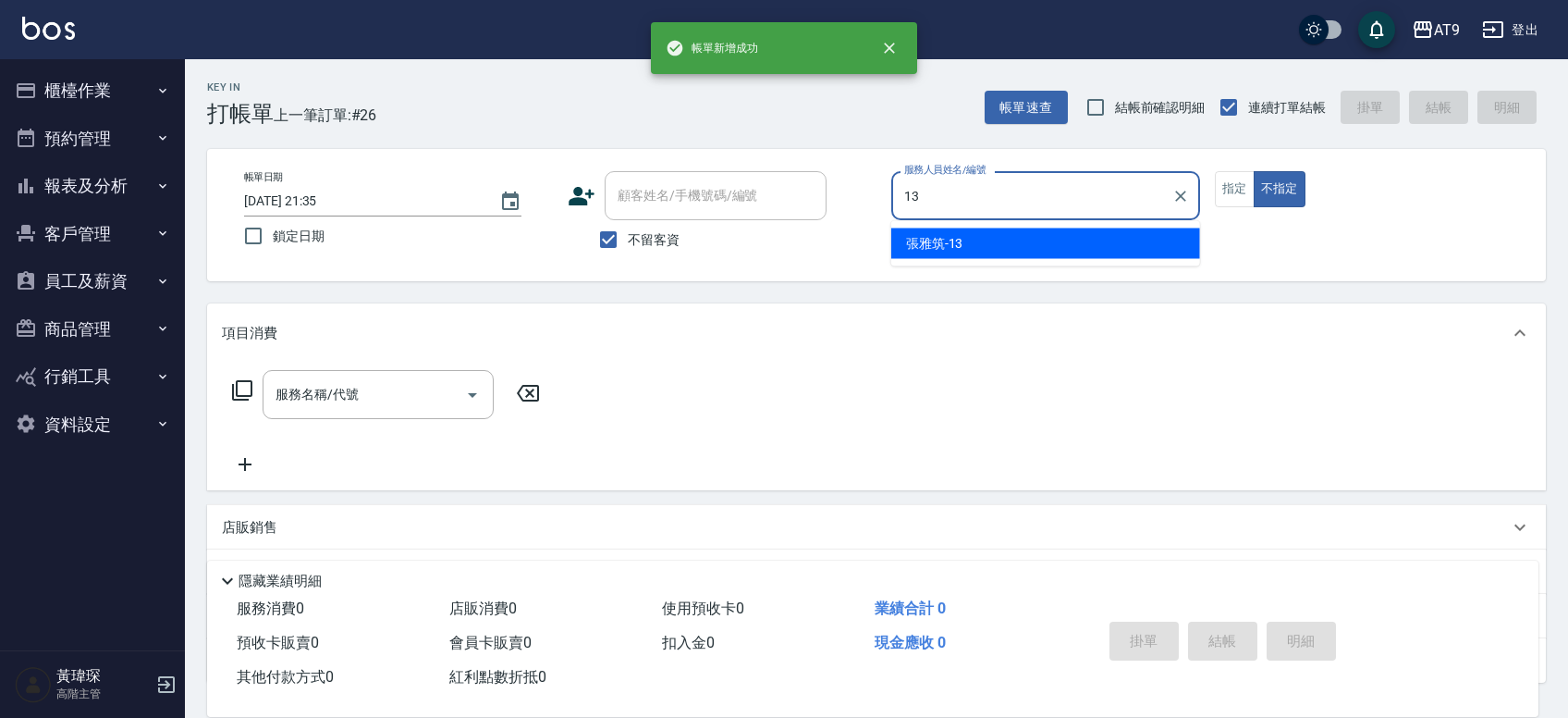
type input "[PERSON_NAME]-13"
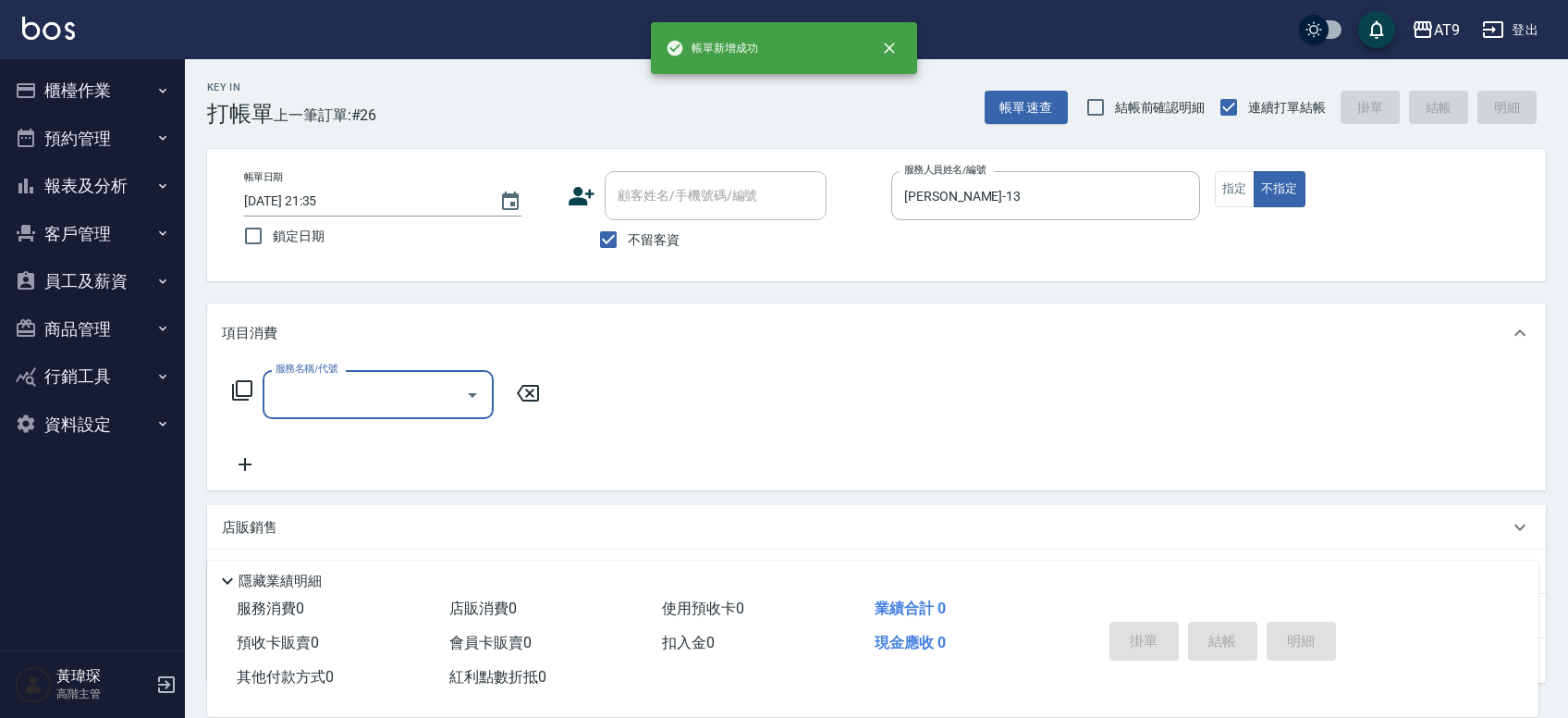
type input "3"
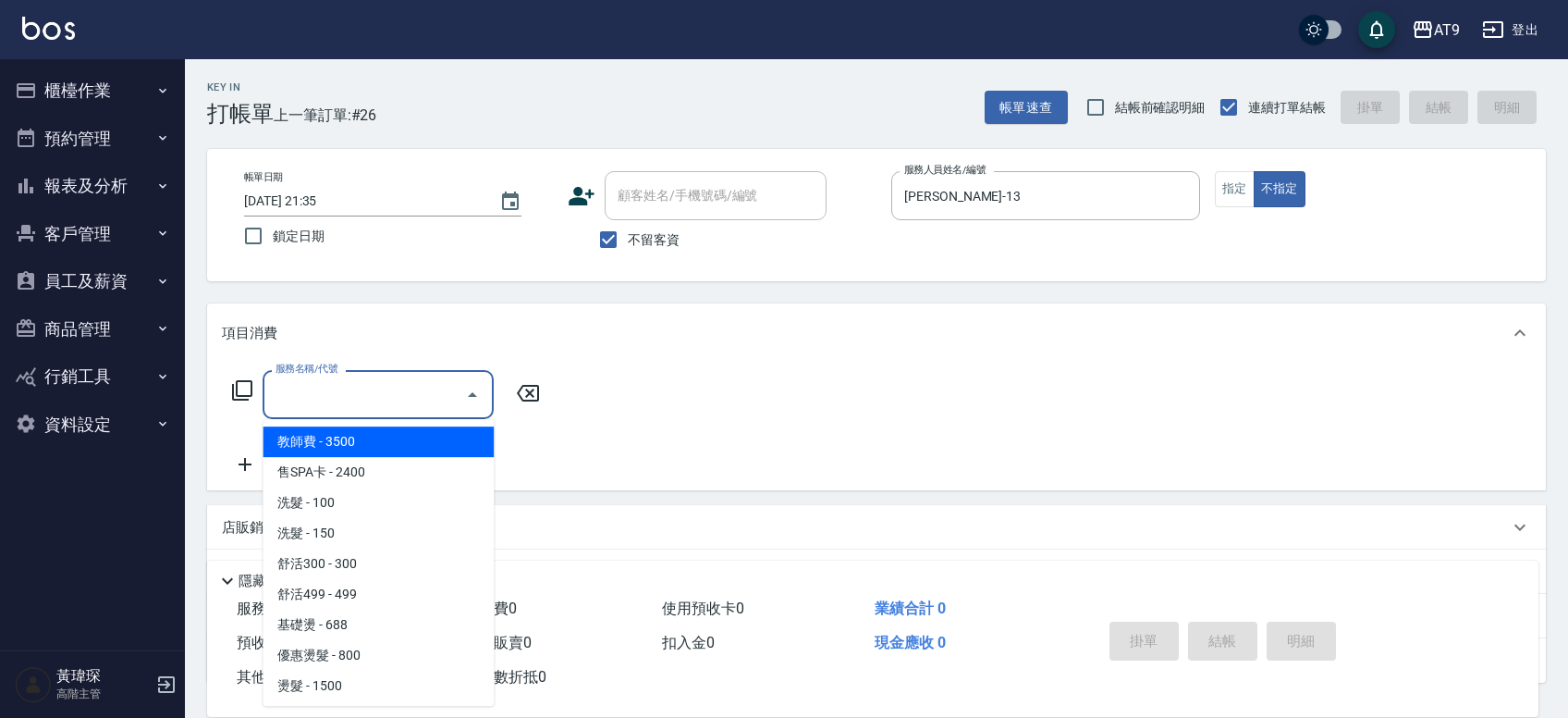
type input "8"
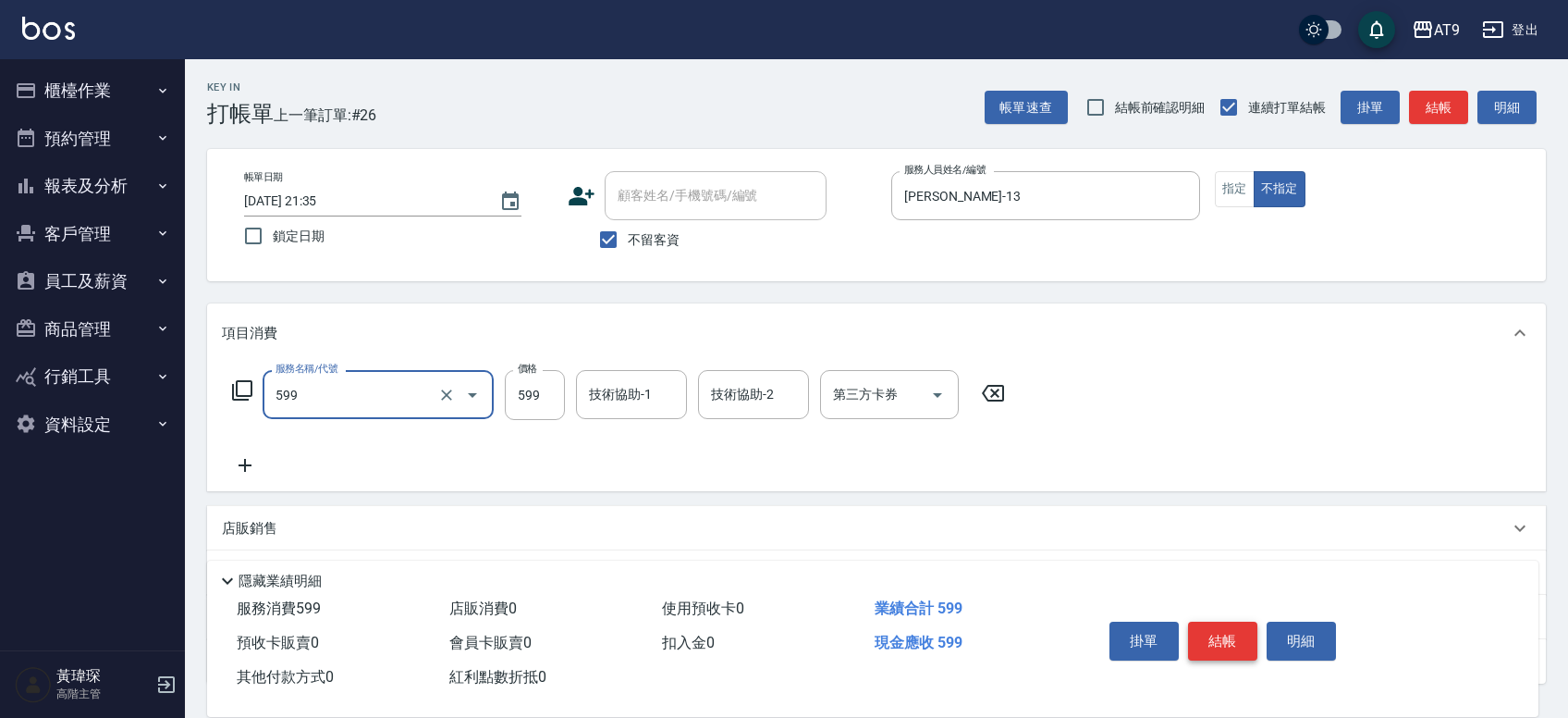
type input "小麥去角質(599)"
click at [1257, 643] on button "結帳" at bounding box center [1223, 640] width 69 height 38
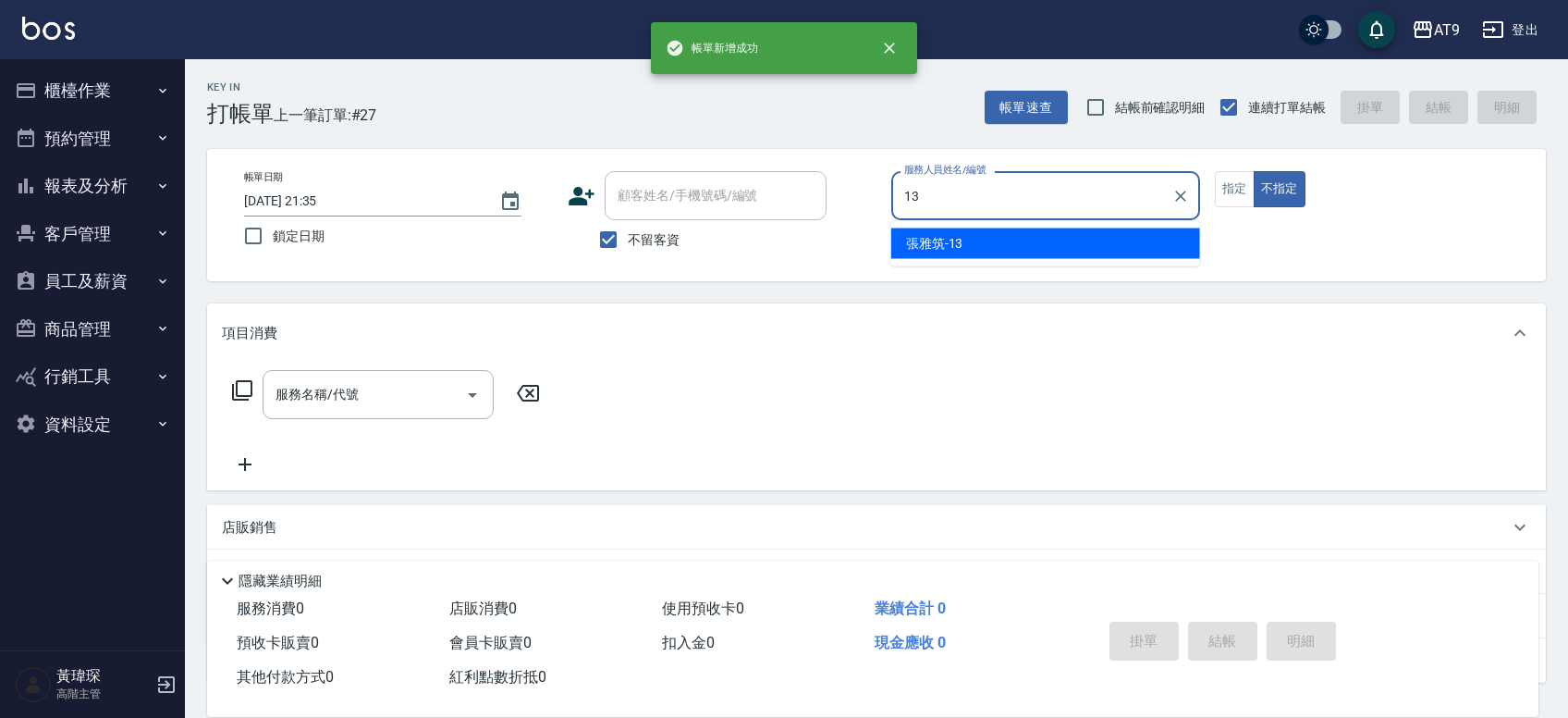
type input "[PERSON_NAME]-13"
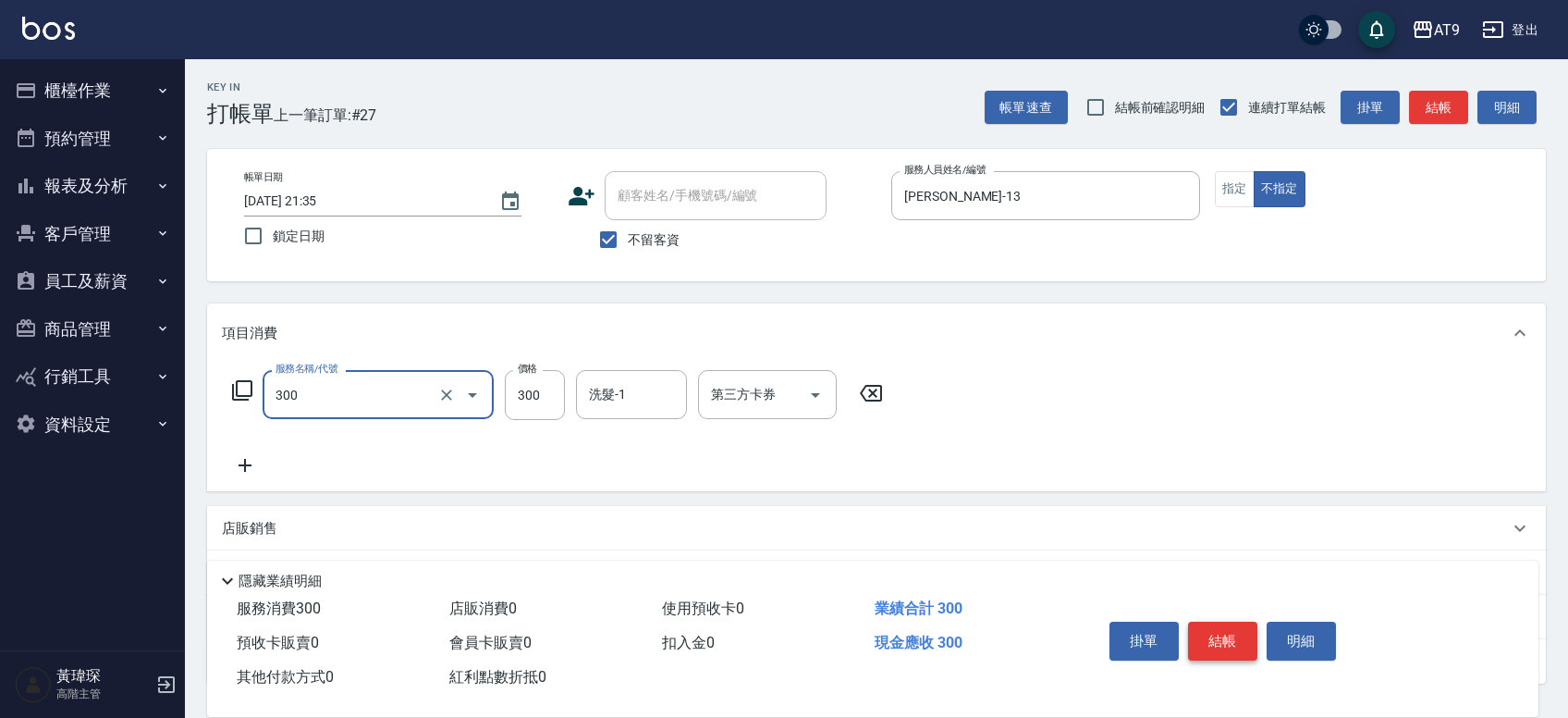
type input "SC300(300)"
click at [1213, 635] on button "結帳" at bounding box center [1223, 640] width 69 height 38
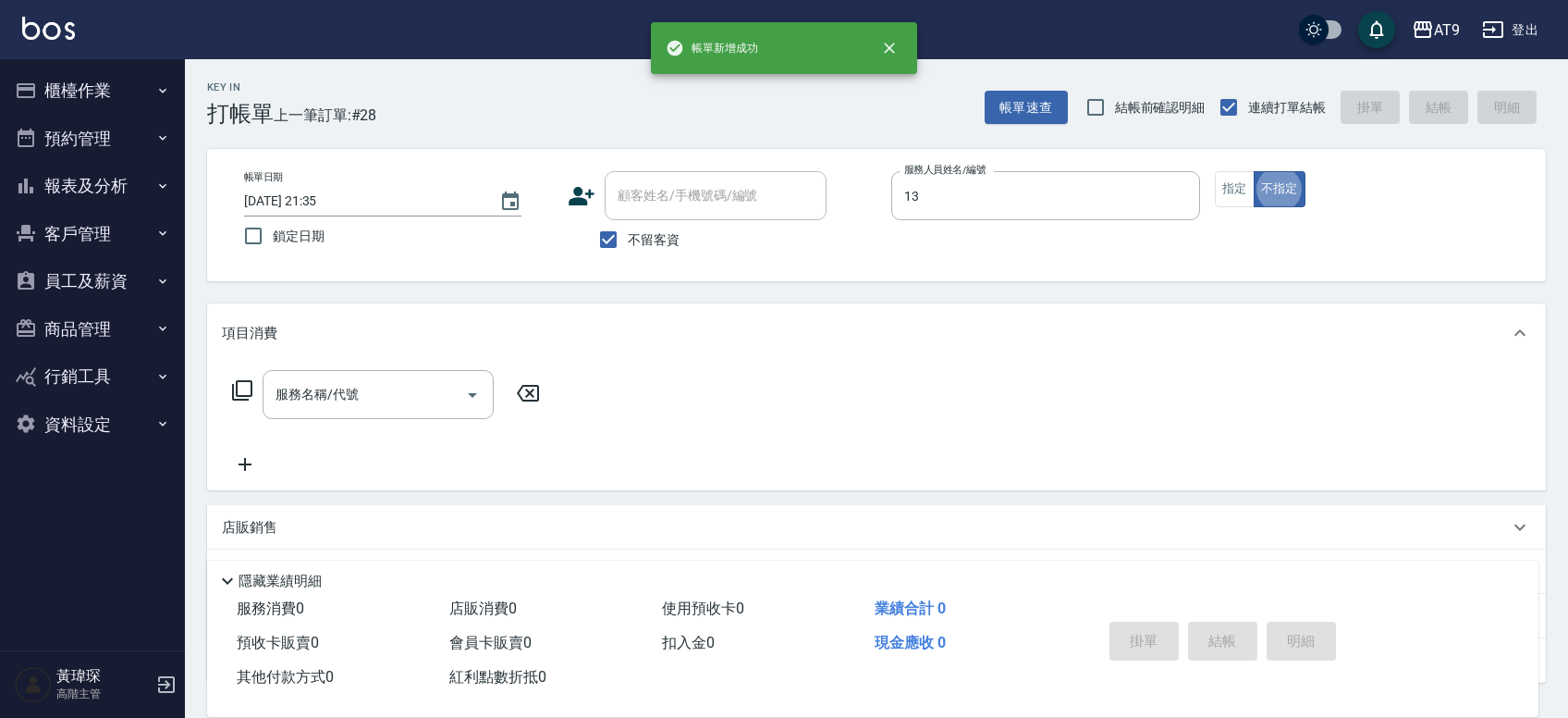
type input "[PERSON_NAME]-13"
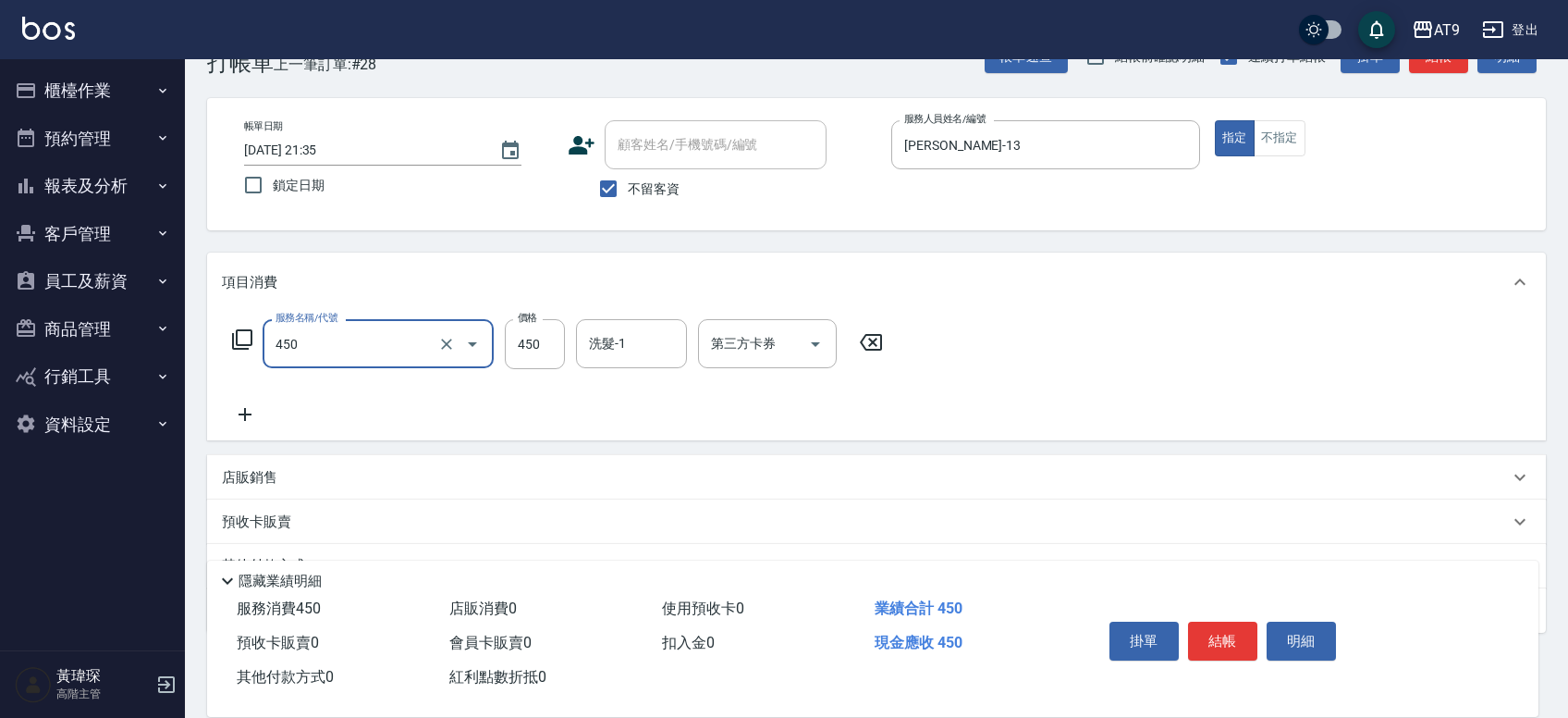
type input "SC450(450)"
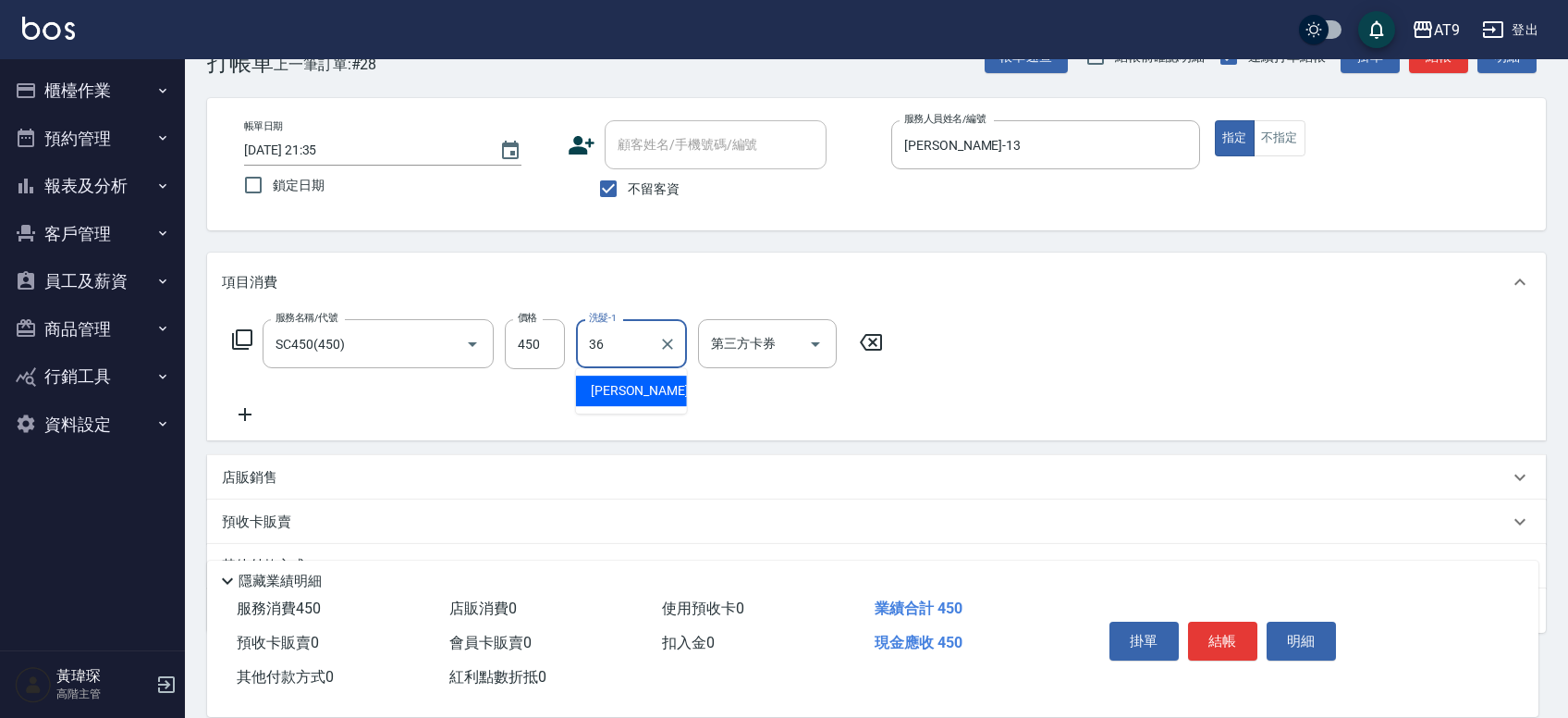
type input "[PERSON_NAME]-36"
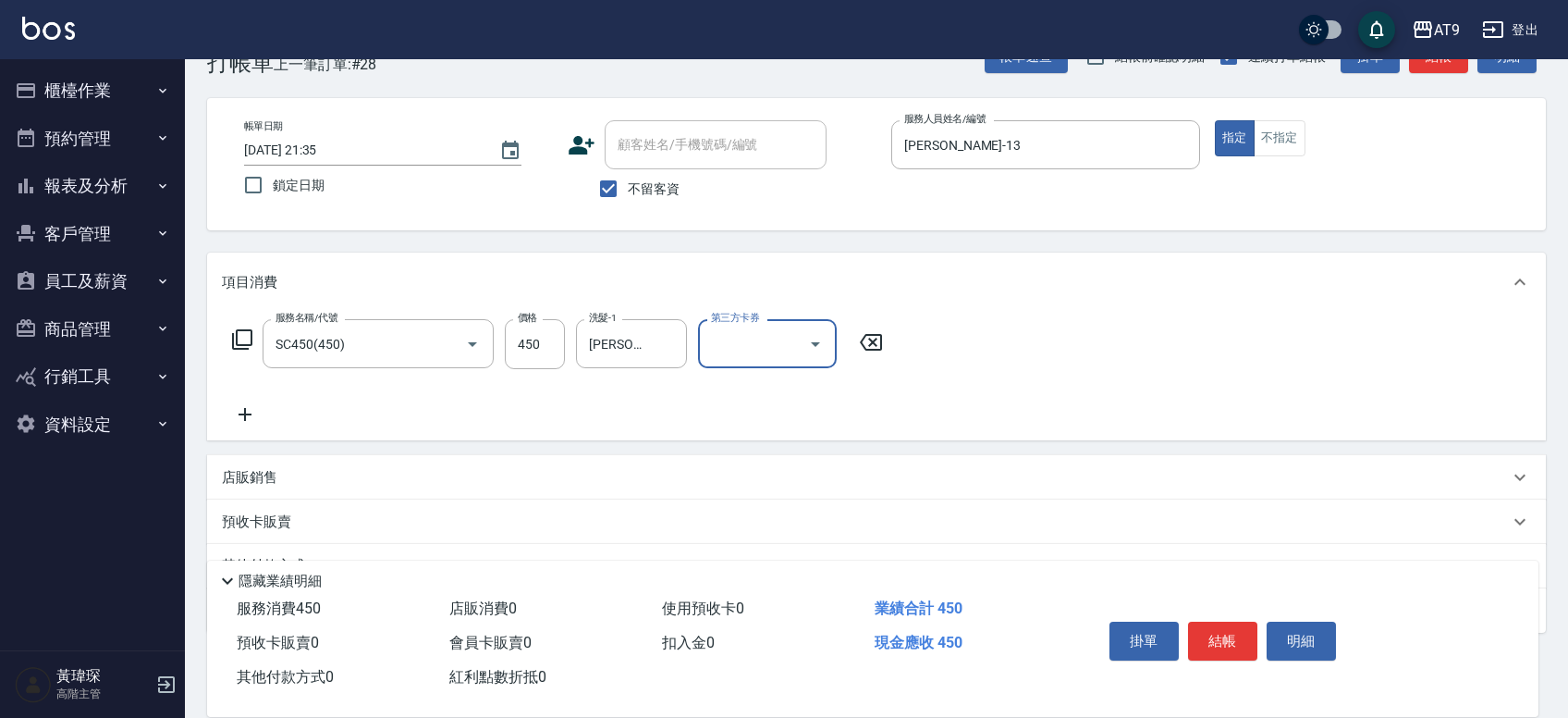
click at [1230, 627] on button "結帳" at bounding box center [1223, 640] width 69 height 38
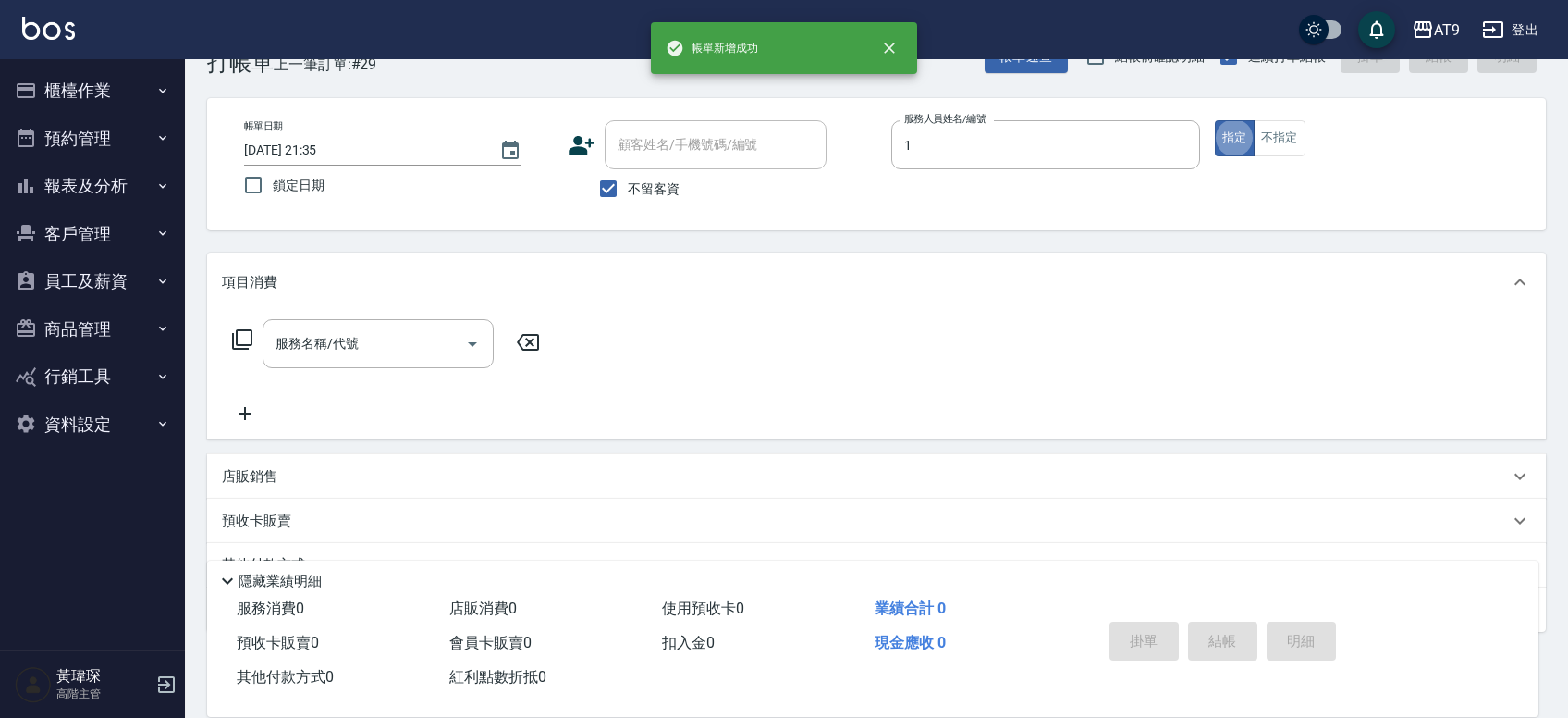
type input "黃瑋琛-1"
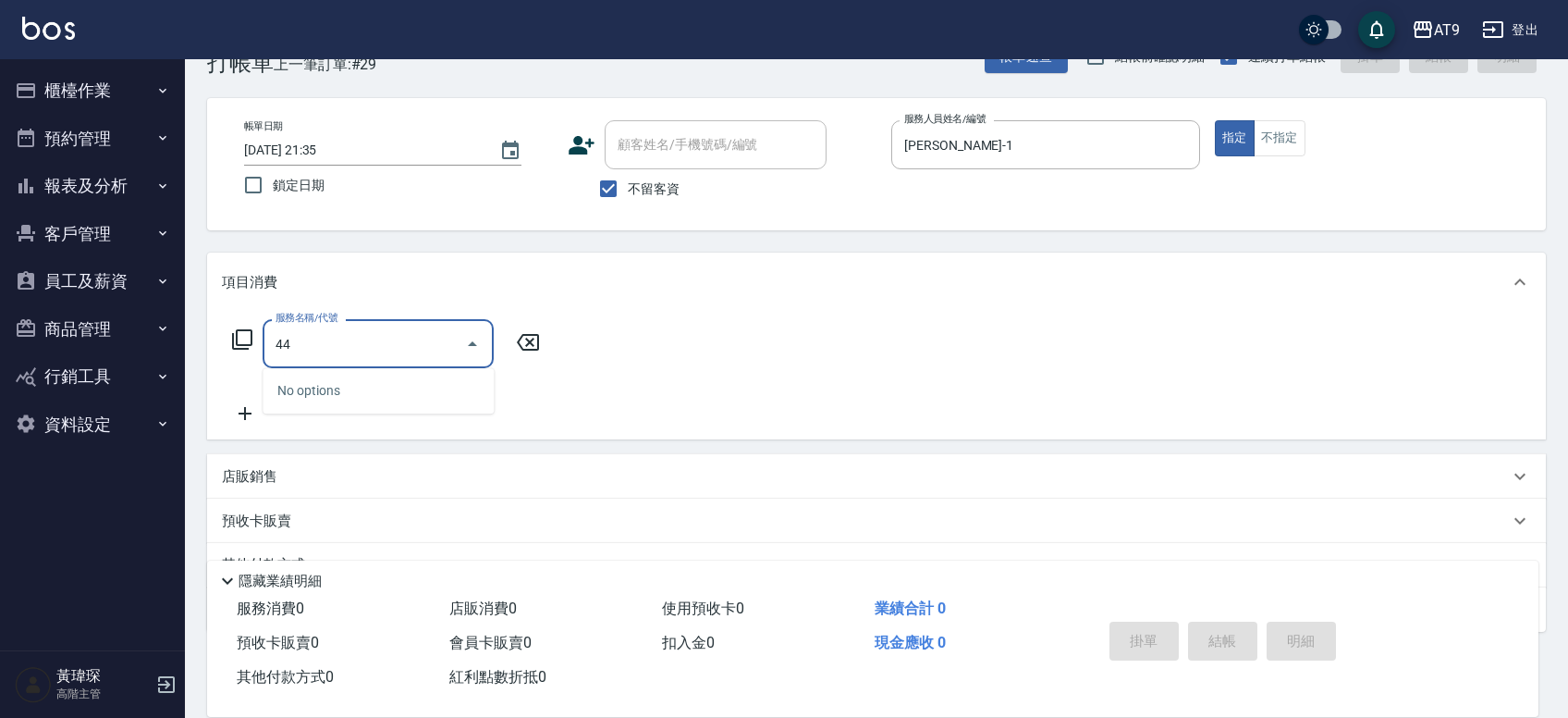
type input "4"
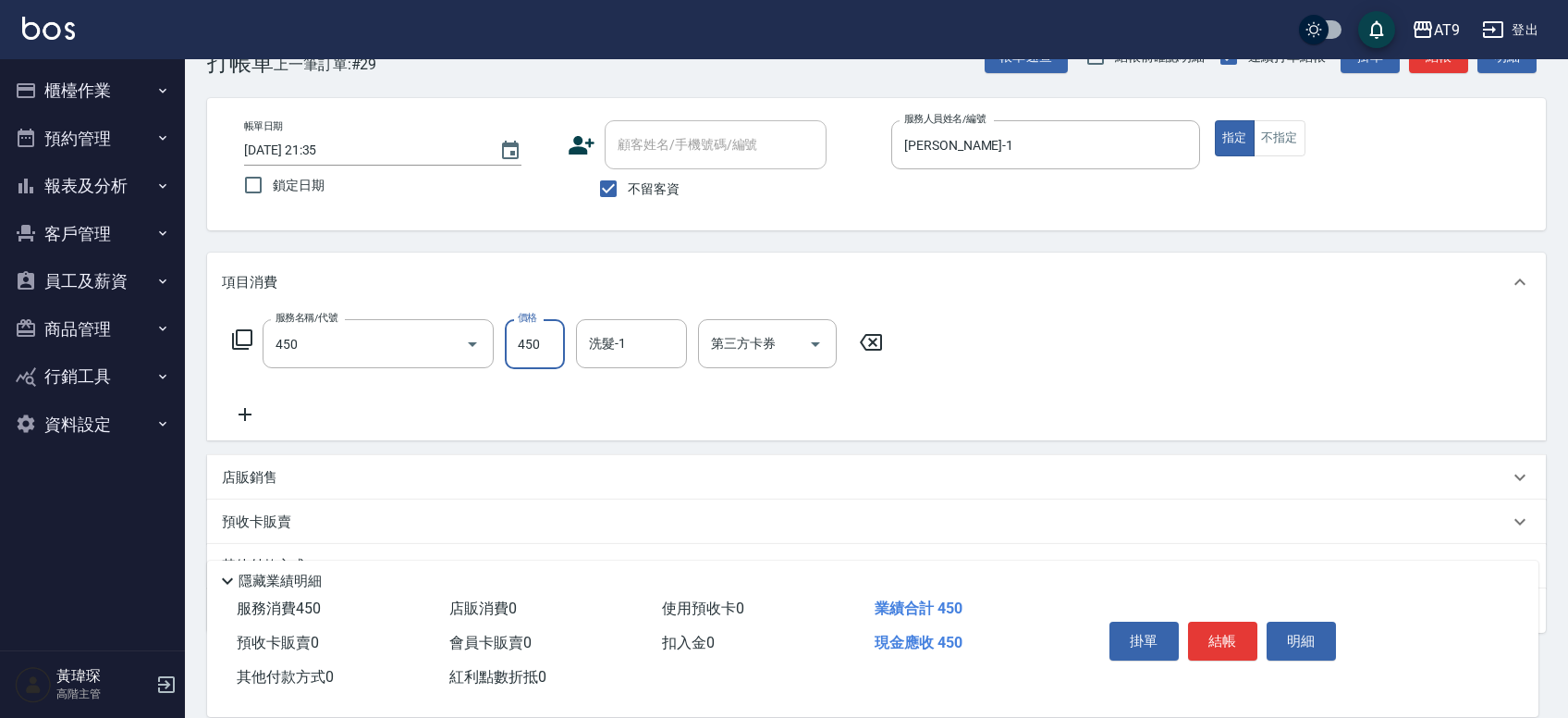
type input "SC450(450)"
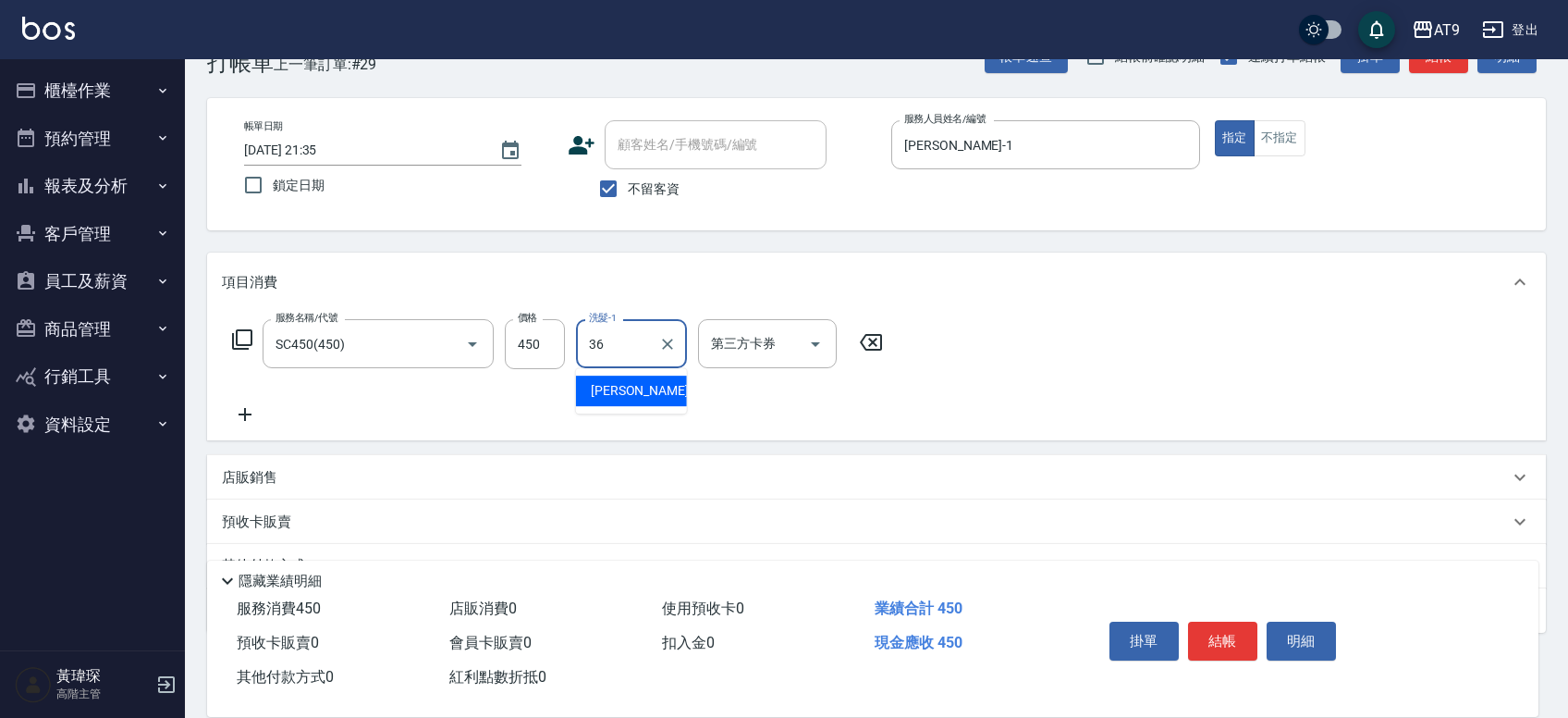
type input "[PERSON_NAME]-36"
click at [1229, 623] on button "結帳" at bounding box center [1223, 640] width 69 height 38
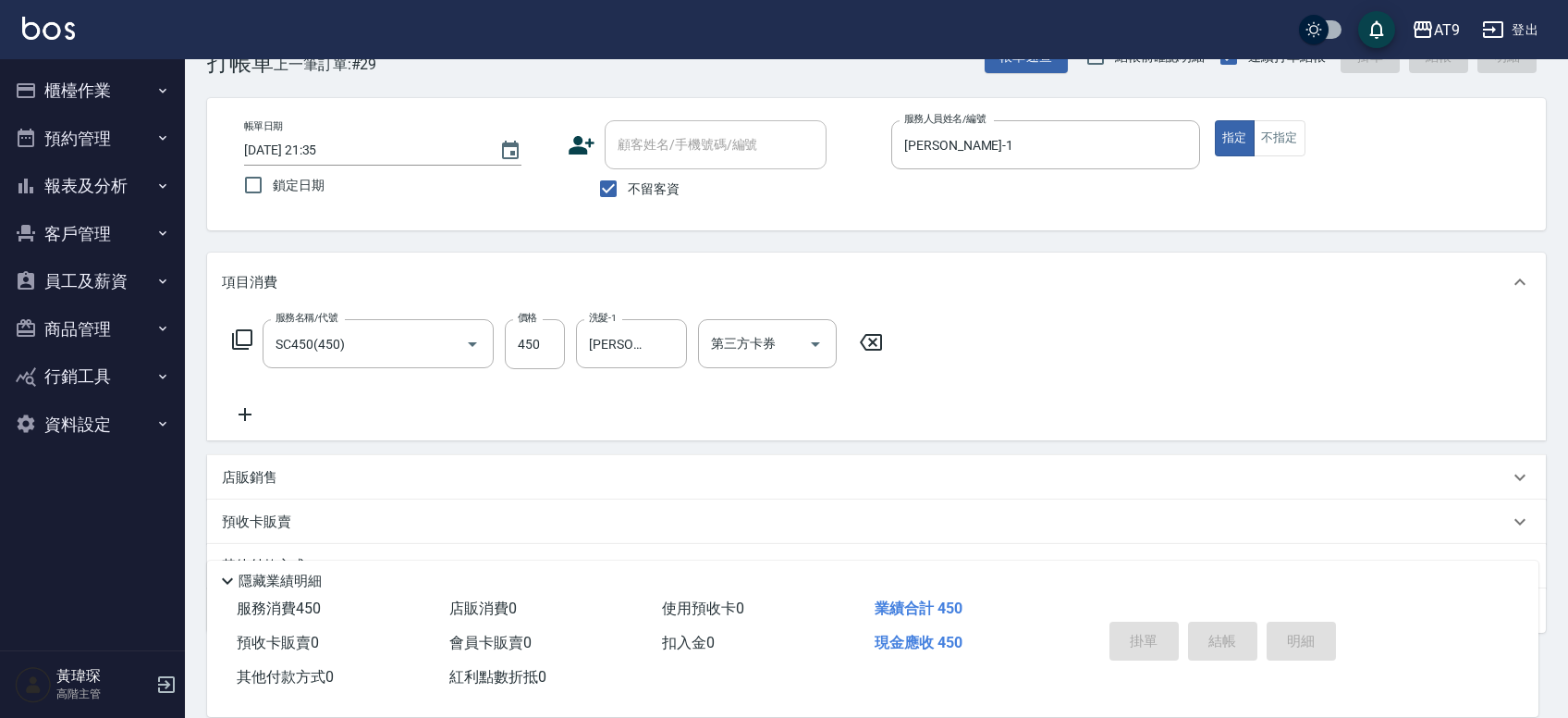
type input "2025/10/12 21:36"
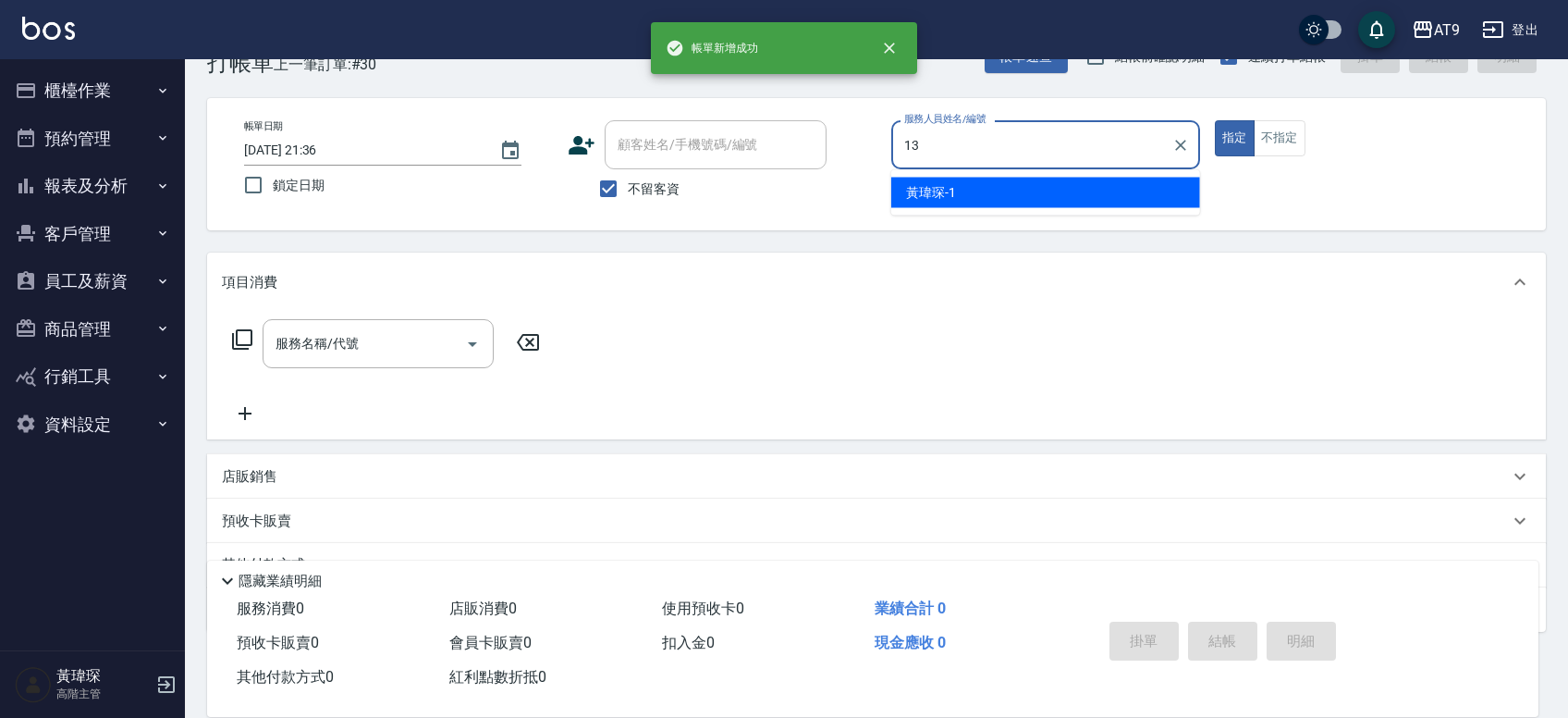
type input "[PERSON_NAME]-13"
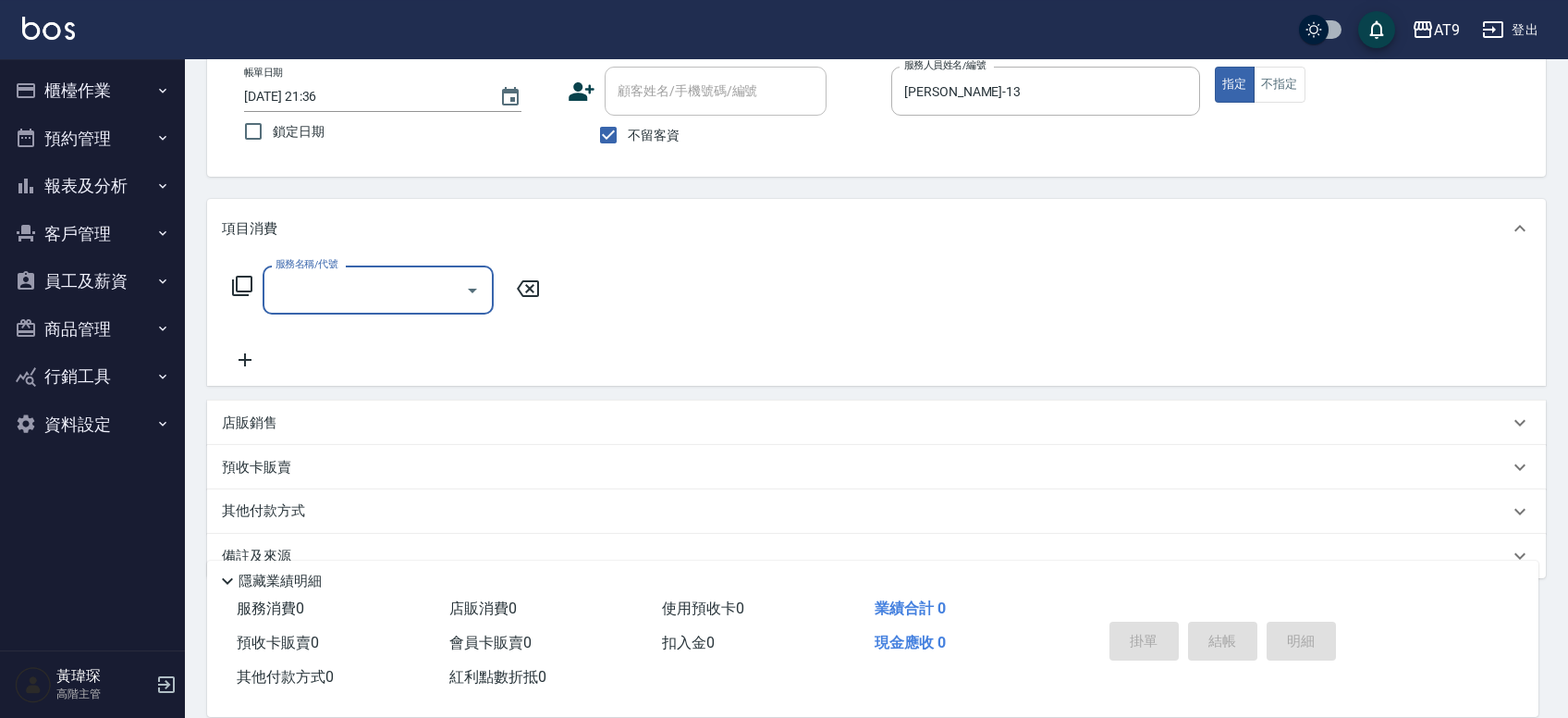
scroll to position [140, 0]
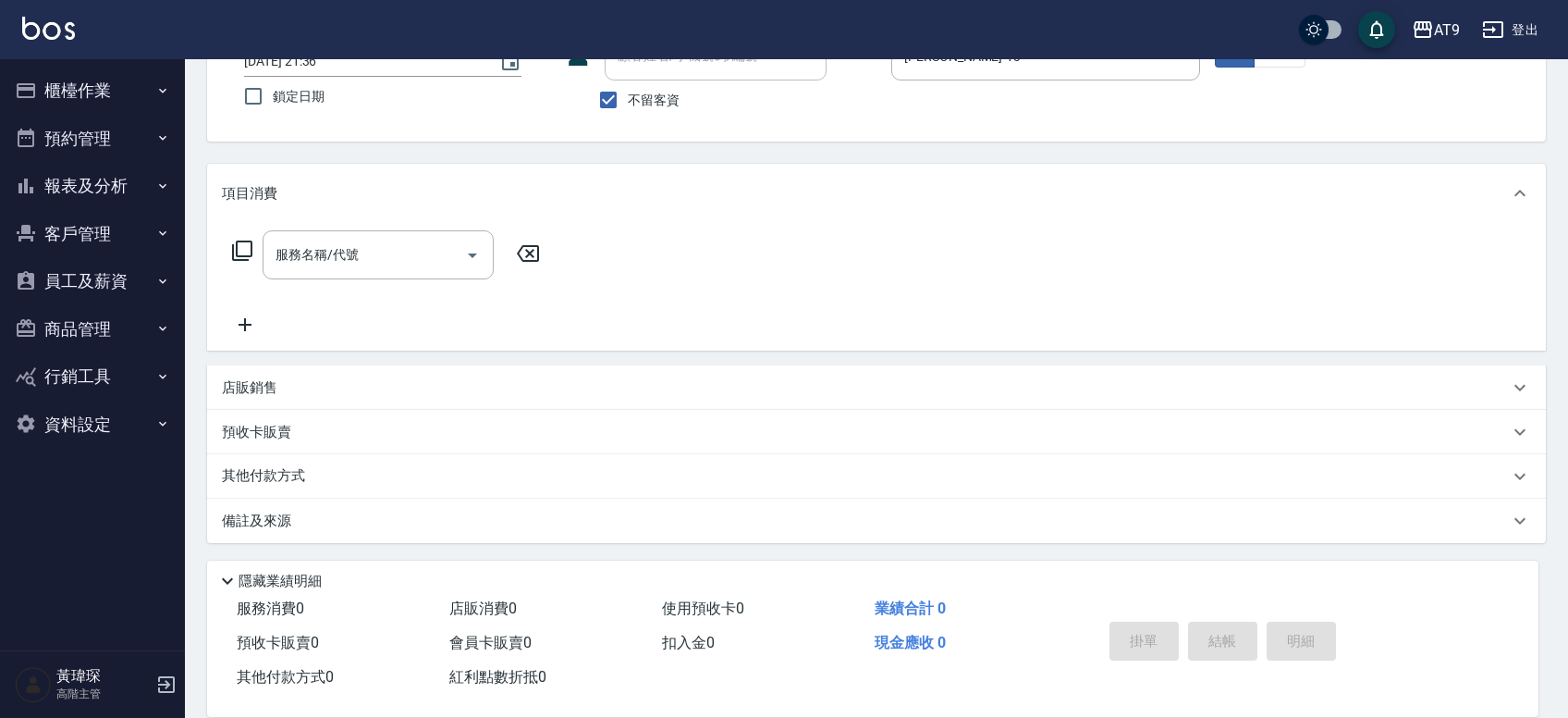
click at [401, 391] on div "店販銷售" at bounding box center [865, 388] width 1287 height 20
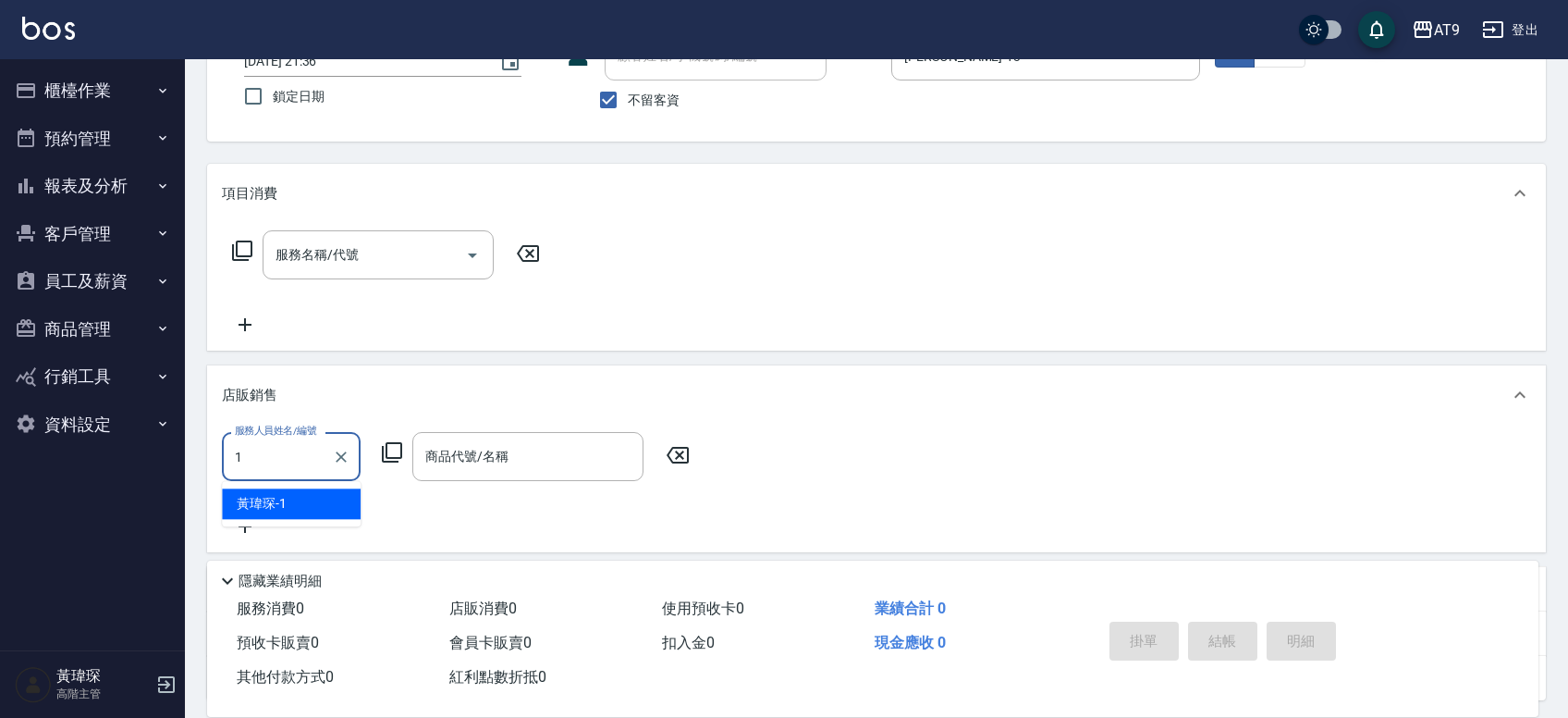
type input "黃瑋琛-1"
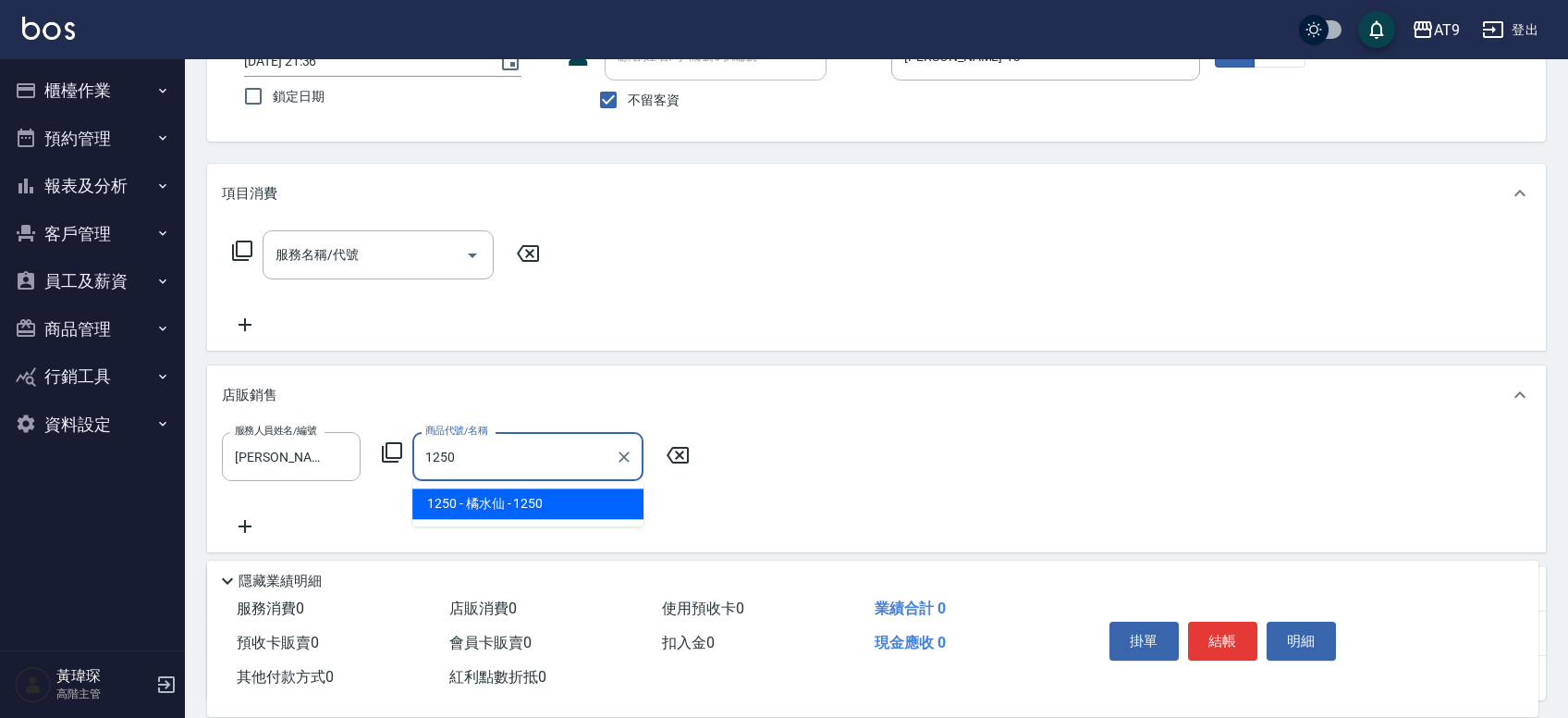
type input "橘水仙"
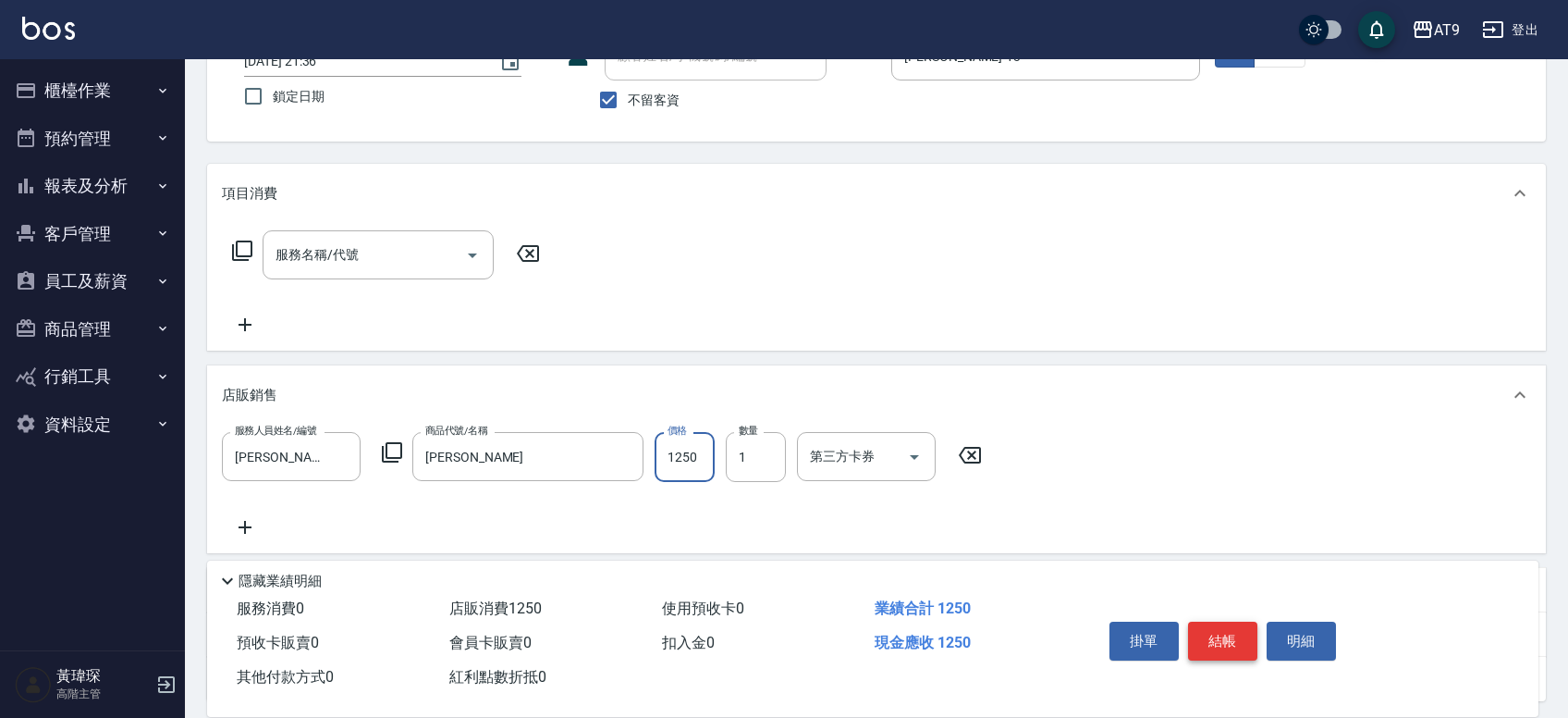
click at [1228, 639] on button "結帳" at bounding box center [1223, 640] width 69 height 38
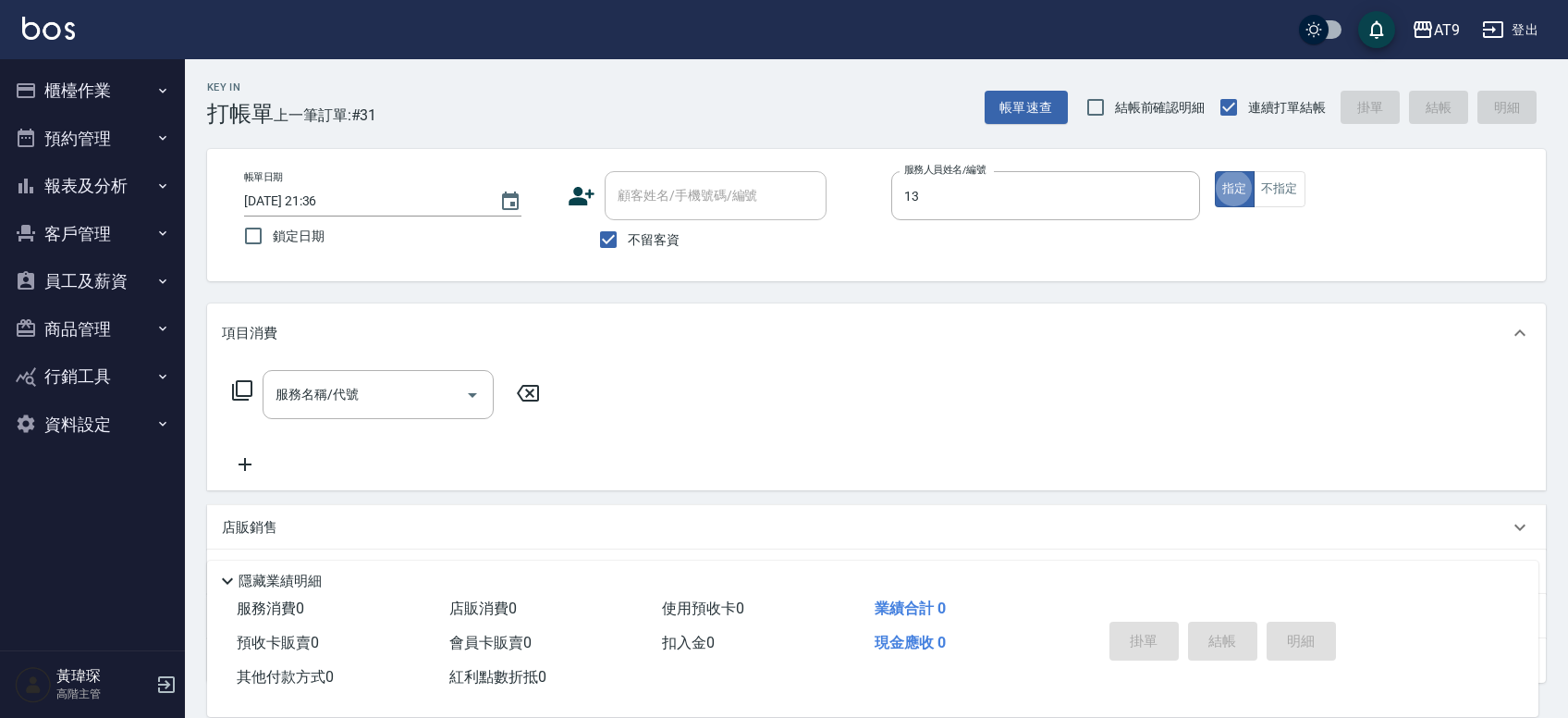
type input "[PERSON_NAME]-13"
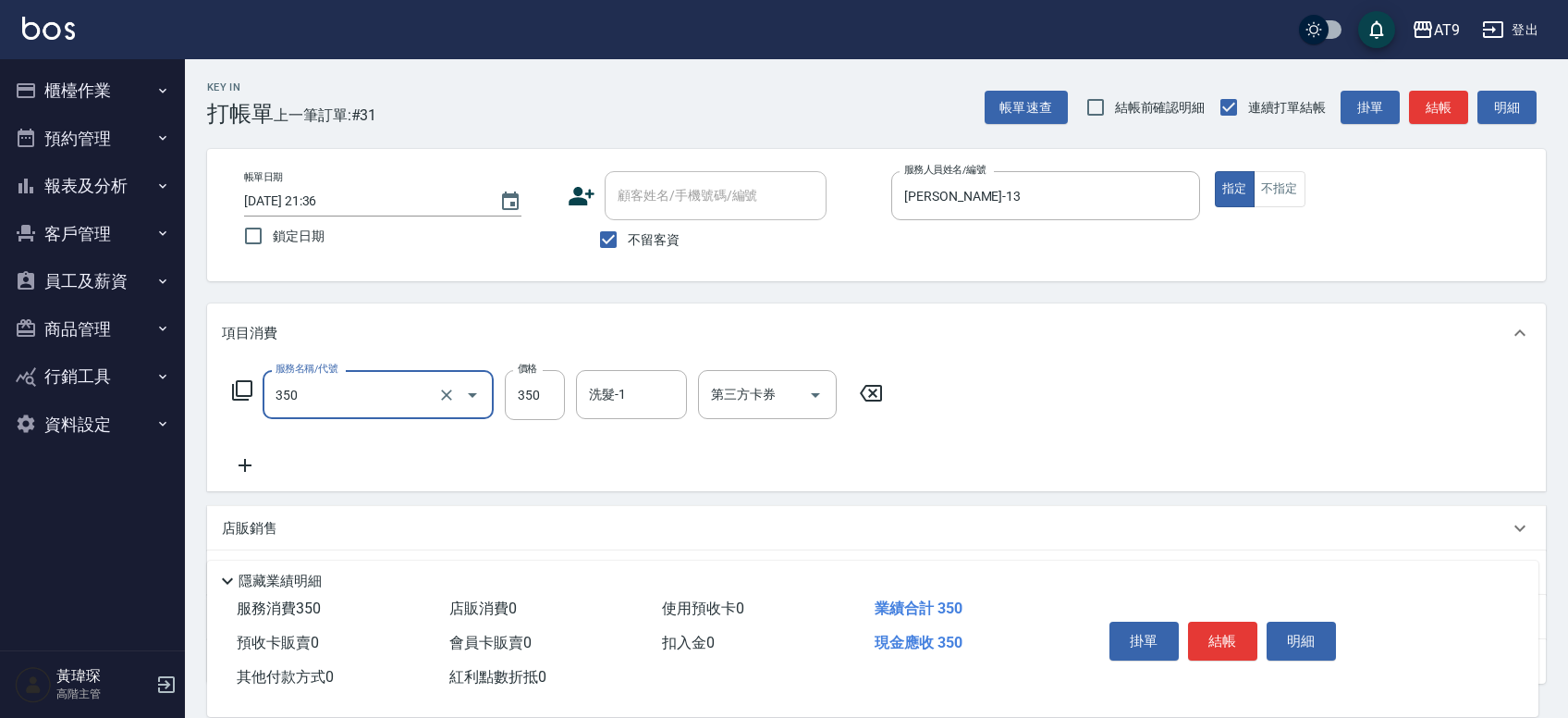
type input "剪髮(350)"
click at [1224, 639] on button "結帳" at bounding box center [1223, 640] width 69 height 38
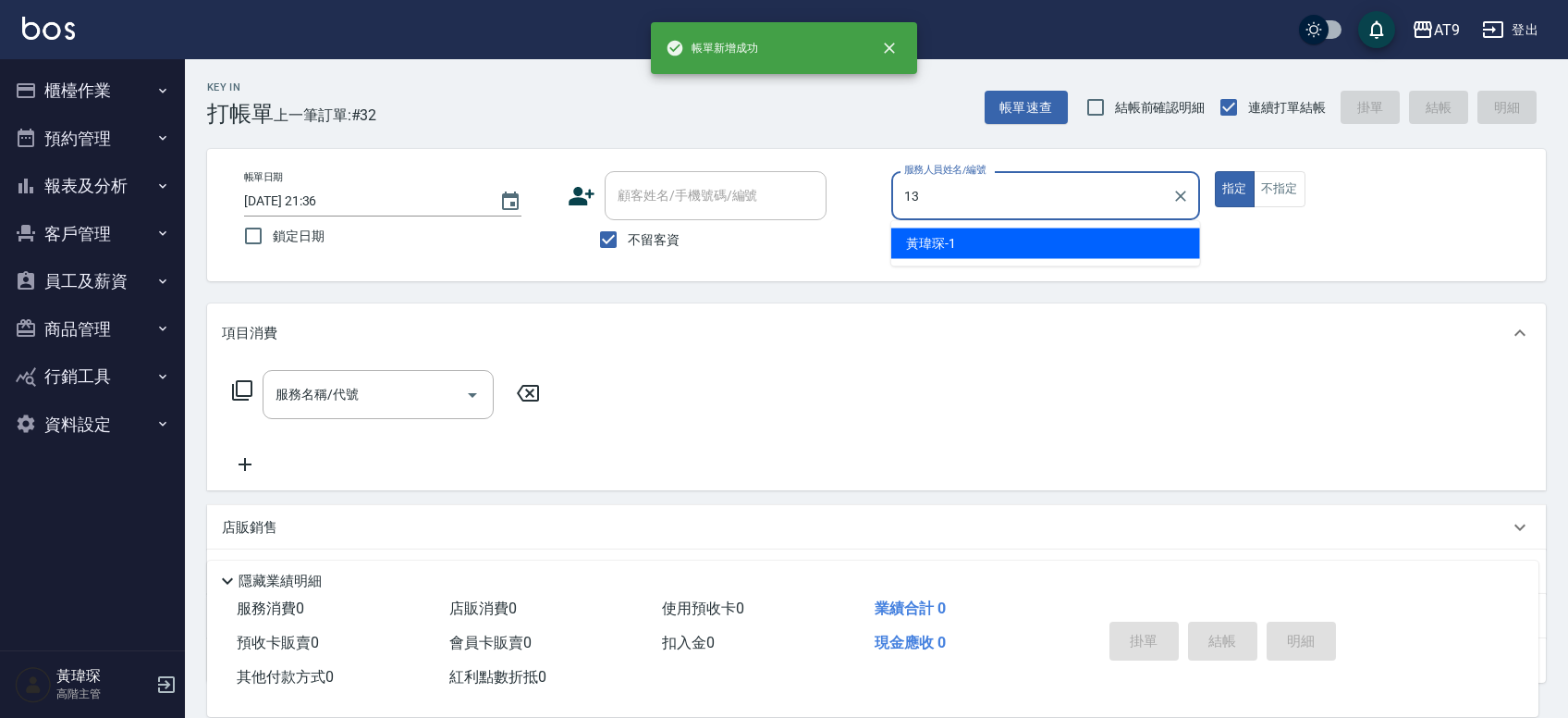
type input "[PERSON_NAME]-13"
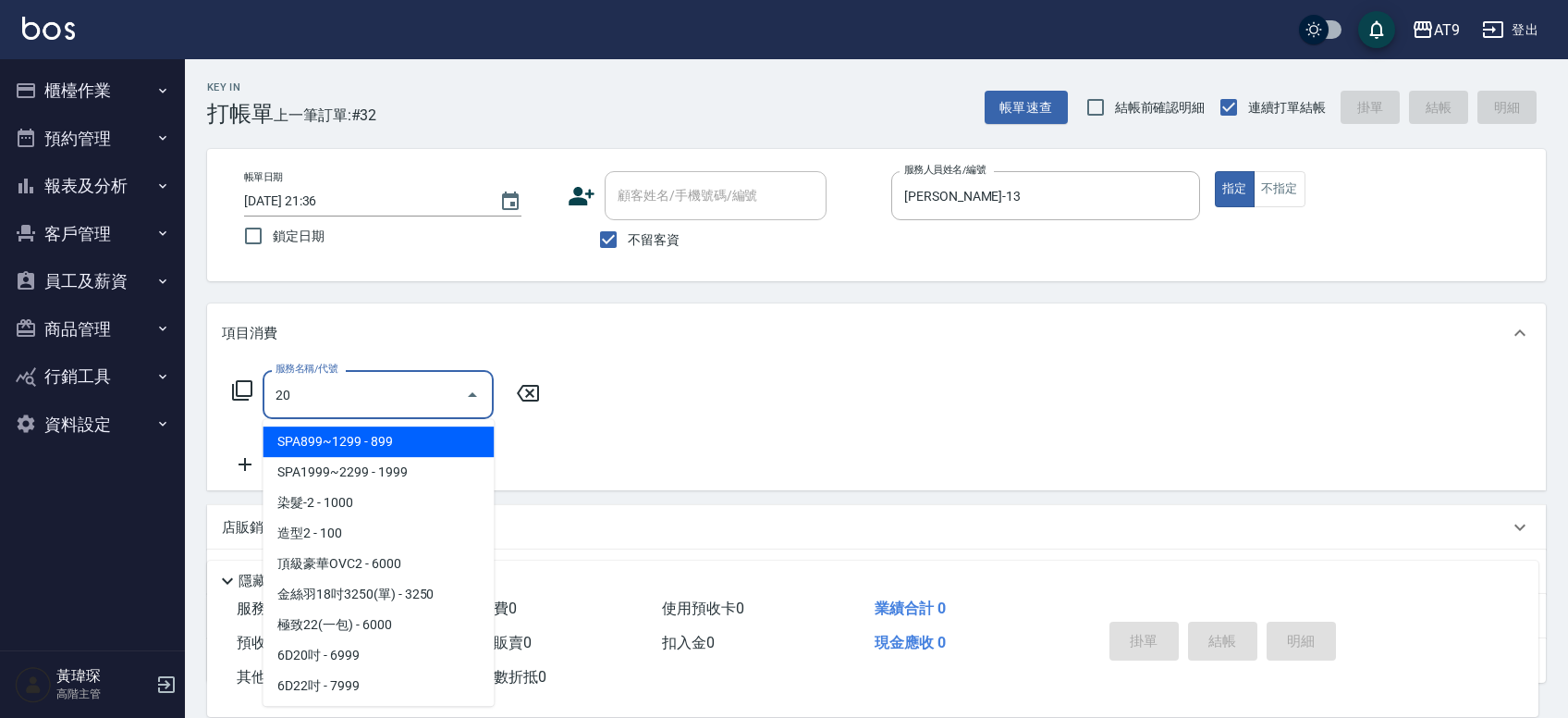
type input "205"
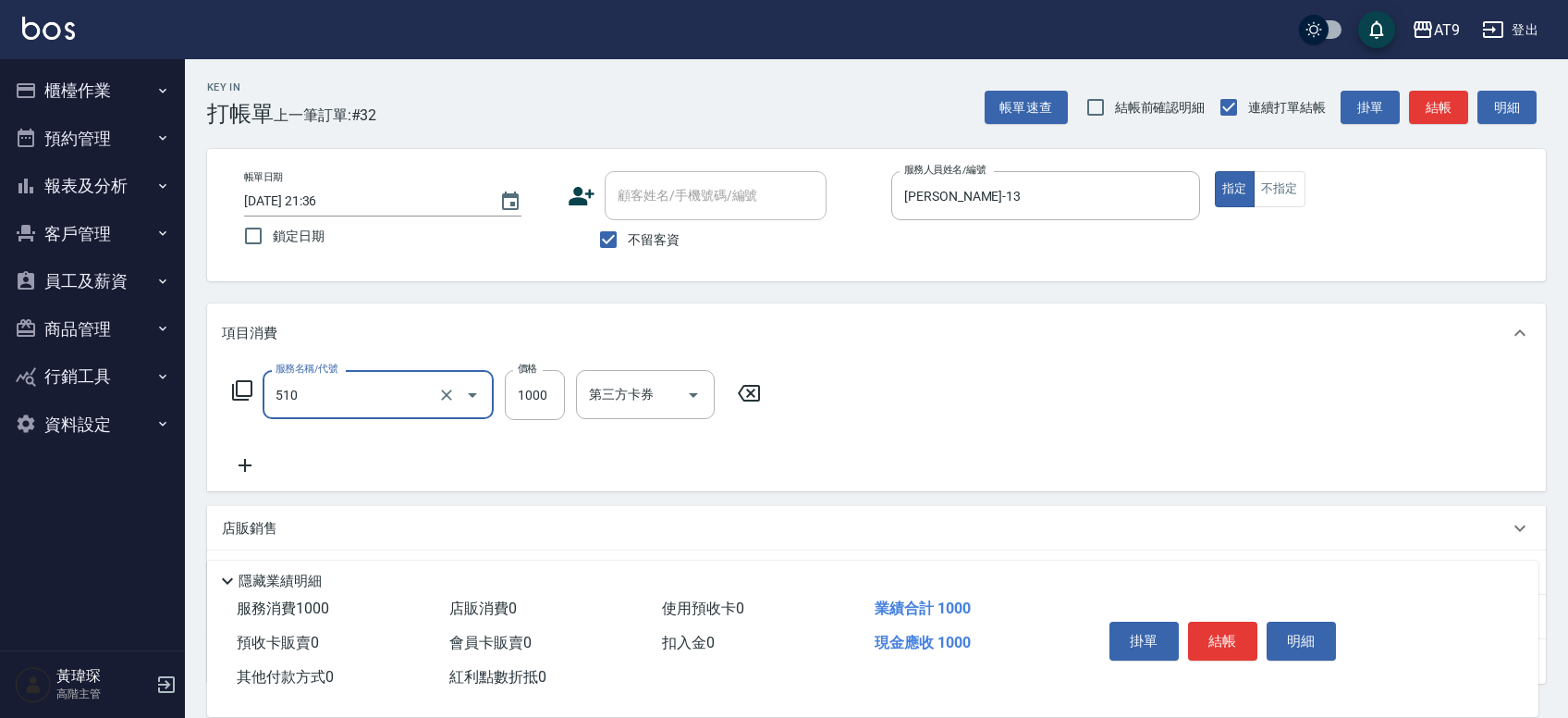
type input "染髮-2(510)"
type input "2000"
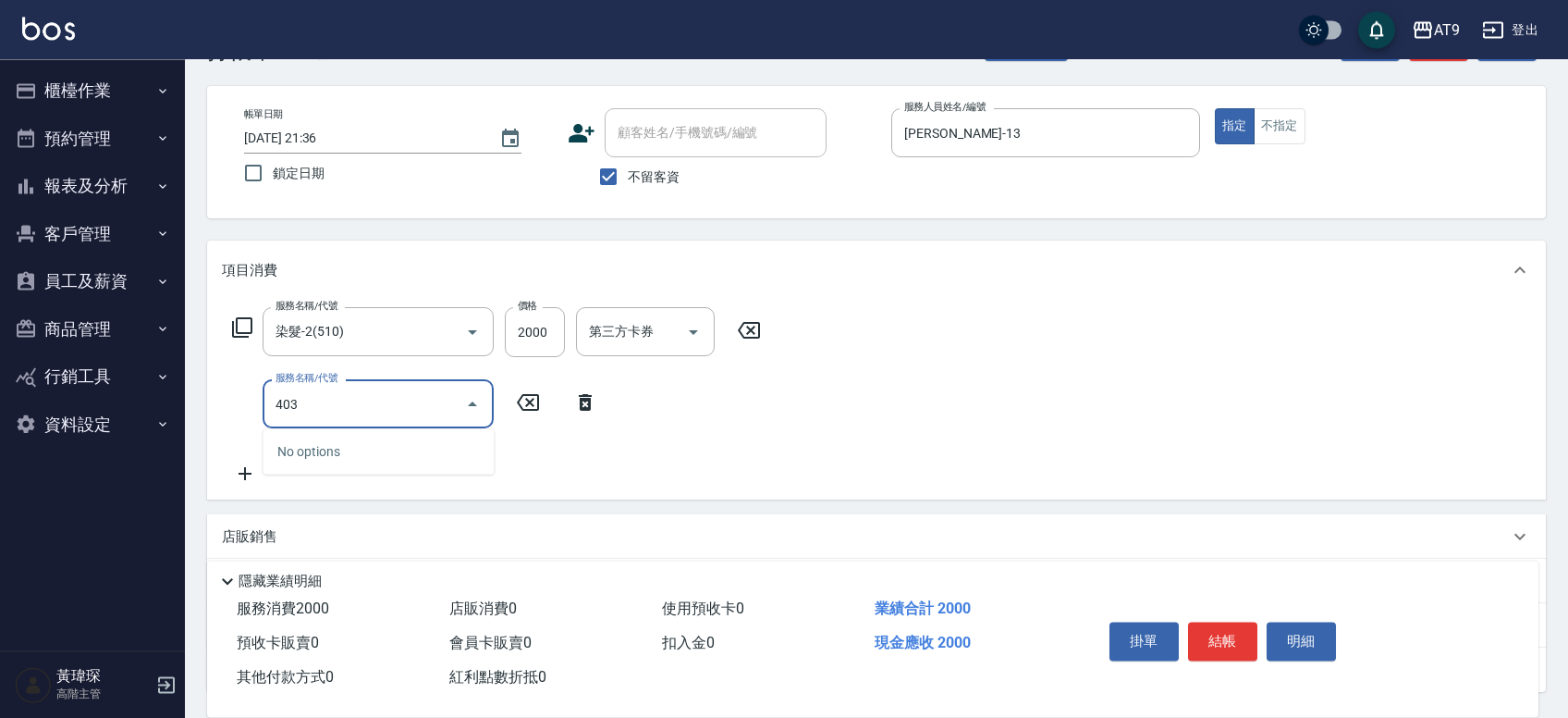
scroll to position [102, 0]
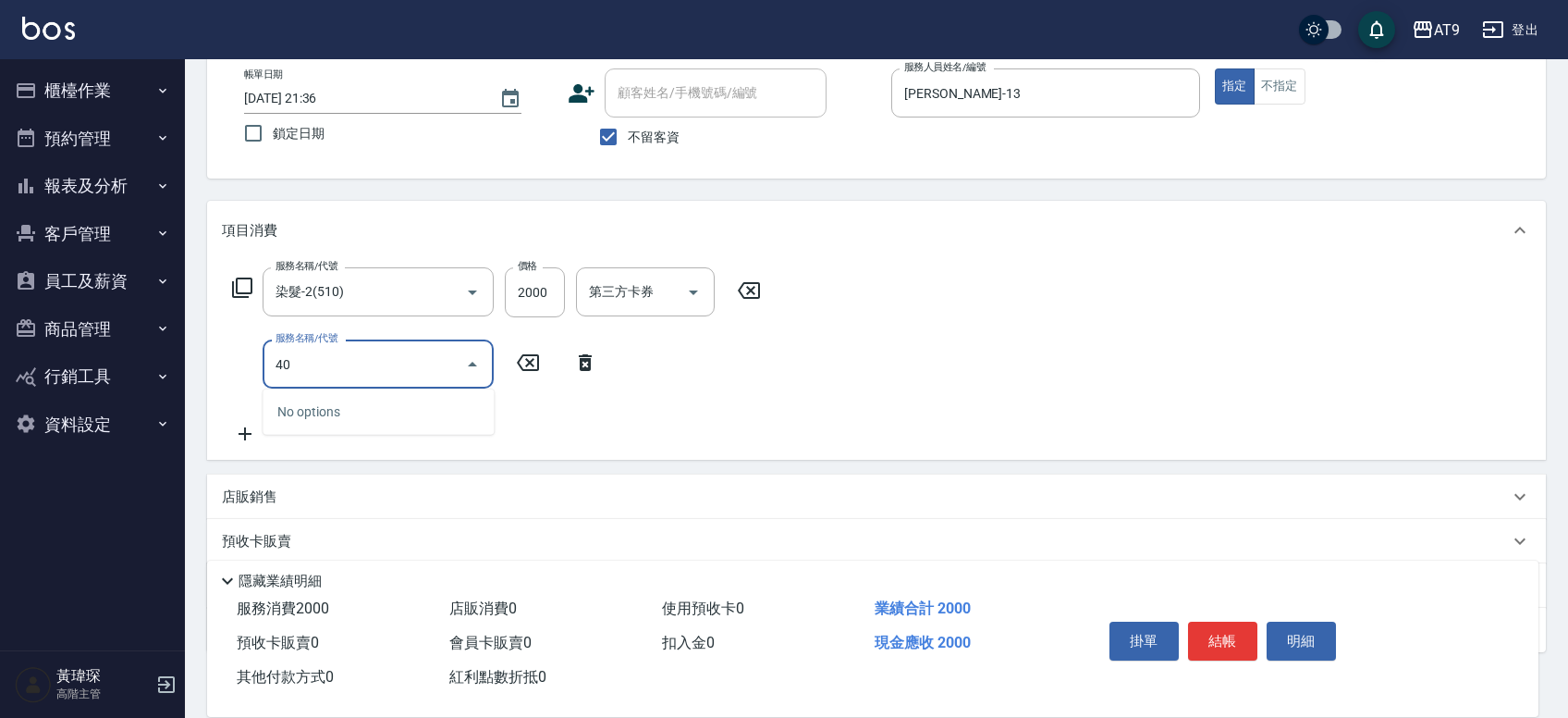
type input "4"
type input "403"
drag, startPoint x: 1286, startPoint y: 186, endPoint x: 1349, endPoint y: 175, distance: 64.0
click at [1286, 185] on div "Key In 打帳單 上一筆訂單:#32 帳單速查 結帳前確認明細 連續打單結帳 掛單 結帳 明細 帳單日期 2025/10/12 21:36 鎖定日期 顧客…" at bounding box center [876, 392] width 1383 height 871
click at [301, 378] on input "服務名稱/代號" at bounding box center [364, 363] width 187 height 33
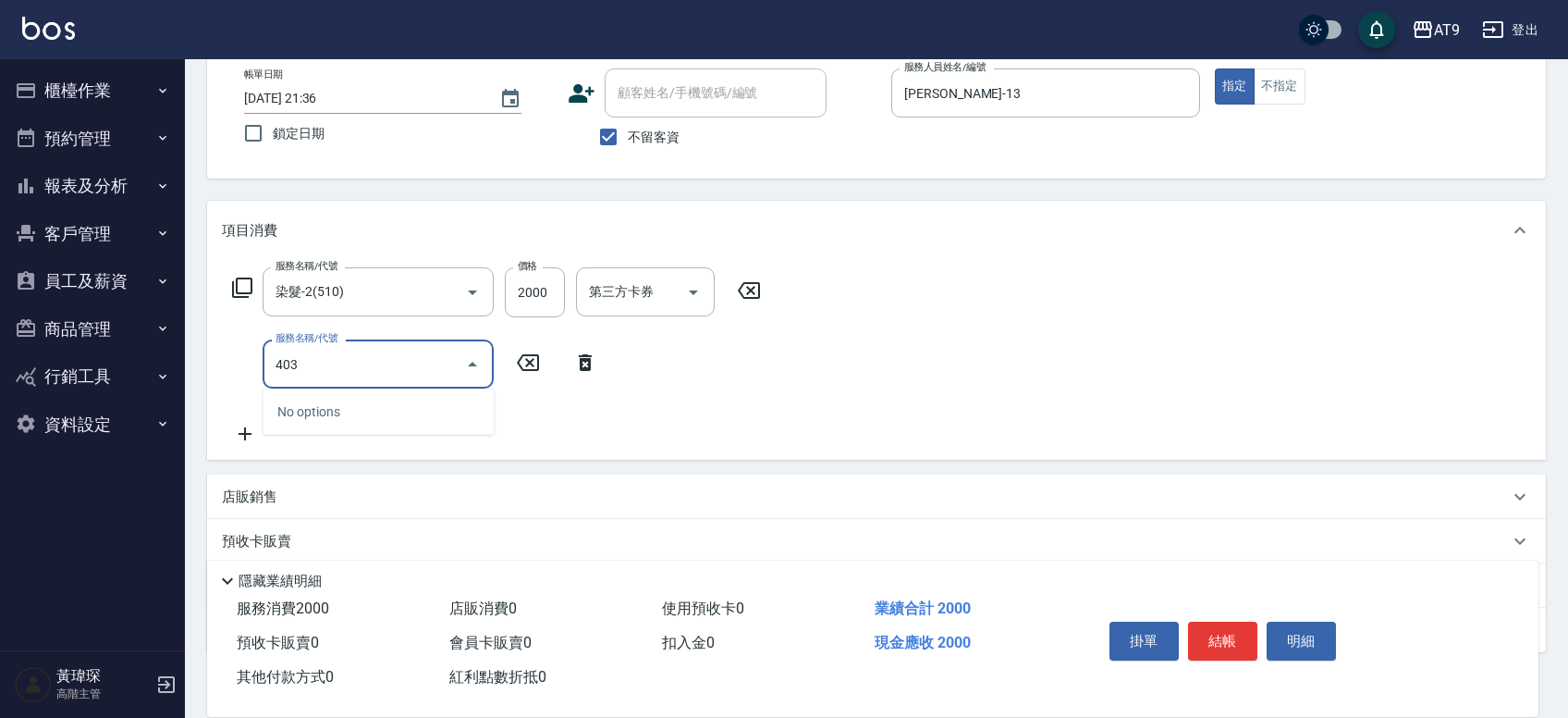
type input "403"
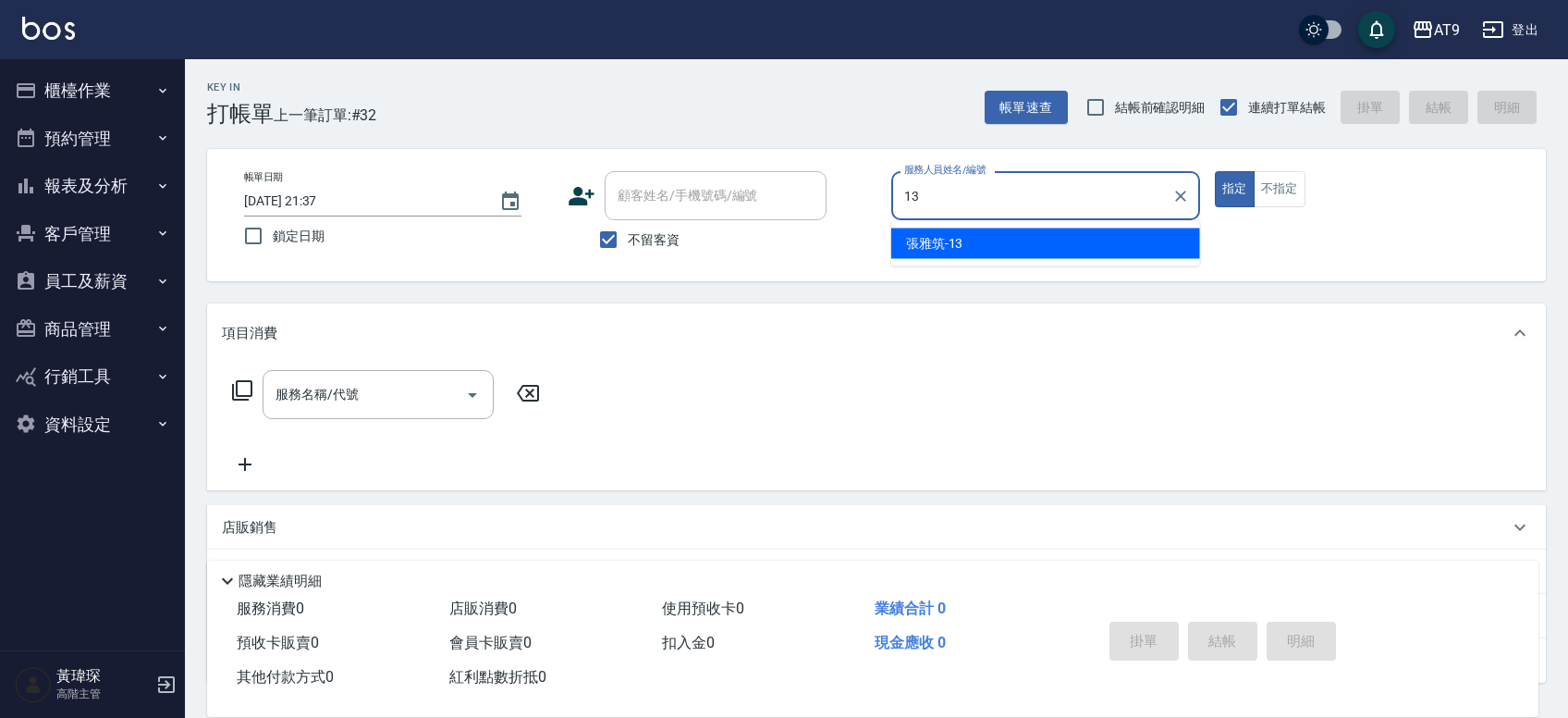
type input "13"
type button "true"
type input "[PERSON_NAME]-13"
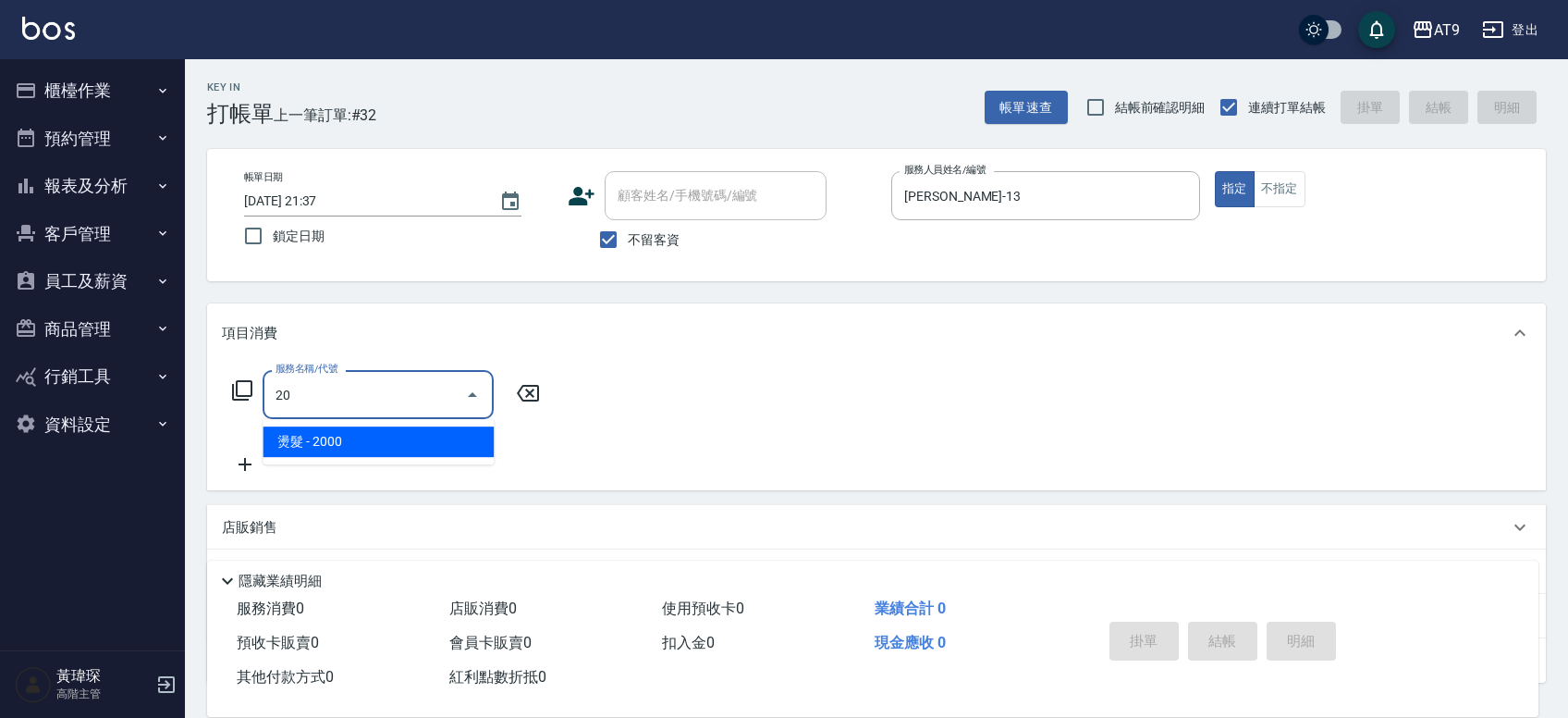
type input "2"
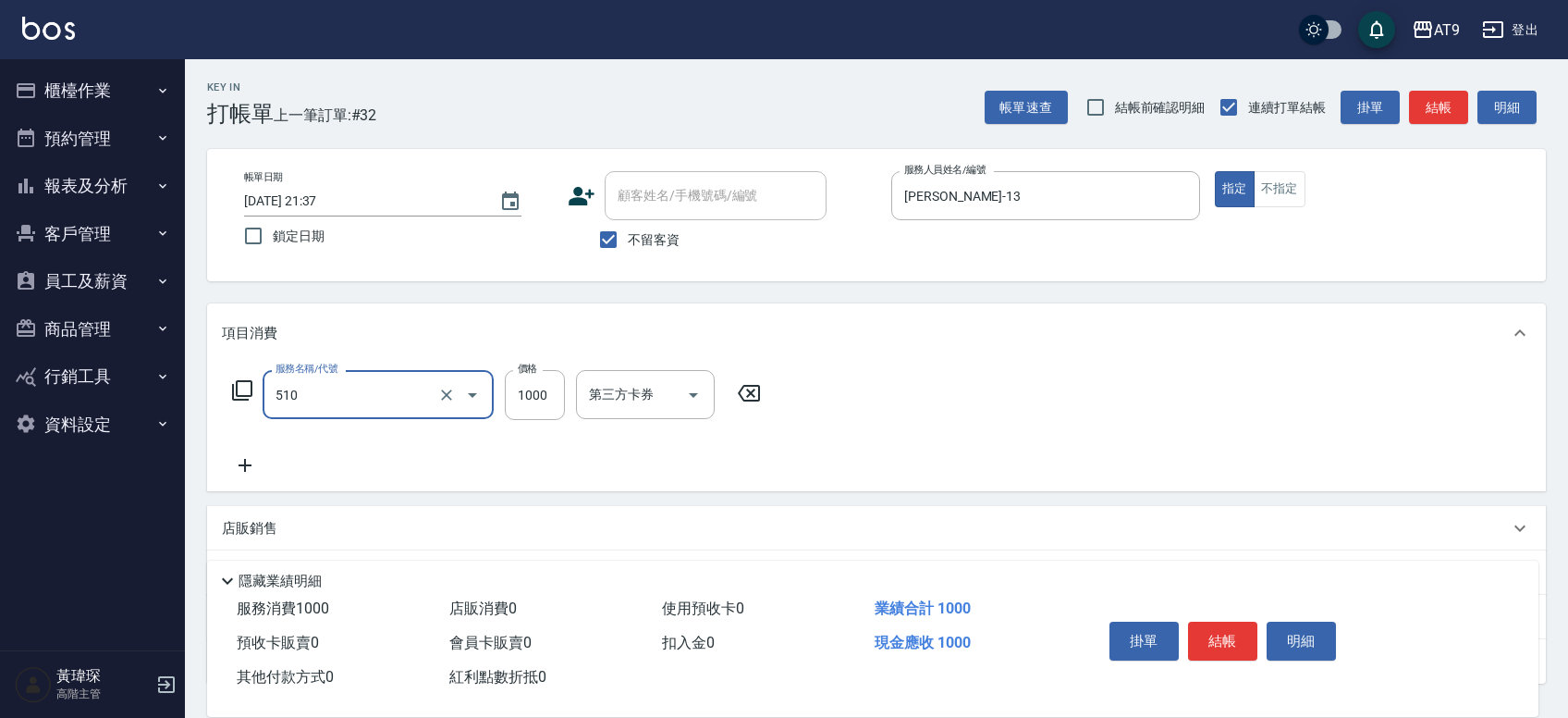
type input "染髮-2(510)"
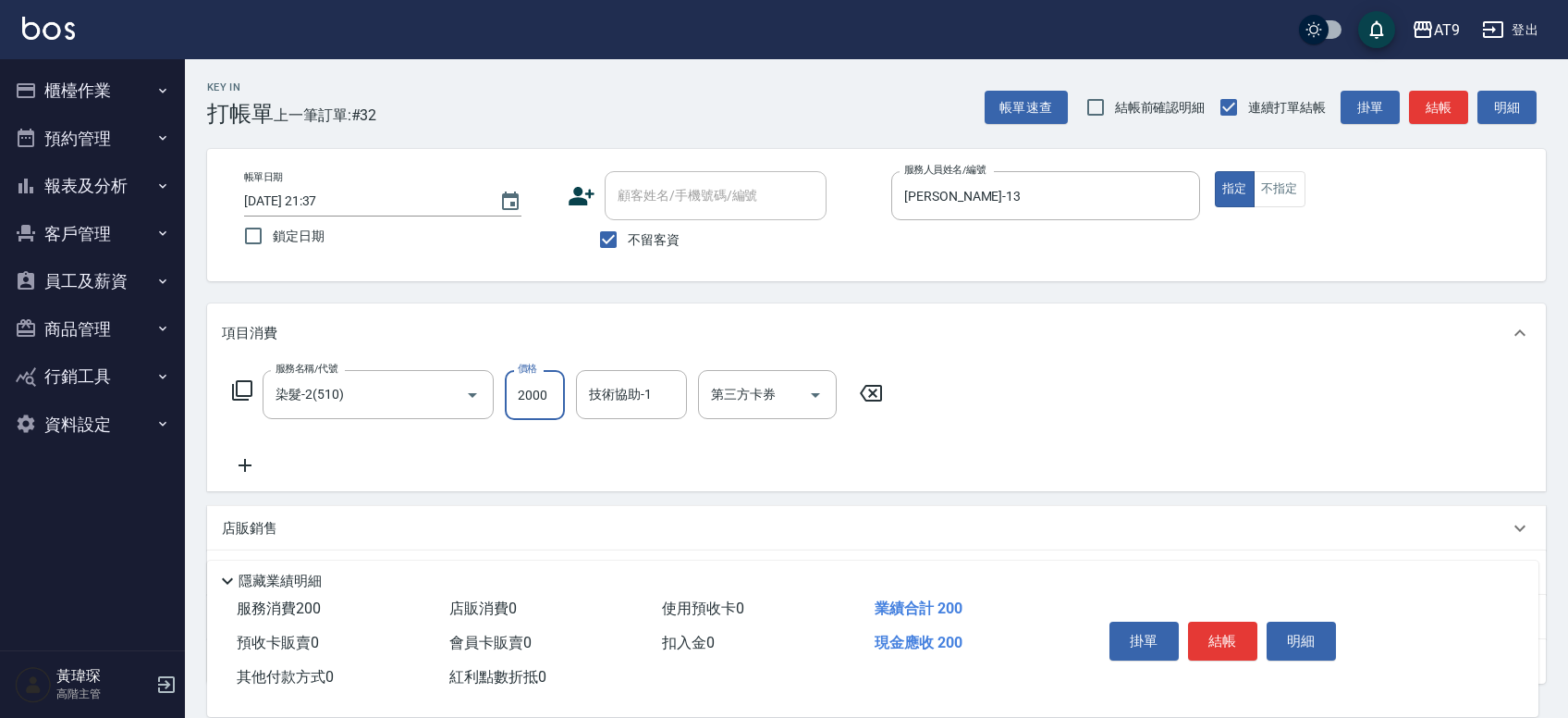
type input "2000"
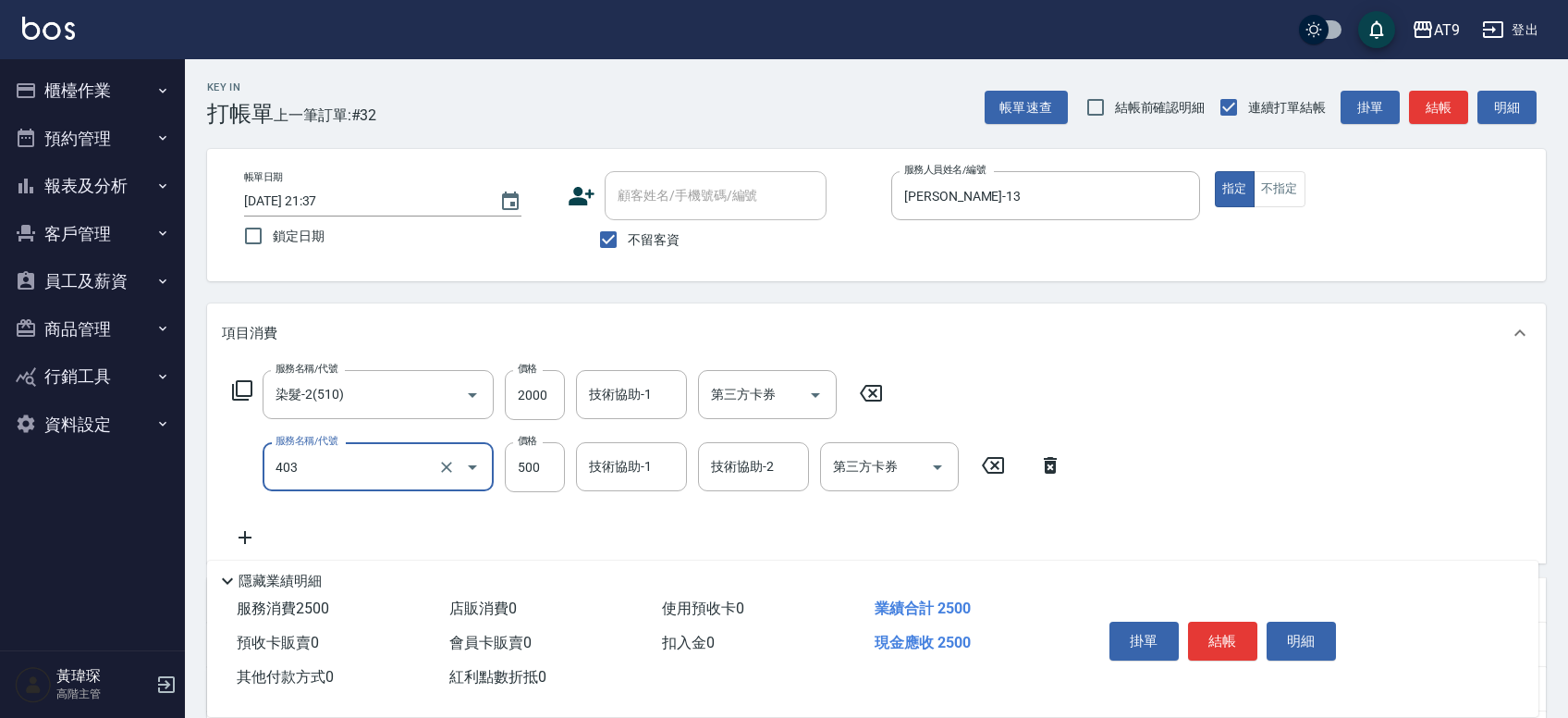
type input "天天護髮(403)"
type input "1200"
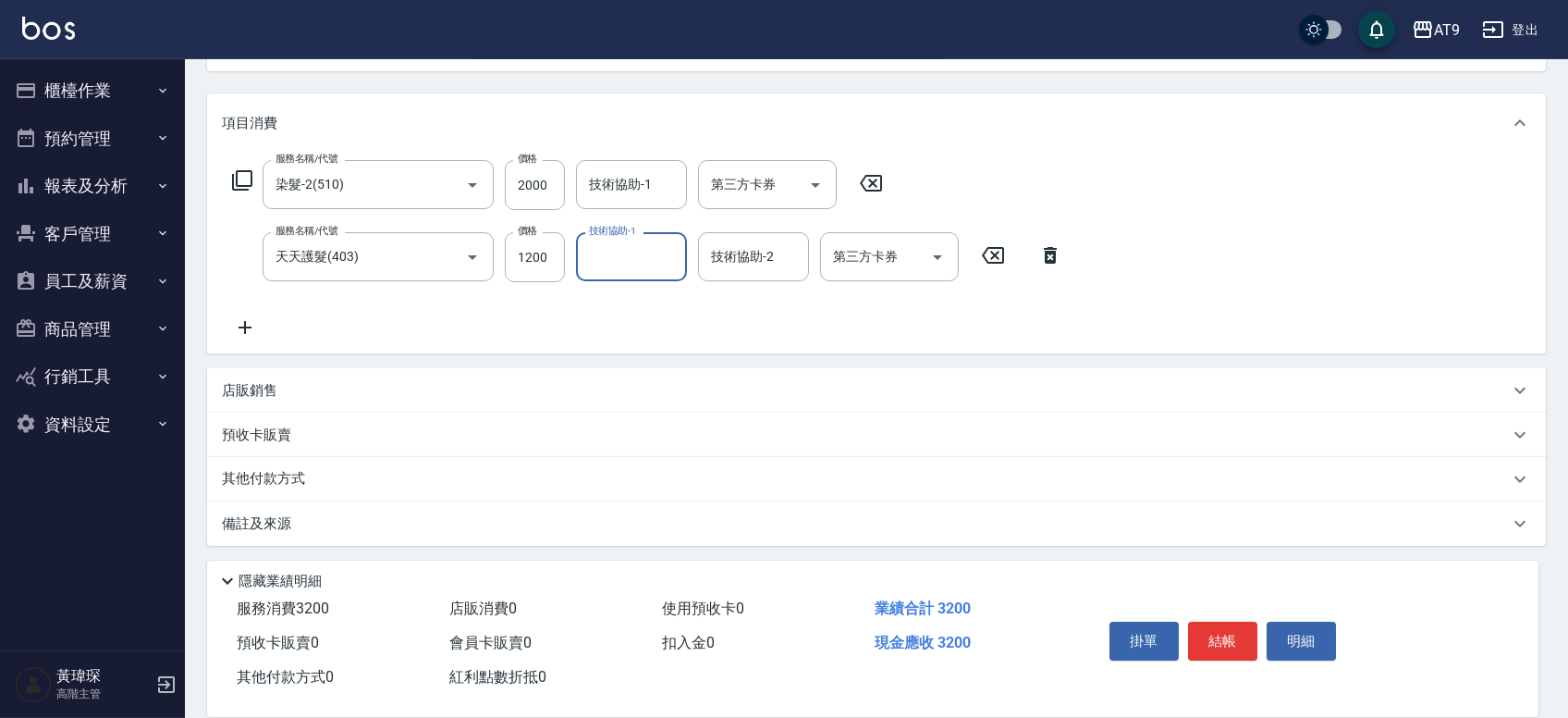
scroll to position [212, 0]
click at [350, 390] on div "店販銷售" at bounding box center [865, 389] width 1287 height 20
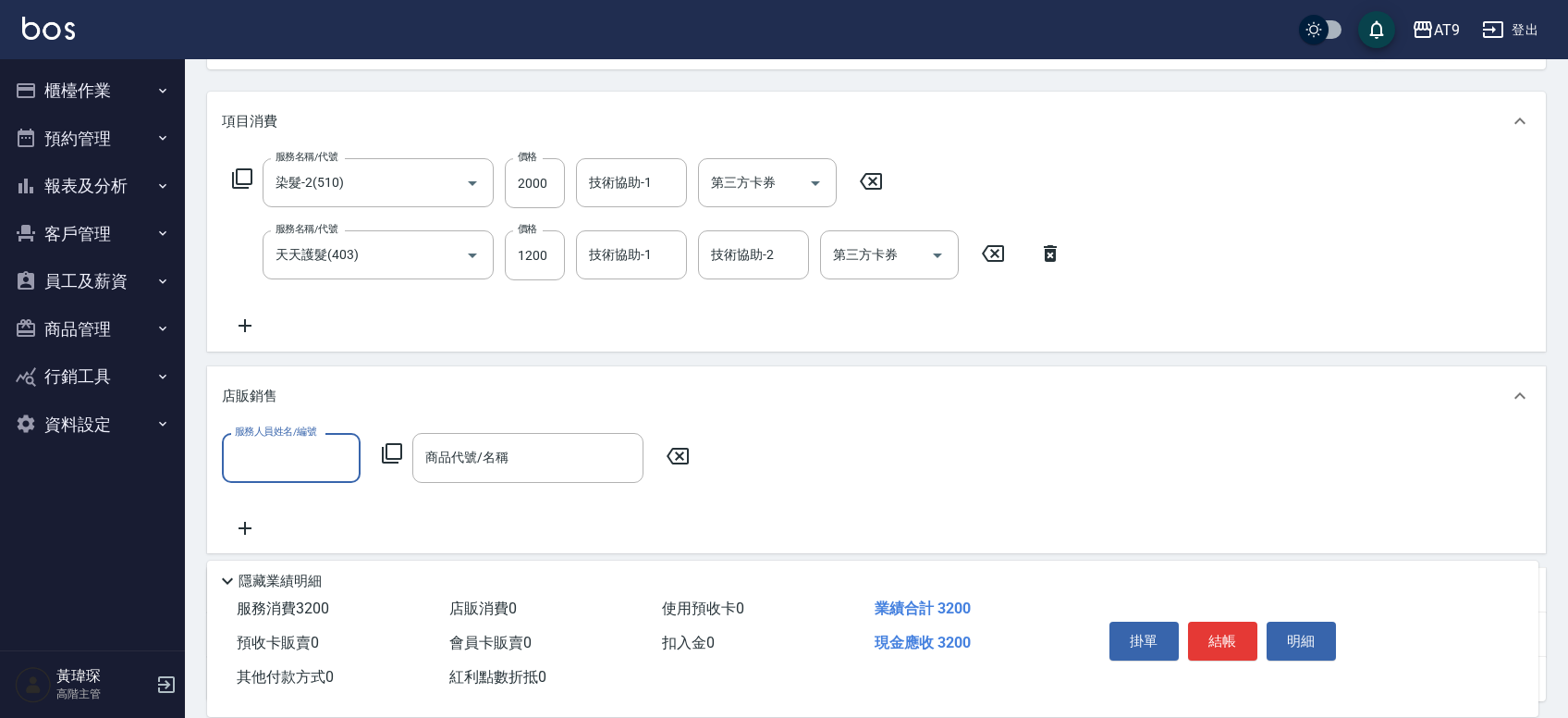
scroll to position [0, 0]
type input "[PERSON_NAME]-13"
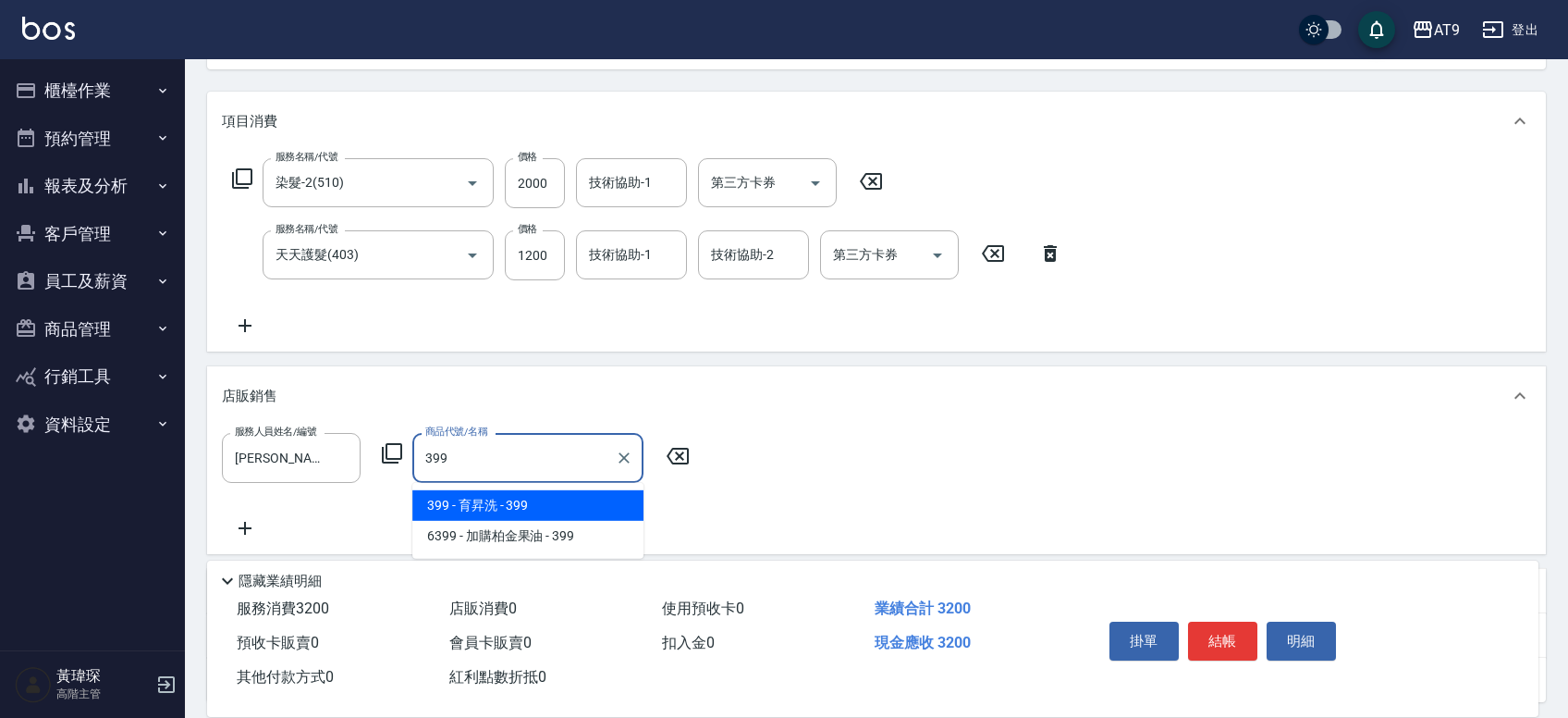
type input "育昇洗"
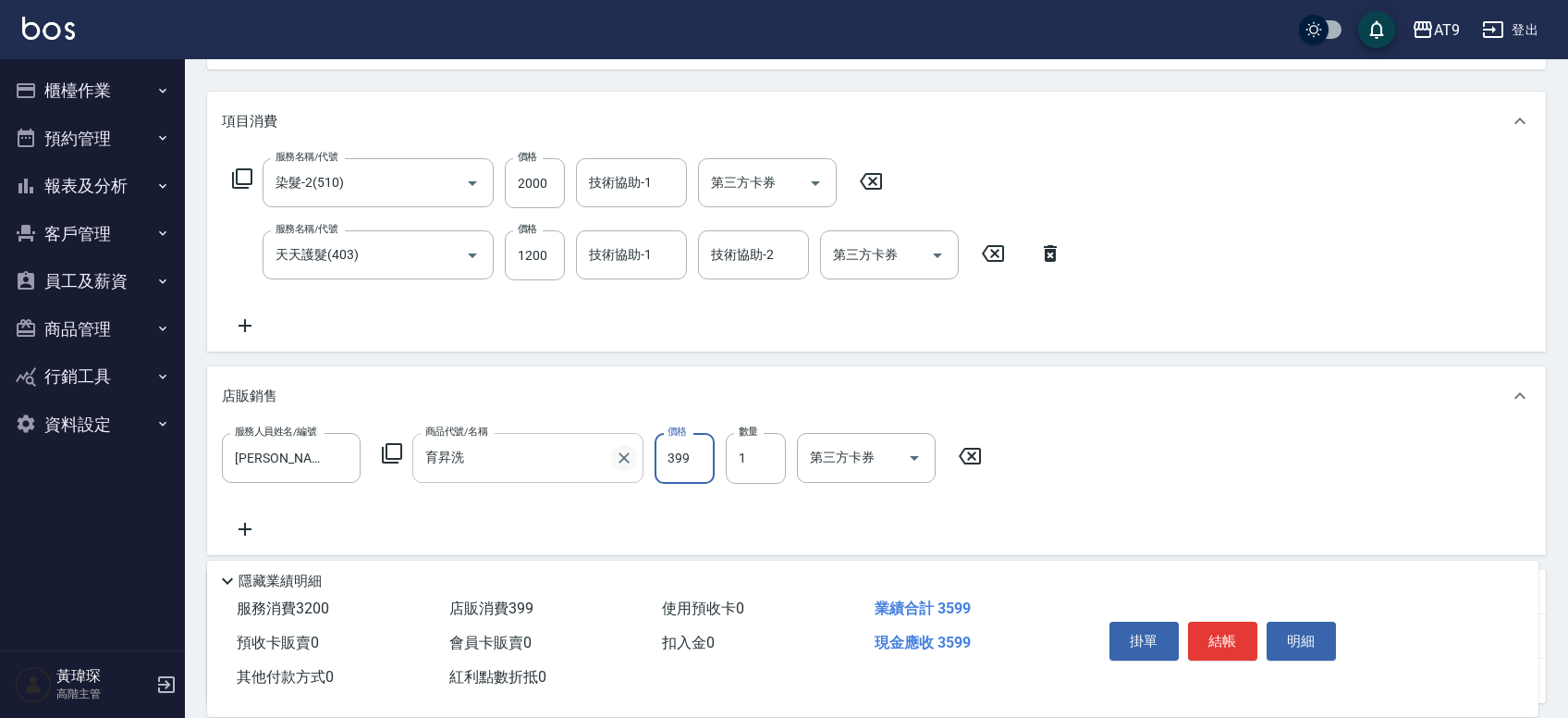
click at [627, 459] on icon "Clear" at bounding box center [624, 457] width 11 height 11
click at [626, 459] on input "商品代號/名稱" at bounding box center [528, 457] width 215 height 33
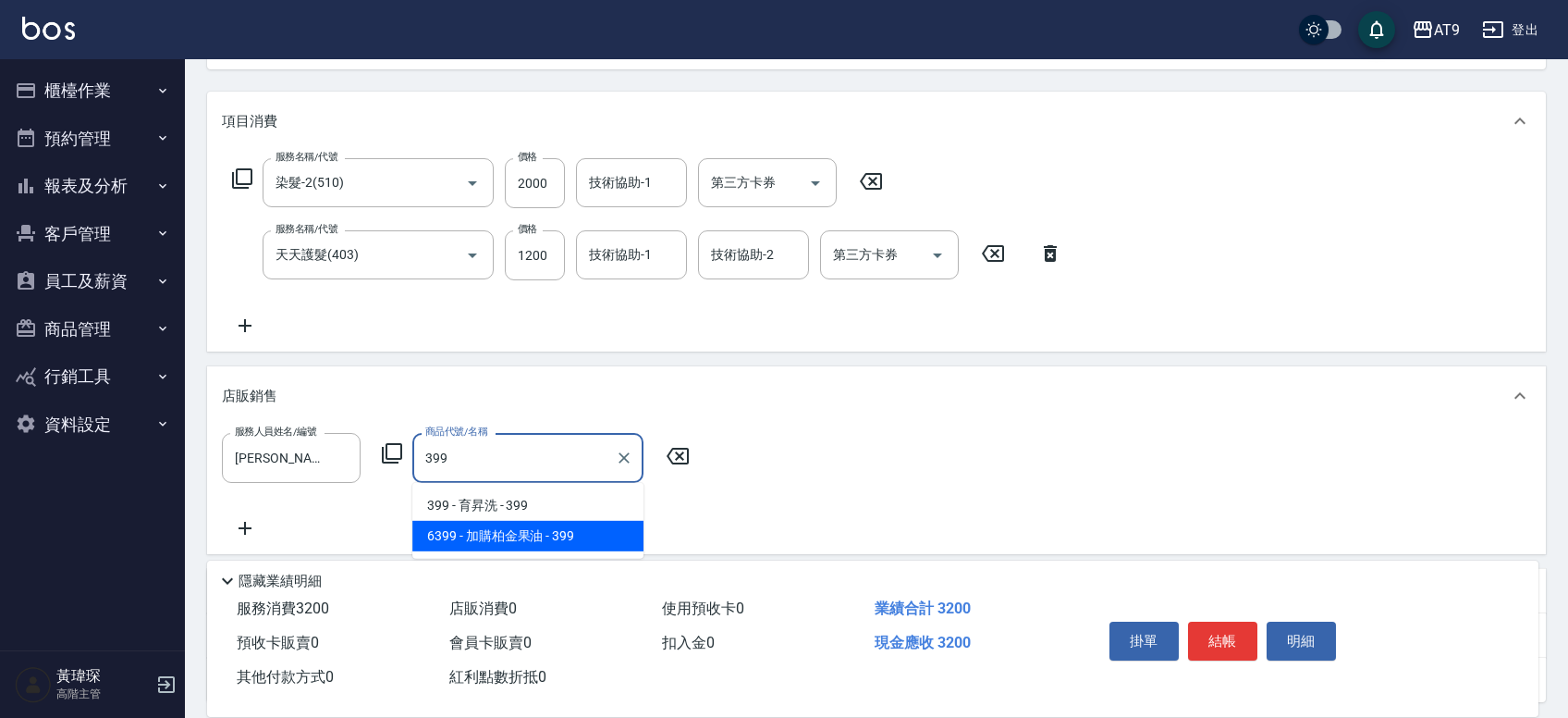
type input "加購柏金果油"
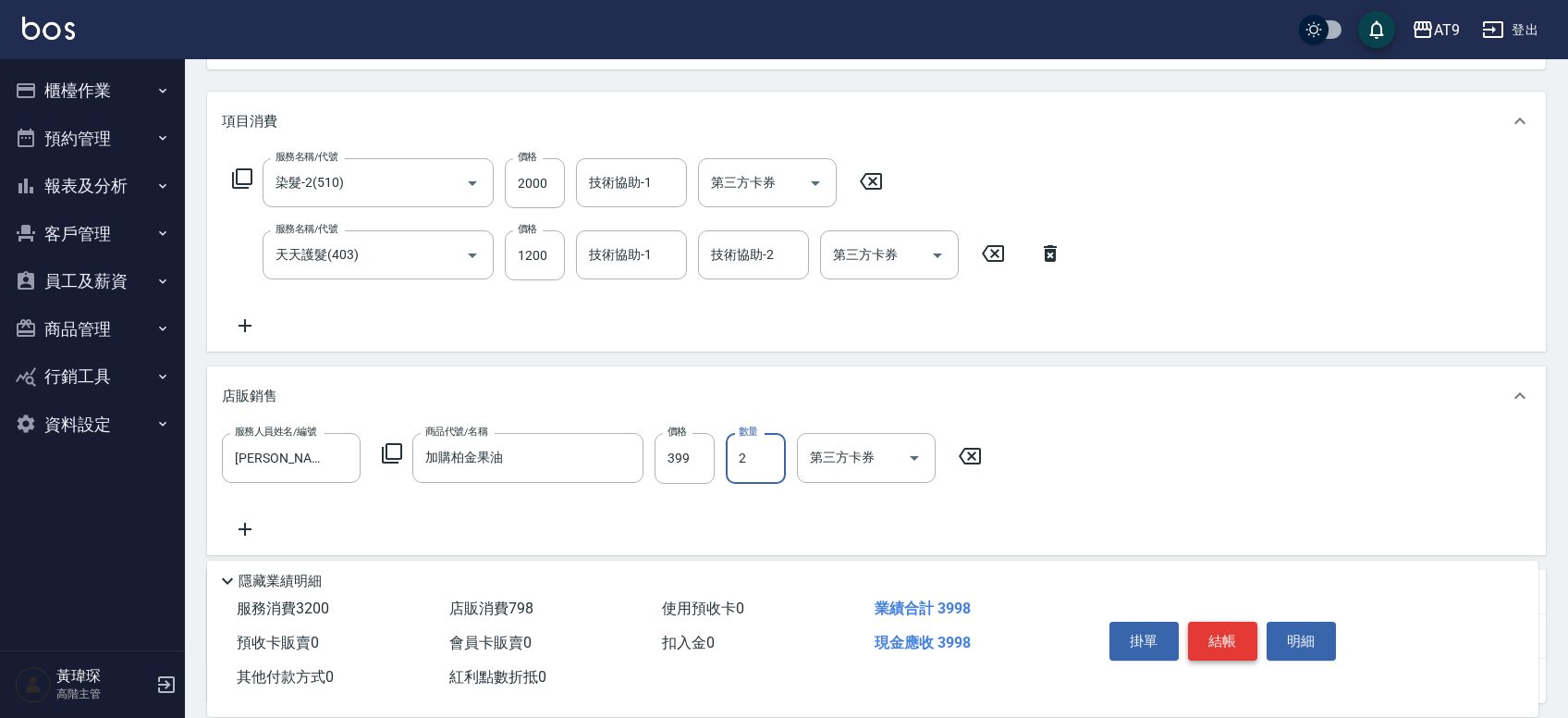
type input "2"
click at [1238, 634] on button "結帳" at bounding box center [1223, 640] width 69 height 38
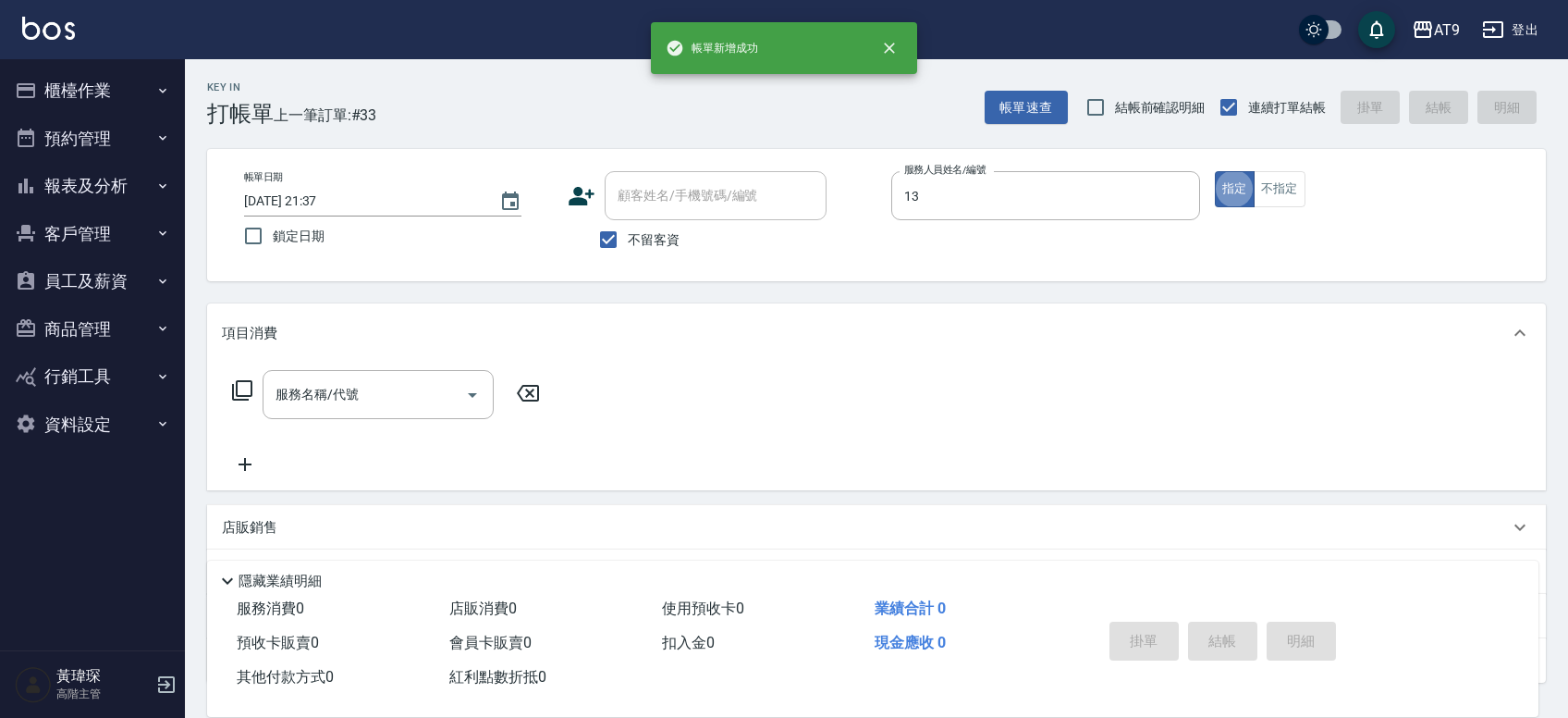
type input "[PERSON_NAME]-13"
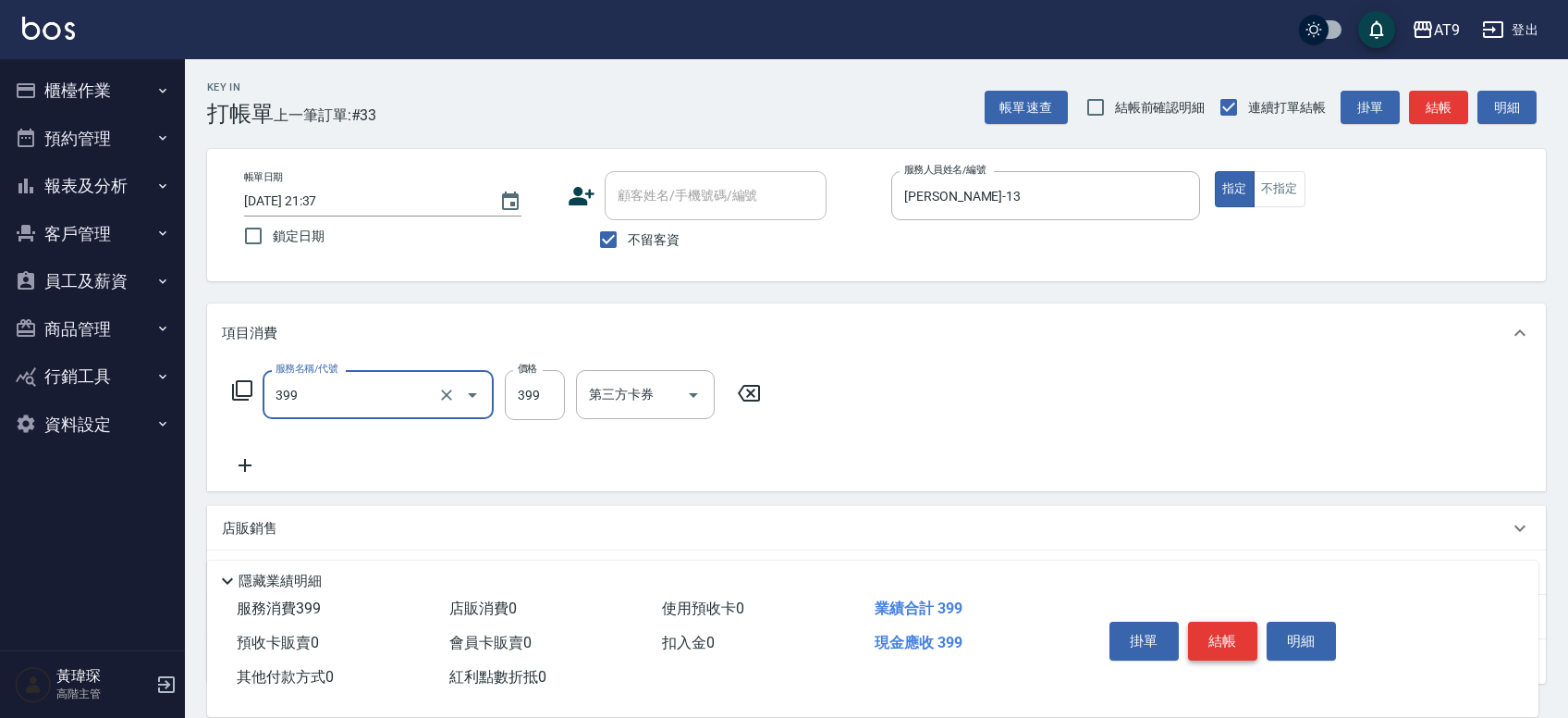
type input "海鹽SPA洗(399)"
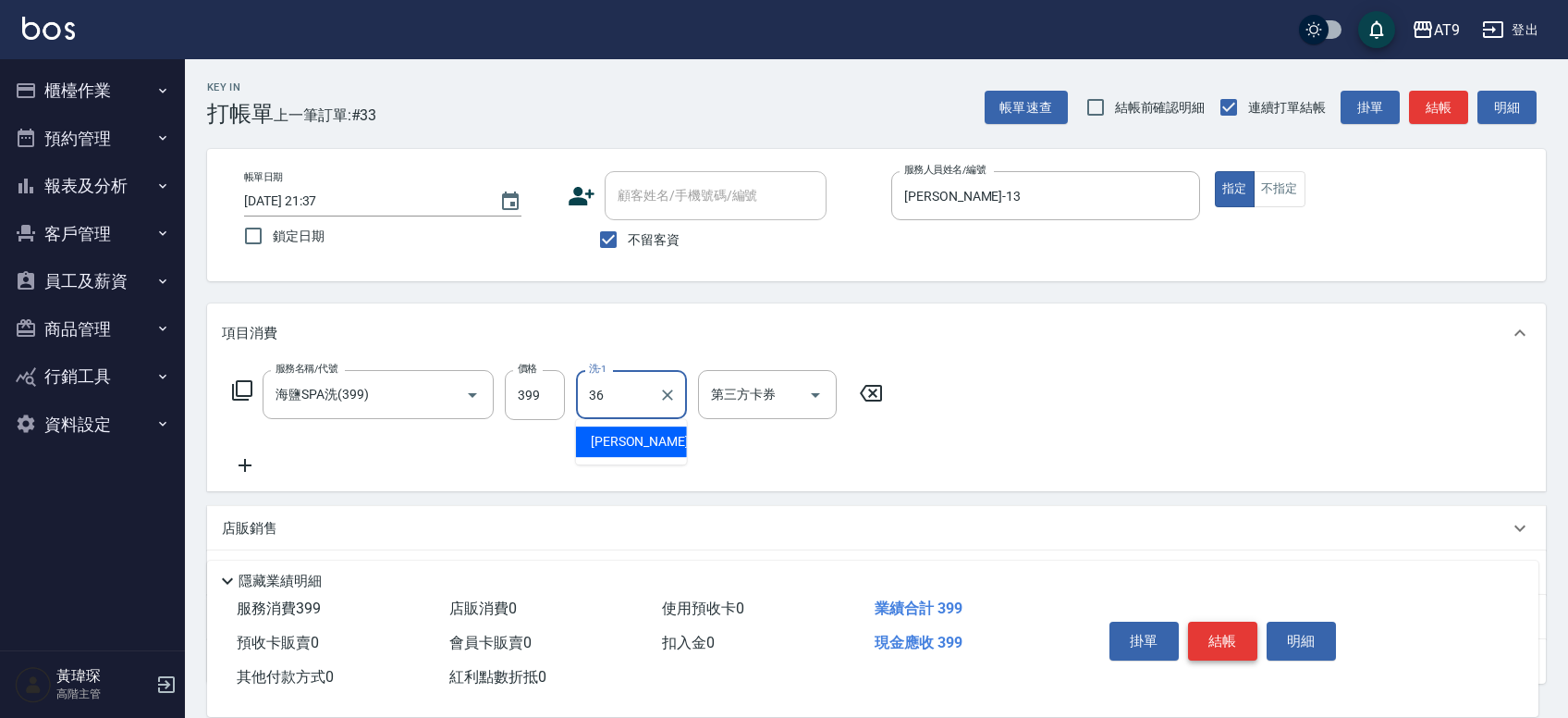
type input "[PERSON_NAME]-36"
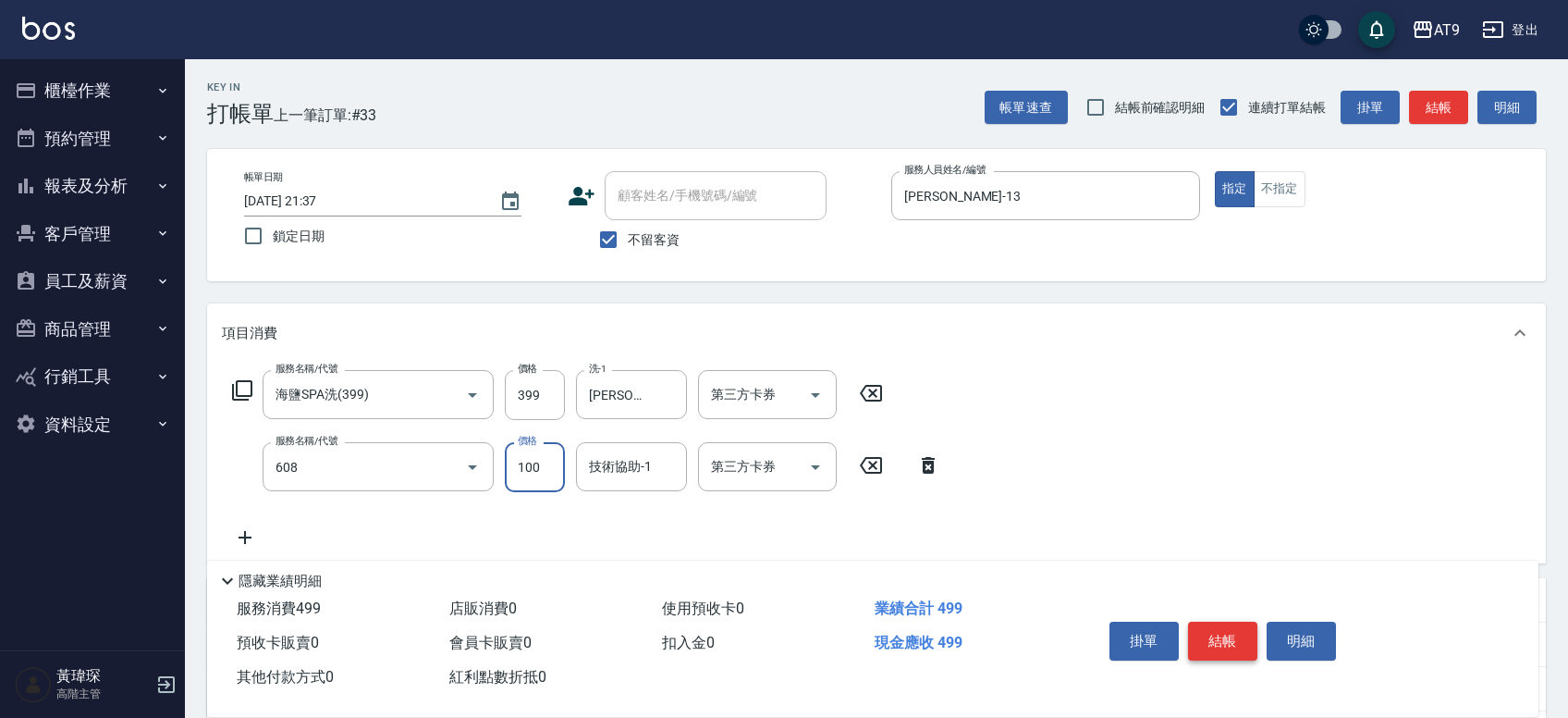
type input "精油長髮(608)"
type input "[PERSON_NAME]-36"
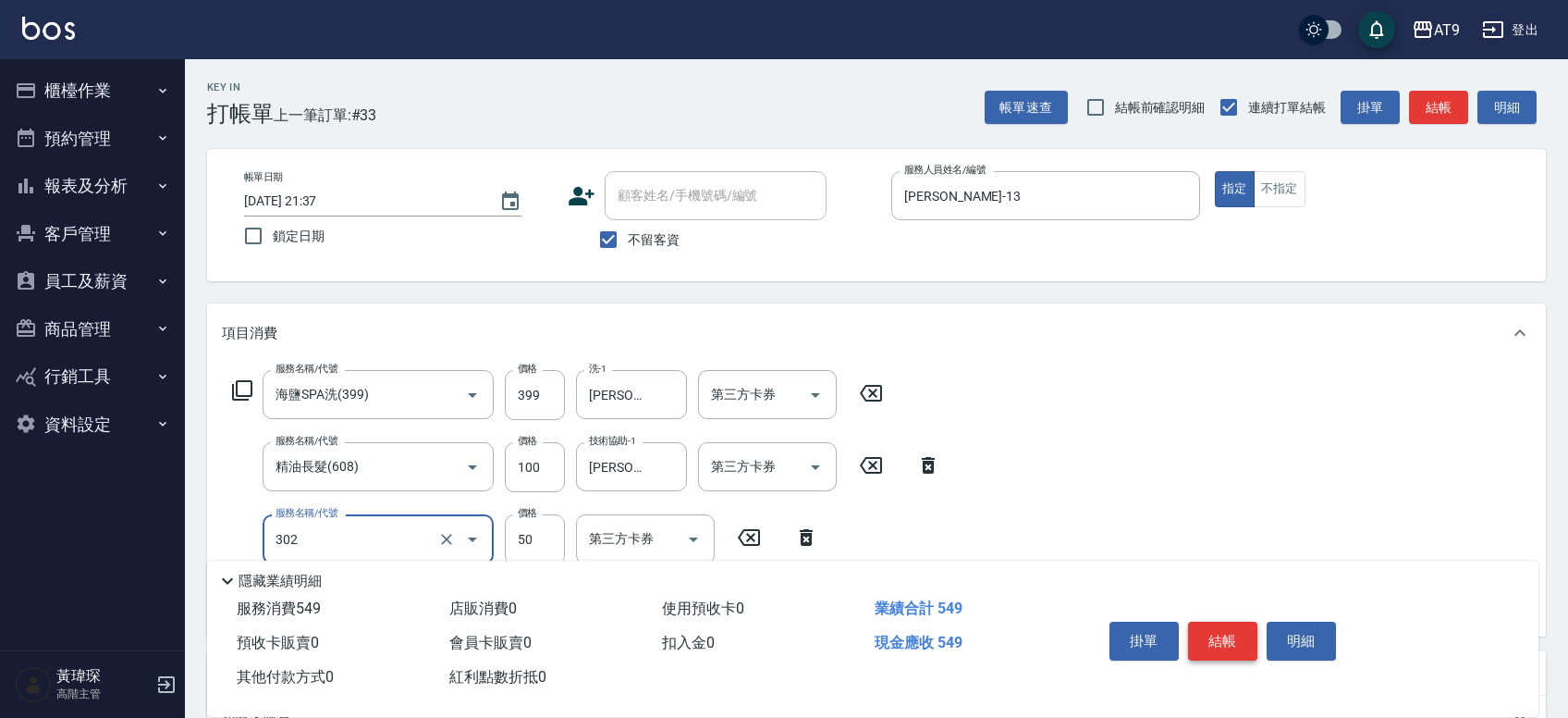
type input "剪髮(302)"
click at [1238, 634] on button "結帳" at bounding box center [1223, 640] width 69 height 38
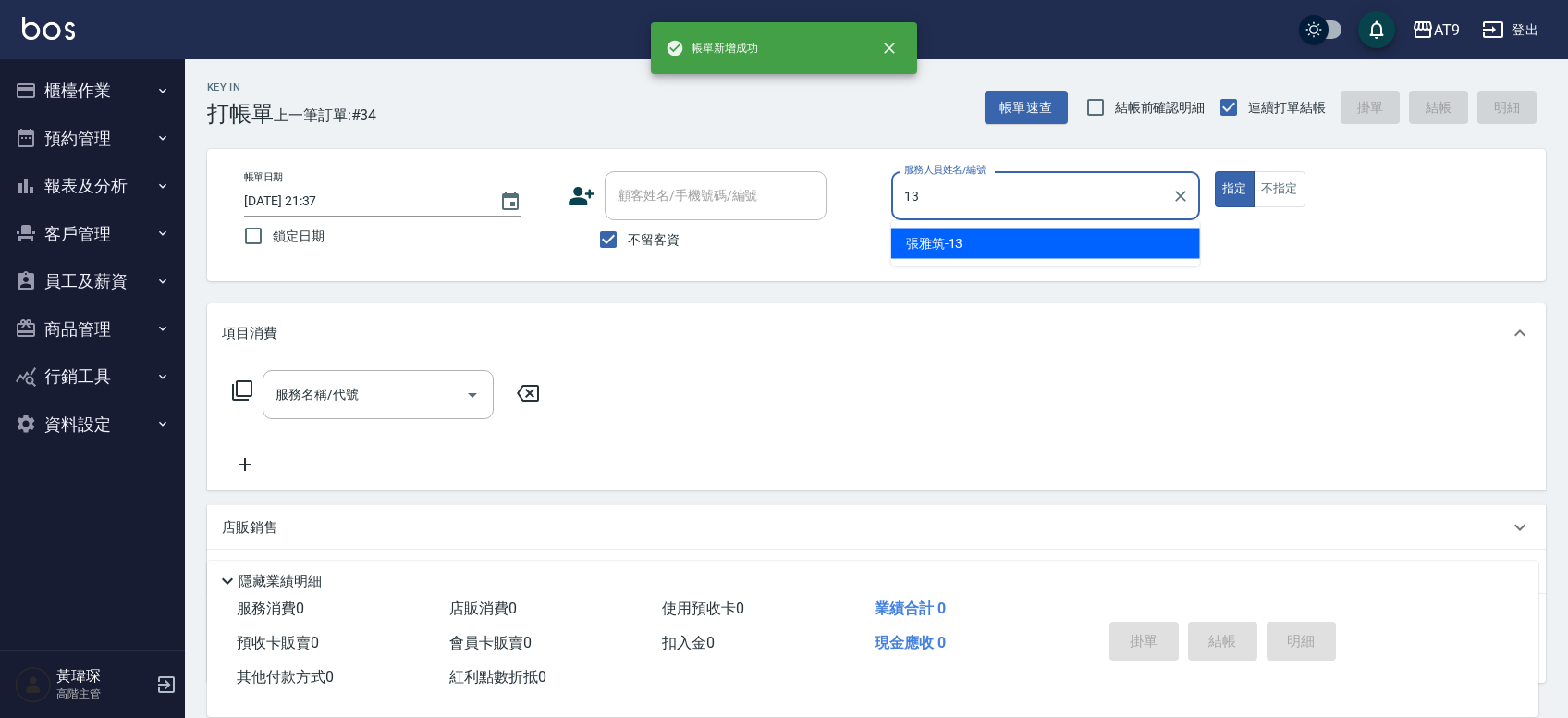
type input "[PERSON_NAME]-13"
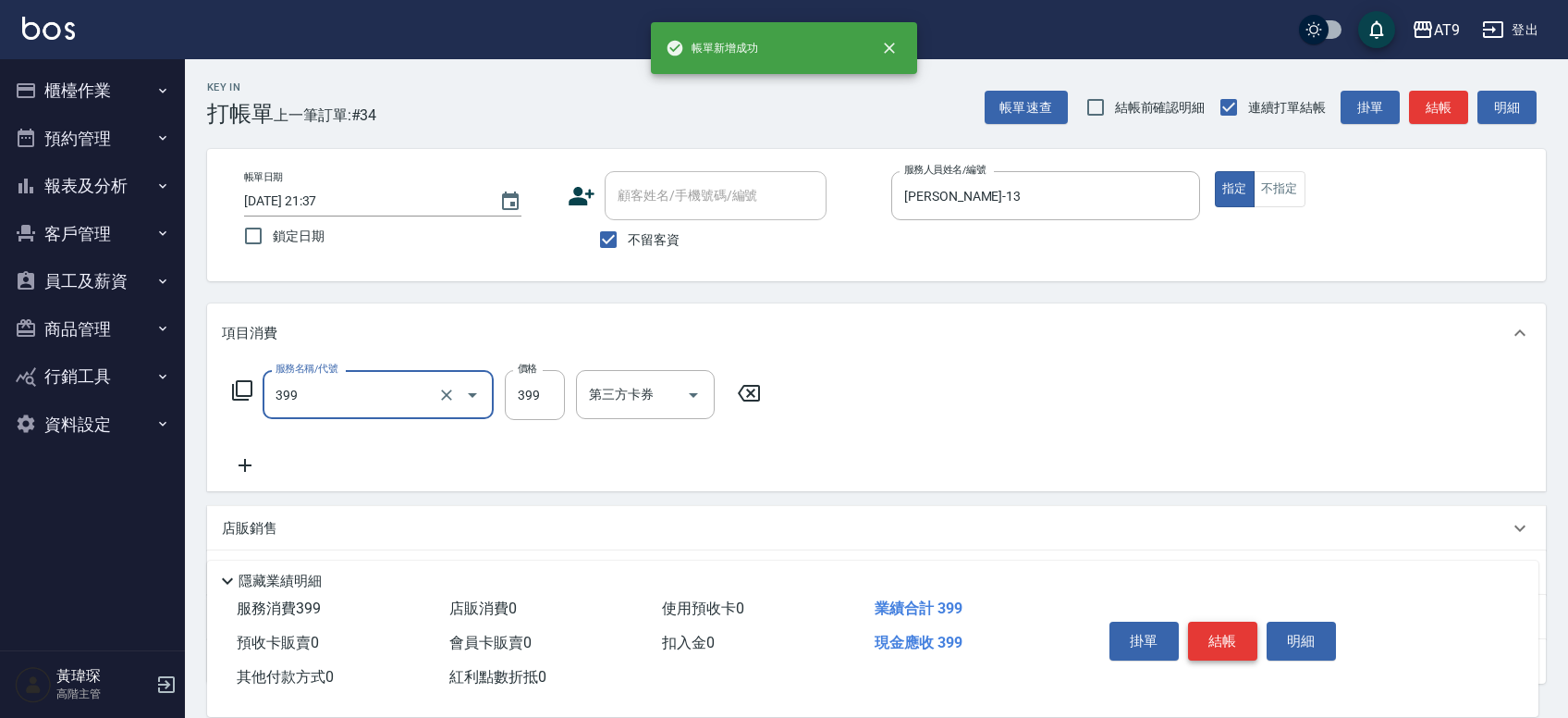
type input "海鹽SPA洗(399)"
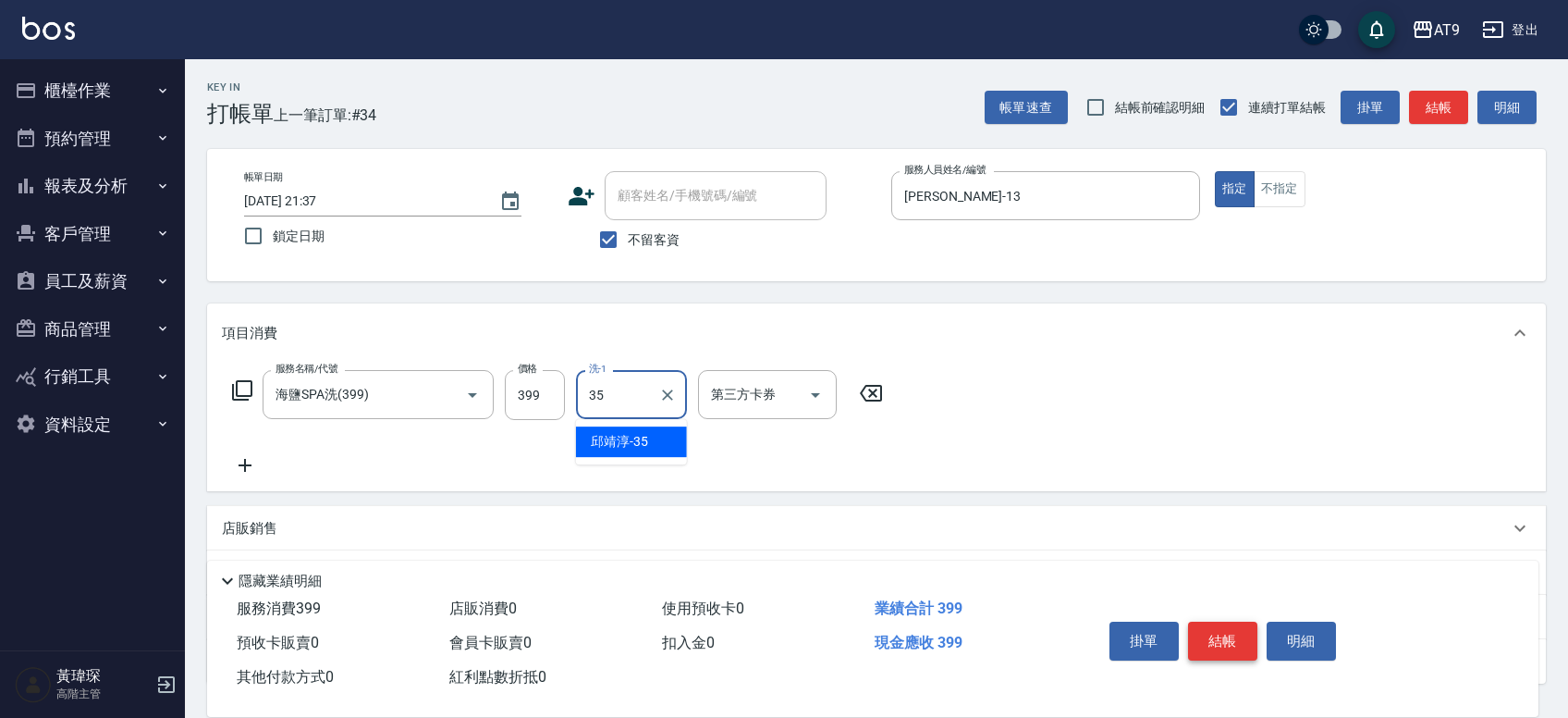
type input "[PERSON_NAME]-35"
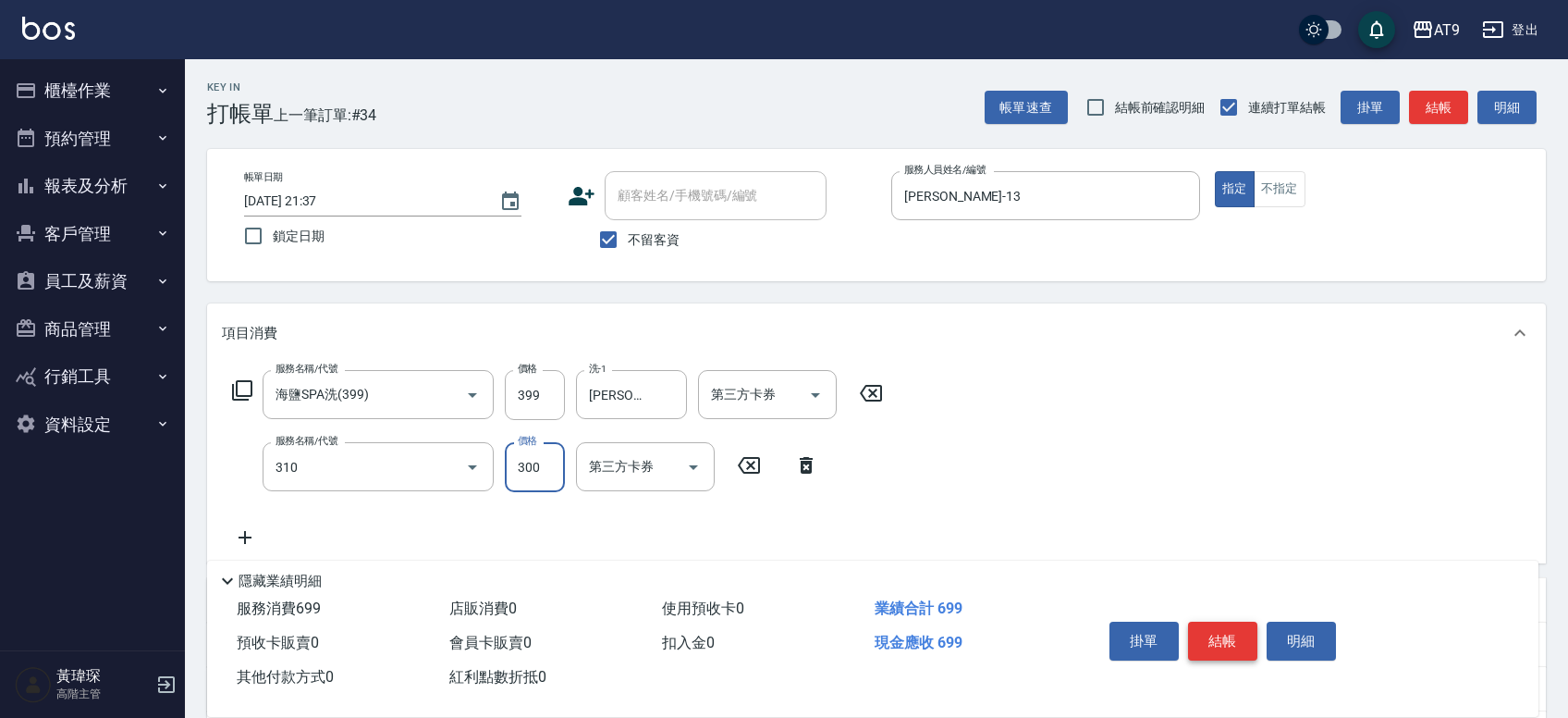
type input "剪髮(310)"
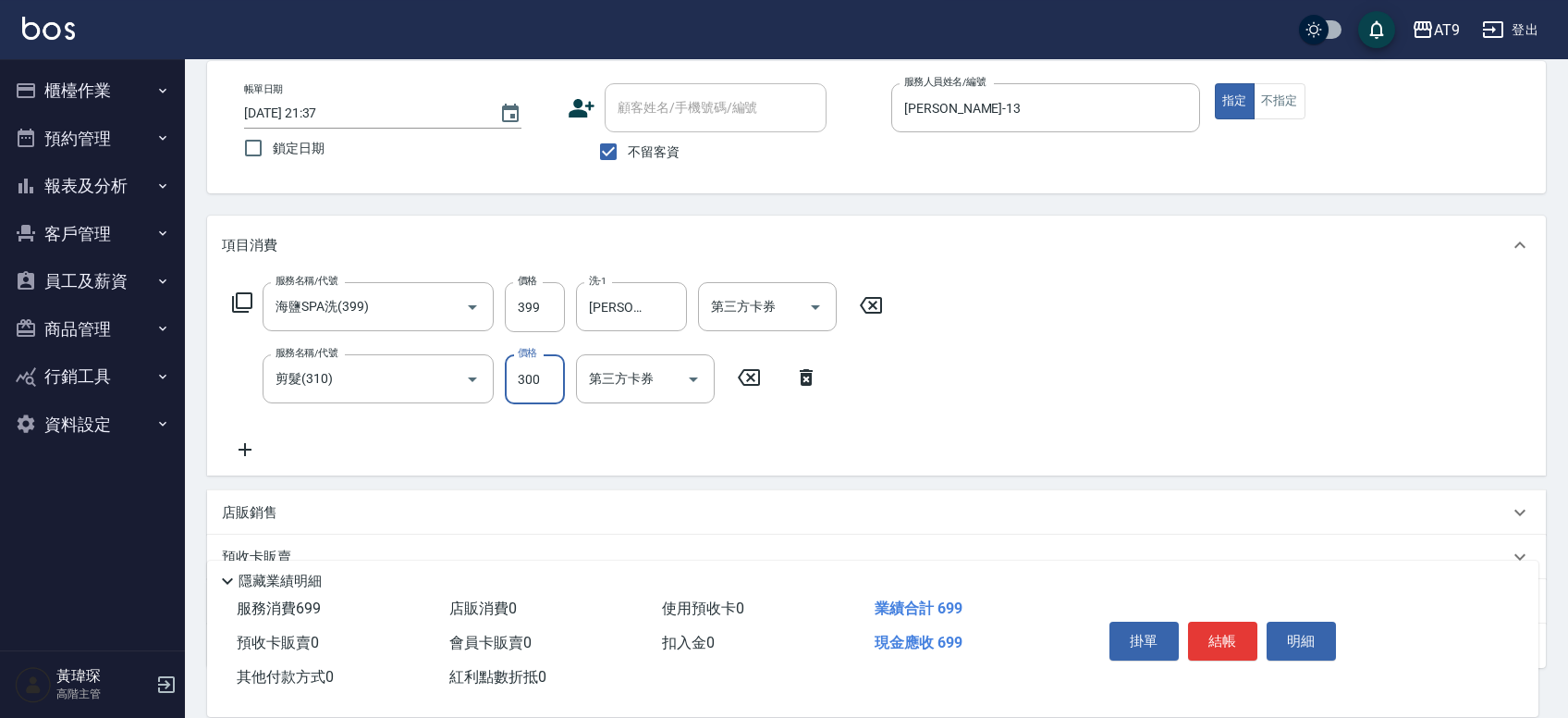
scroll to position [212, 0]
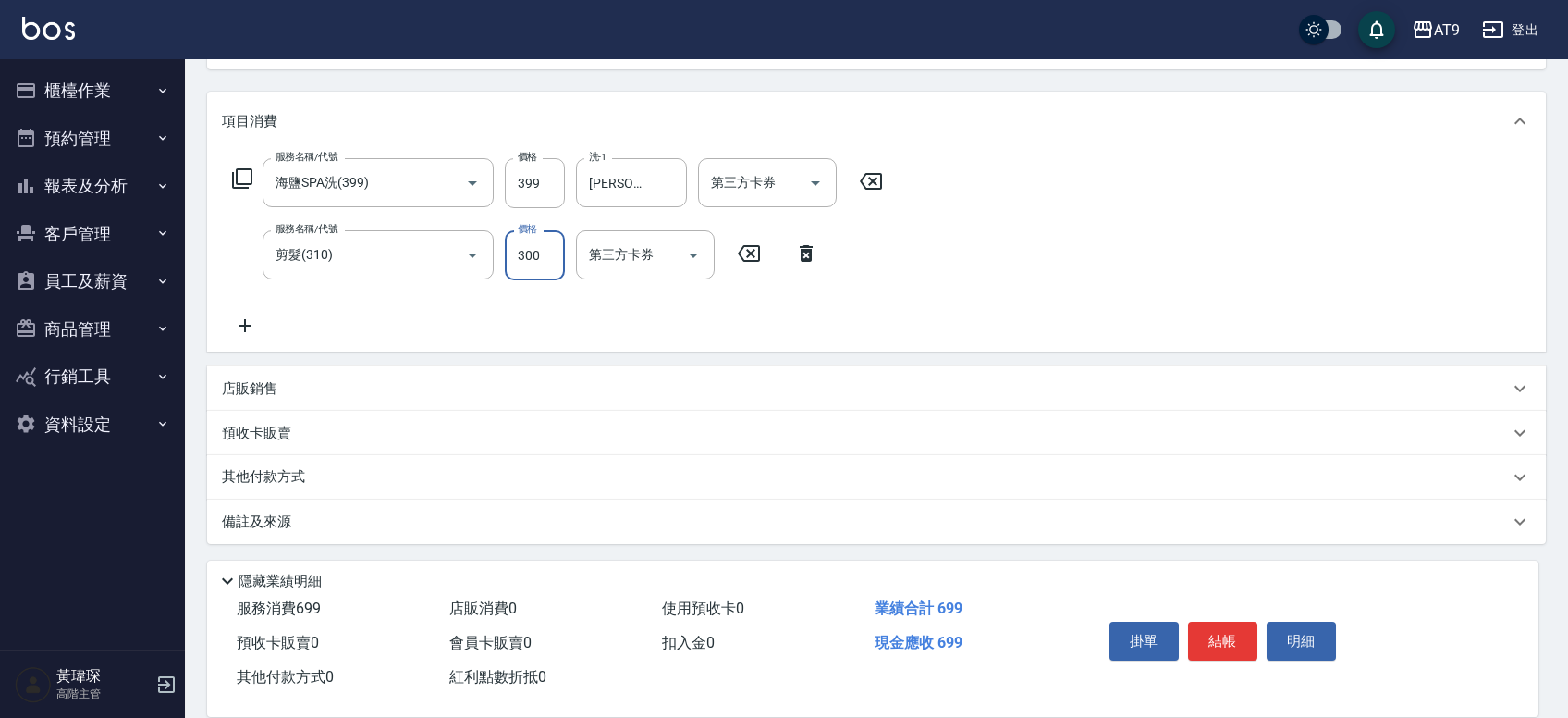
click at [327, 371] on div "店販銷售" at bounding box center [876, 388] width 1339 height 44
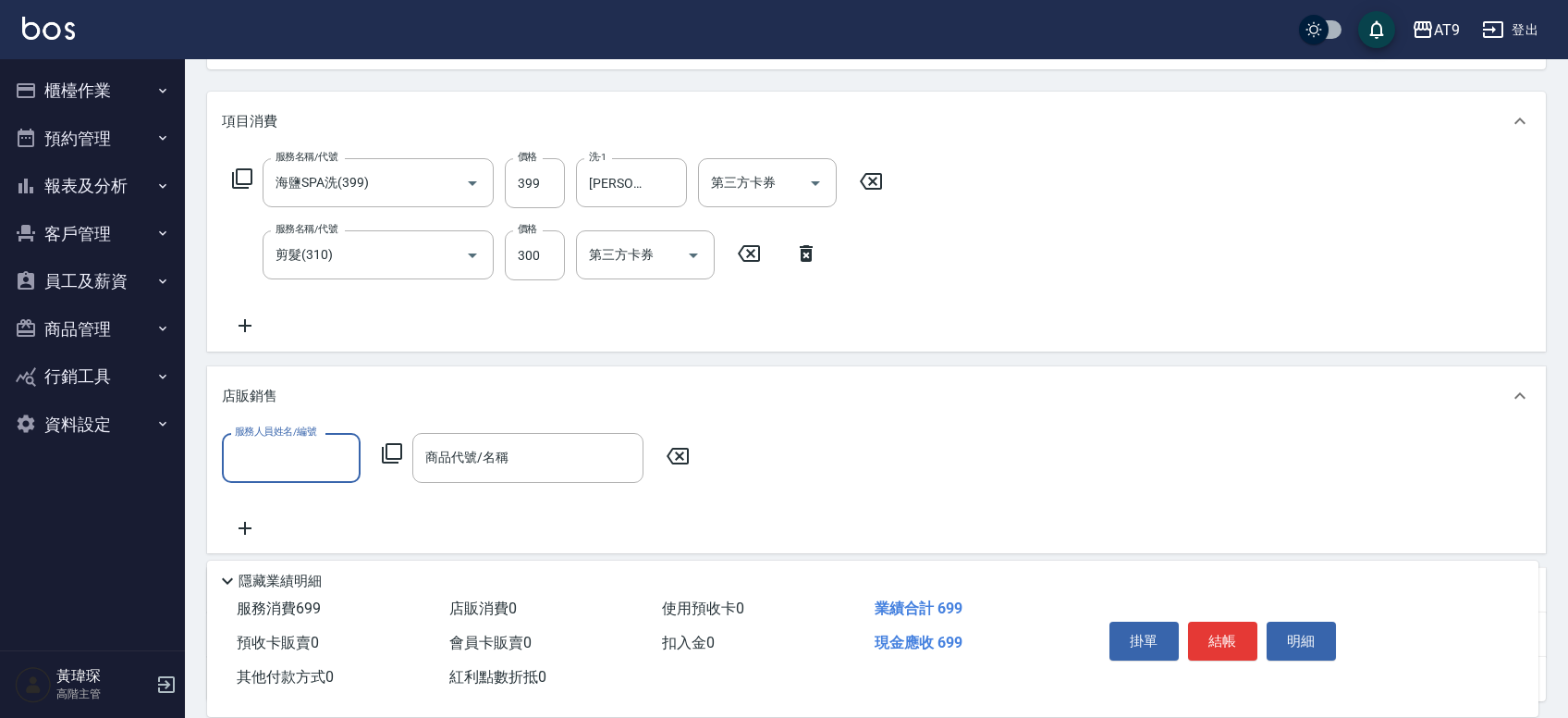
scroll to position [0, 0]
type input "[PERSON_NAME]-13"
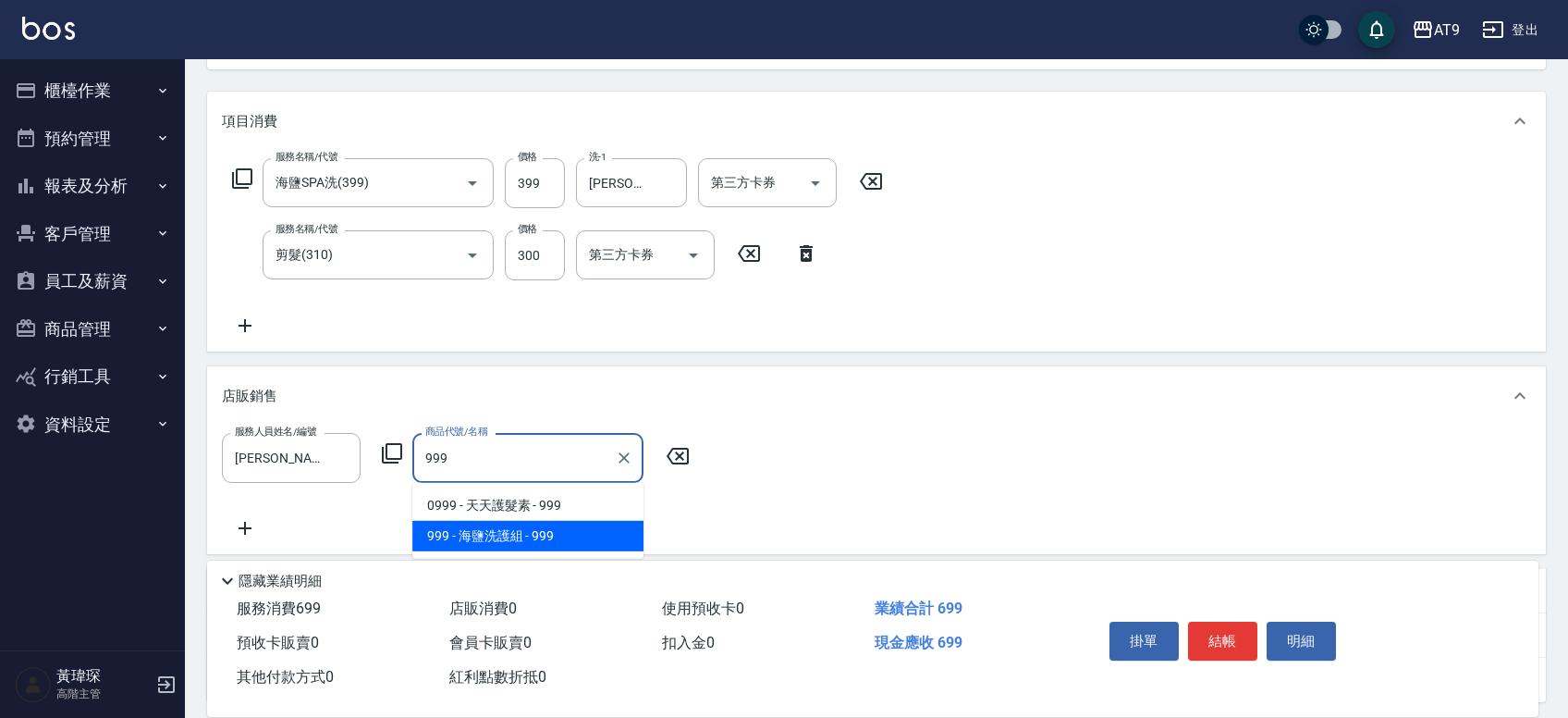
type input "海鹽洗護組"
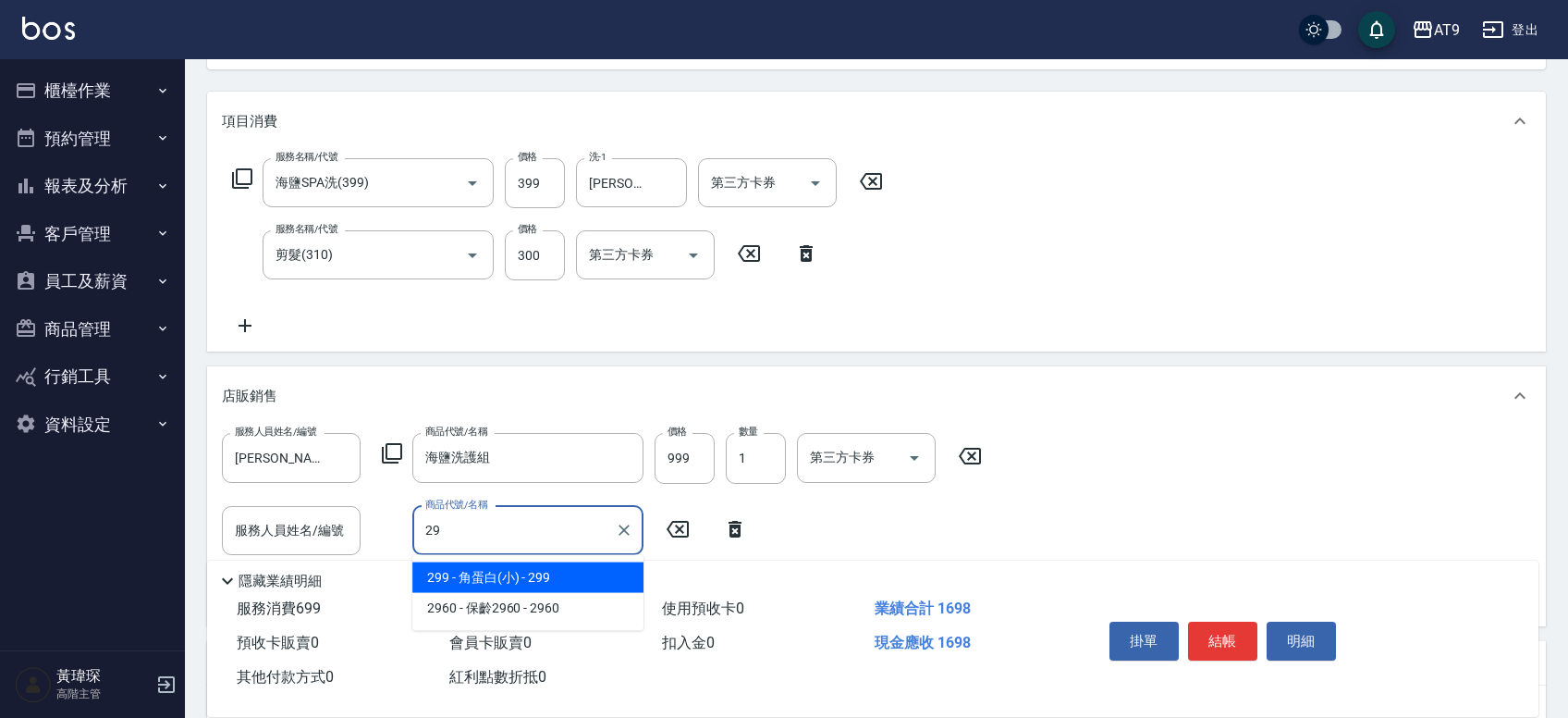
type input "角蛋白(小)"
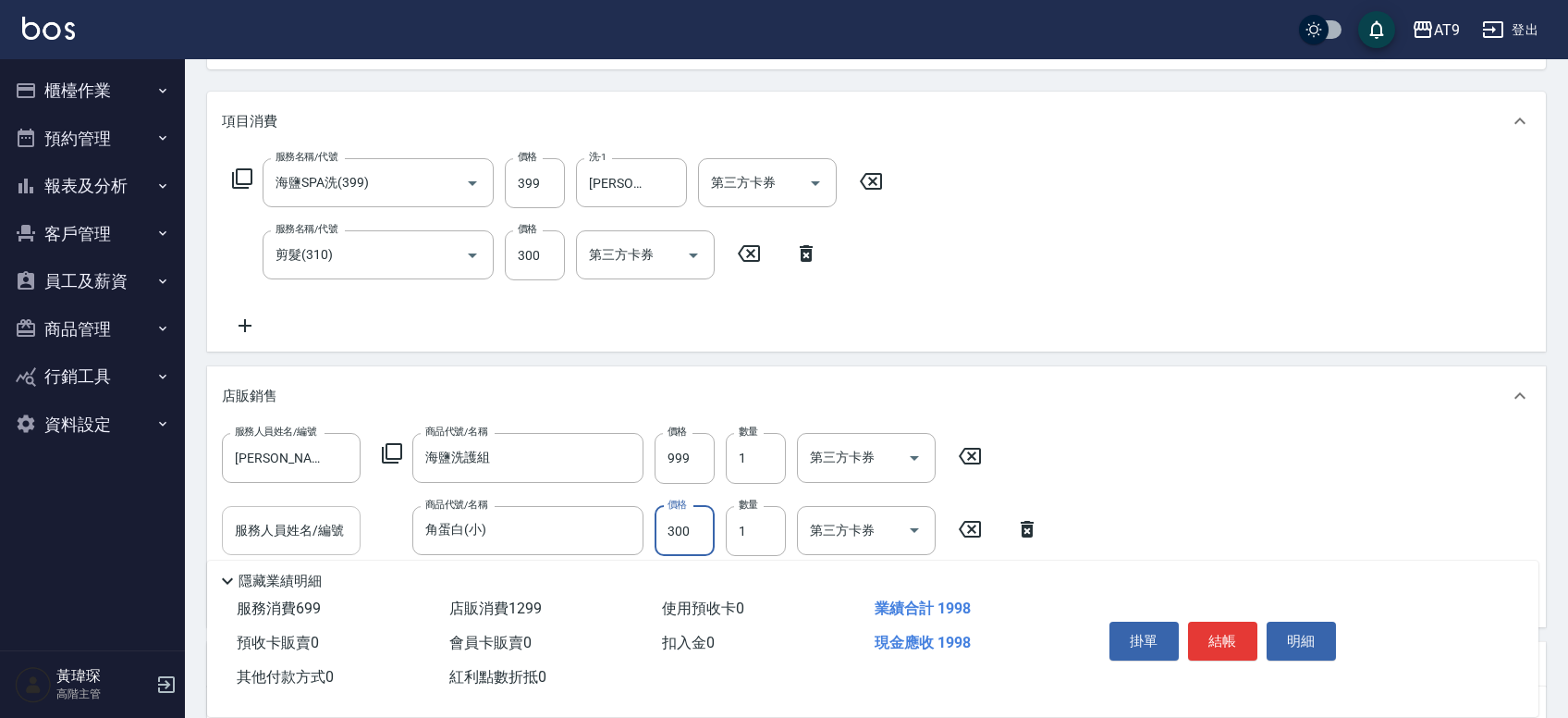
type input "300"
click at [298, 544] on input "服務人員姓名/編號" at bounding box center [291, 530] width 122 height 33
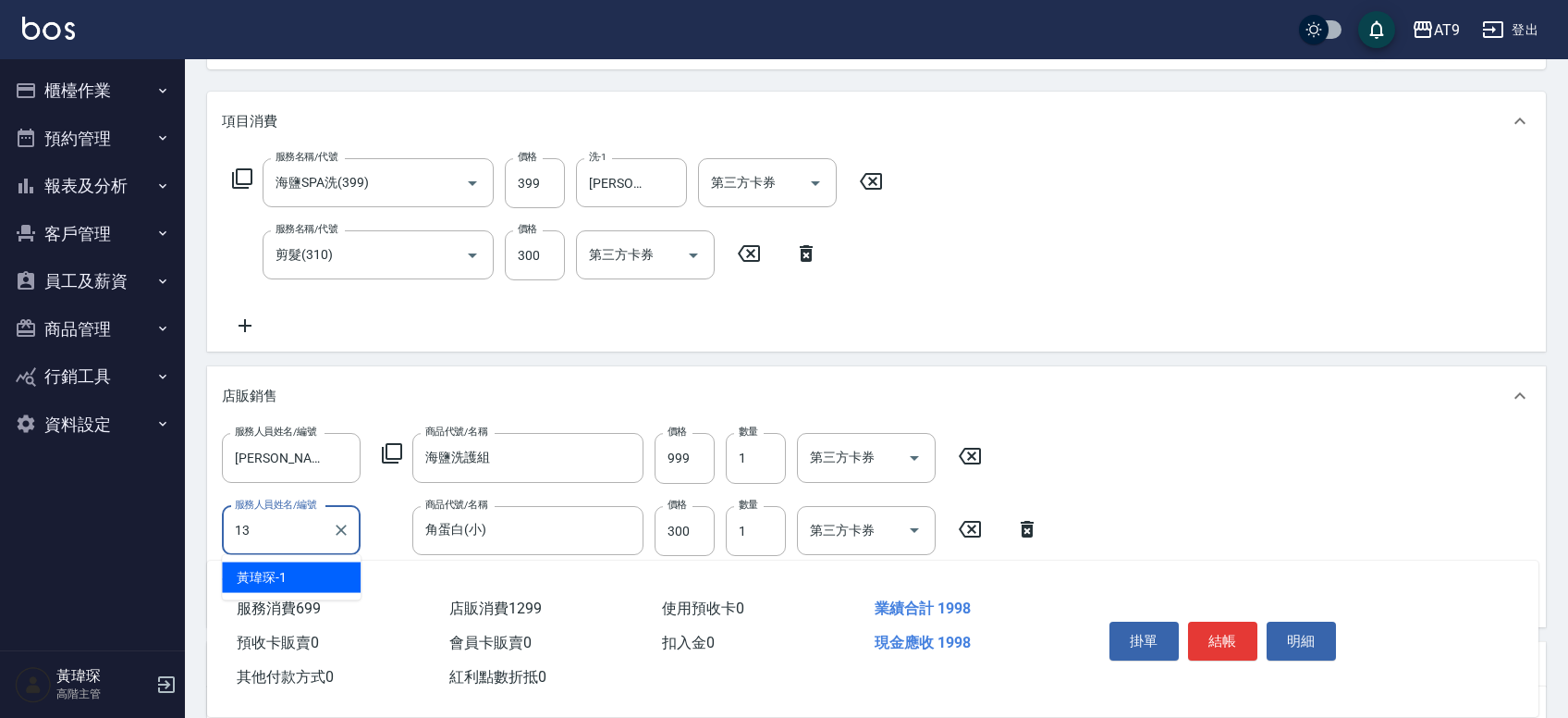
type input "[PERSON_NAME]-13"
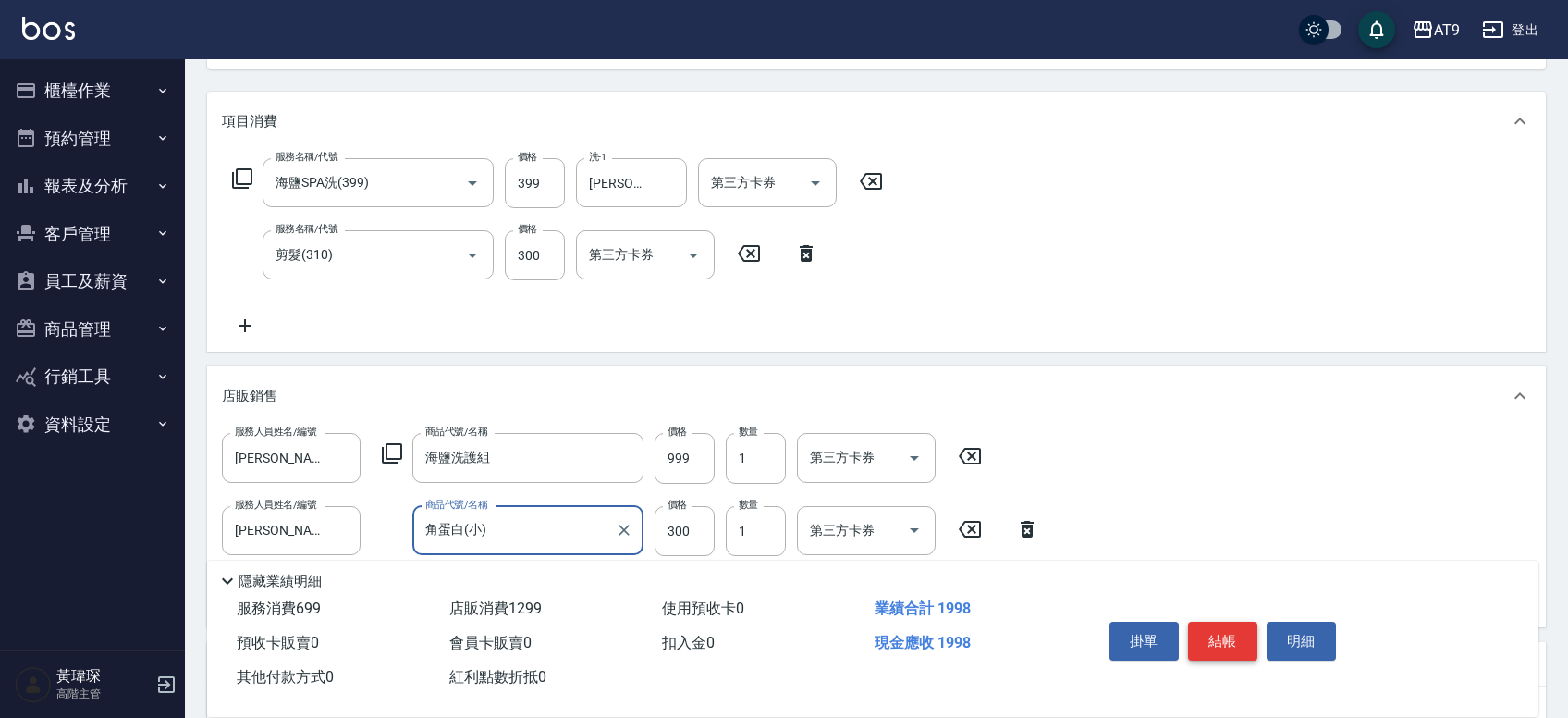
click at [1215, 627] on button "結帳" at bounding box center [1223, 640] width 69 height 38
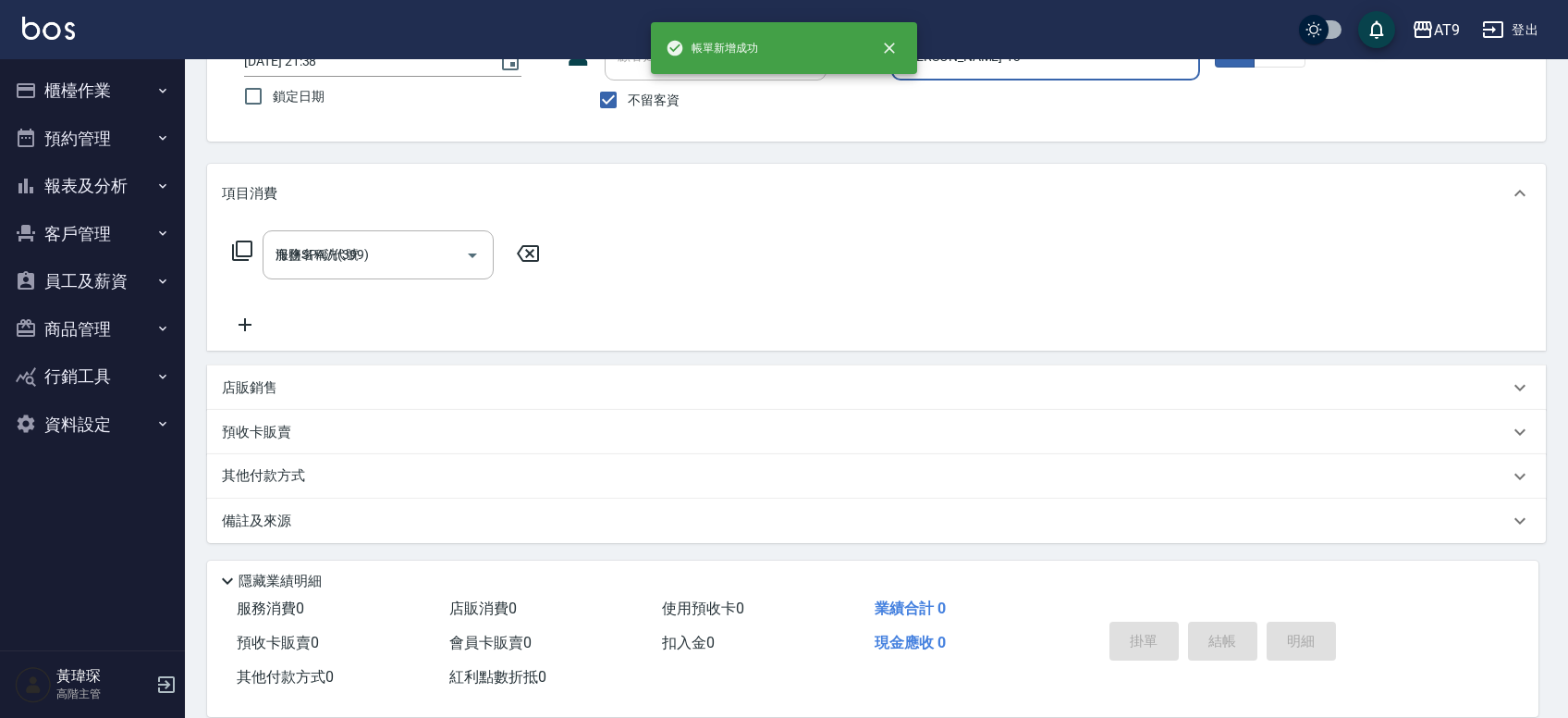
type input "[DATE] 21:38"
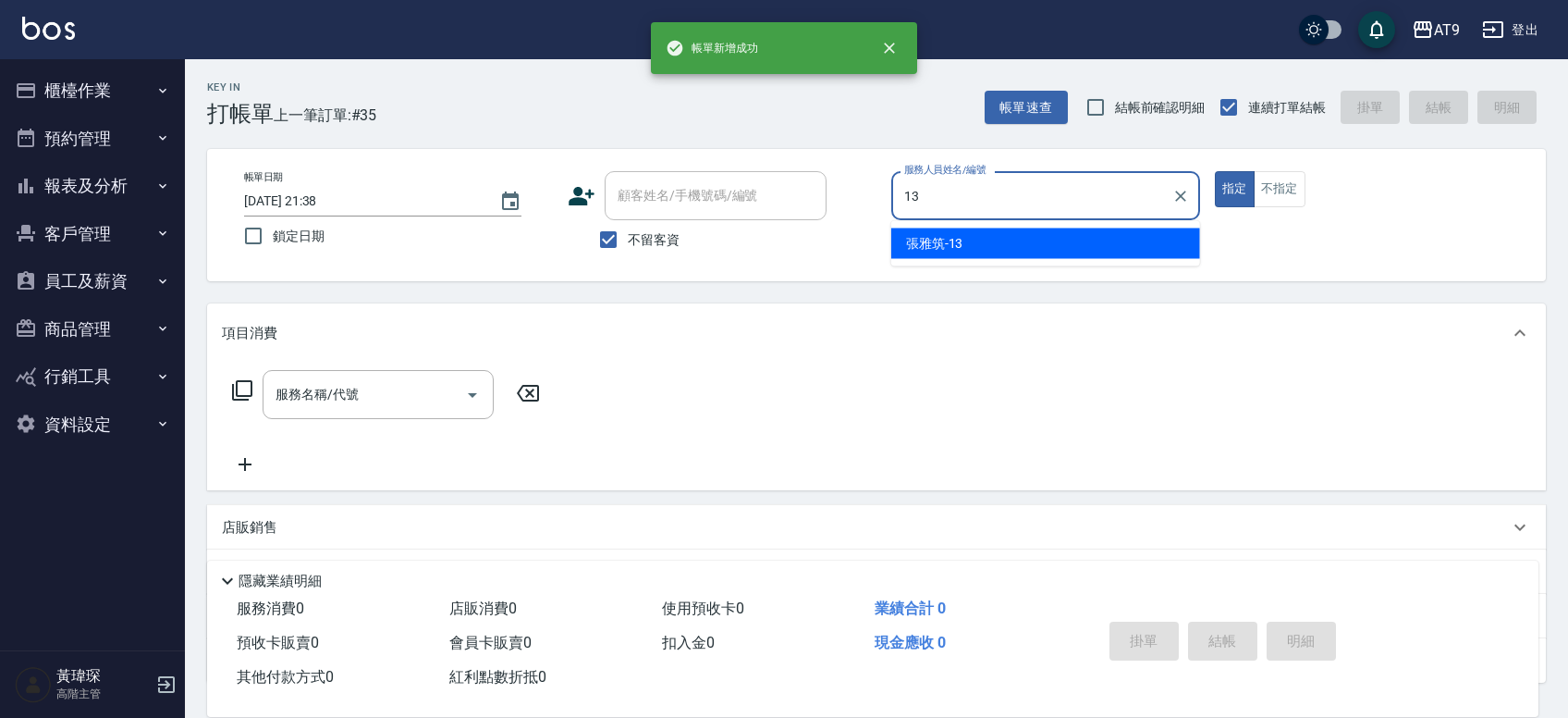
type input "[PERSON_NAME]-13"
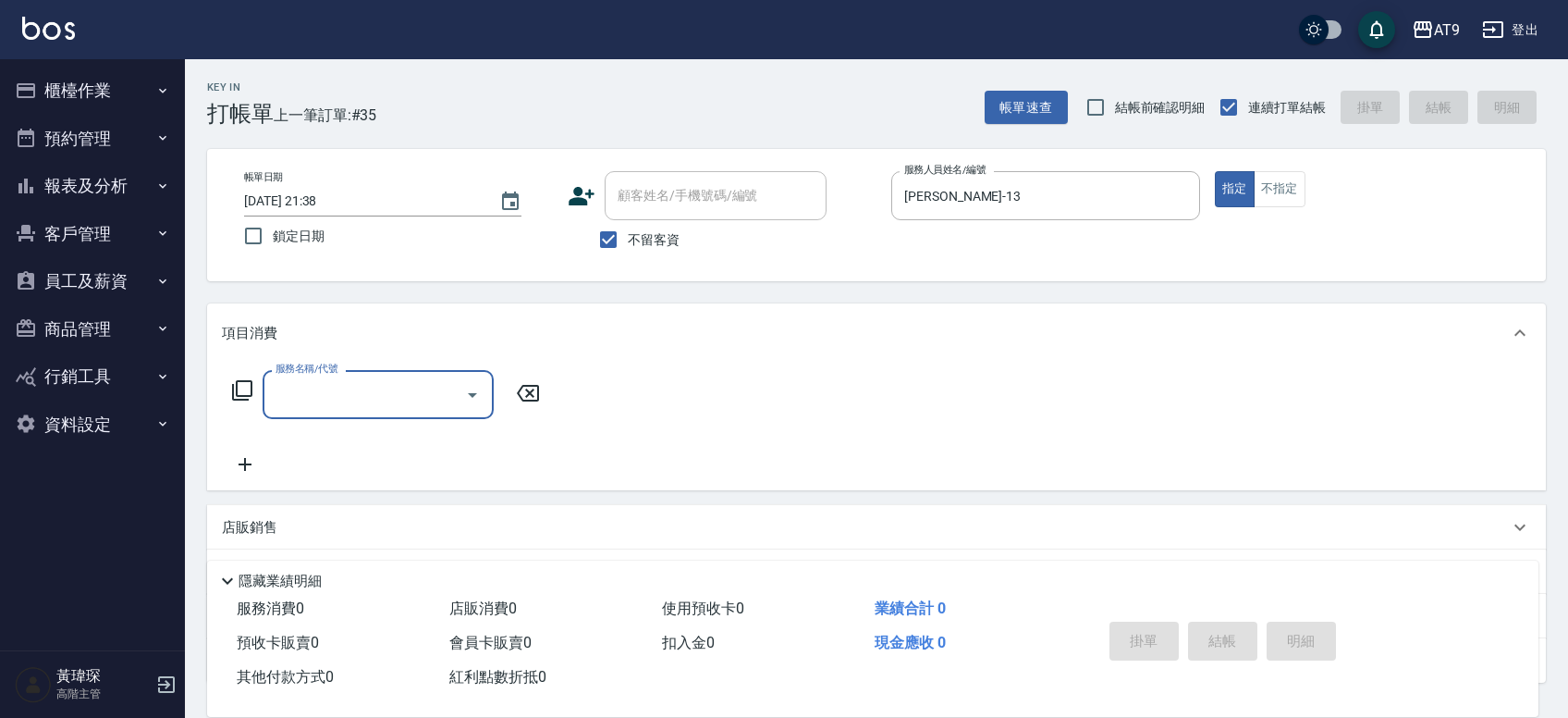
type input "3"
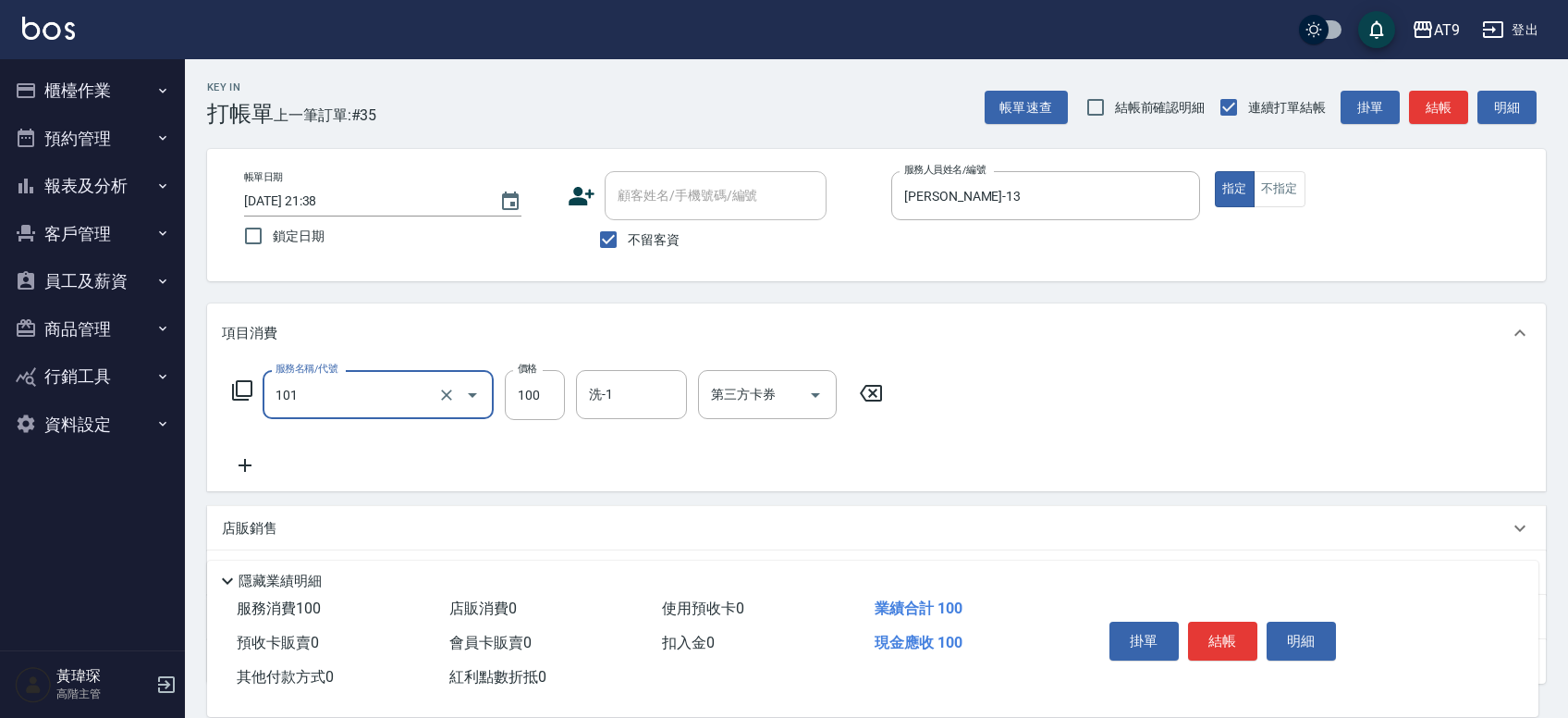
type input "洗髮(101)"
type input "300"
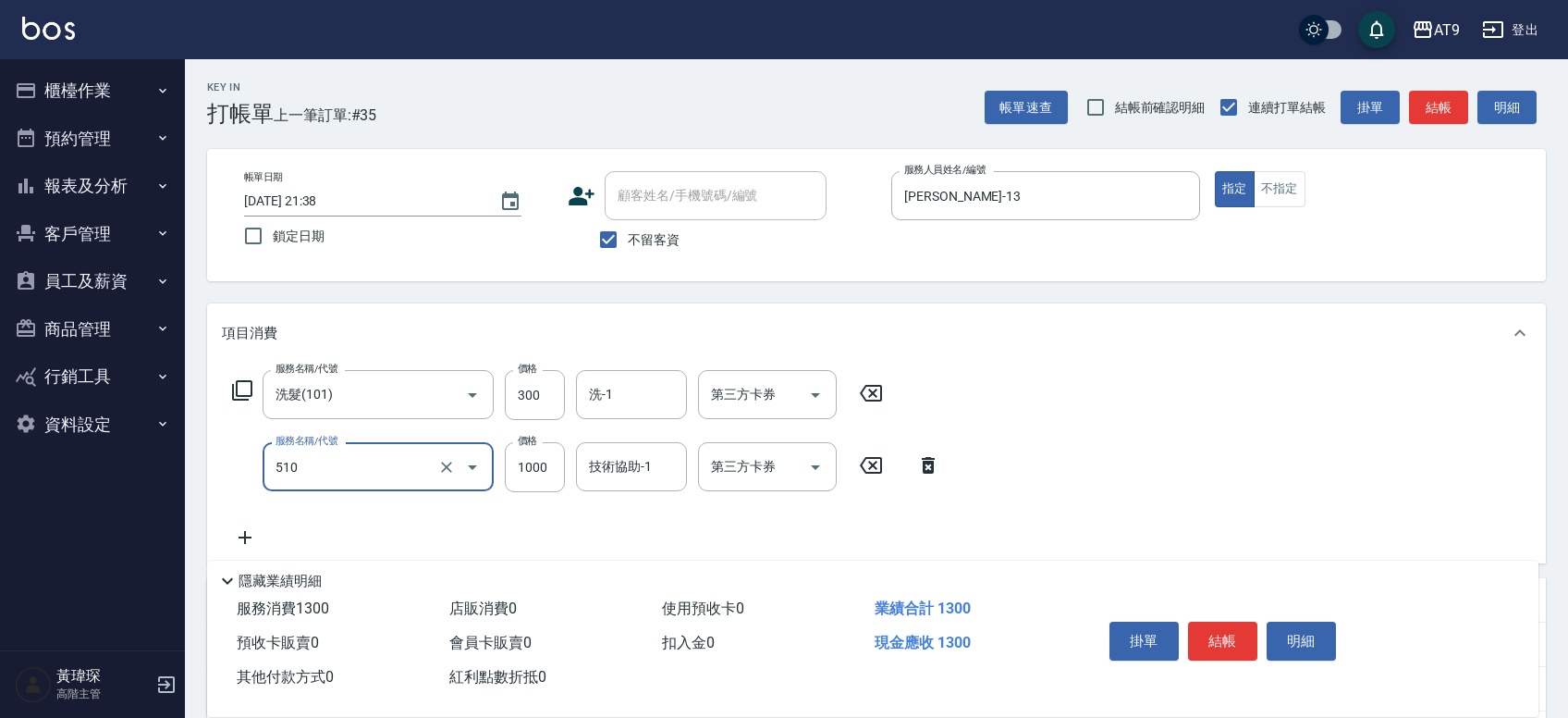
type input "染髮-2(510)"
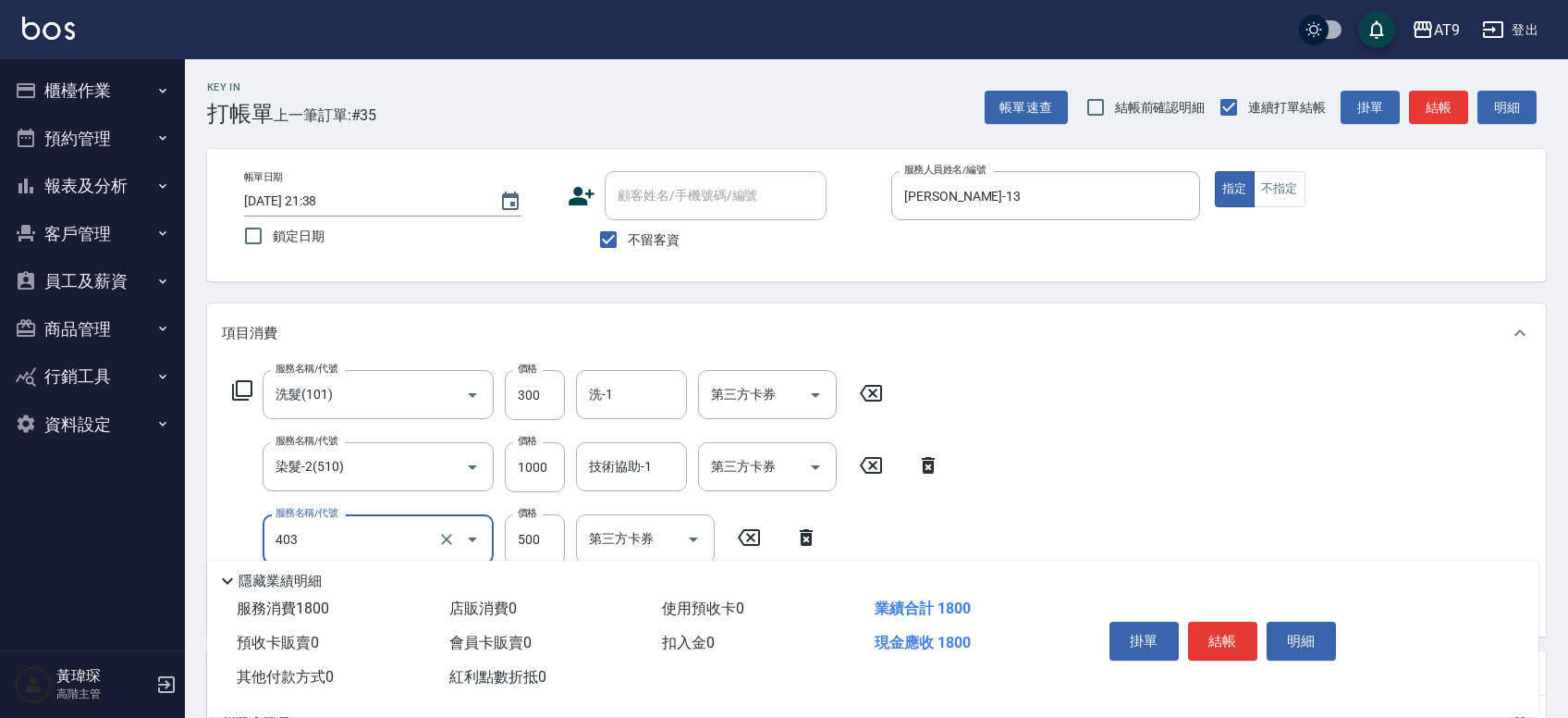
type input "天天護髮(403)"
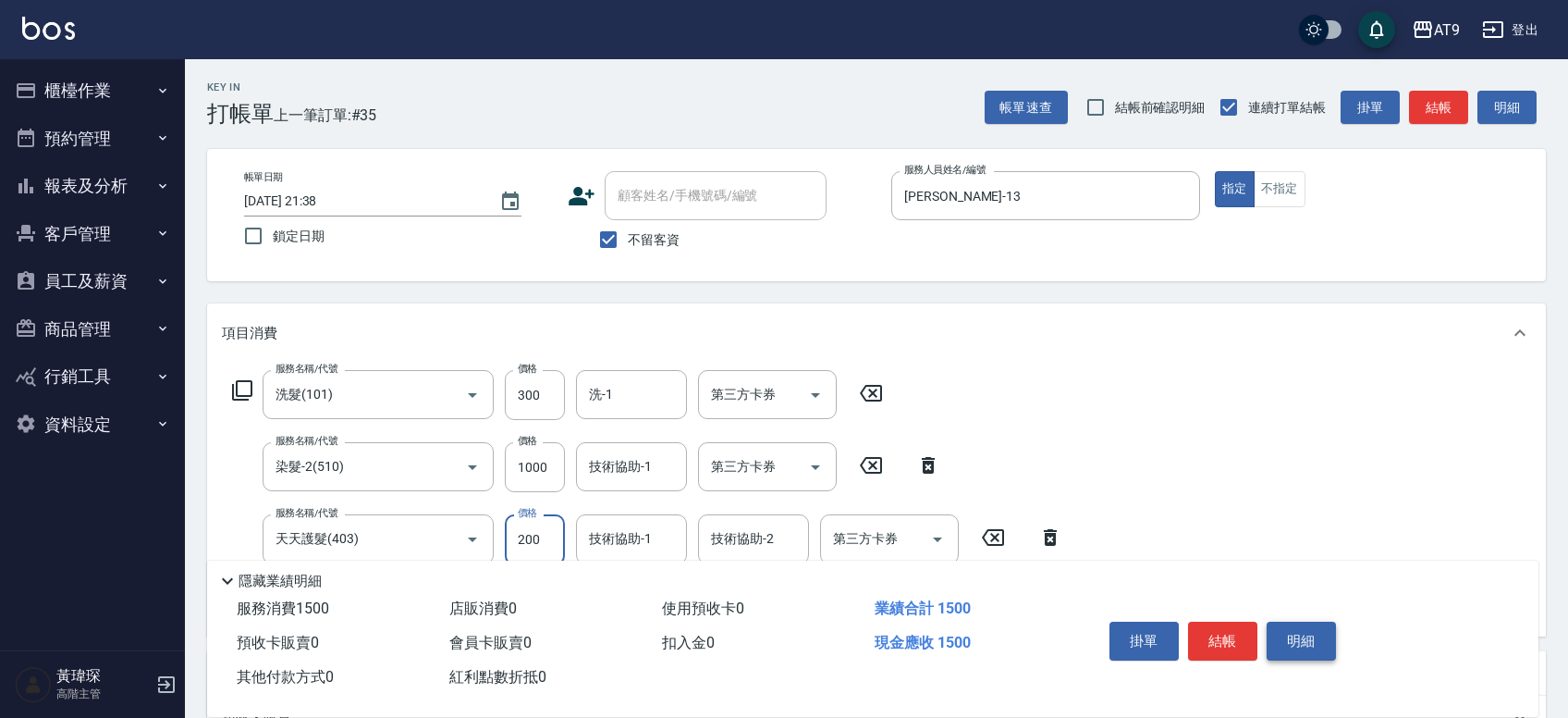
scroll to position [285, 0]
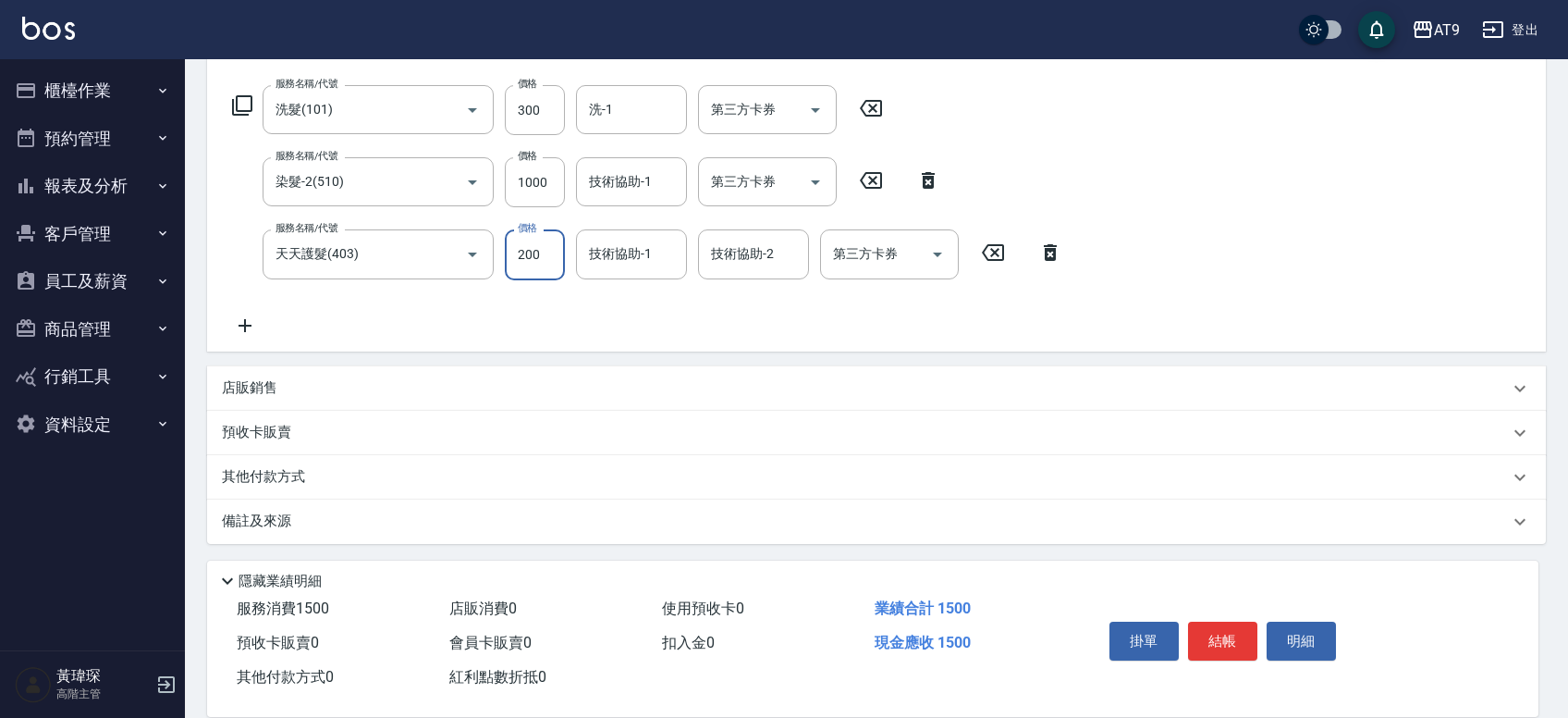
type input "200"
click at [421, 397] on div "店販銷售" at bounding box center [865, 388] width 1287 height 20
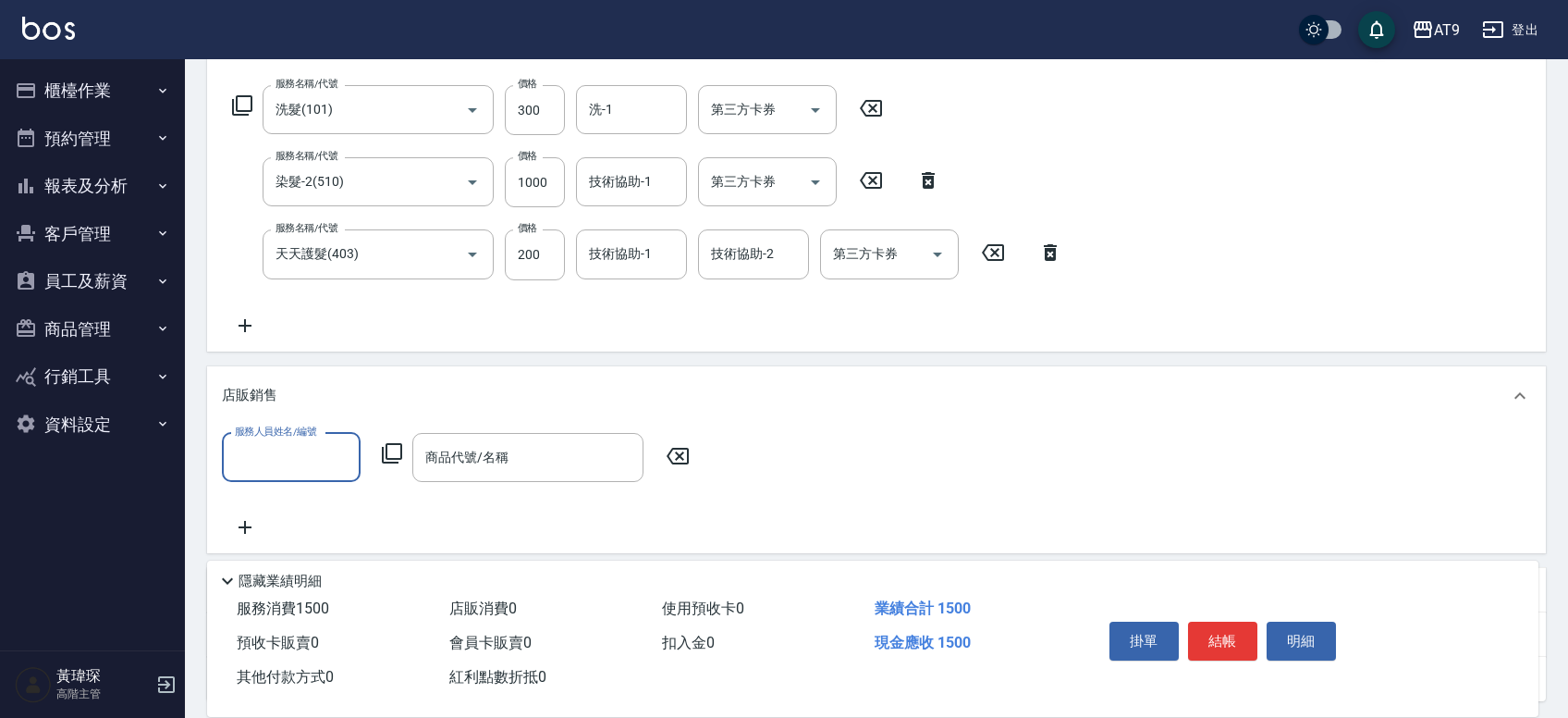
scroll to position [0, 0]
type input "[PERSON_NAME]-13"
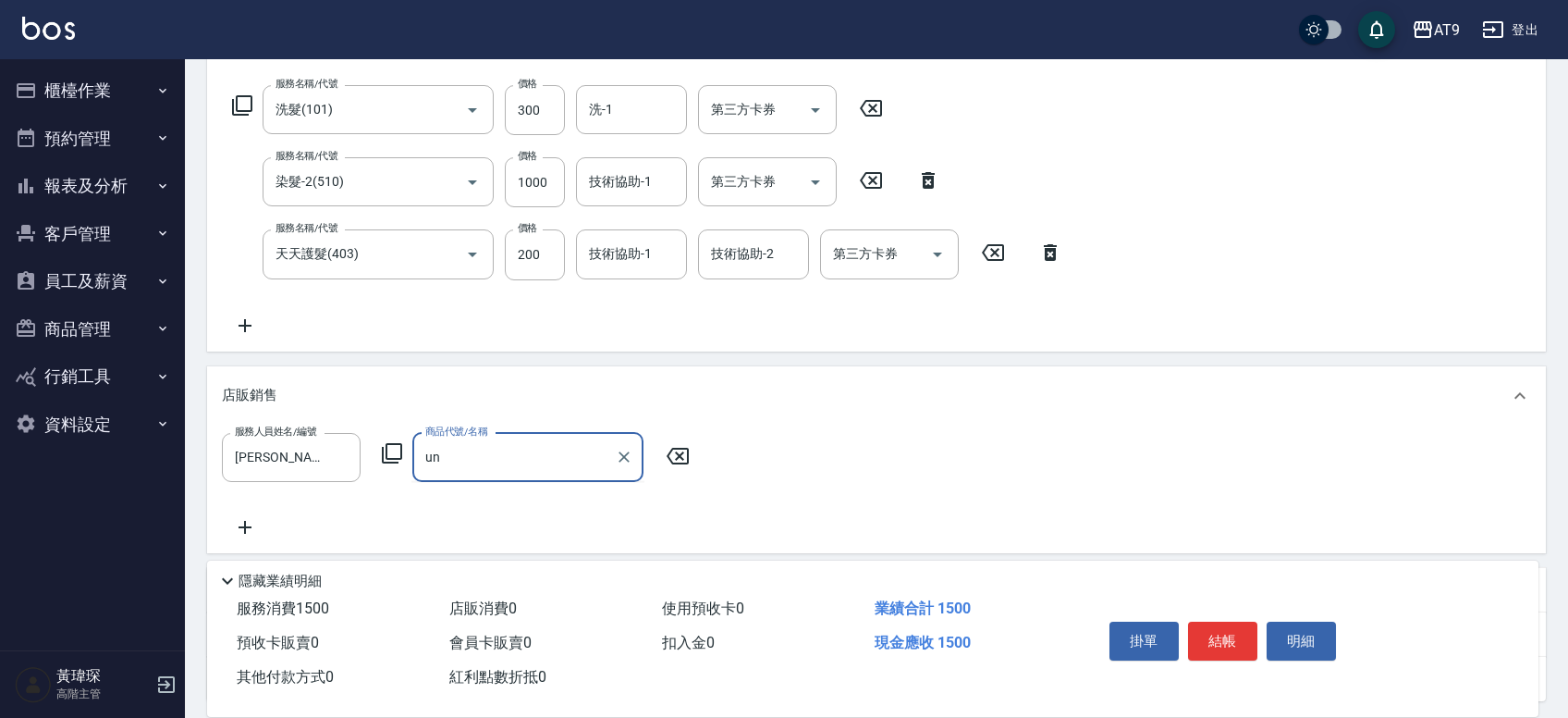
type input "u"
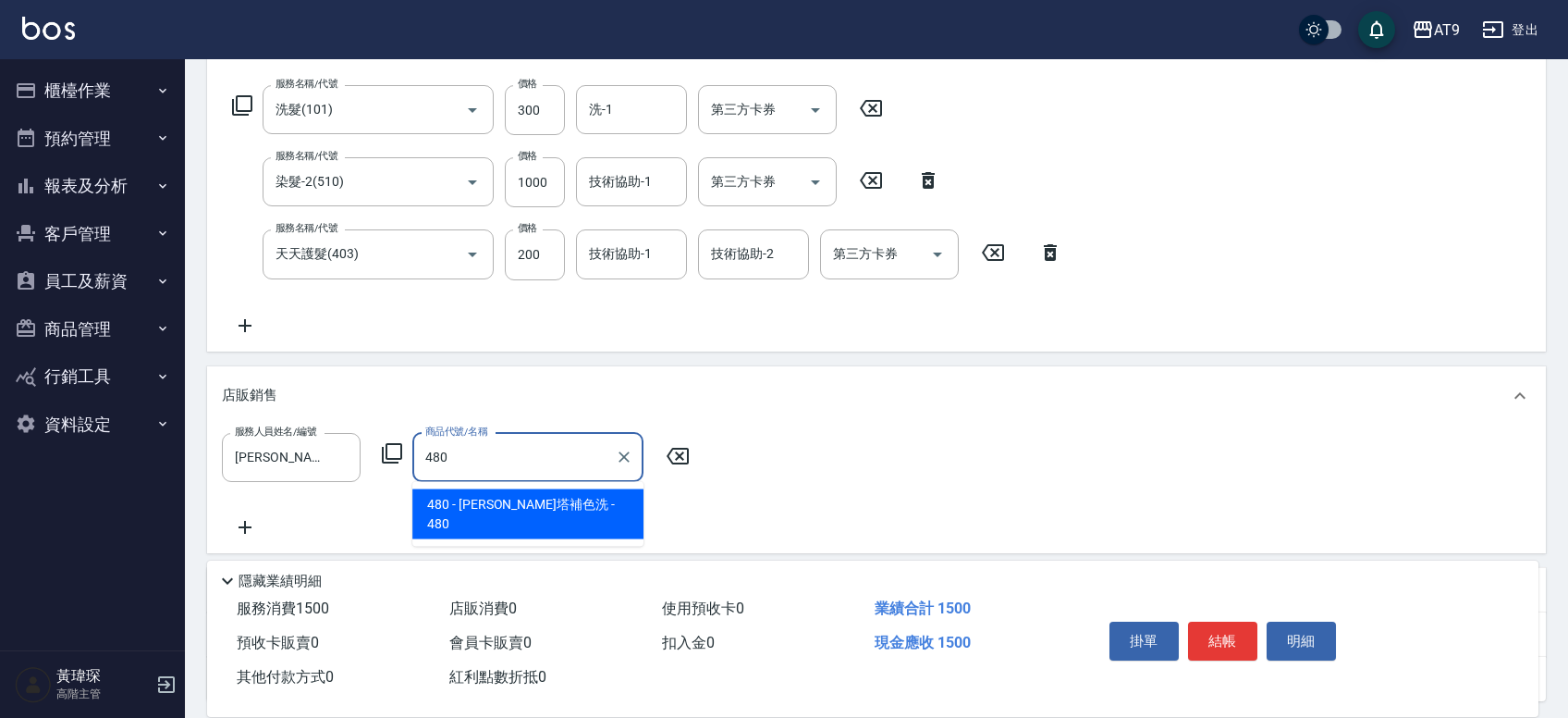
type input "[PERSON_NAME]塔補色洗"
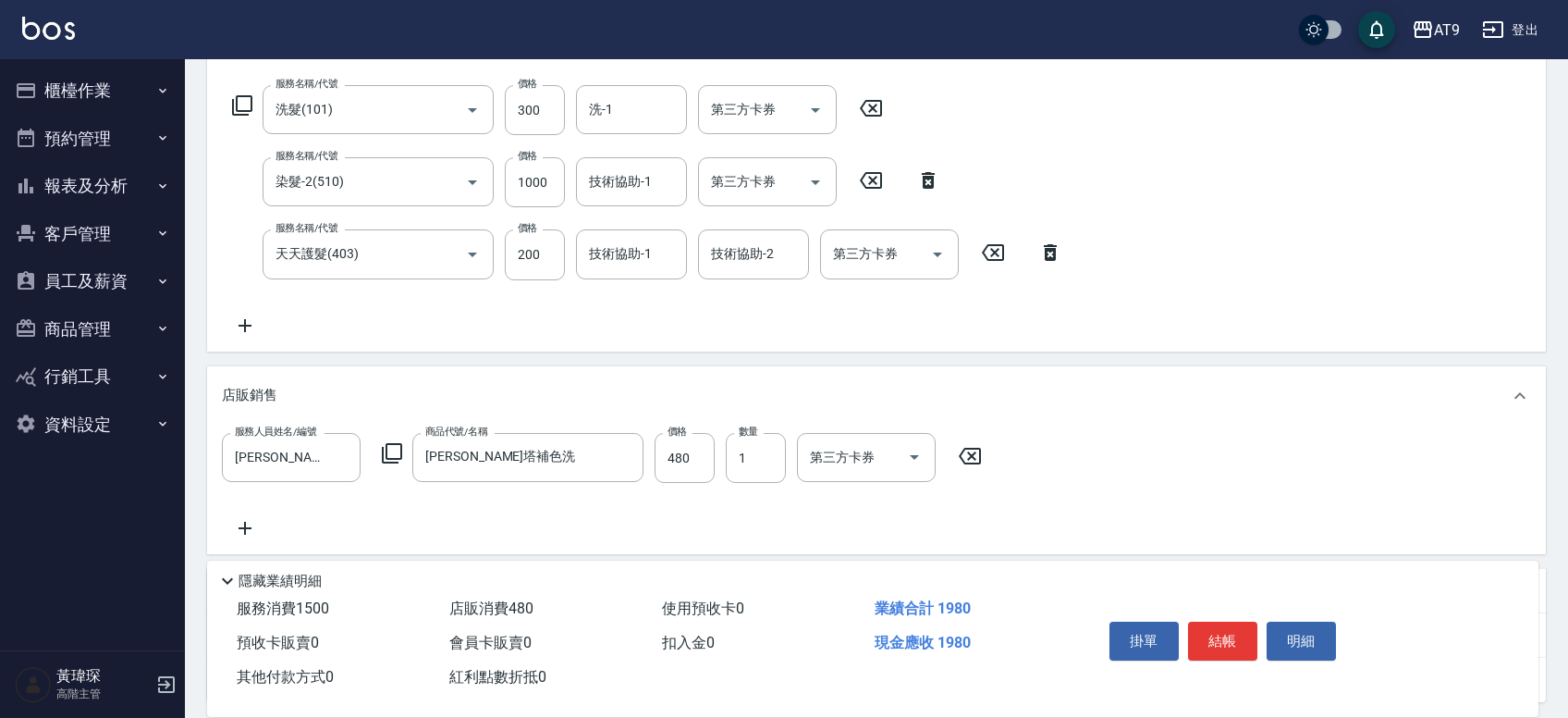
click at [436, 401] on div "店販銷售" at bounding box center [865, 396] width 1287 height 20
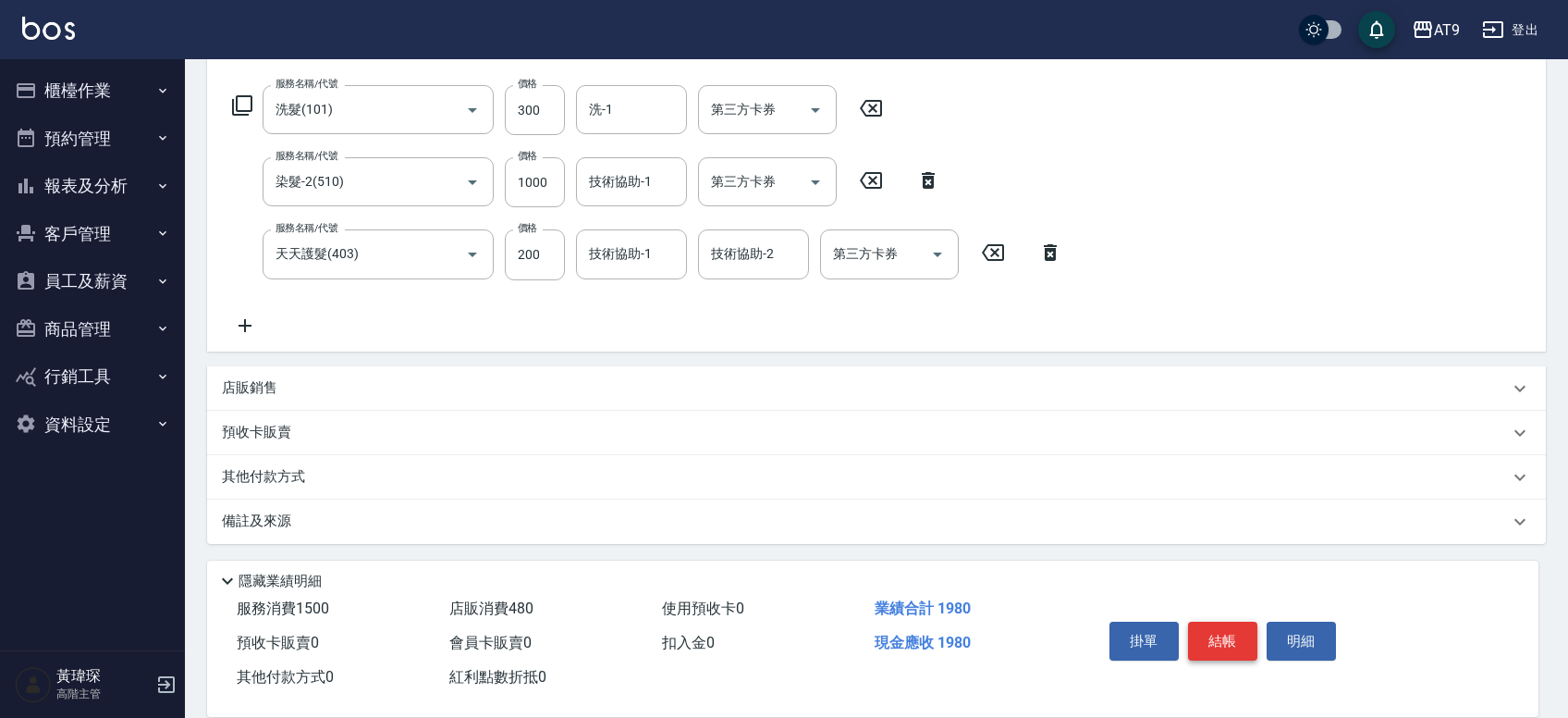
click at [1223, 632] on button "結帳" at bounding box center [1223, 640] width 69 height 38
type input "[DATE] 21:39"
